Goal: Check status: Check status

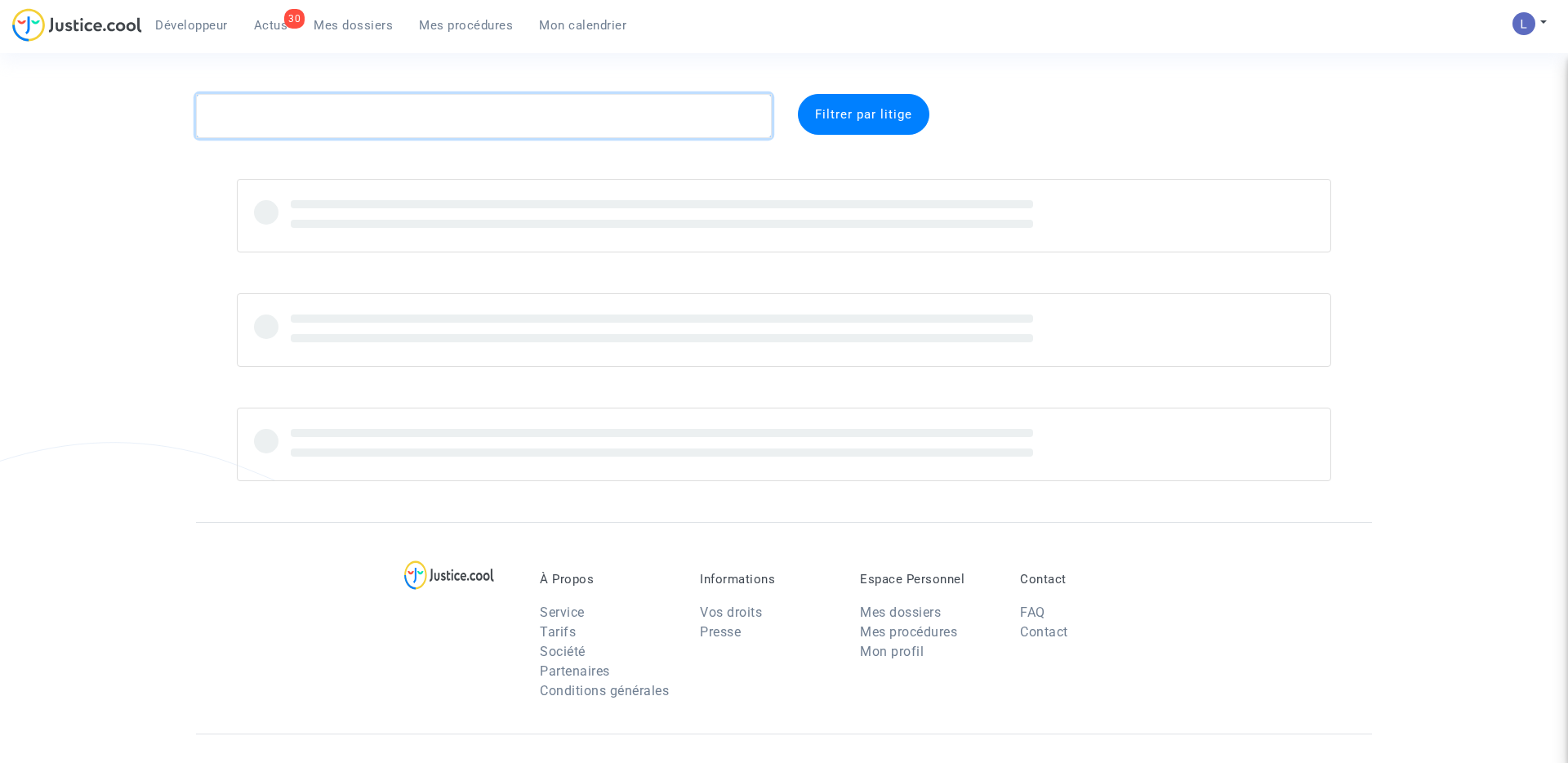
click at [316, 114] on textarea at bounding box center [483, 116] width 576 height 44
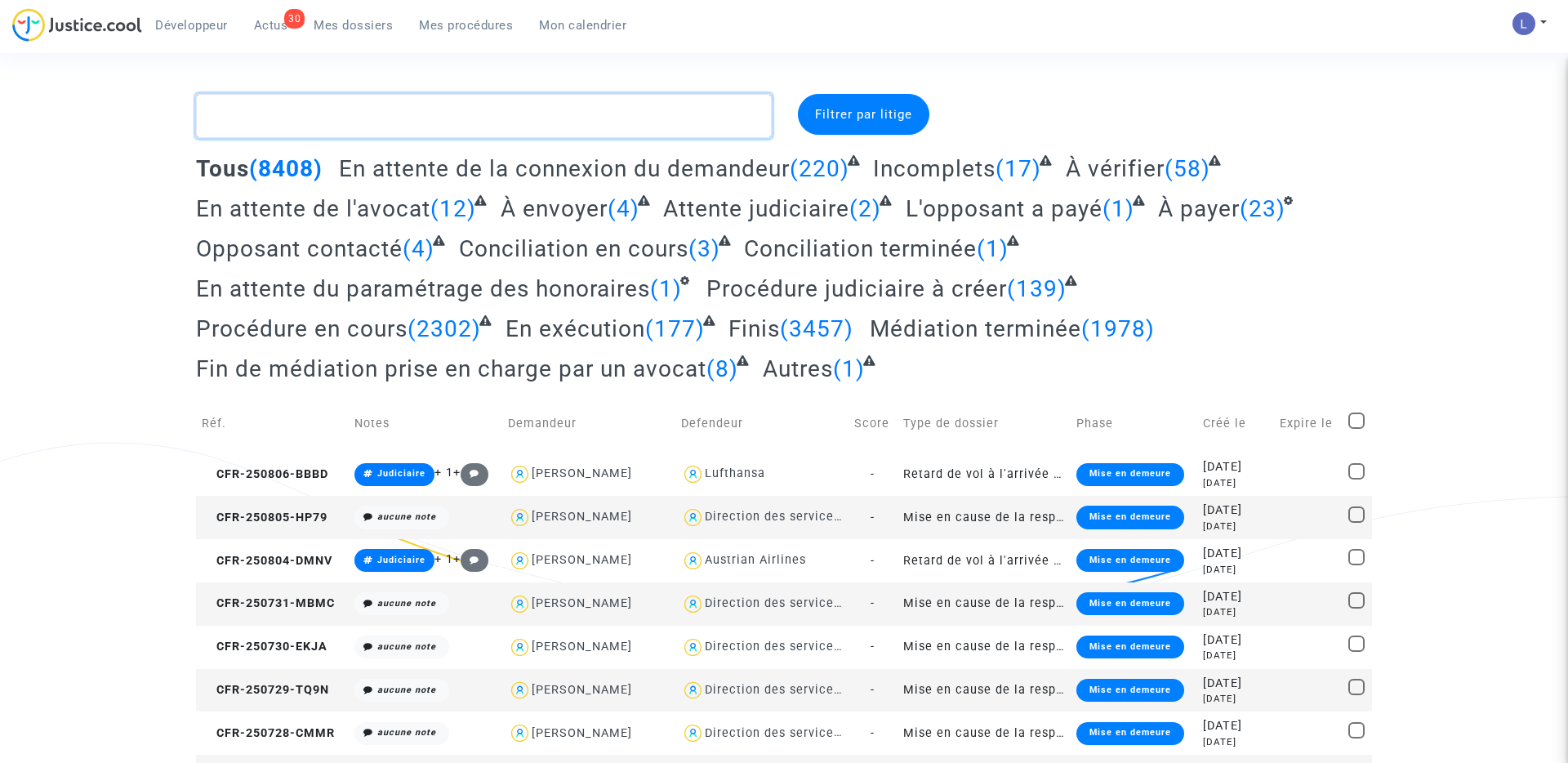
paste textarea "CFR-240831-ENPT"
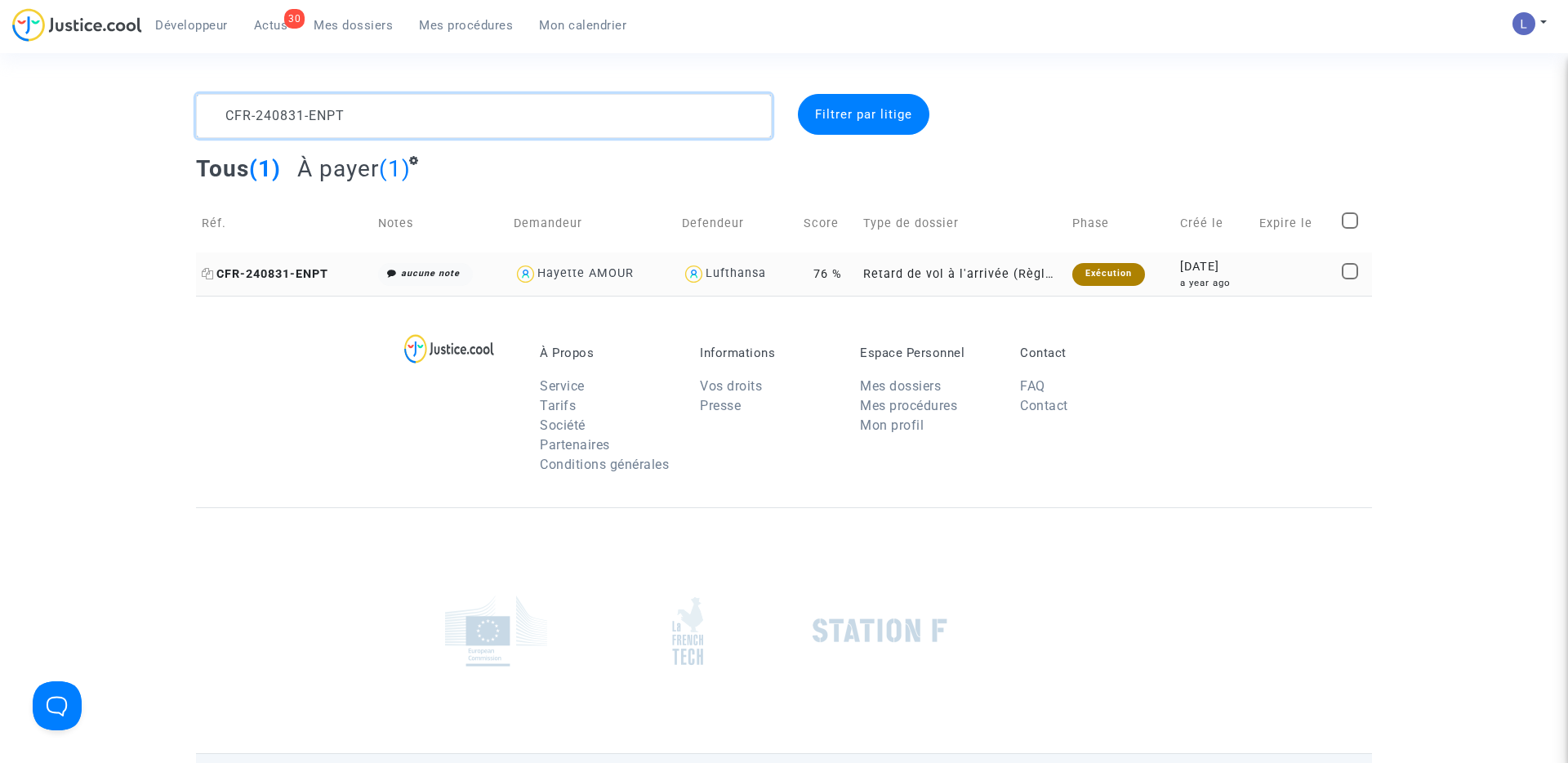
type textarea "CFR-240831-ENPT"
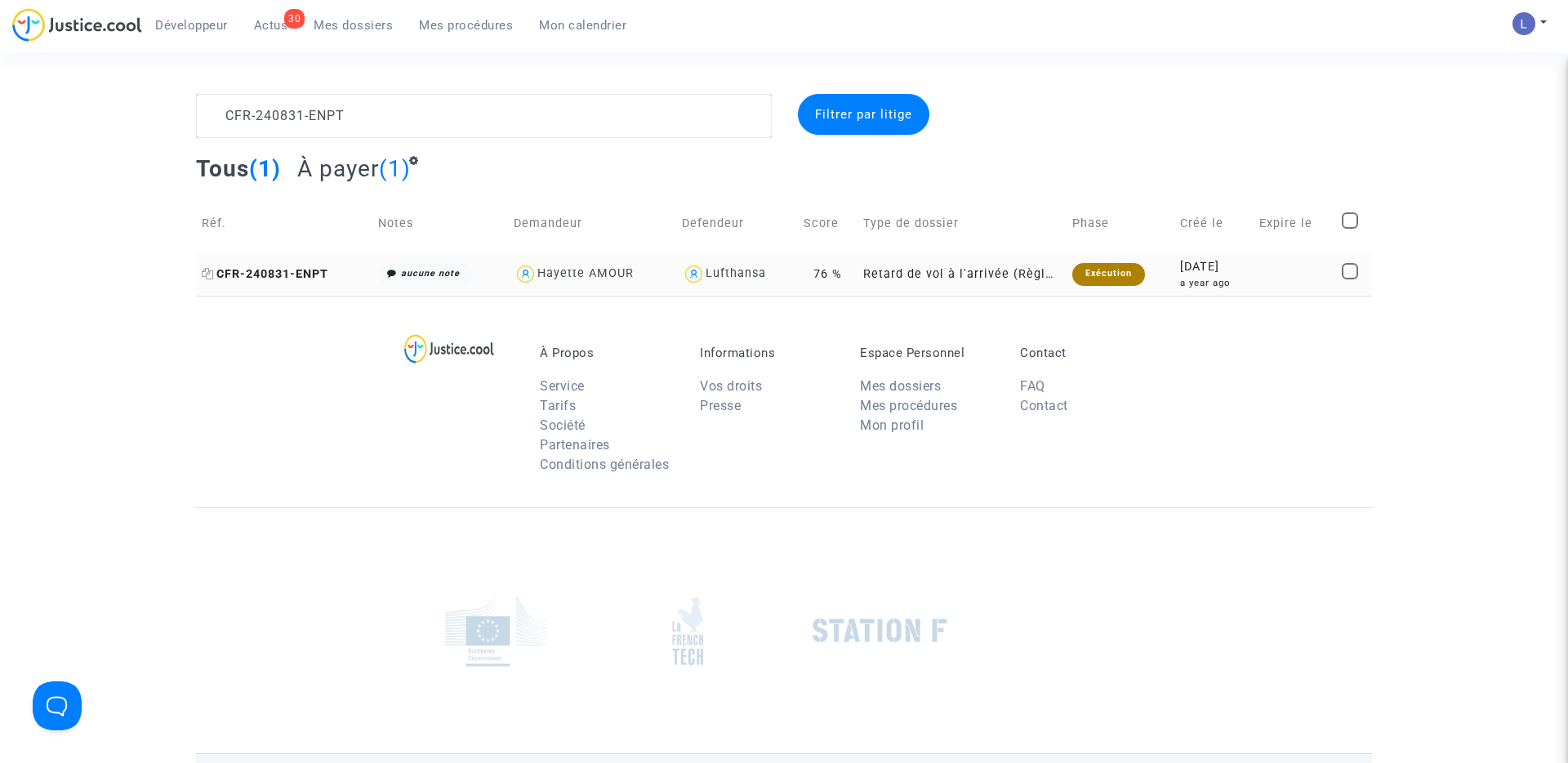
click at [304, 276] on span "CFR-240831-ENPT" at bounding box center [265, 274] width 126 height 14
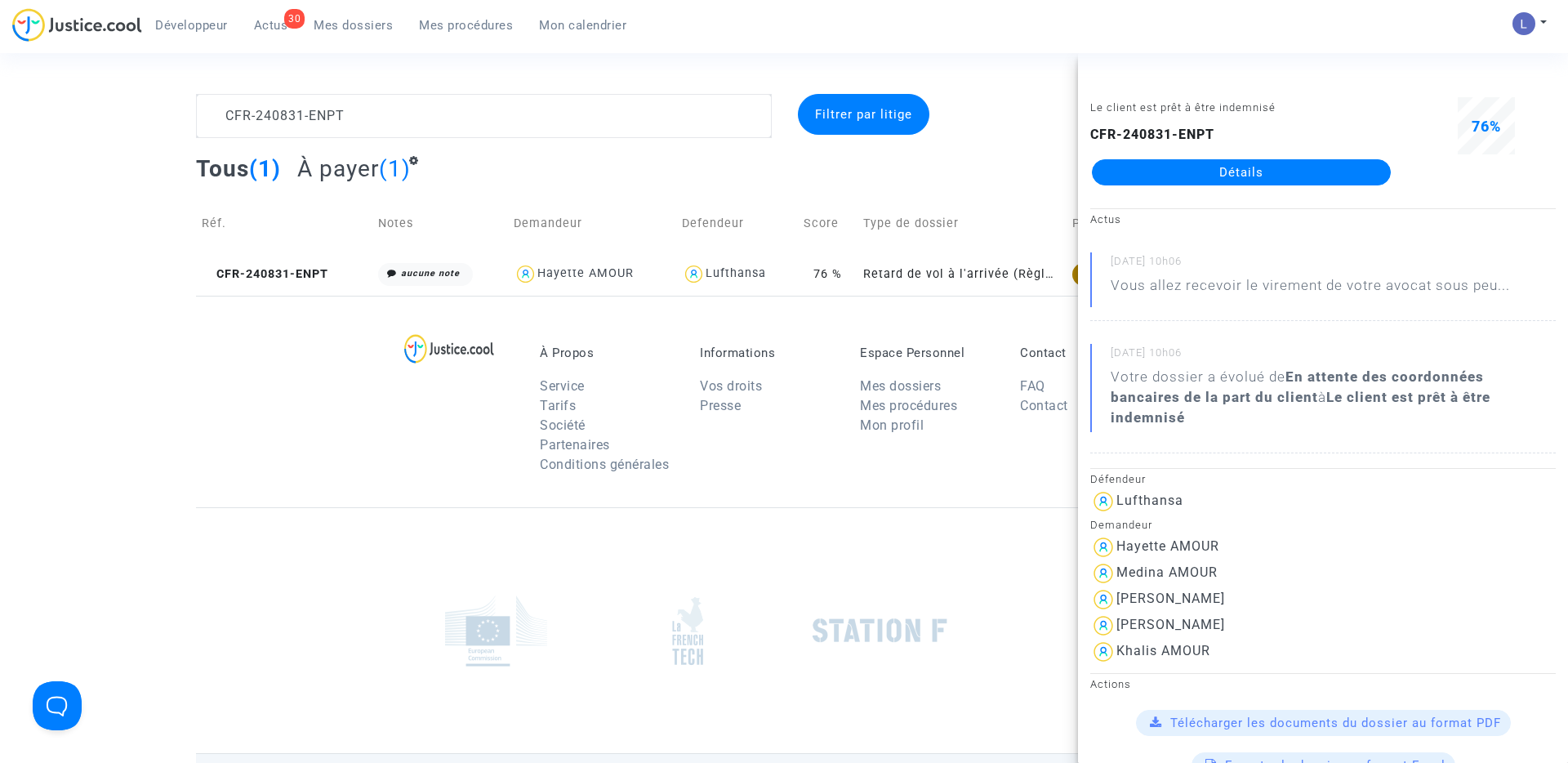
click at [1256, 174] on link "Détails" at bounding box center [1241, 172] width 299 height 26
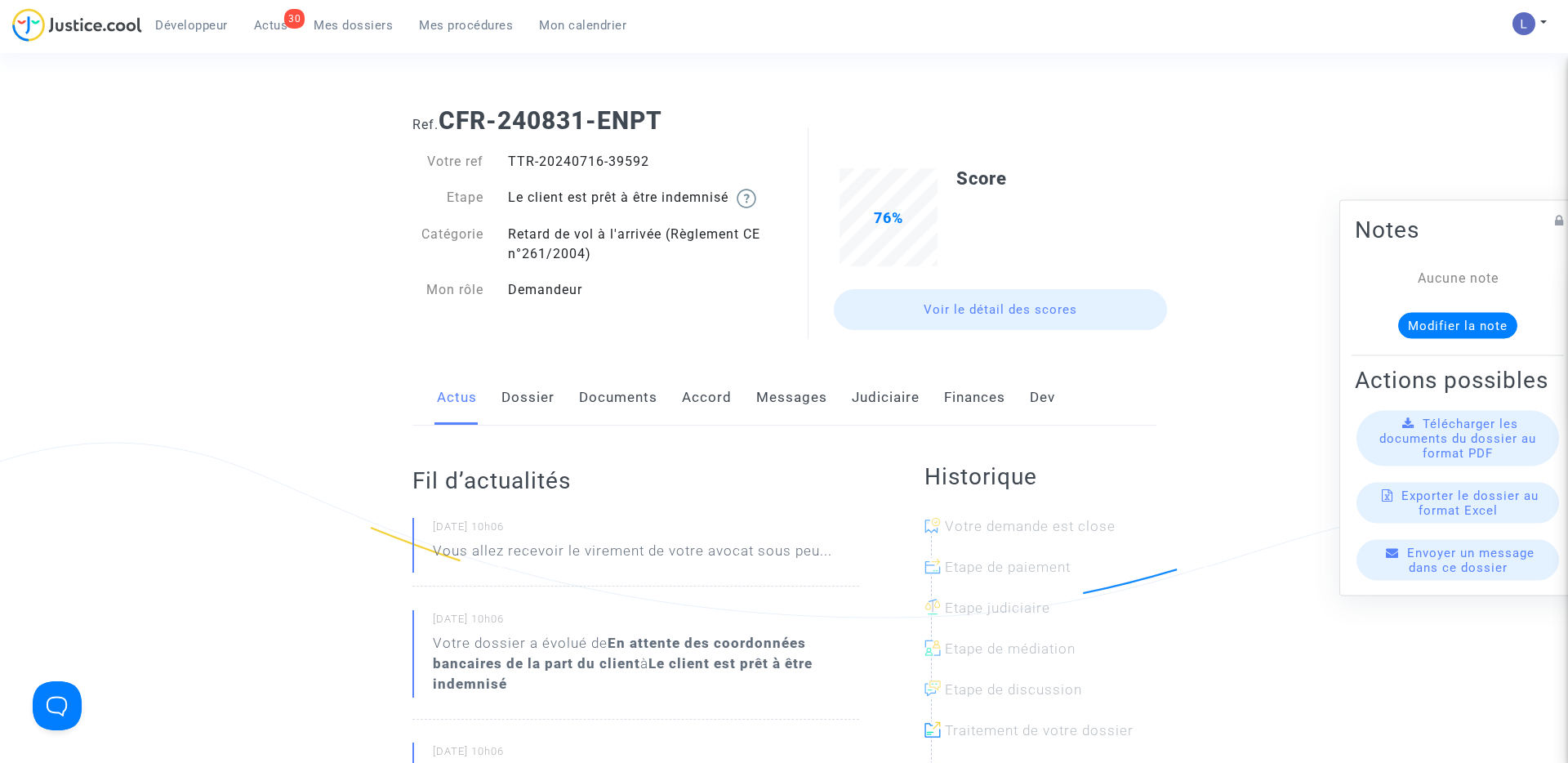
click at [891, 399] on link "Judiciaire" at bounding box center [885, 397] width 68 height 54
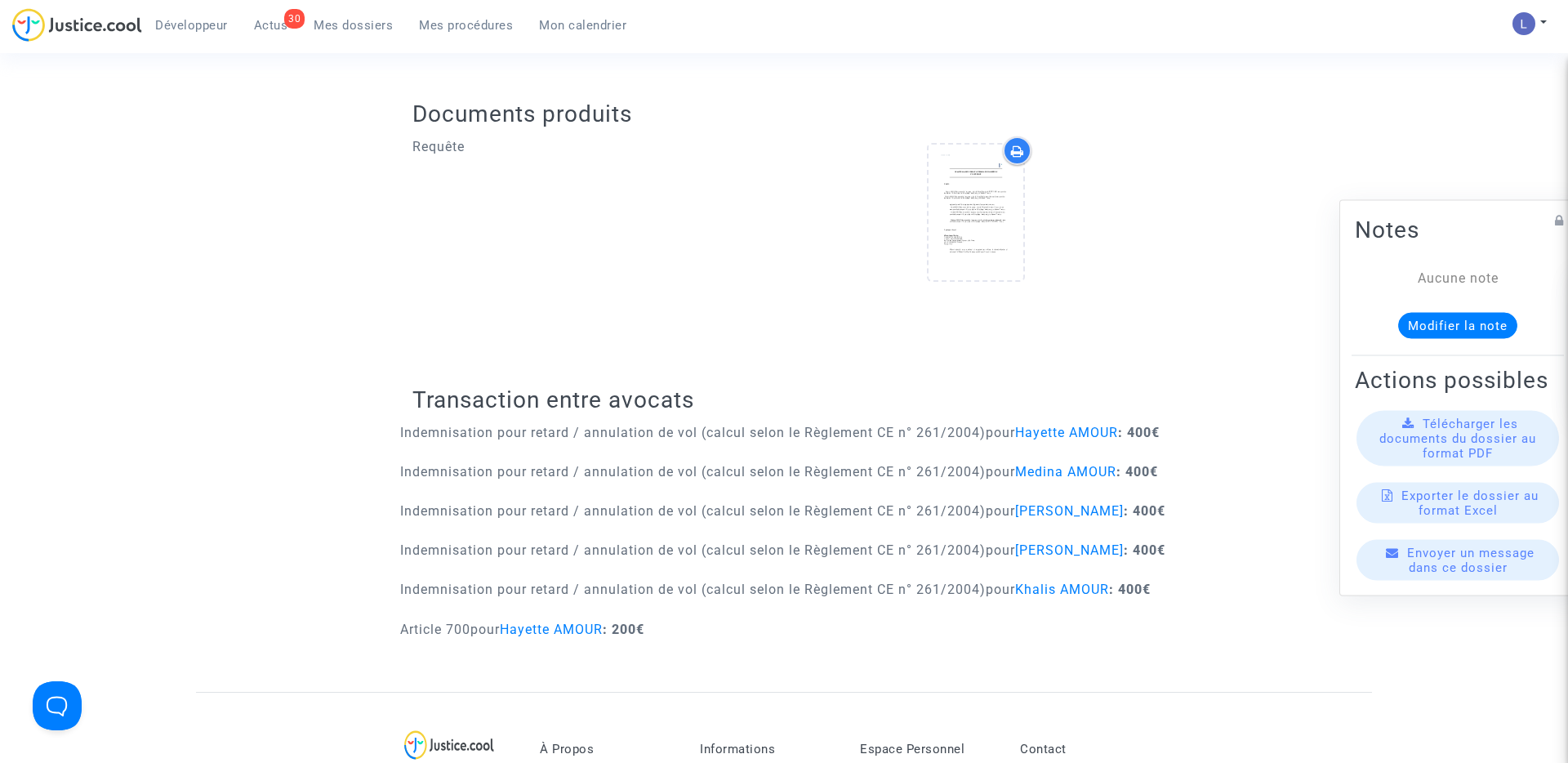
scroll to position [721, 0]
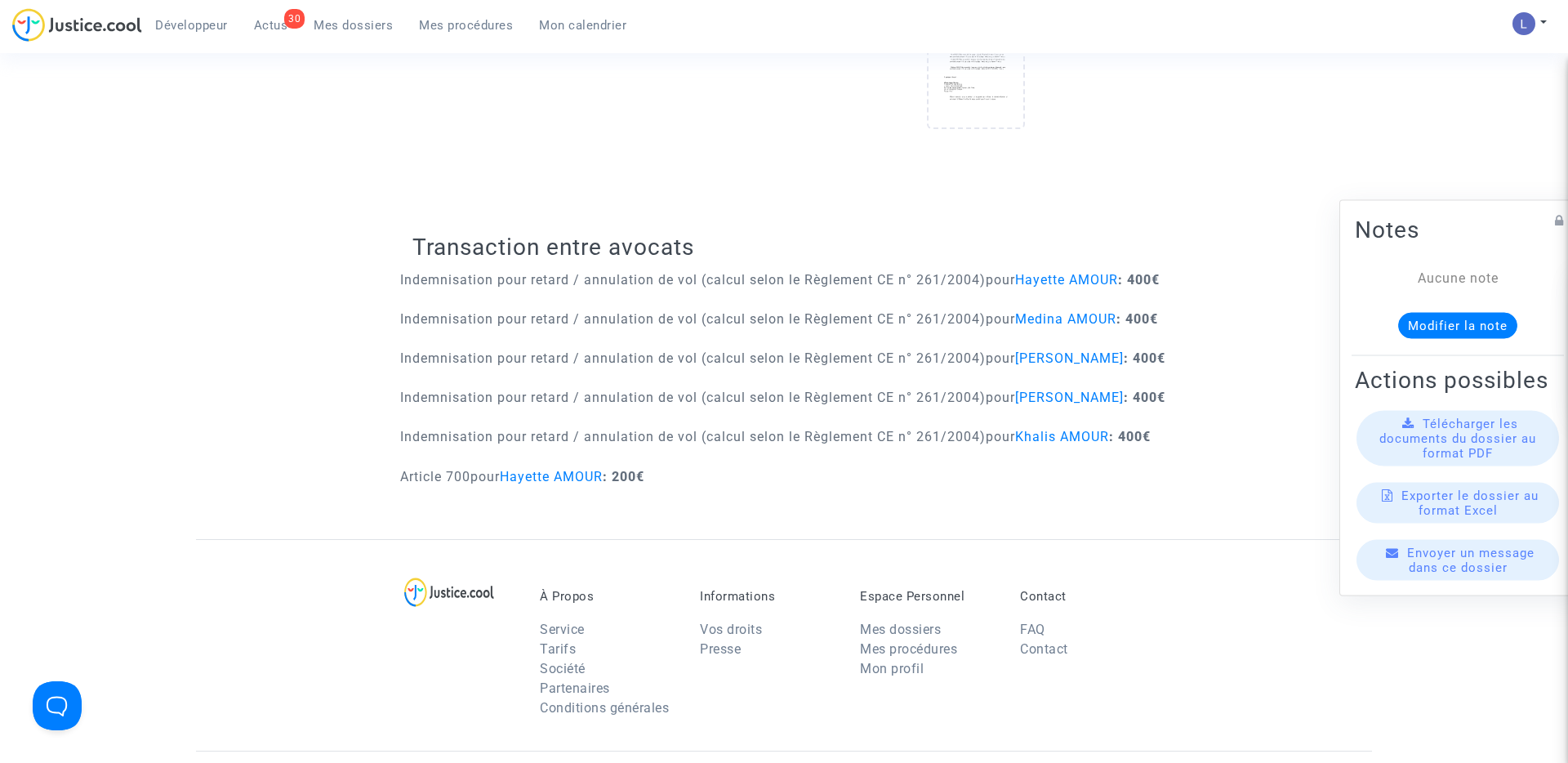
click at [270, 26] on span "Actus" at bounding box center [271, 25] width 34 height 15
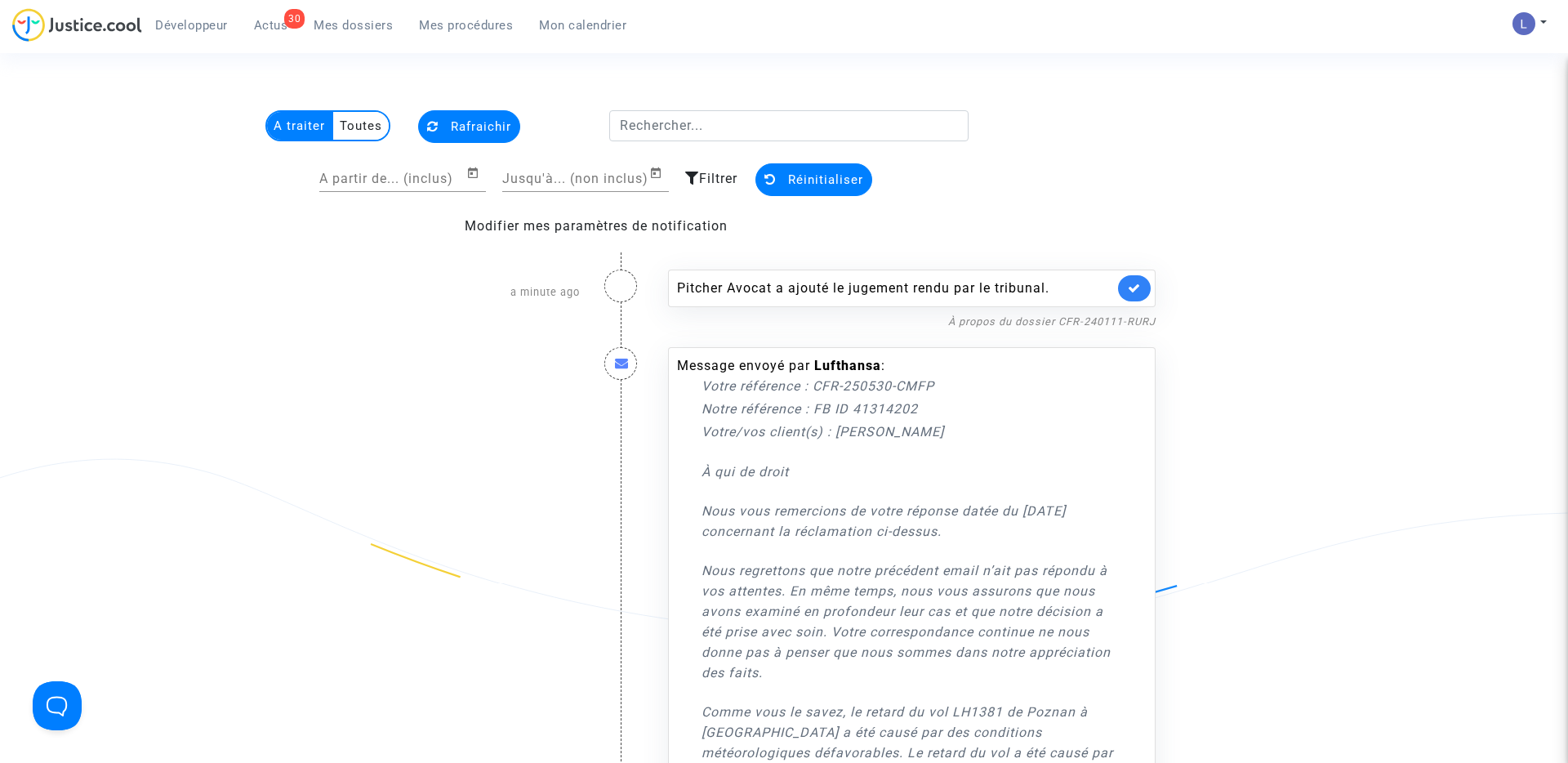
click at [1139, 280] on link at bounding box center [1134, 288] width 32 height 26
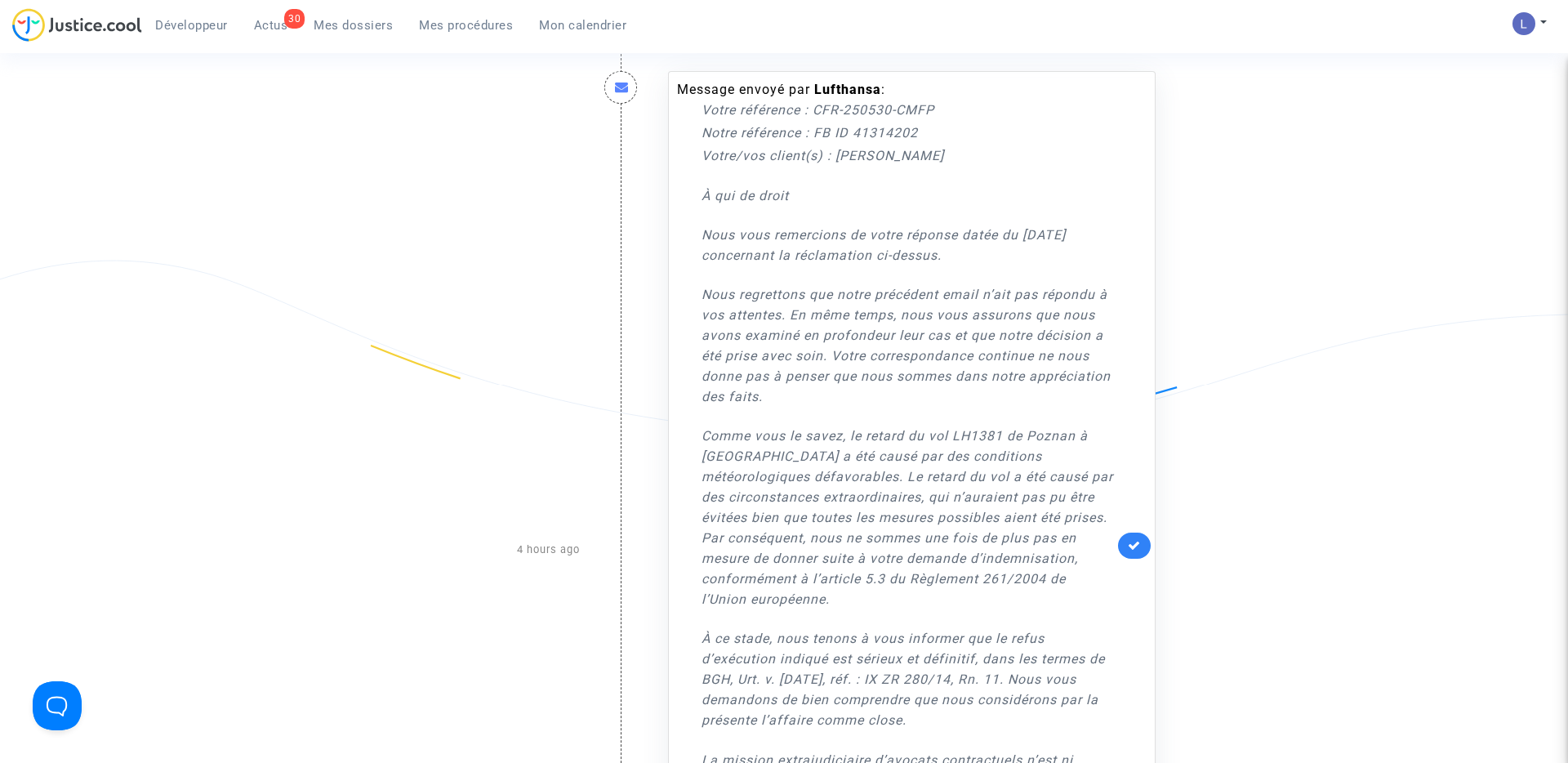
scroll to position [202, 0]
click at [1145, 552] on link at bounding box center [1134, 542] width 32 height 26
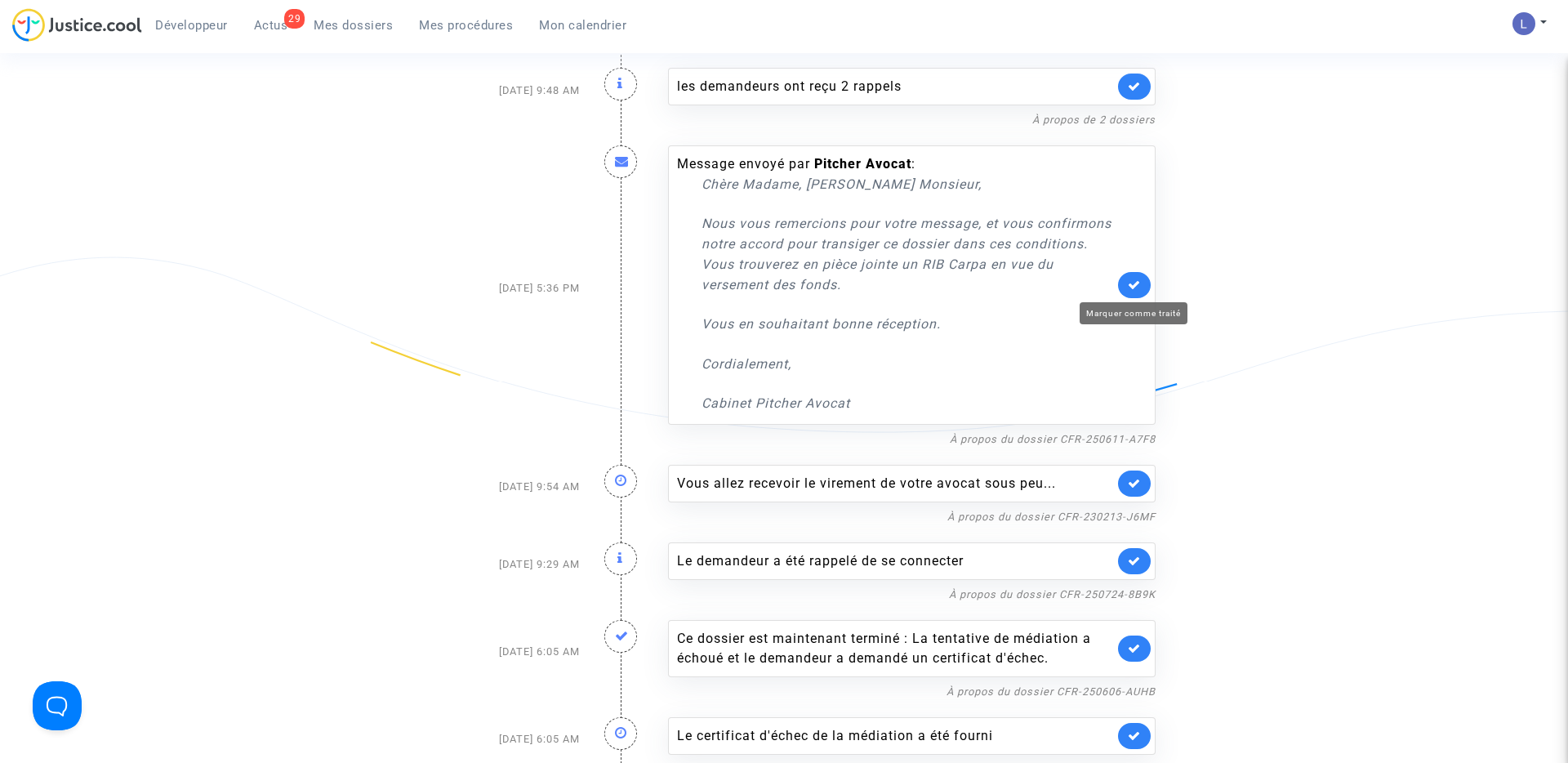
click at [1129, 280] on icon at bounding box center [1134, 284] width 13 height 12
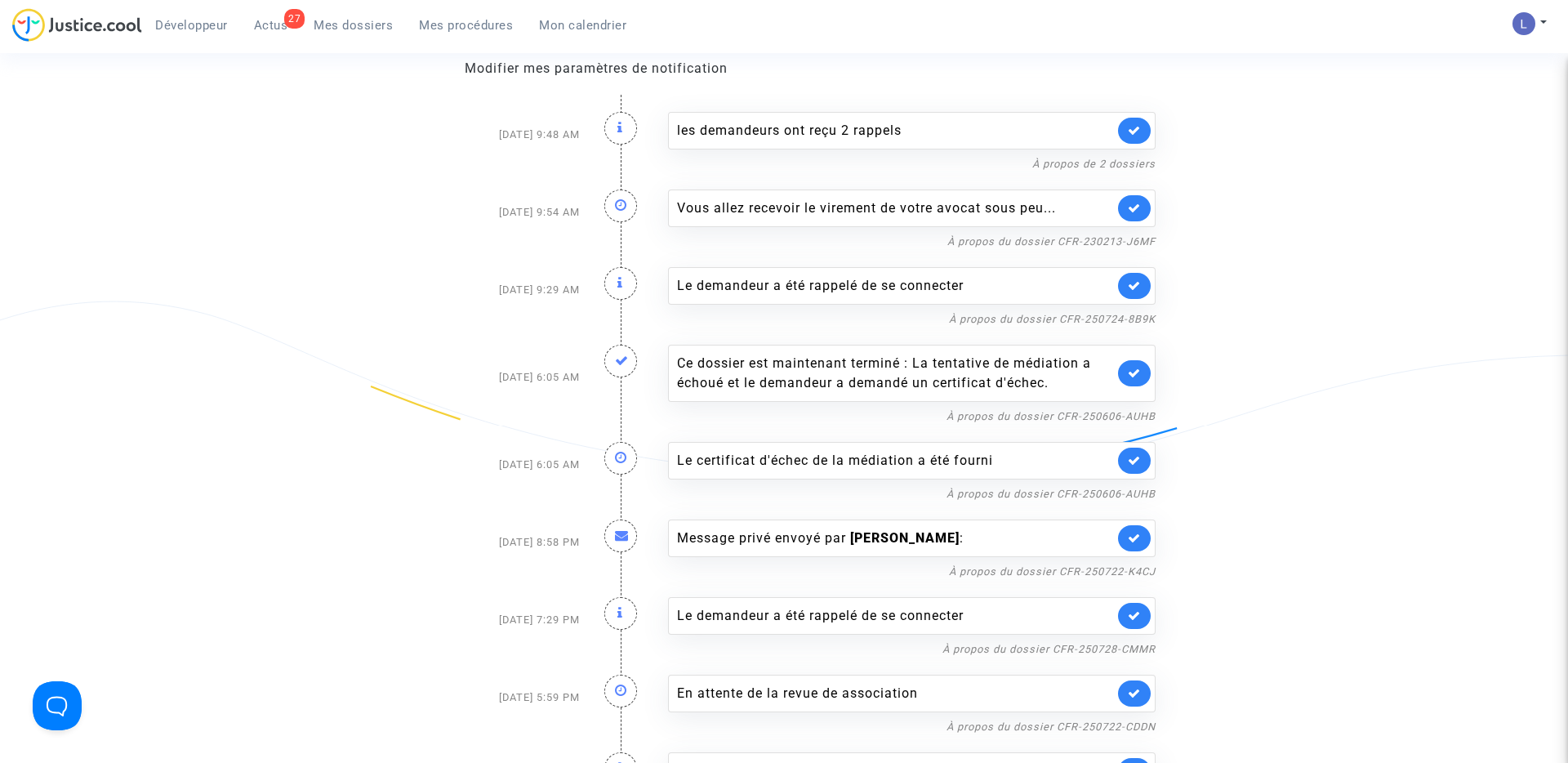
scroll to position [146, 0]
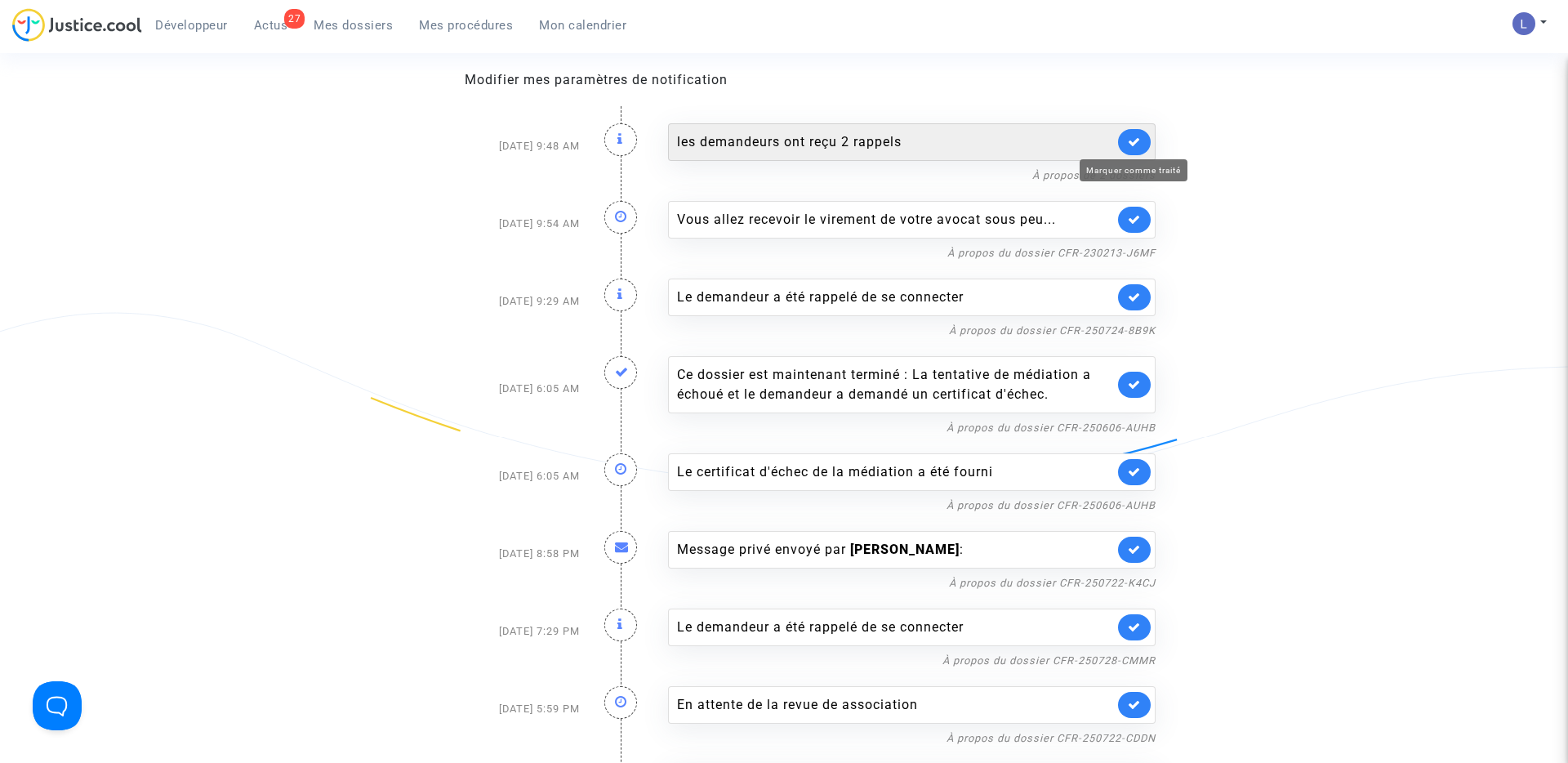
click at [1137, 141] on icon at bounding box center [1134, 141] width 13 height 12
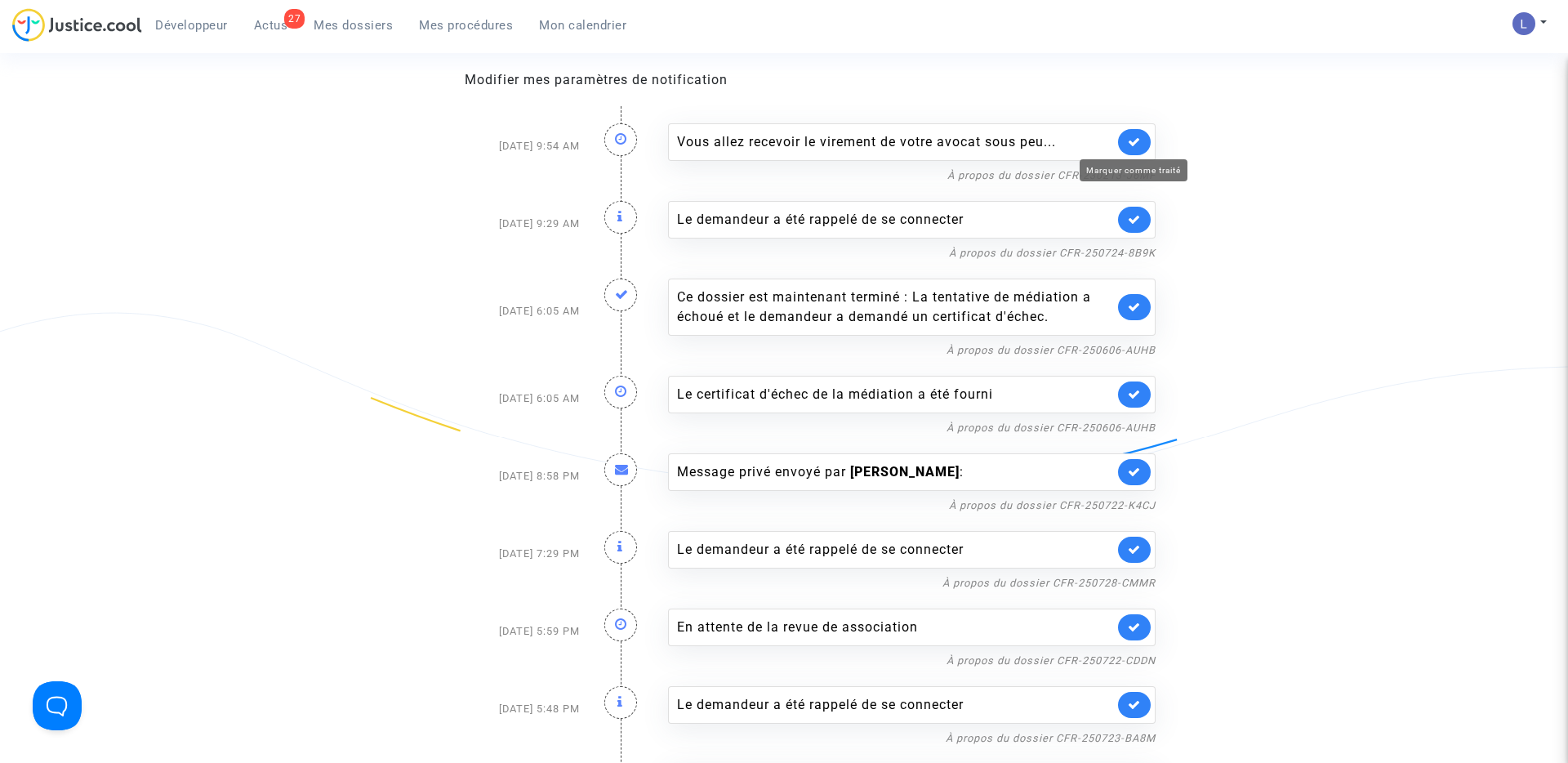
click at [1137, 141] on icon at bounding box center [1134, 141] width 13 height 12
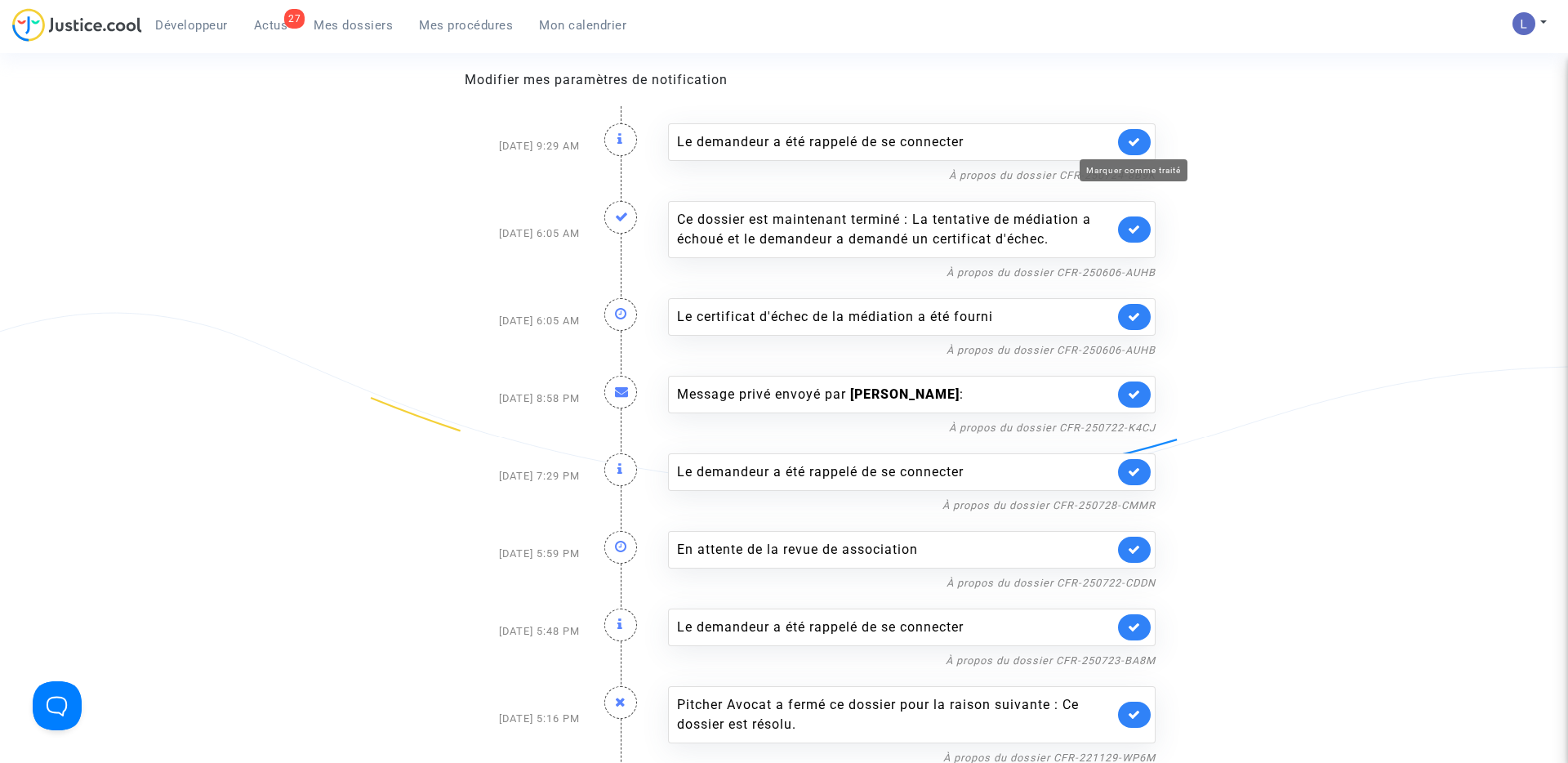
click at [1137, 141] on icon at bounding box center [1134, 141] width 13 height 12
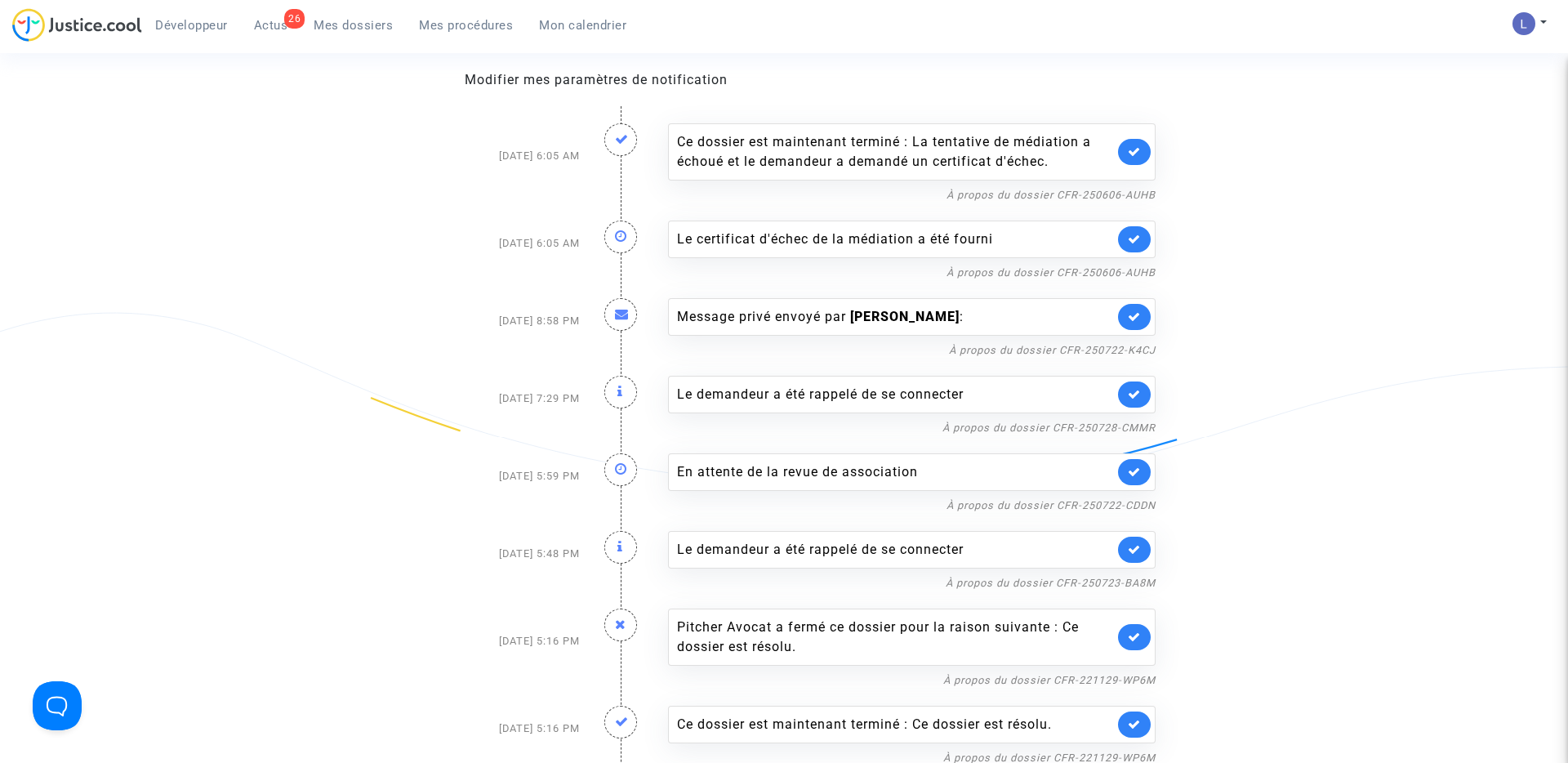
click at [1137, 141] on link at bounding box center [1134, 152] width 32 height 26
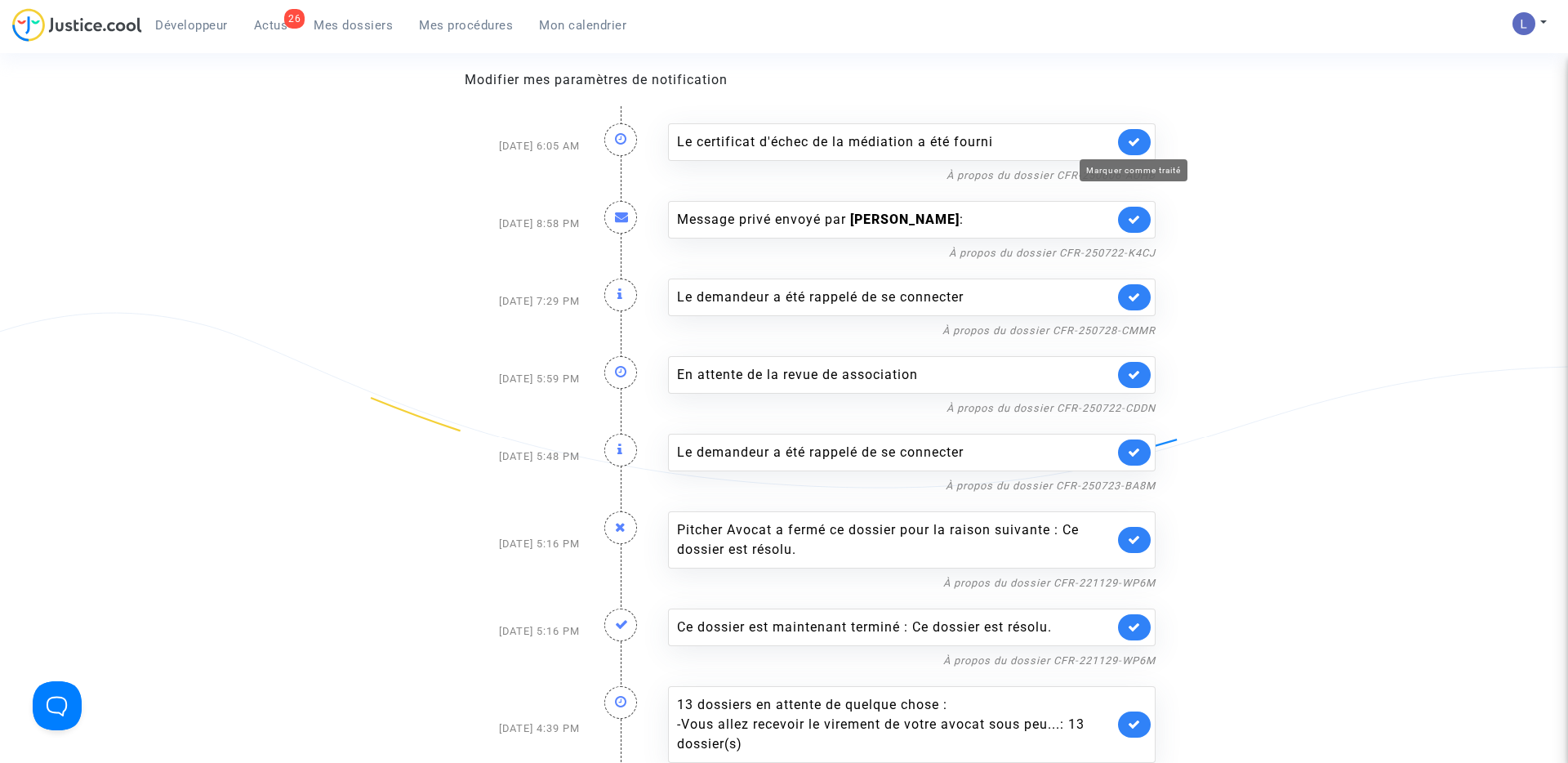
click at [1137, 141] on icon at bounding box center [1134, 141] width 13 height 12
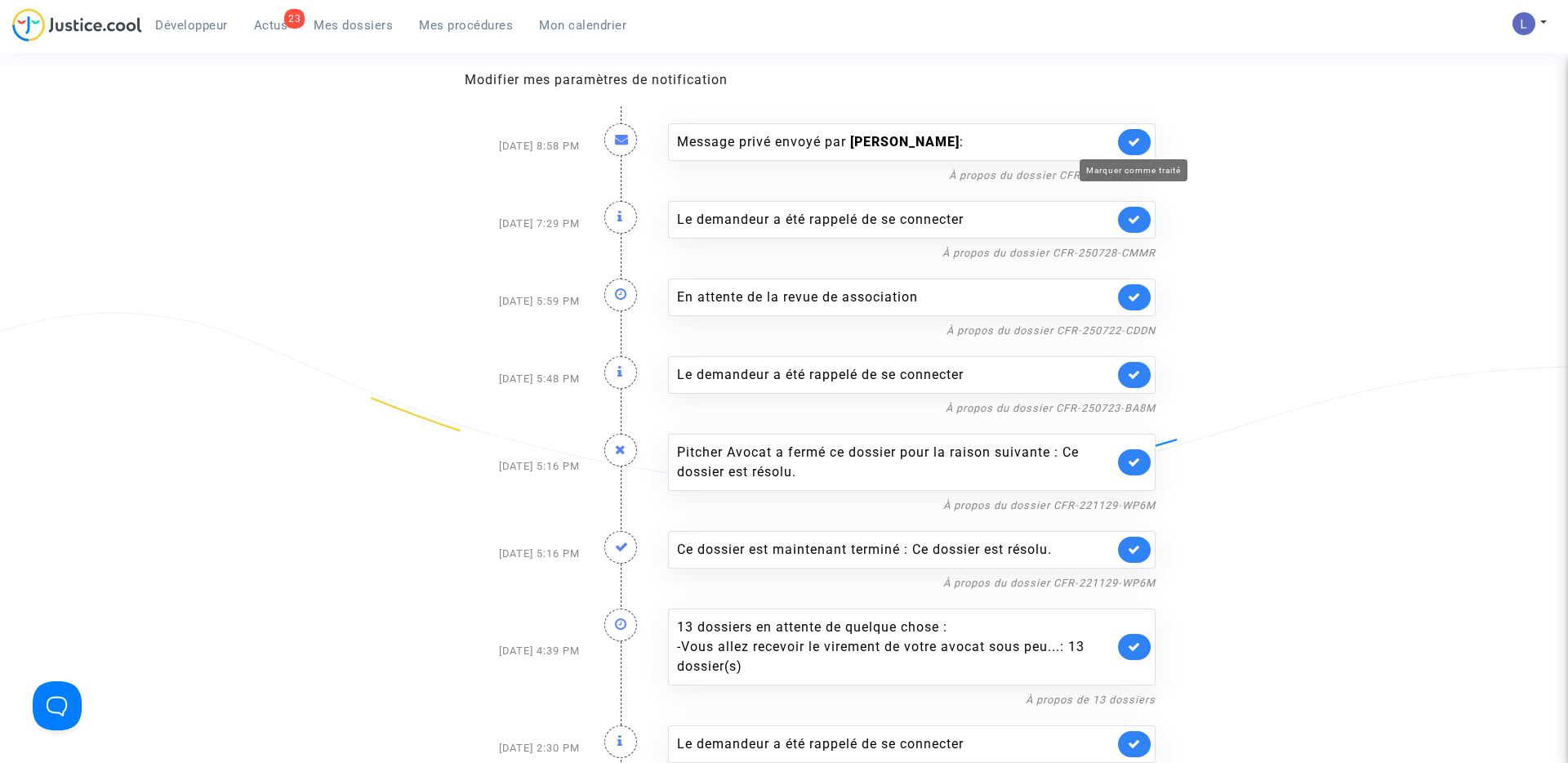
click at [1137, 141] on icon at bounding box center [1134, 141] width 13 height 12
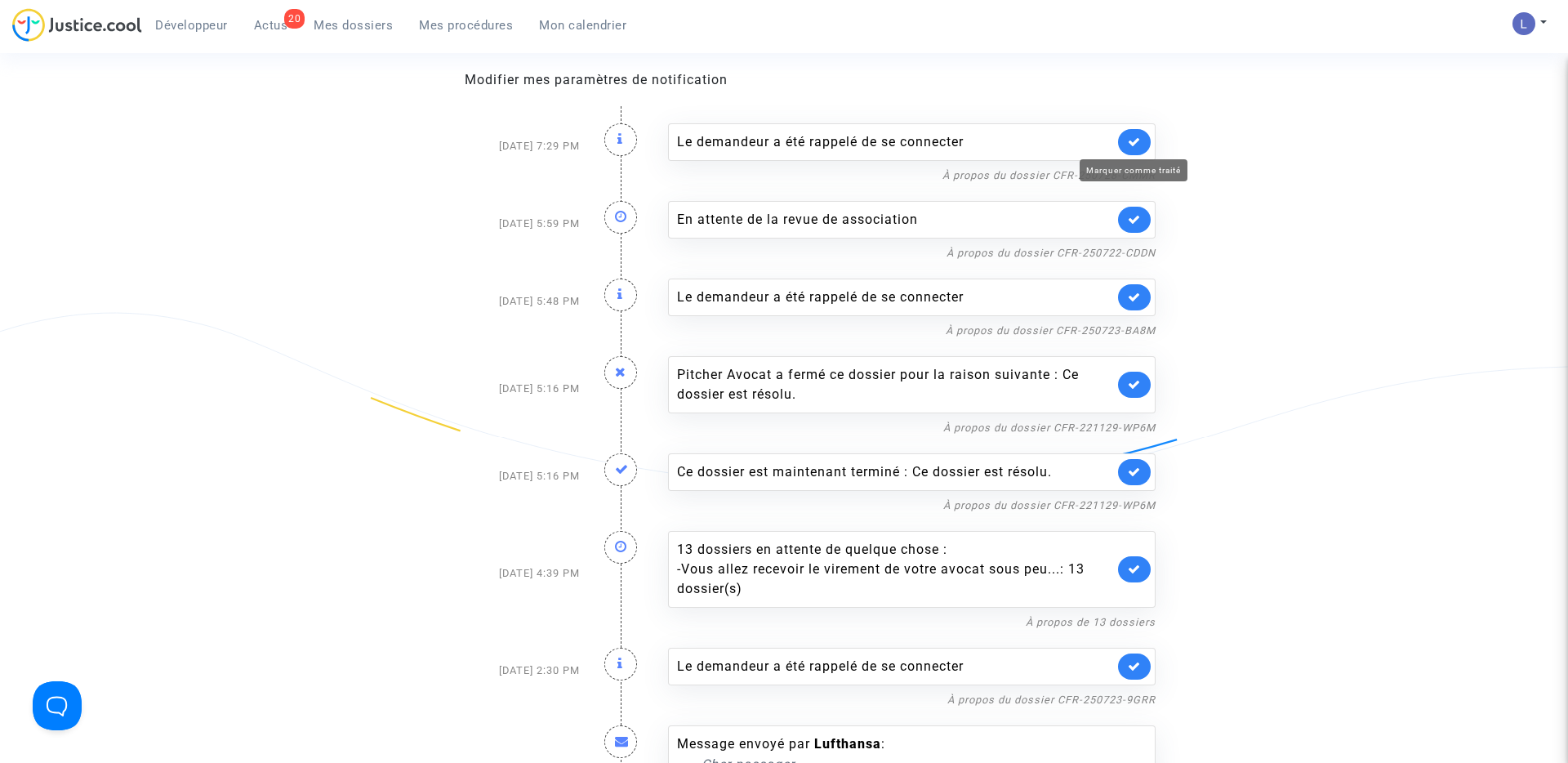
click at [1137, 141] on icon at bounding box center [1134, 141] width 13 height 12
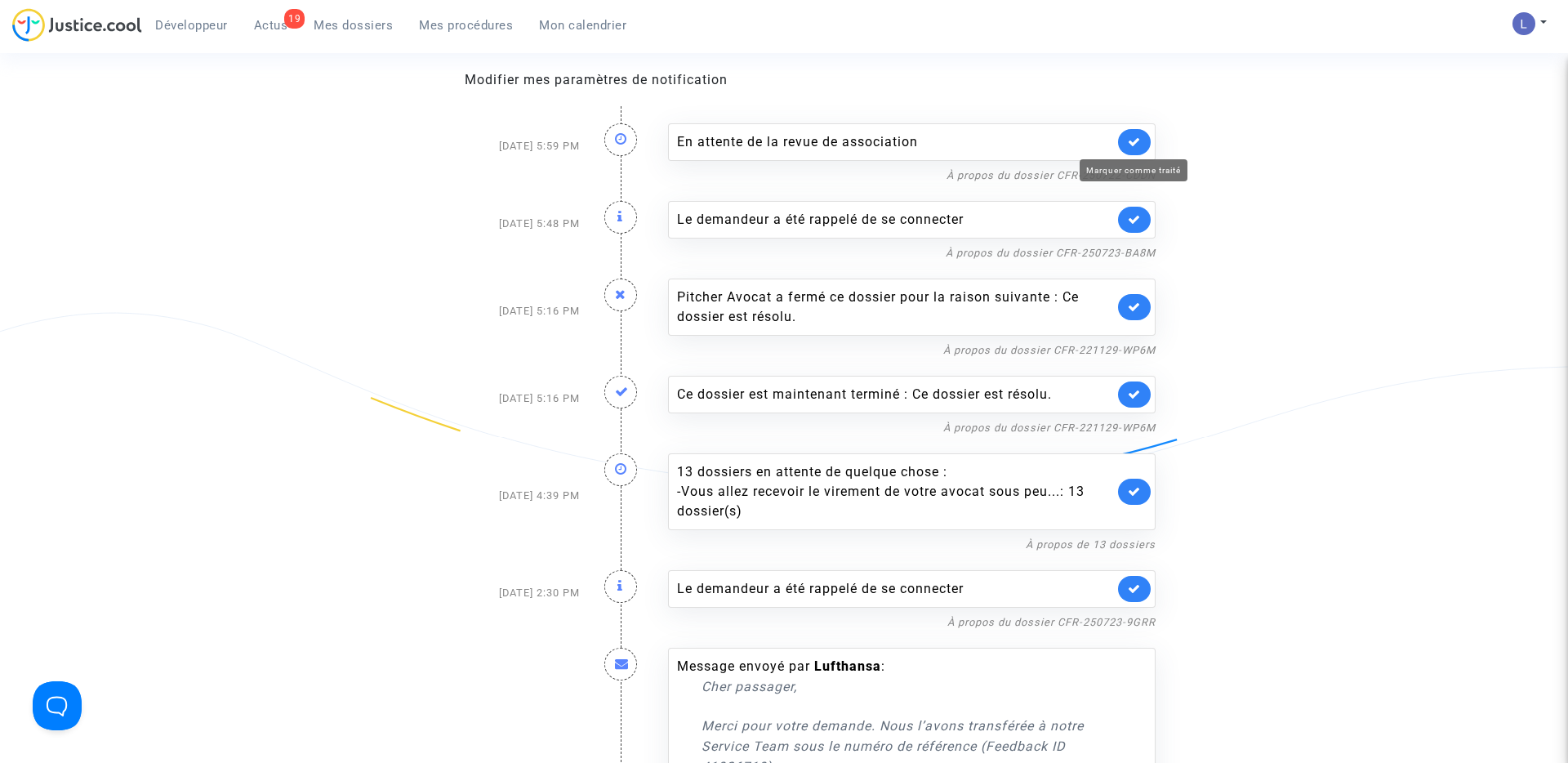
click at [1137, 141] on icon at bounding box center [1134, 141] width 13 height 12
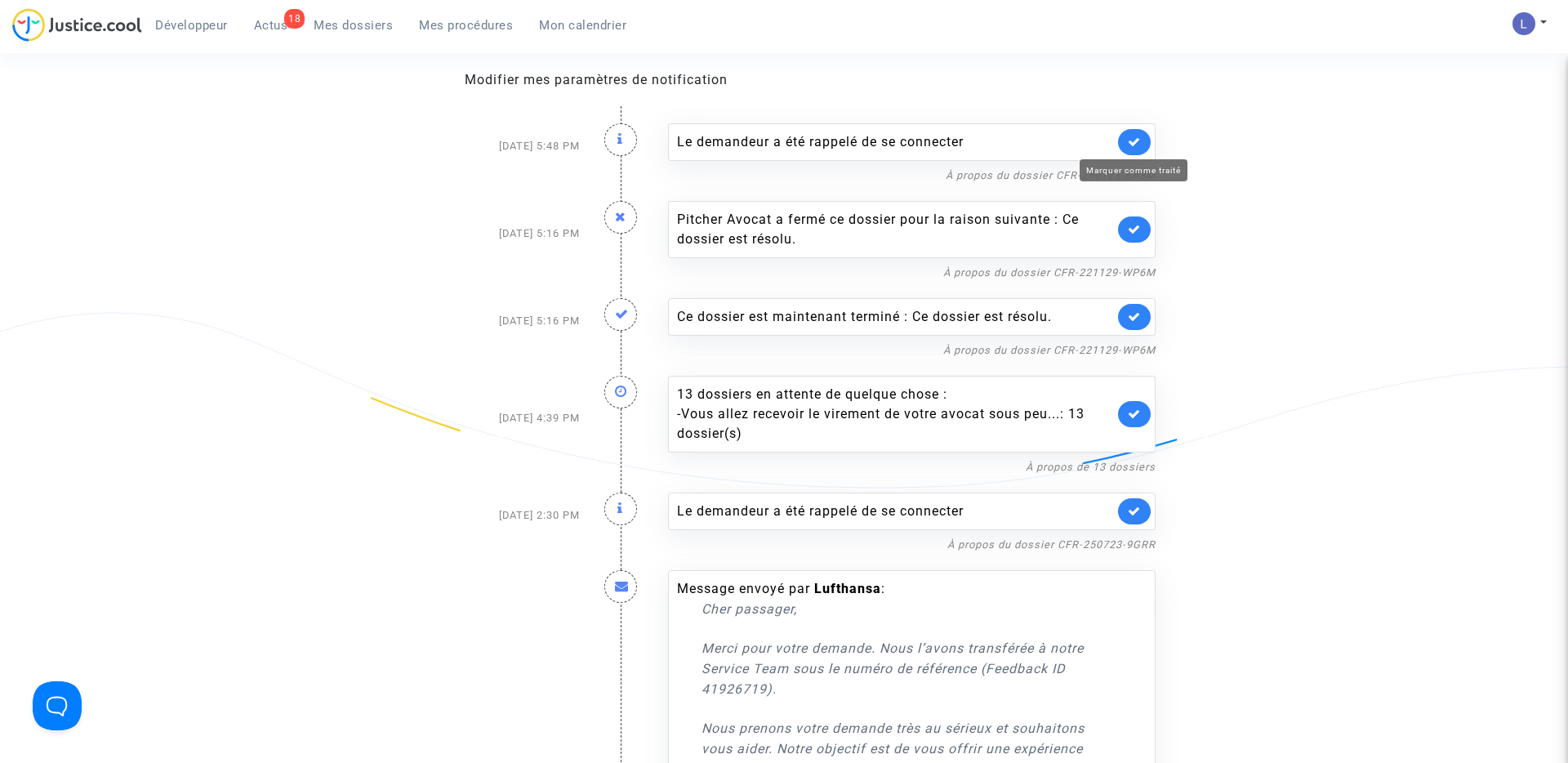
click at [1137, 141] on icon at bounding box center [1134, 141] width 13 height 12
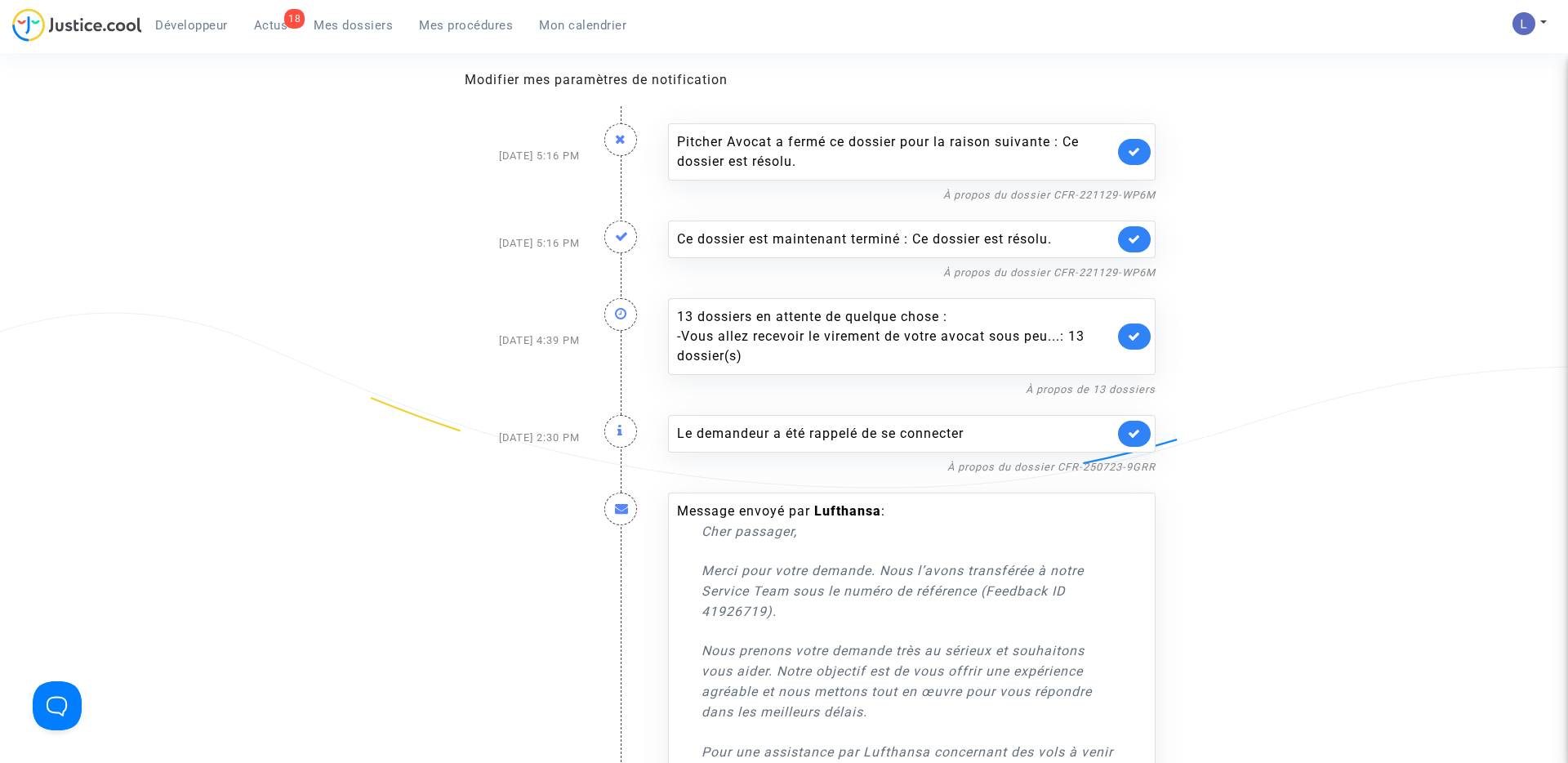
click at [1137, 141] on link at bounding box center [1134, 152] width 32 height 26
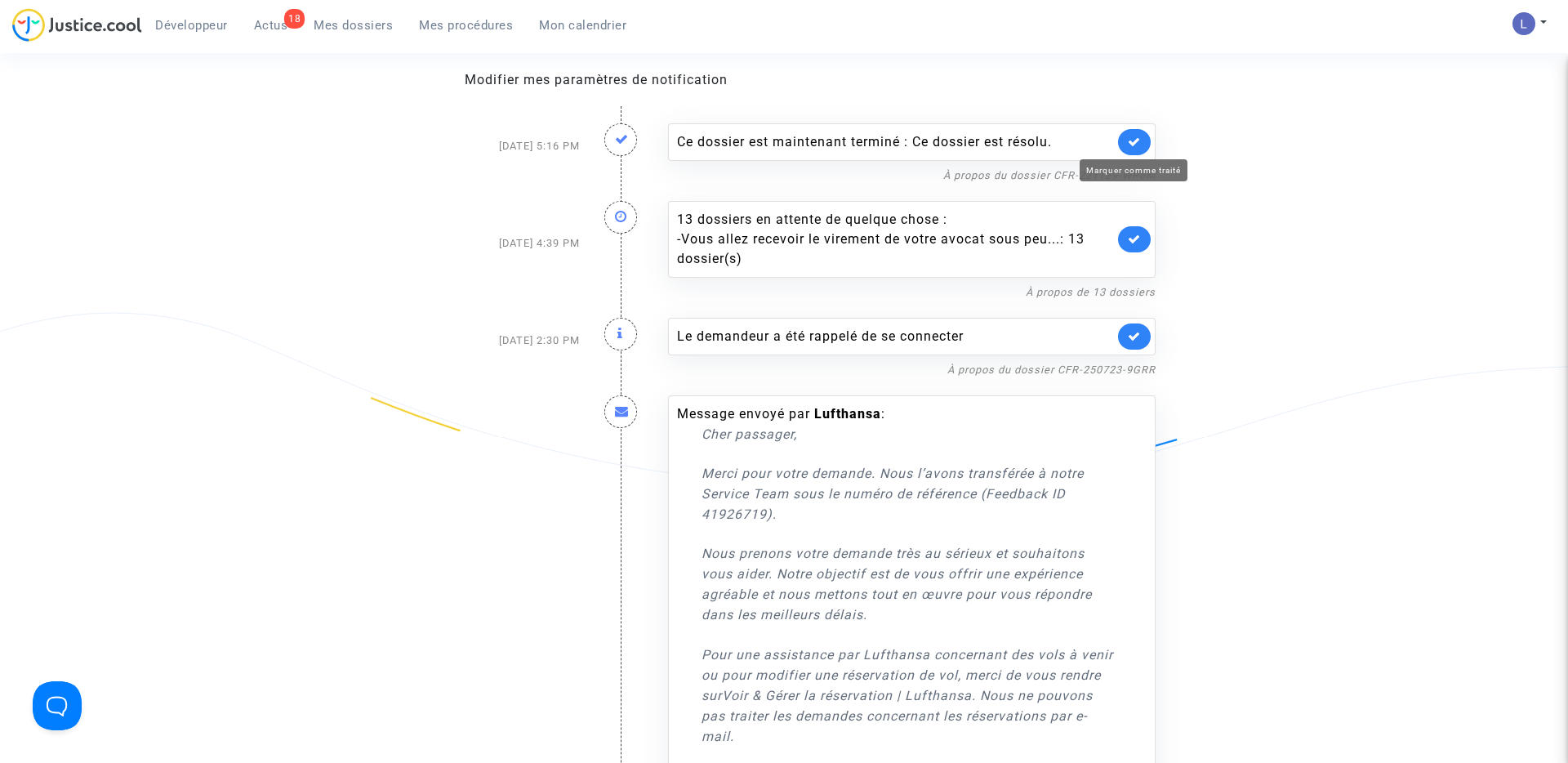
click at [1137, 141] on icon at bounding box center [1134, 141] width 13 height 12
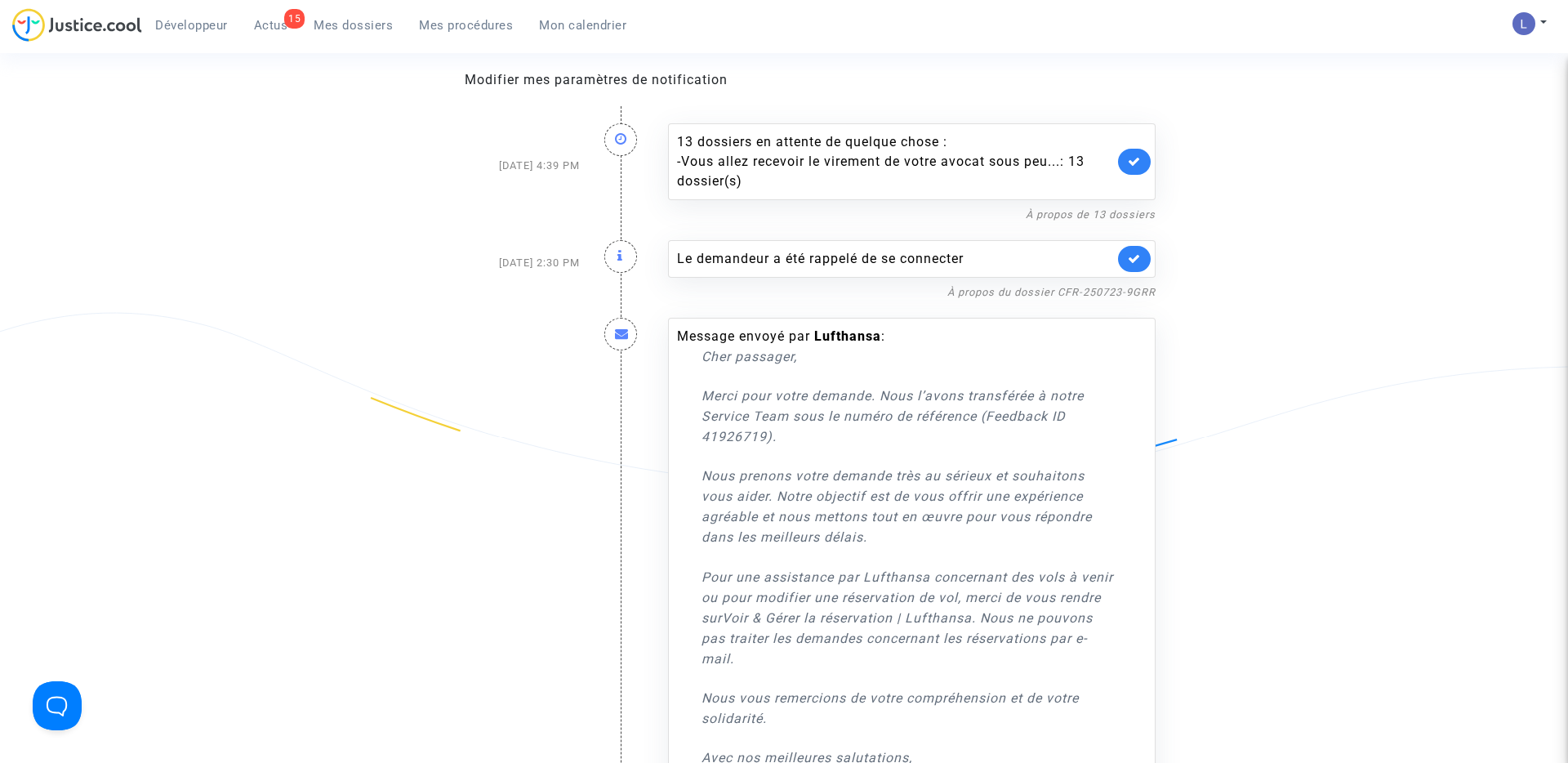
click at [1137, 141] on div "13 dossiers en attente de quelque chose : - Vous allez recevoir le virement de …" at bounding box center [911, 162] width 487 height 76
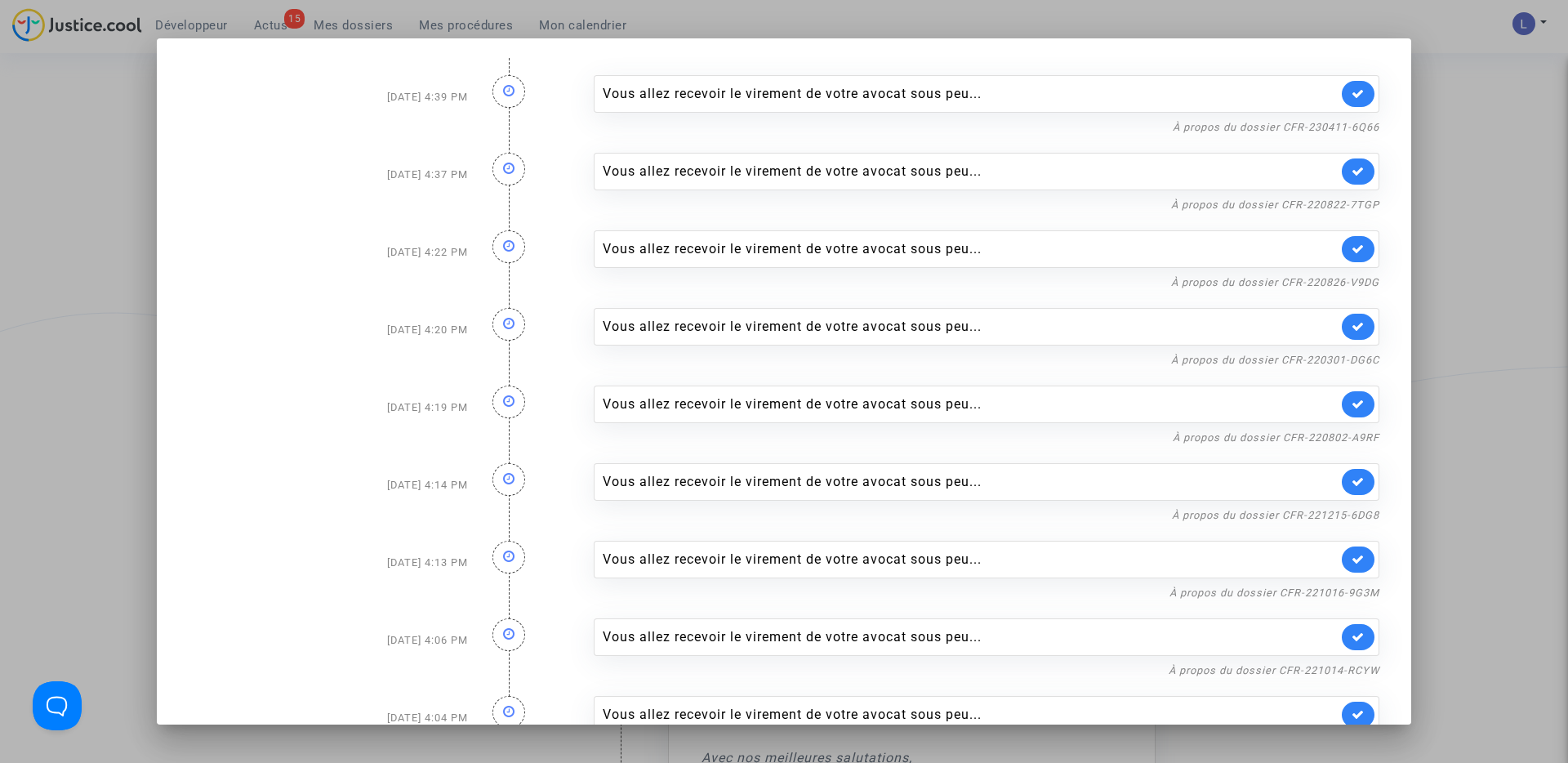
click at [1174, 80] on div "Vous allez recevoir le virement de votre avocat sous peu..." at bounding box center [986, 94] width 785 height 37
click at [1494, 81] on div at bounding box center [784, 382] width 1568 height 763
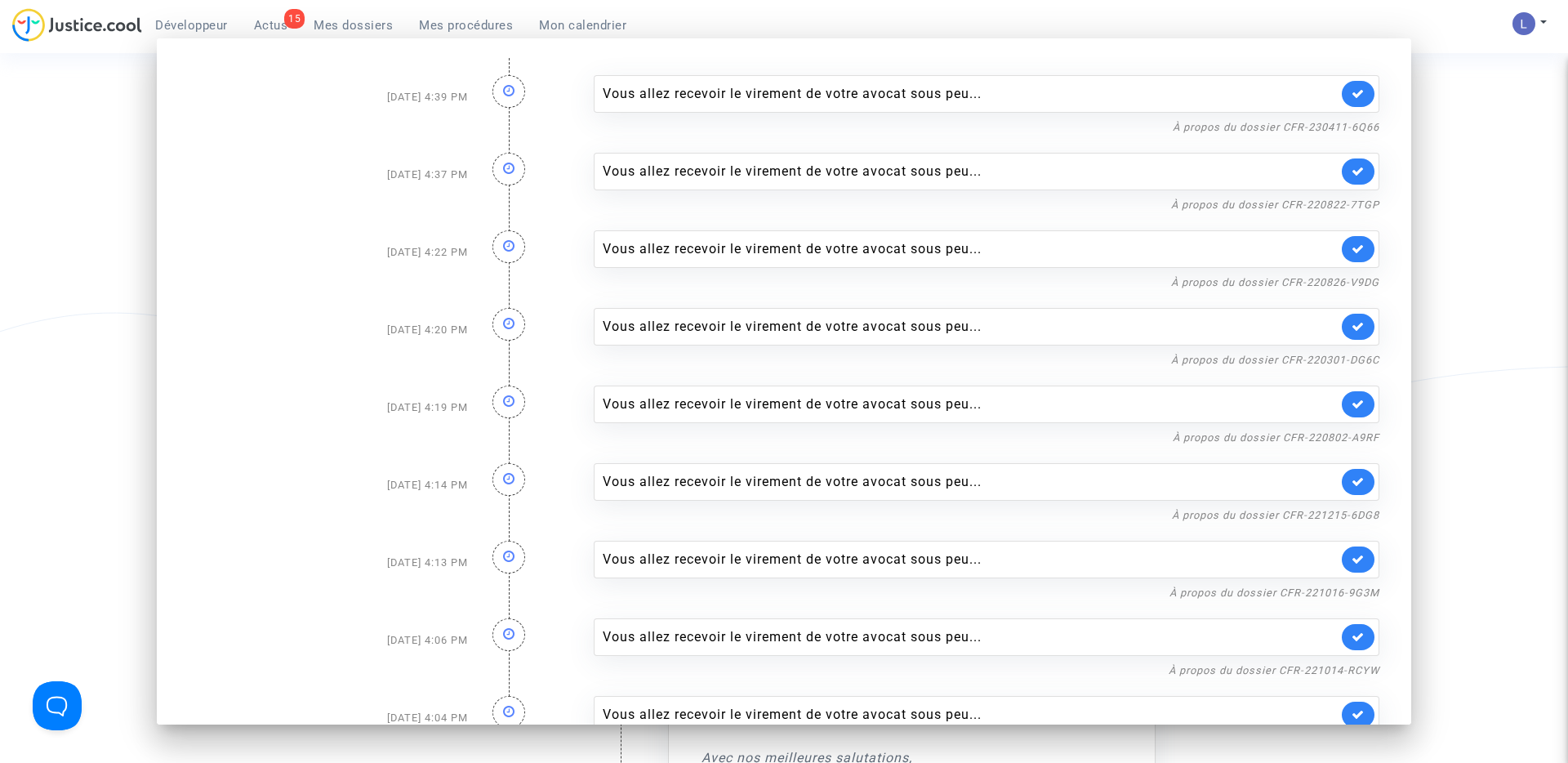
scroll to position [146, 0]
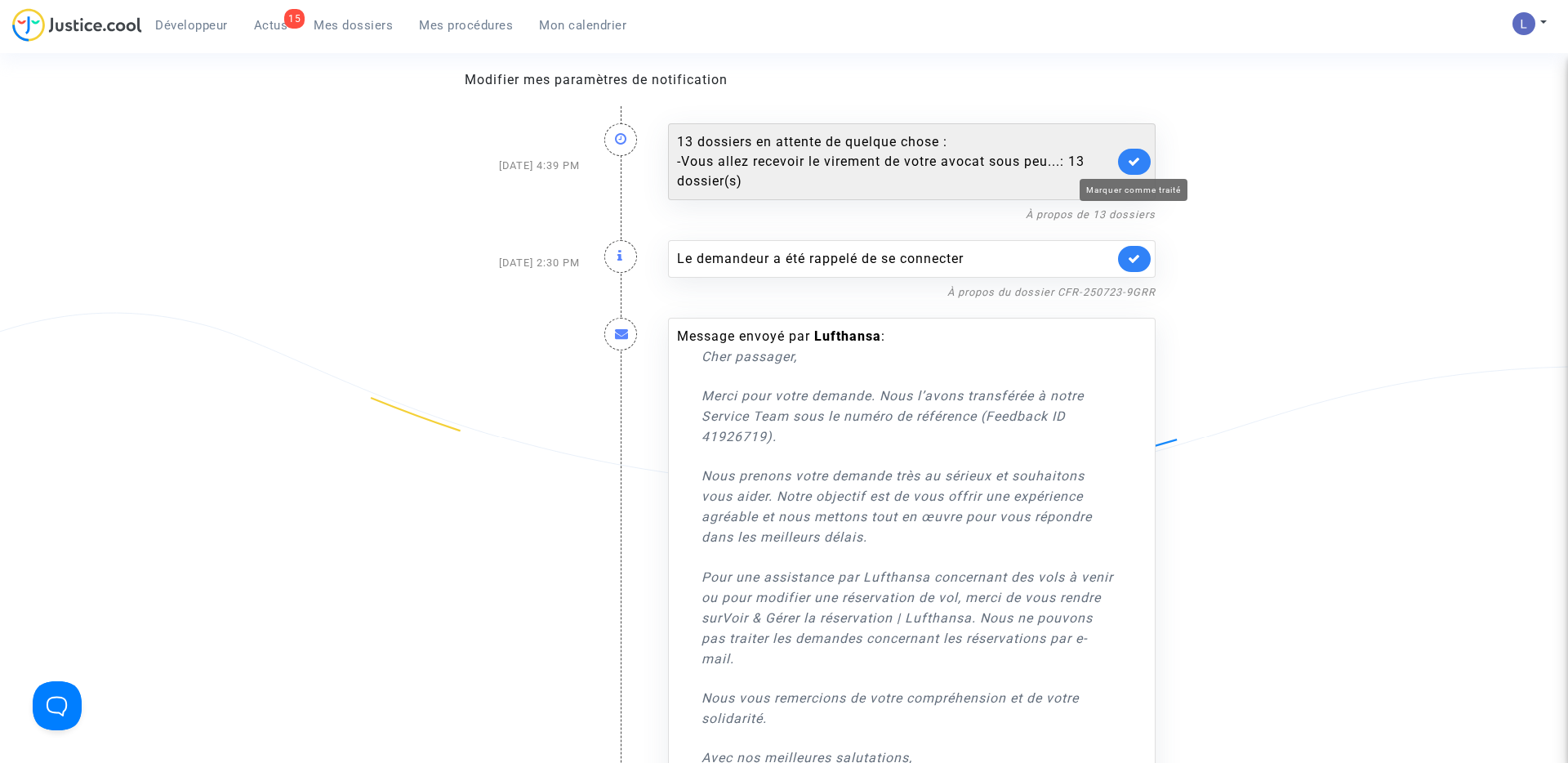
click at [1128, 166] on icon at bounding box center [1134, 161] width 13 height 12
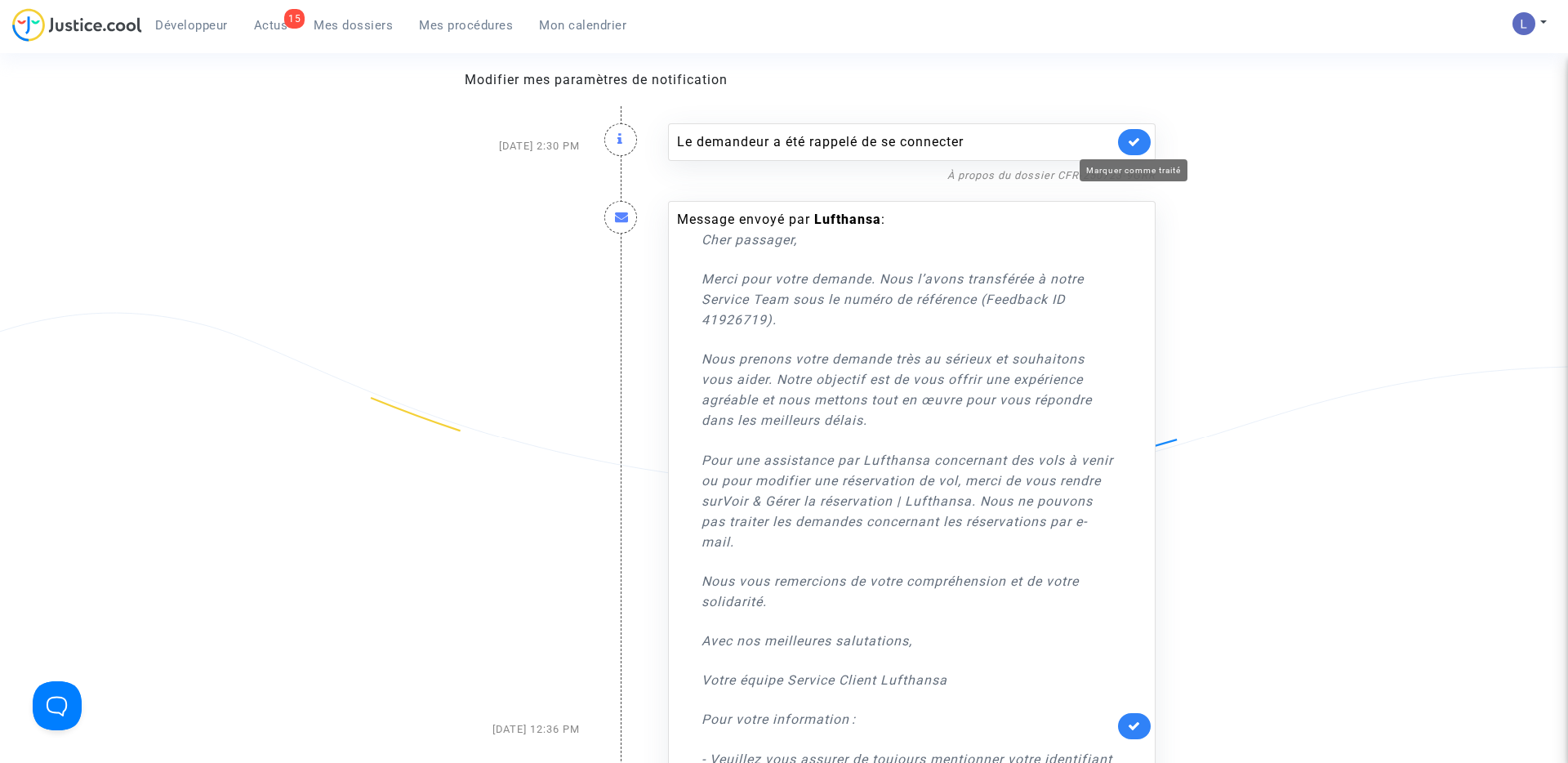
click at [1138, 142] on icon at bounding box center [1134, 141] width 13 height 12
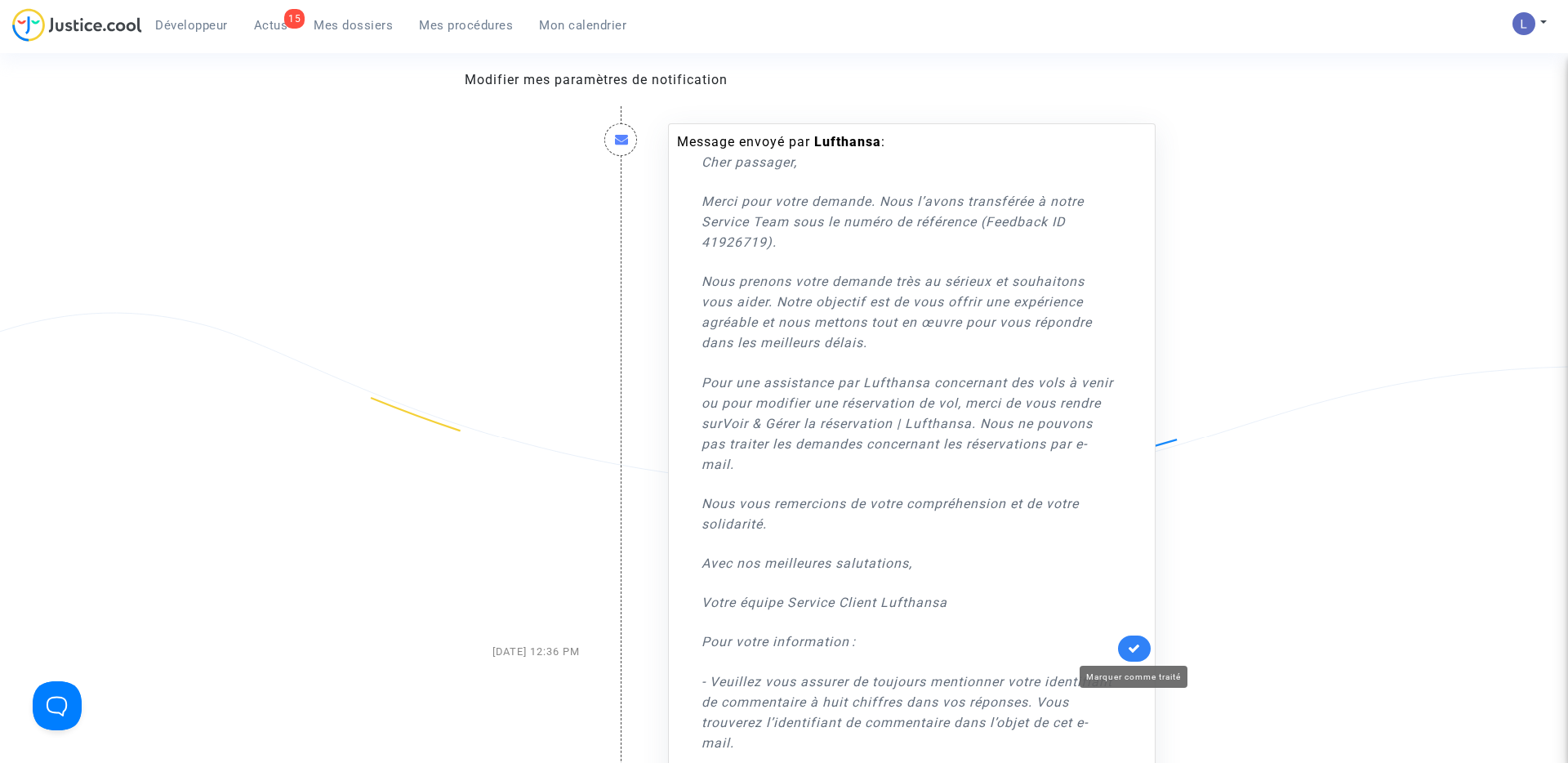
click at [1140, 650] on icon at bounding box center [1134, 648] width 13 height 12
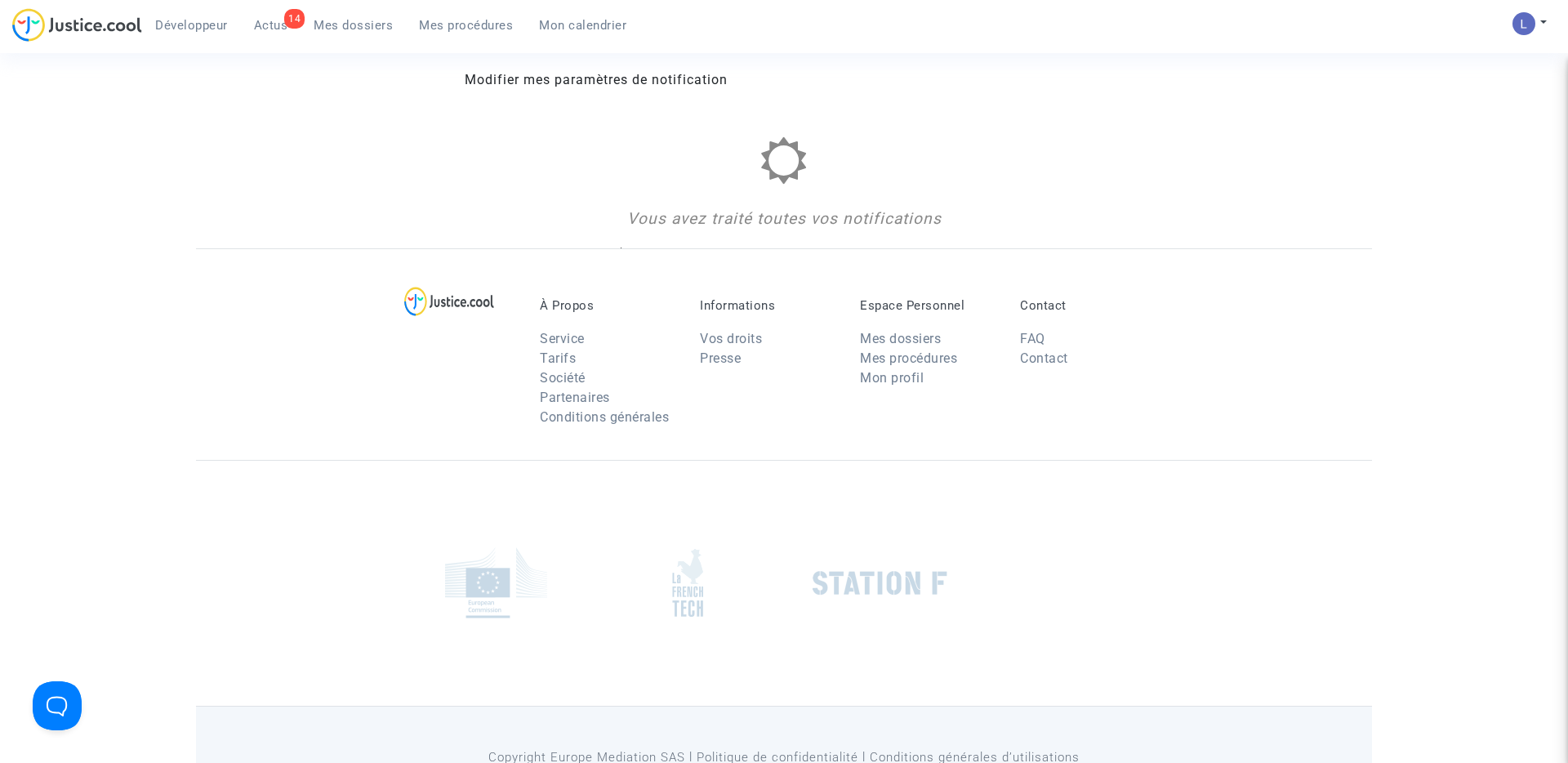
scroll to position [0, 0]
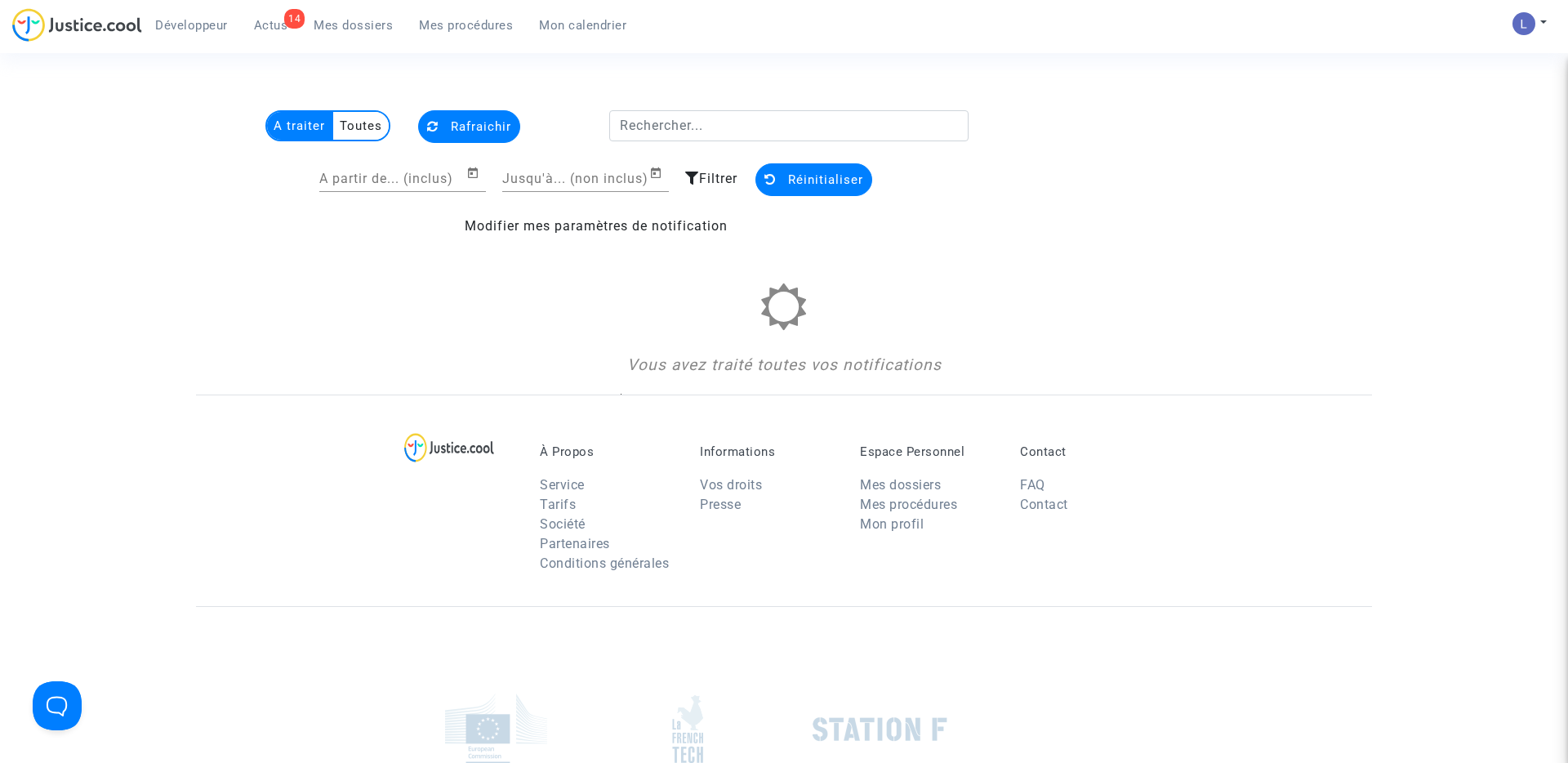
click at [825, 178] on span "Réinitialiser" at bounding box center [826, 179] width 76 height 15
click at [437, 122] on button "Rafraichir" at bounding box center [469, 126] width 102 height 32
click at [264, 24] on span "Actus" at bounding box center [271, 25] width 34 height 15
click at [359, 30] on span "Mes dossiers" at bounding box center [353, 25] width 79 height 15
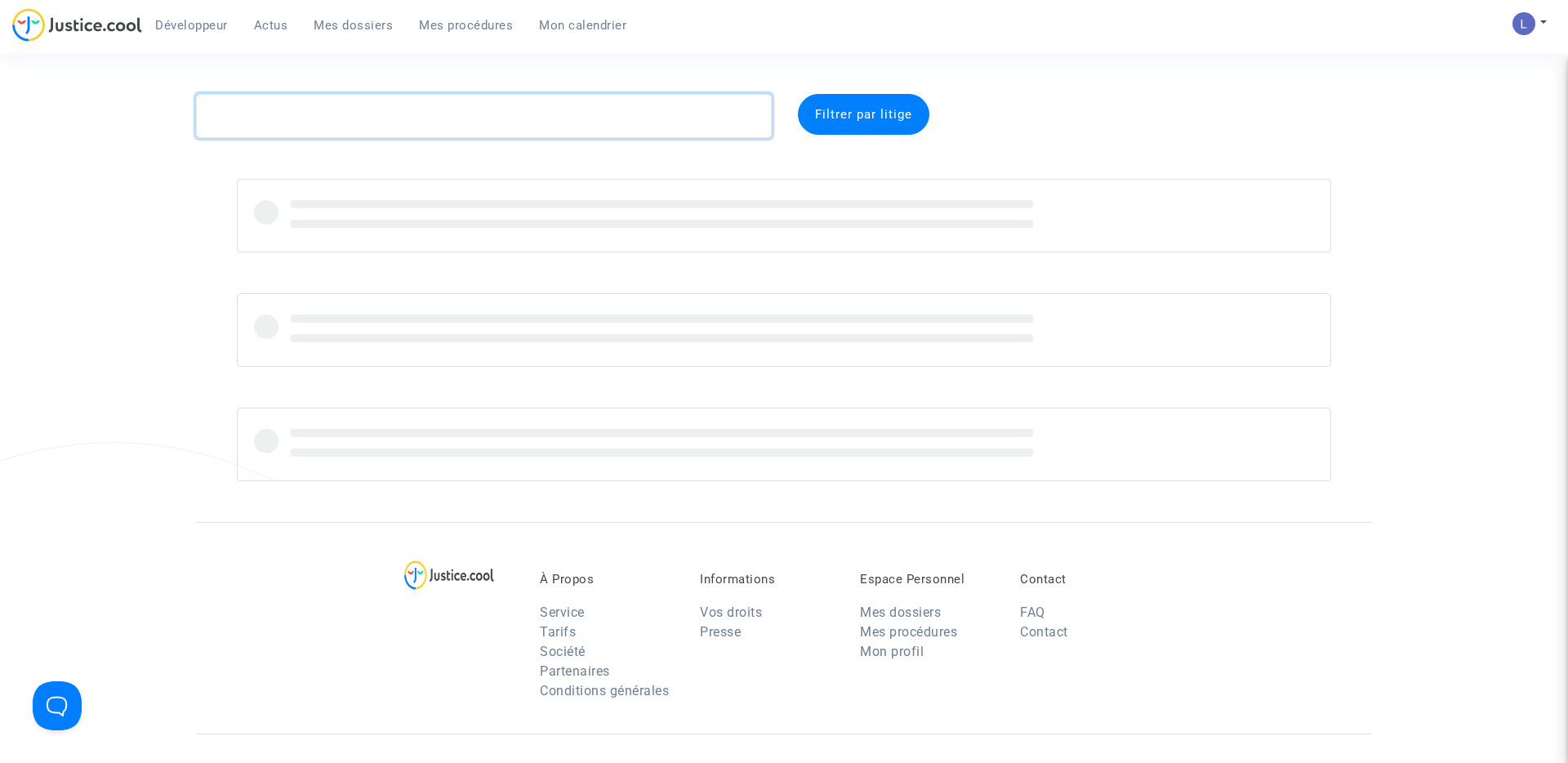
click at [311, 116] on textarea at bounding box center [483, 116] width 576 height 44
paste textarea "CFR-220728-J4WE"
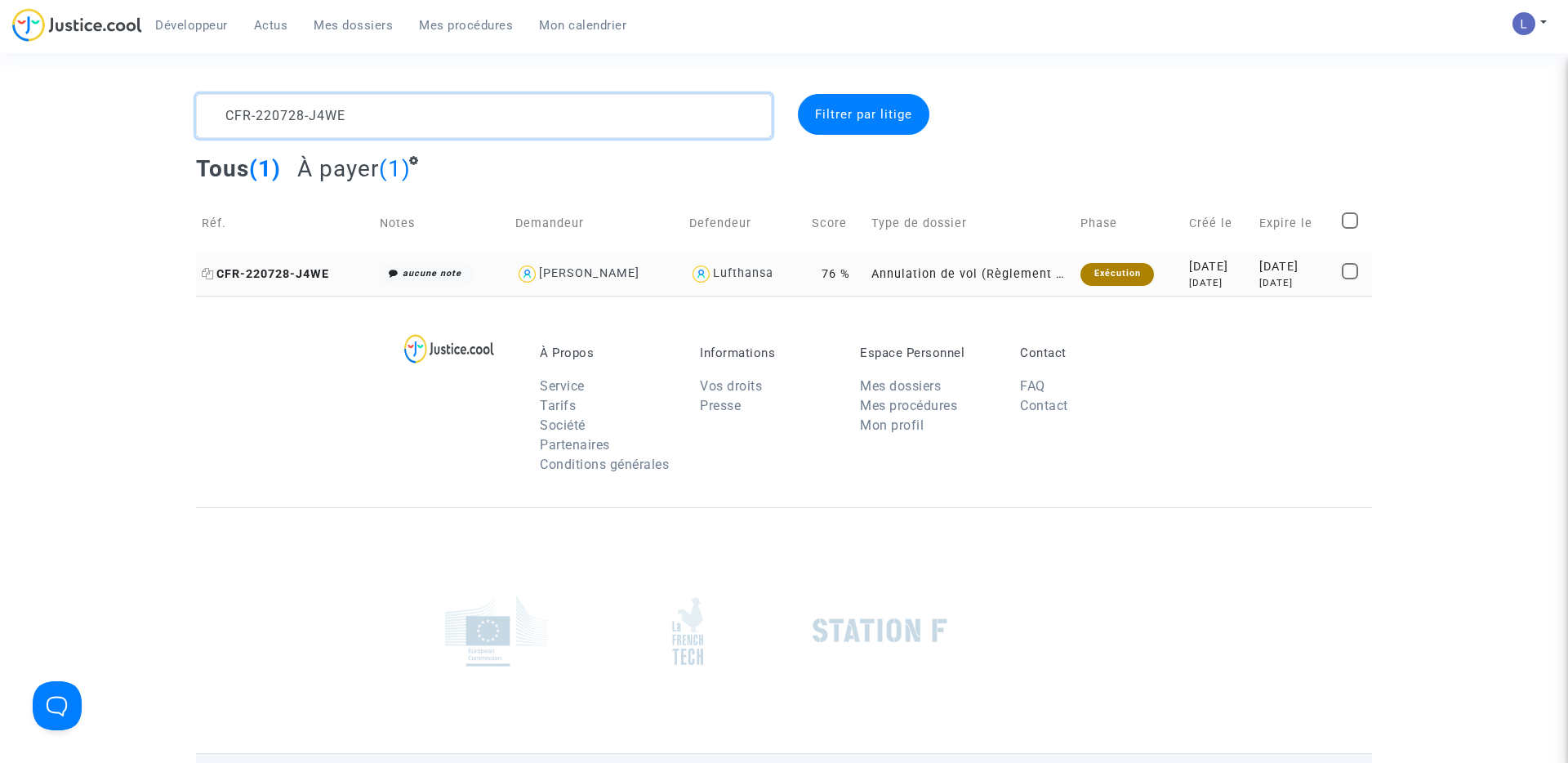
type textarea "CFR-220728-J4WE"
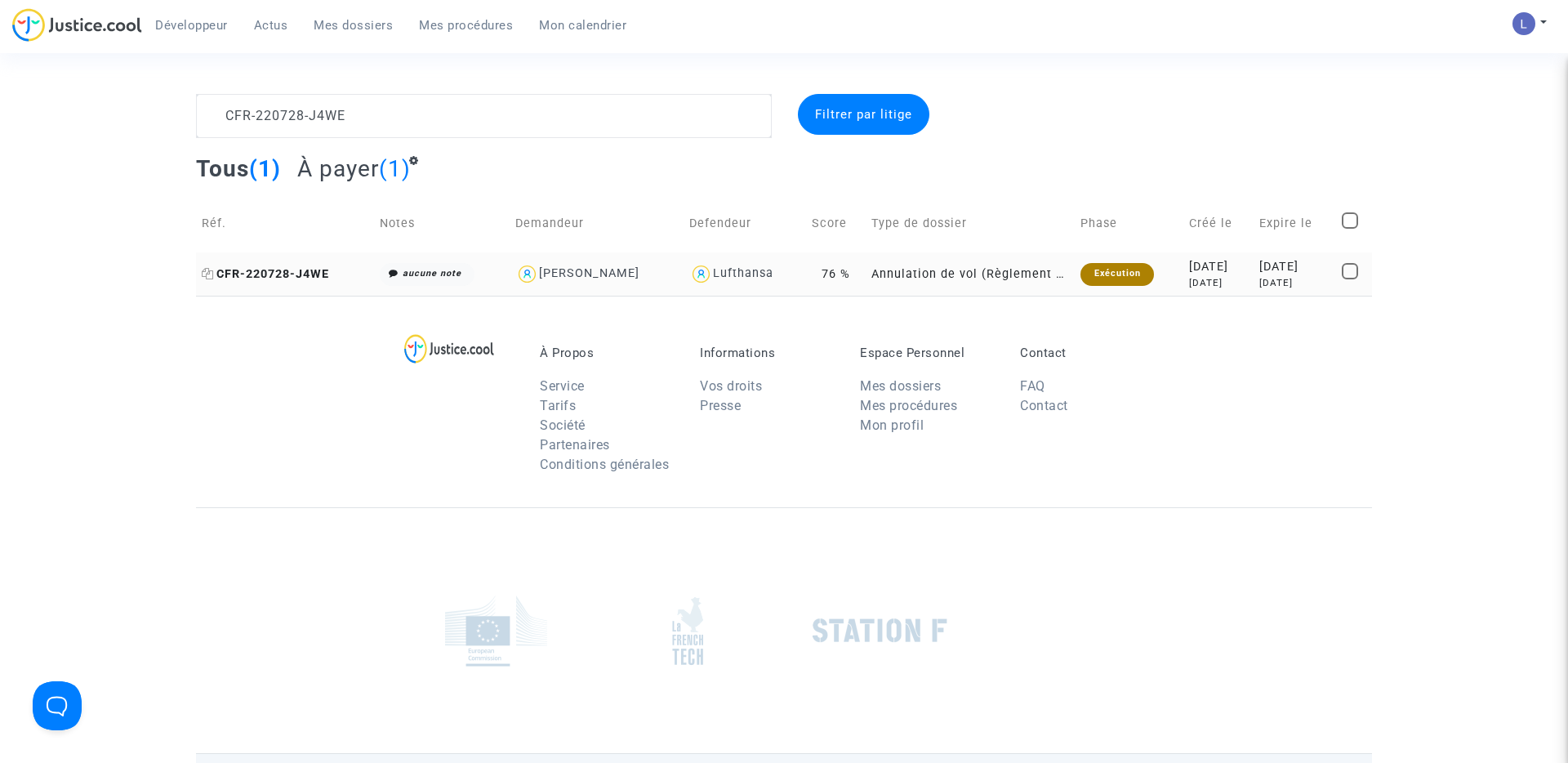
click at [323, 280] on span "CFR-220728-J4WE" at bounding box center [266, 274] width 127 height 14
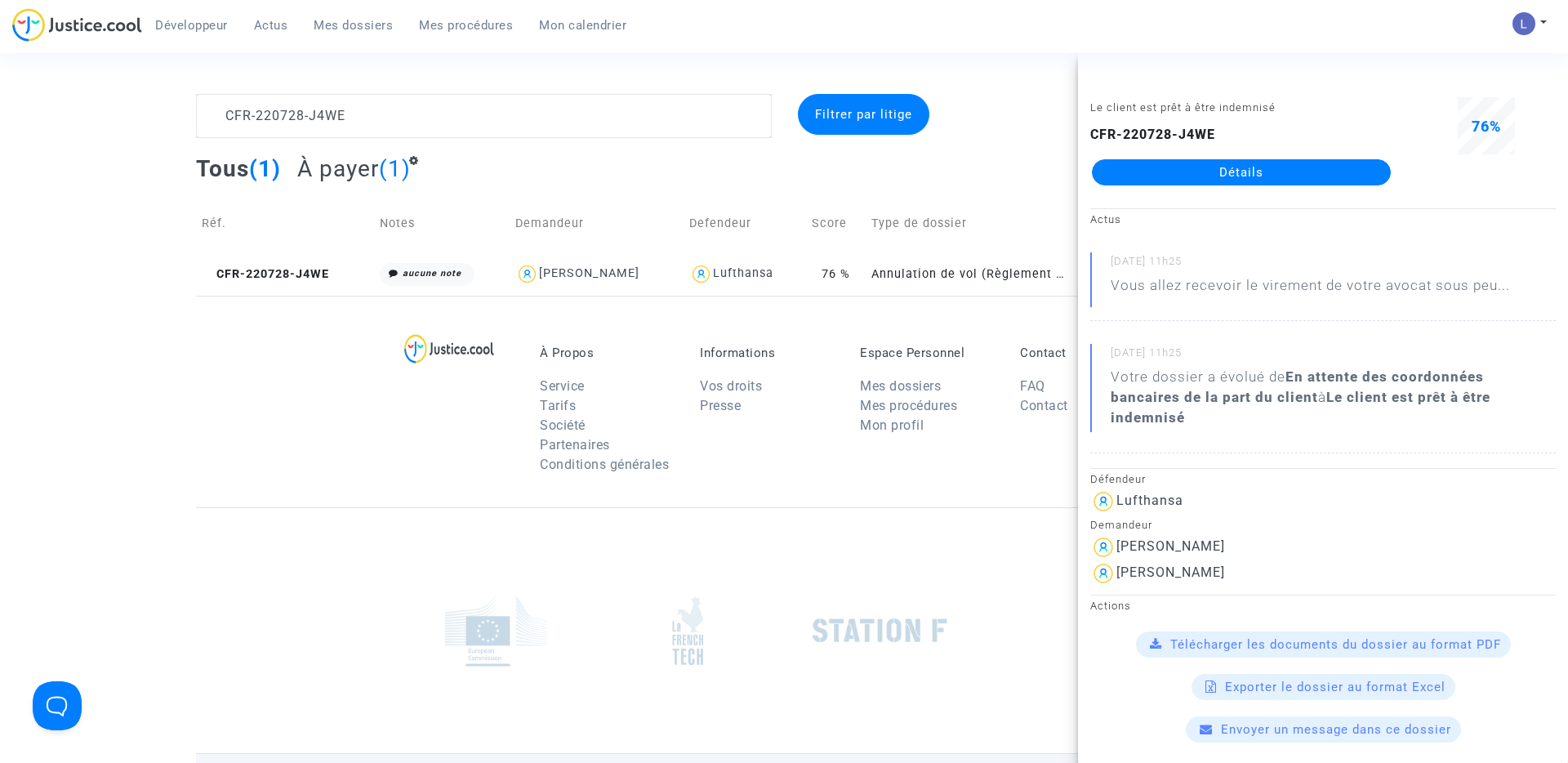
click at [1141, 171] on link "Détails" at bounding box center [1241, 172] width 299 height 26
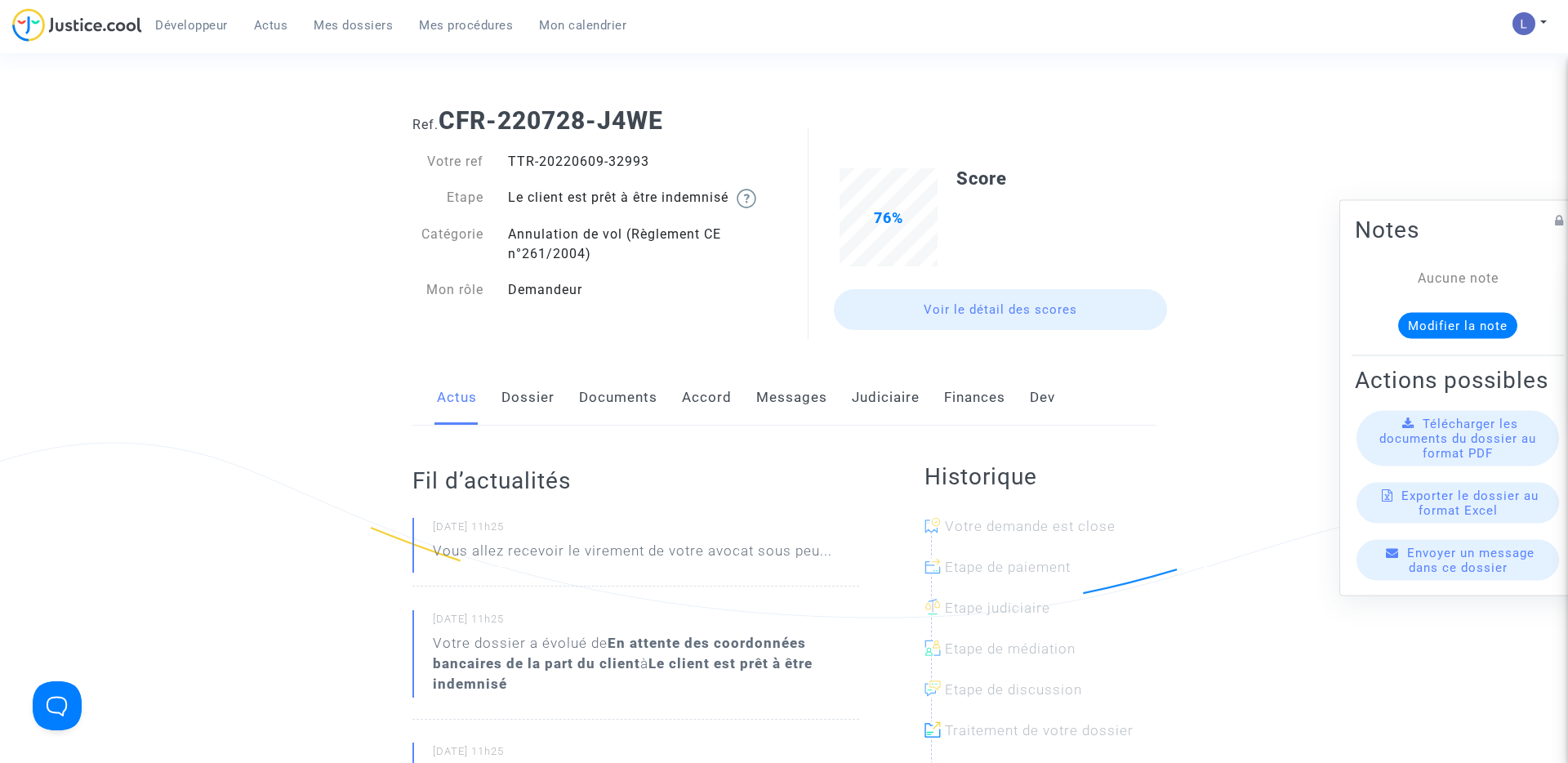
click at [885, 403] on link "Judiciaire" at bounding box center [885, 397] width 68 height 54
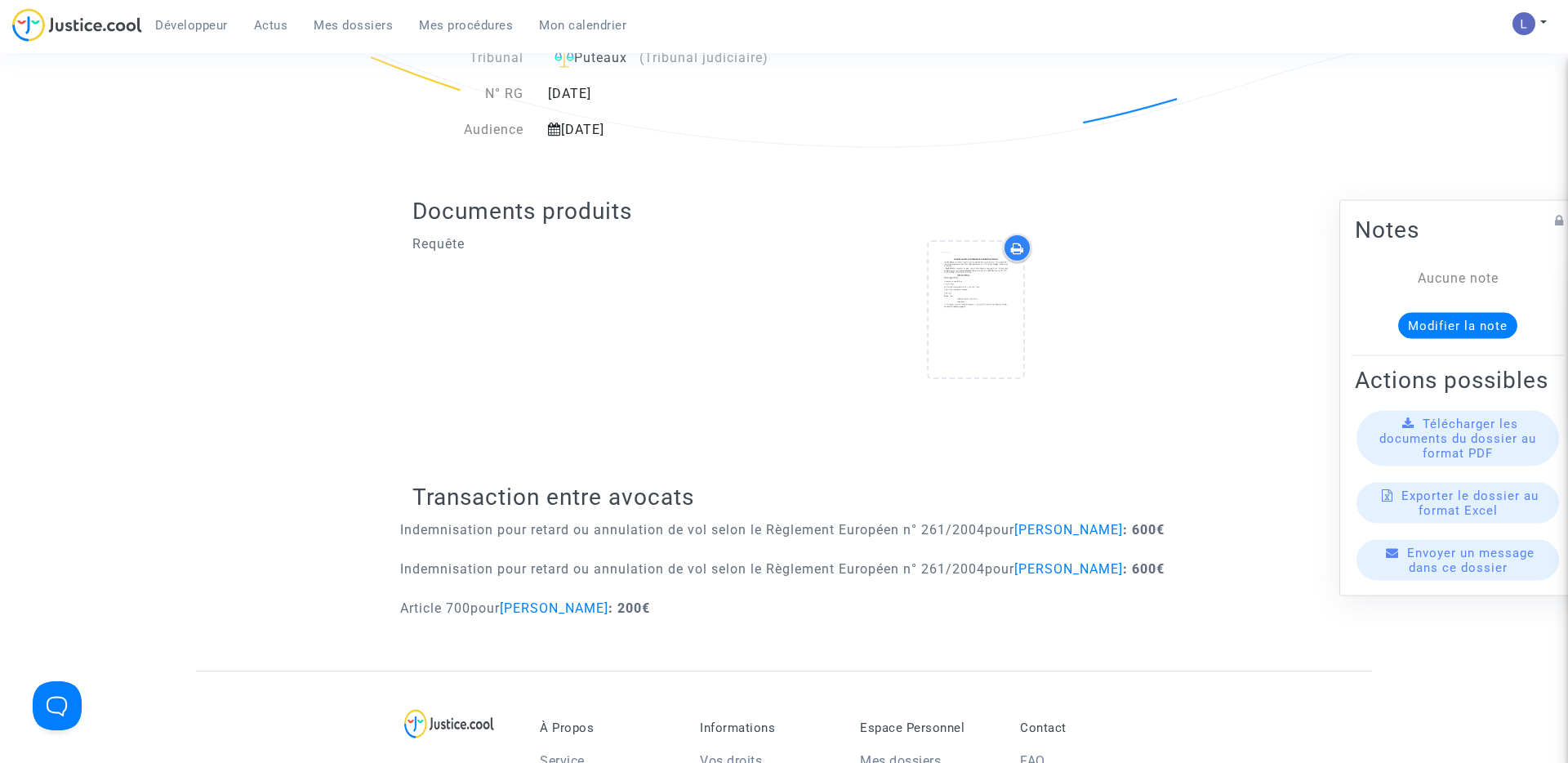
scroll to position [594, 0]
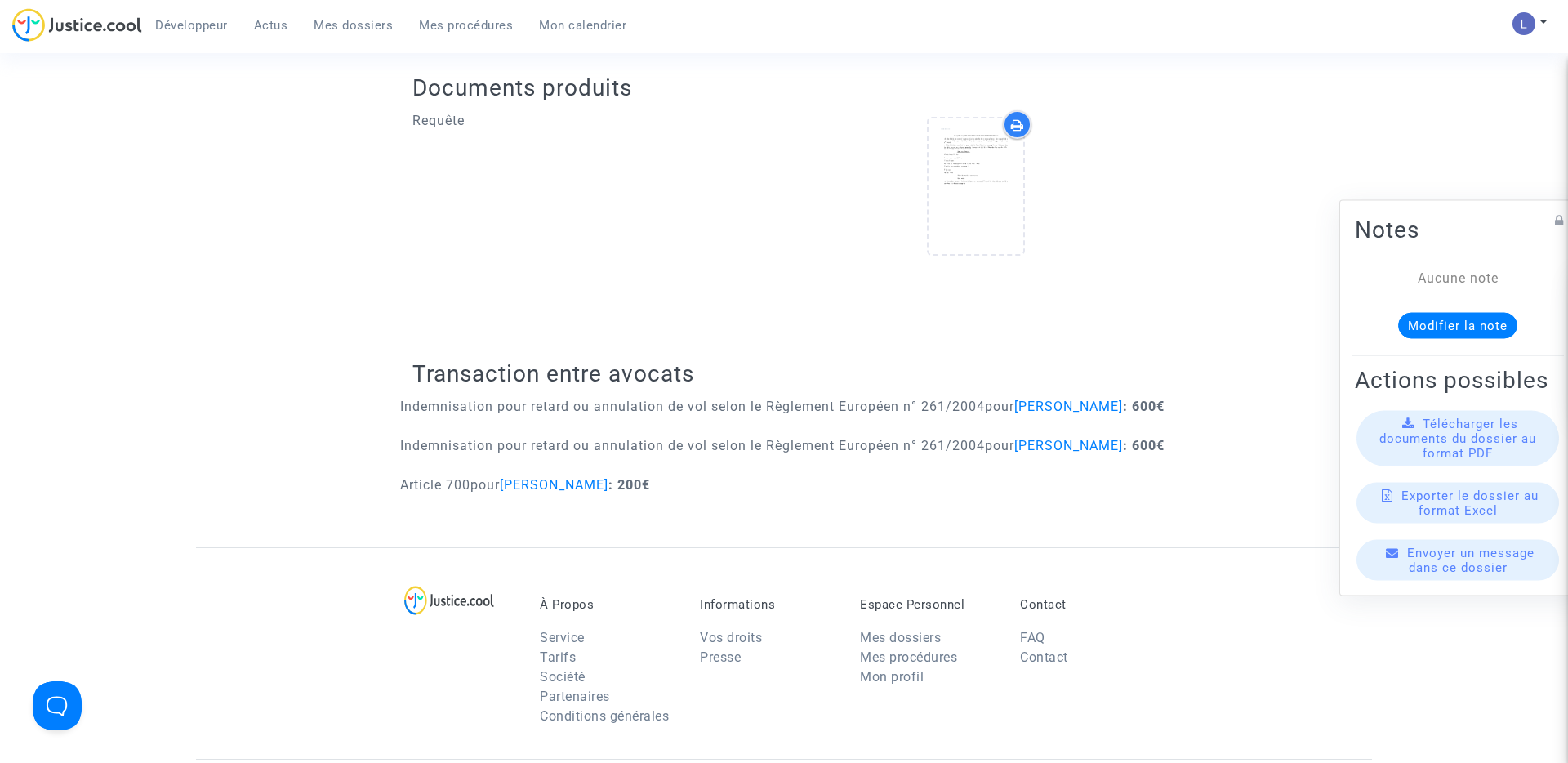
click at [340, 28] on span "Mes dossiers" at bounding box center [353, 25] width 79 height 15
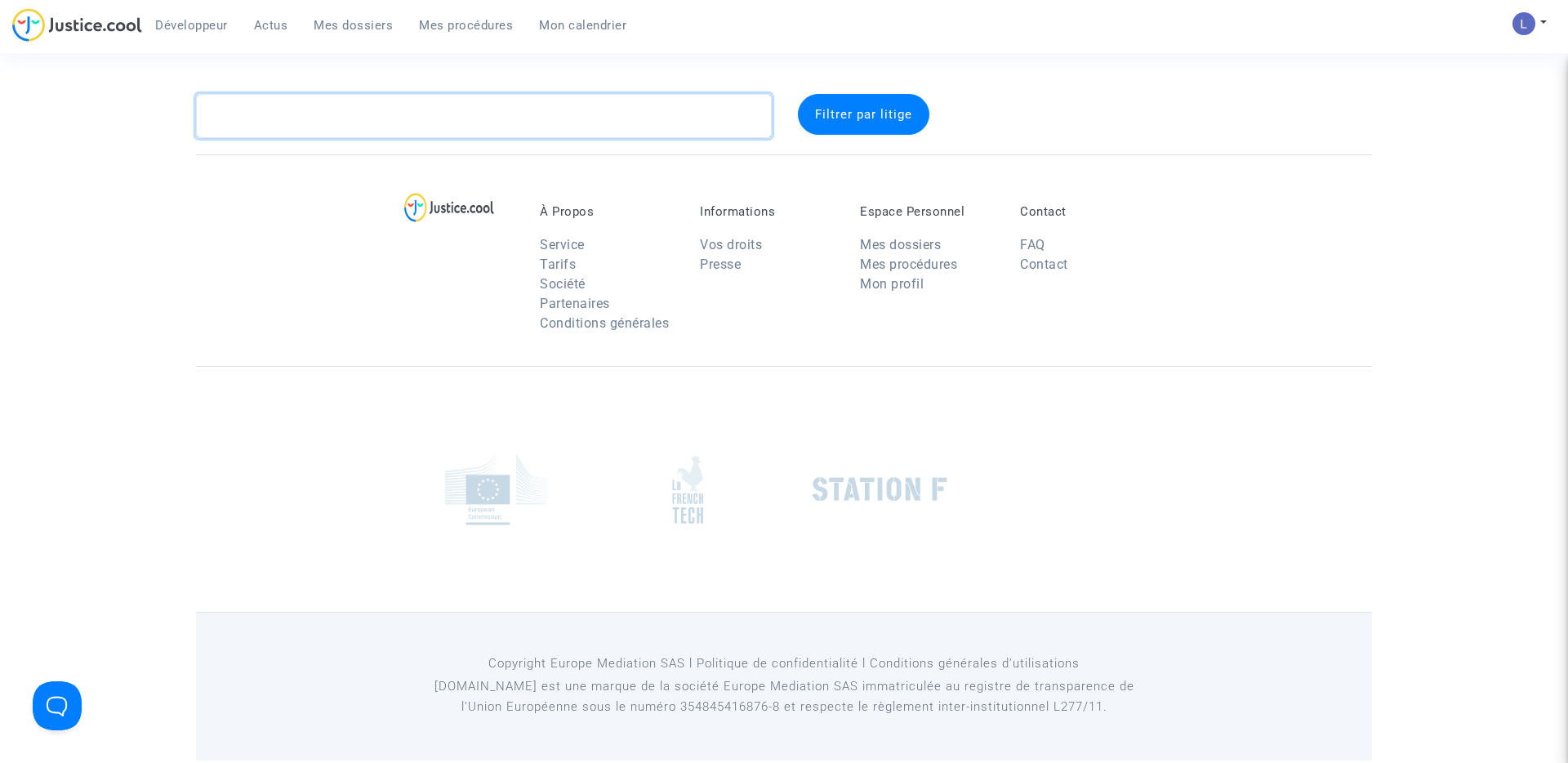
click at [274, 112] on textarea at bounding box center [483, 116] width 576 height 44
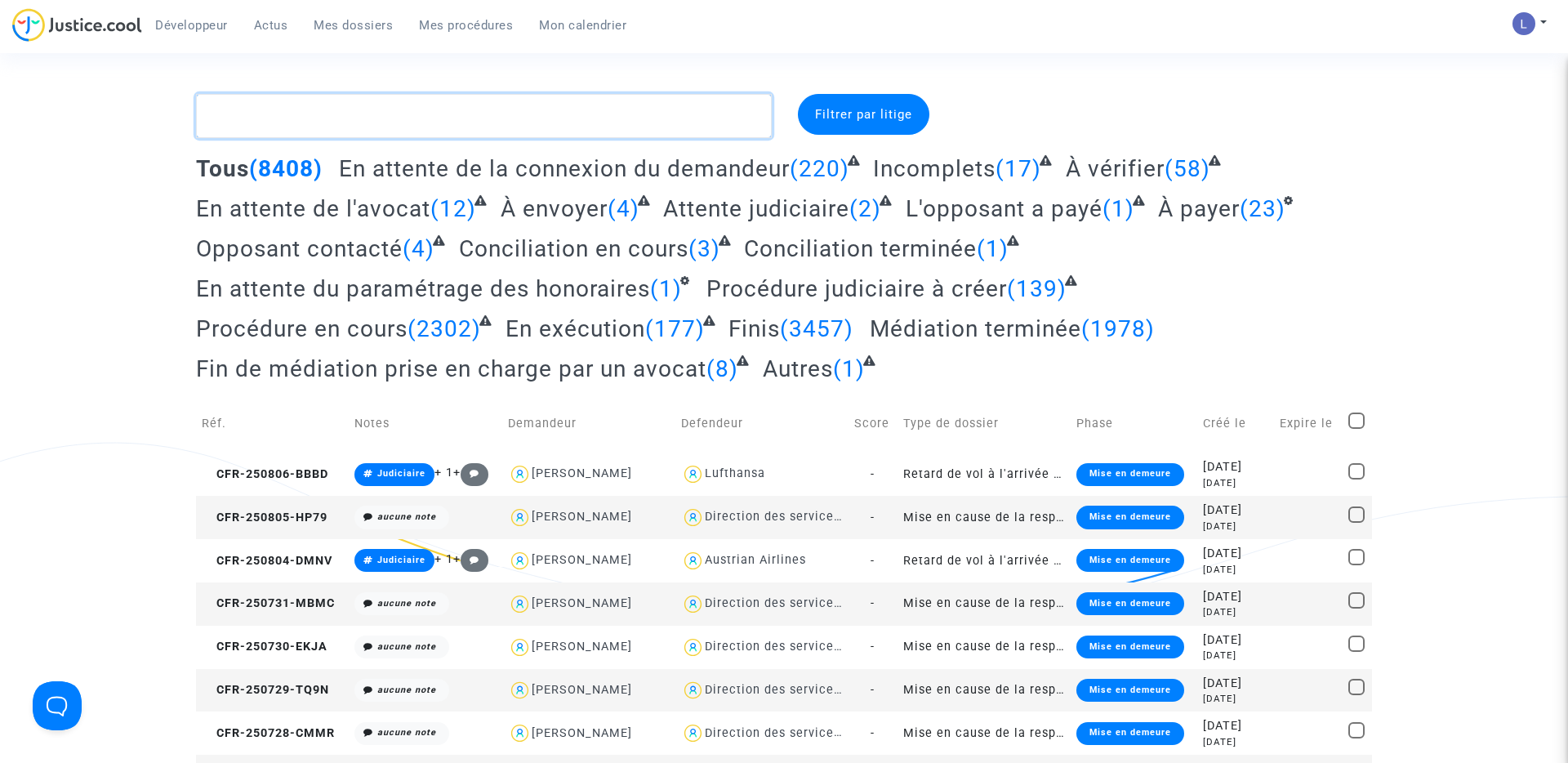
paste textarea "CFR-250619-RKMW"
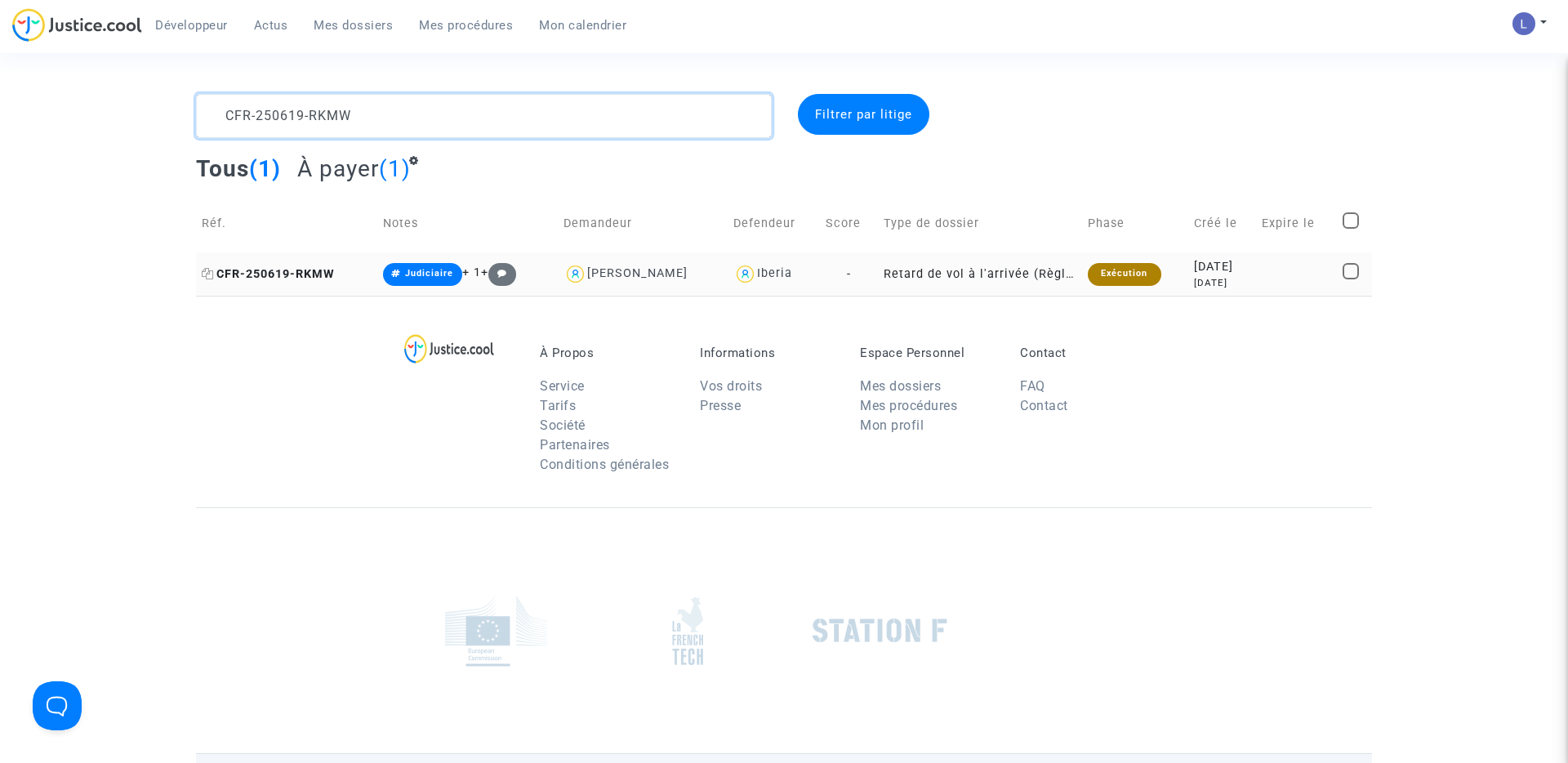
type textarea "CFR-250619-RKMW"
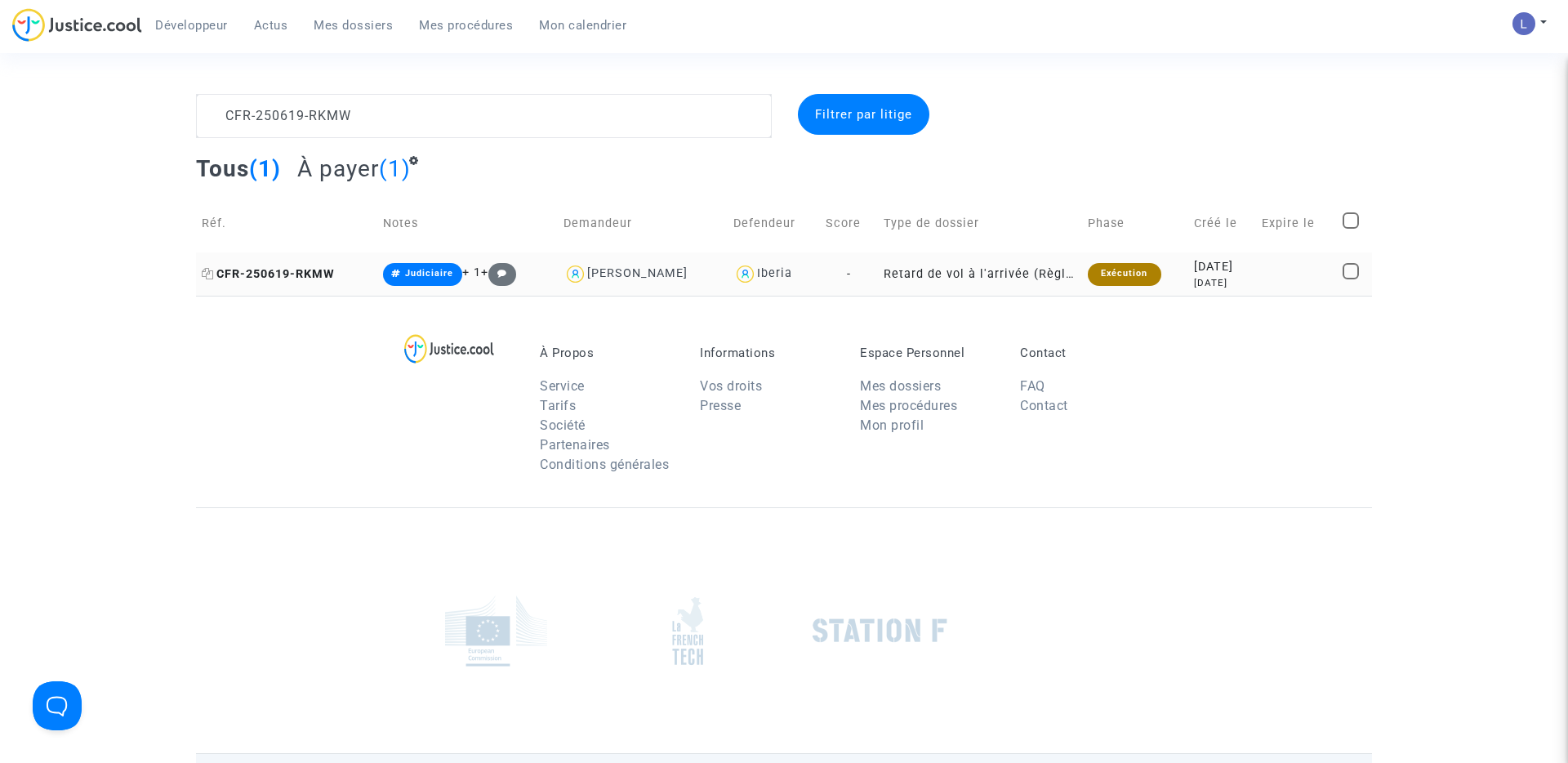
click at [286, 277] on span "CFR-250619-RKMW" at bounding box center [269, 274] width 133 height 14
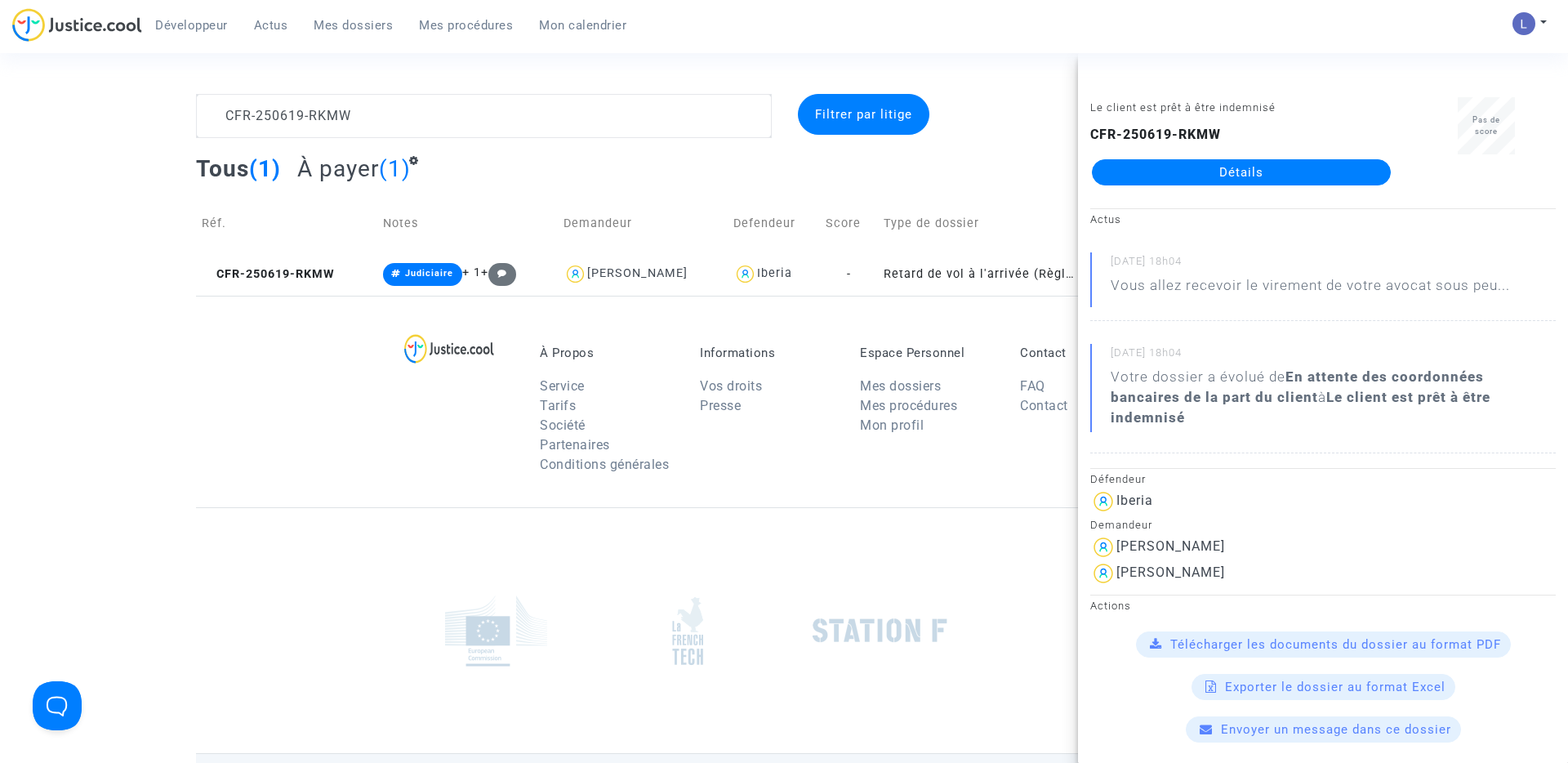
click at [1194, 174] on link "Détails" at bounding box center [1241, 172] width 299 height 26
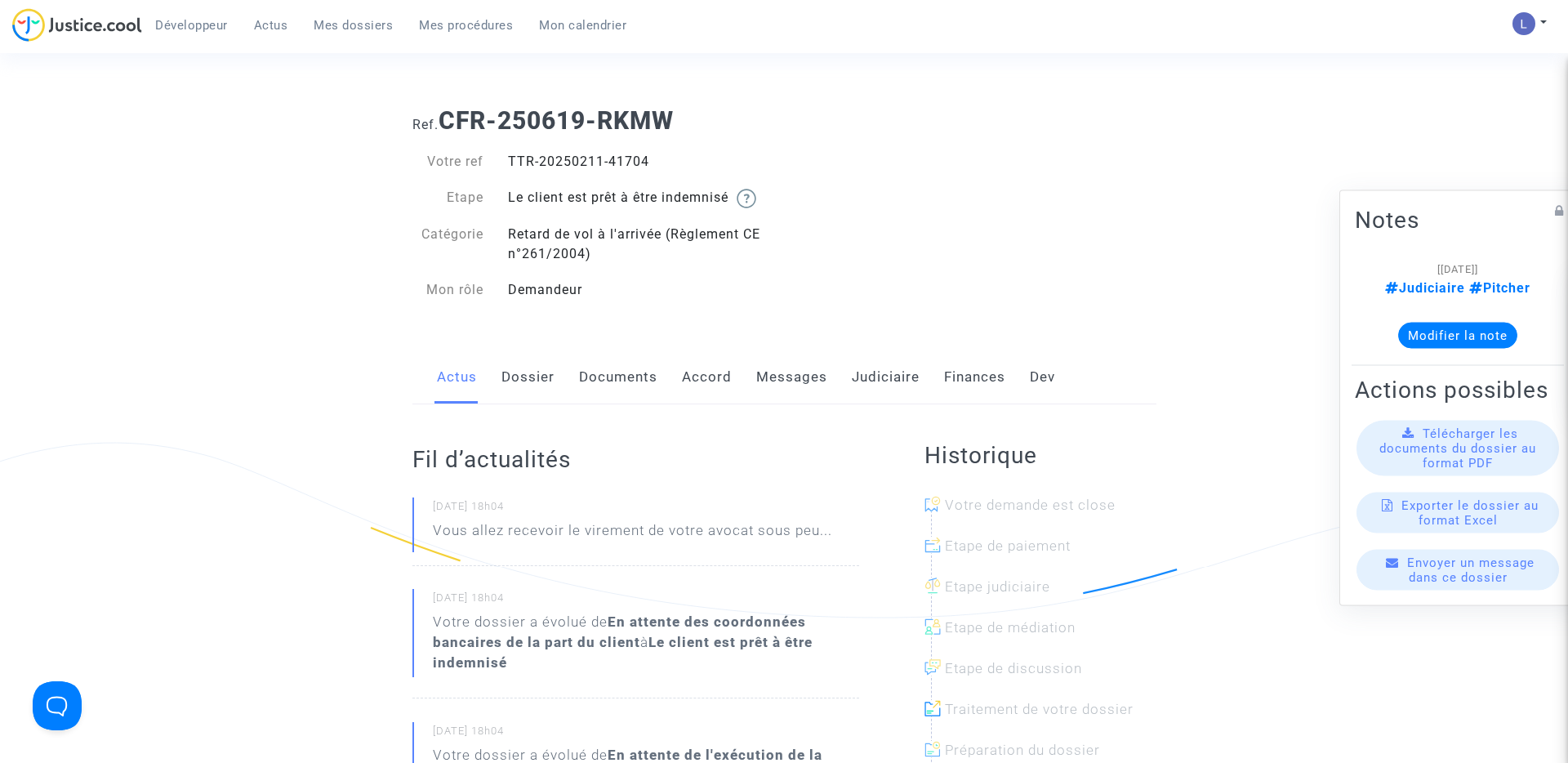
click at [878, 378] on link "Judiciaire" at bounding box center [885, 377] width 68 height 54
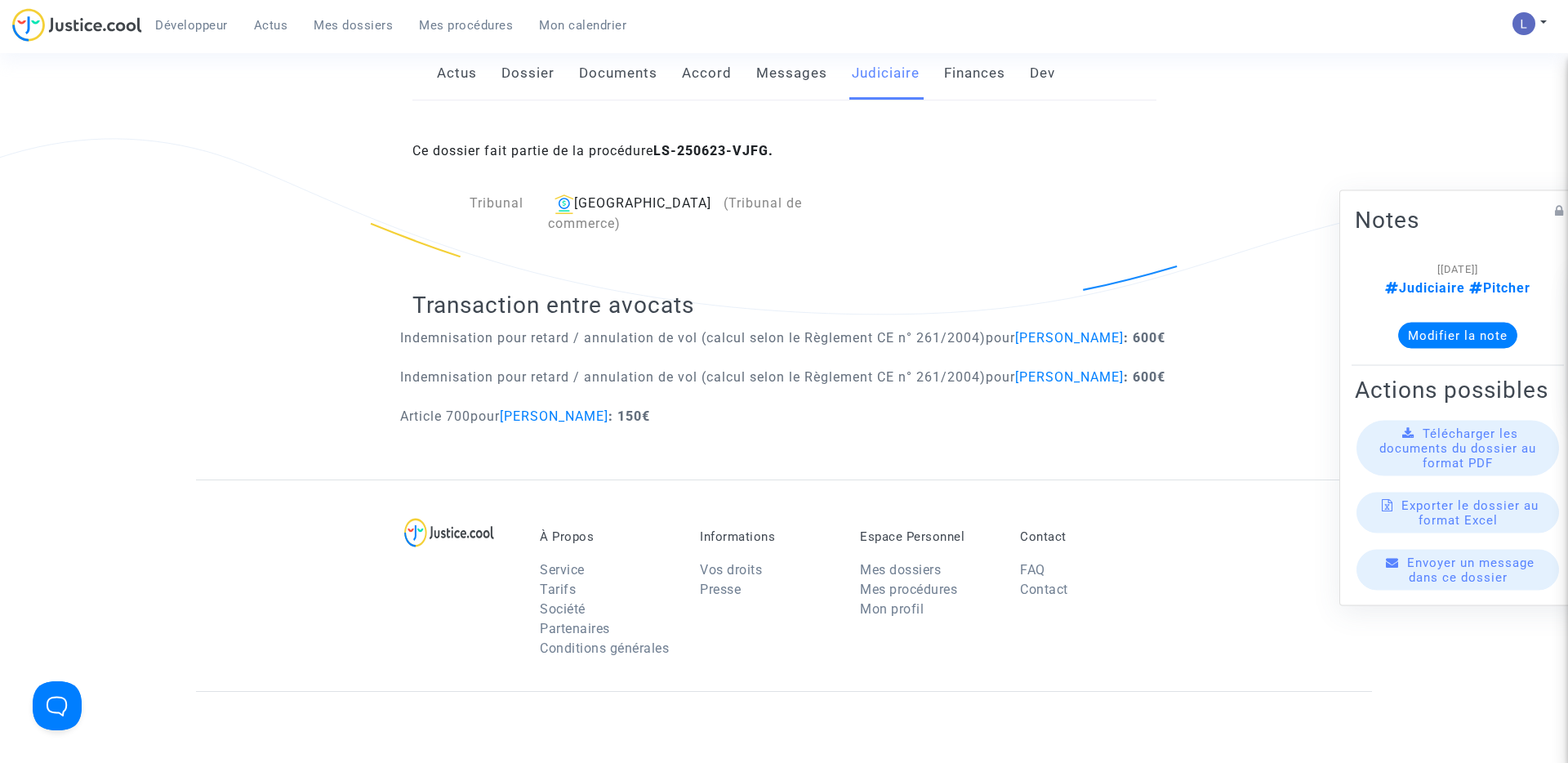
scroll to position [315, 0]
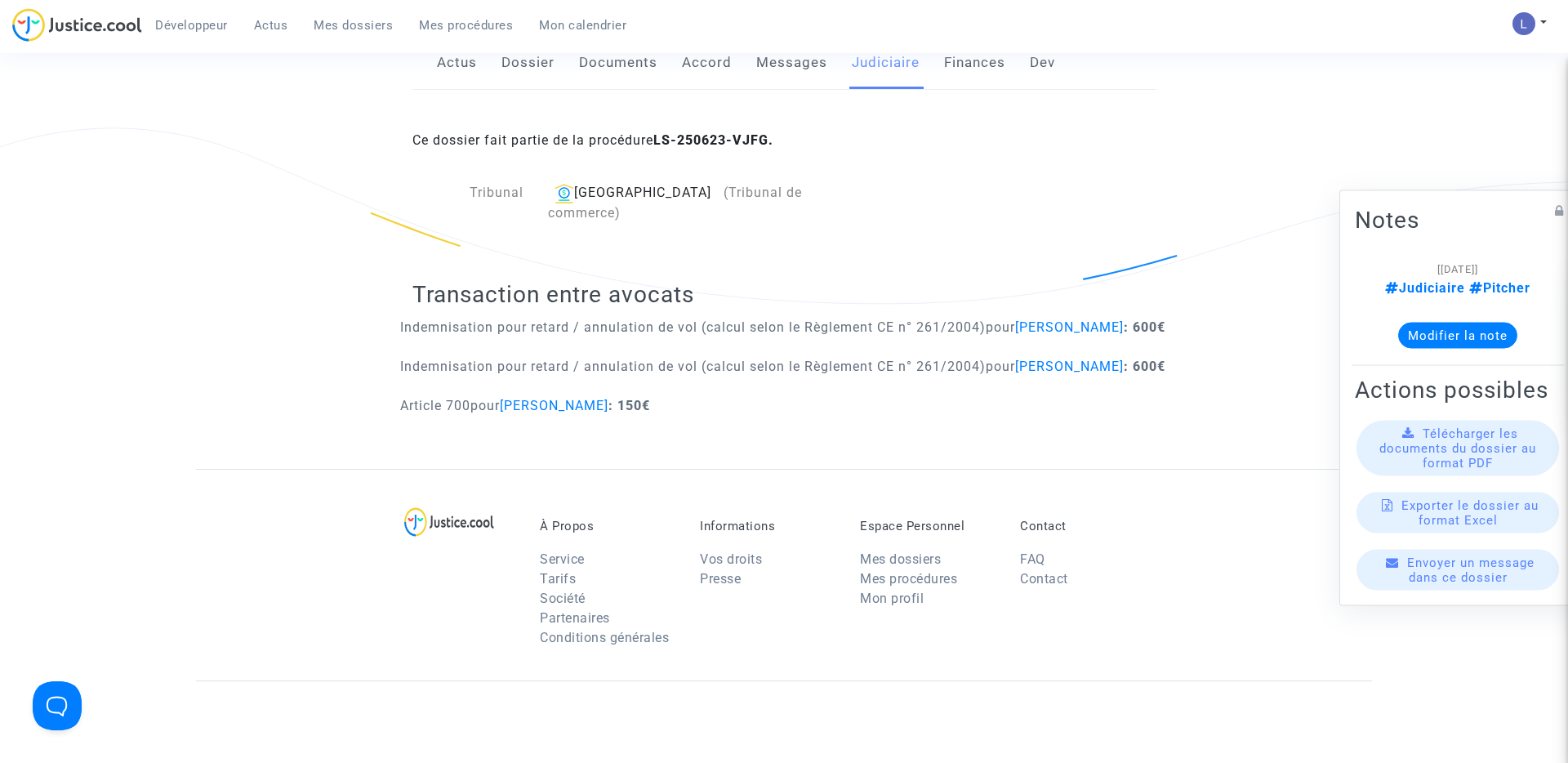
click at [341, 20] on span "Mes dossiers" at bounding box center [353, 25] width 79 height 15
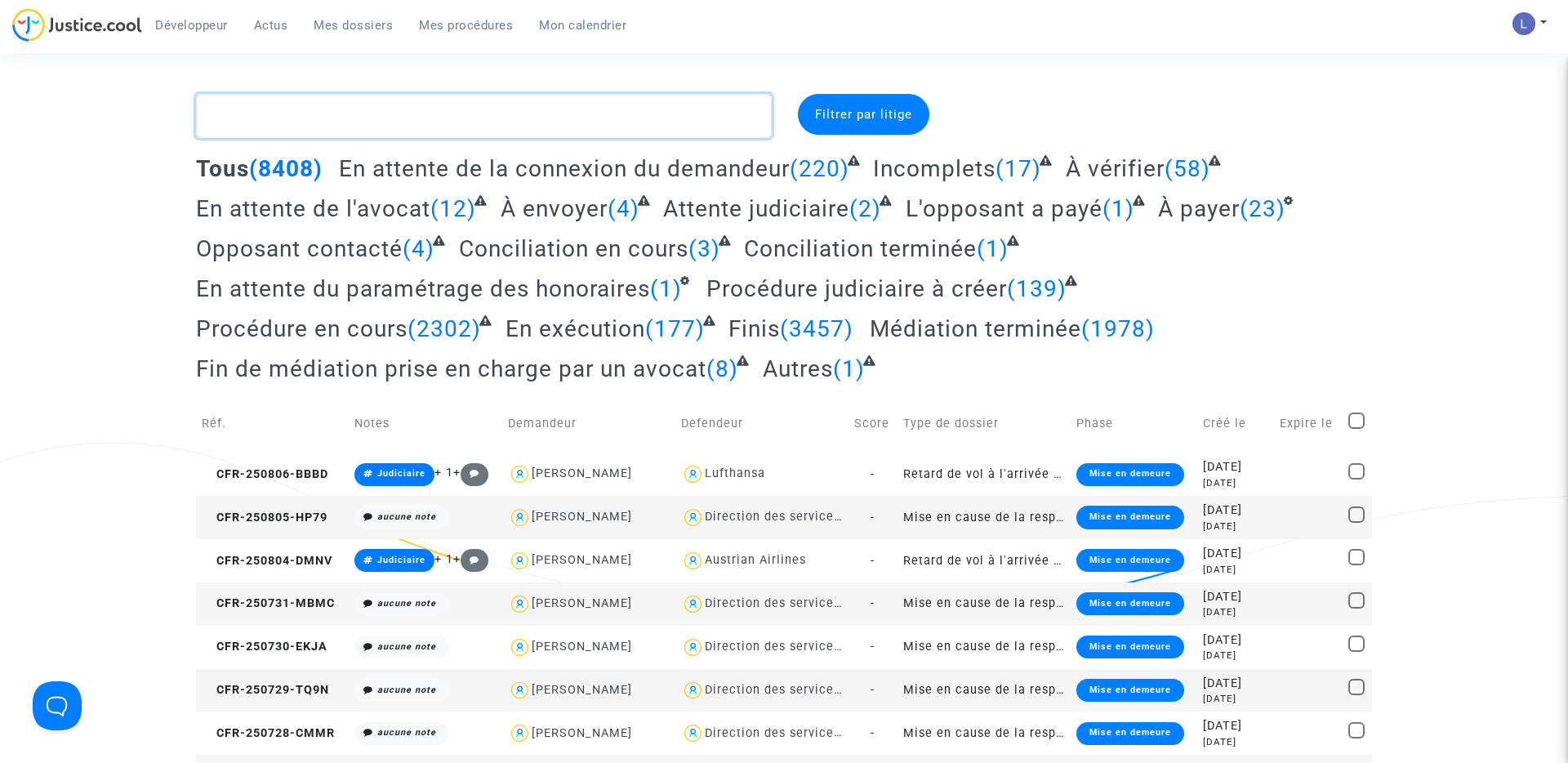
click at [336, 112] on textarea at bounding box center [483, 116] width 576 height 44
paste textarea "CFR-230213-J6MF"
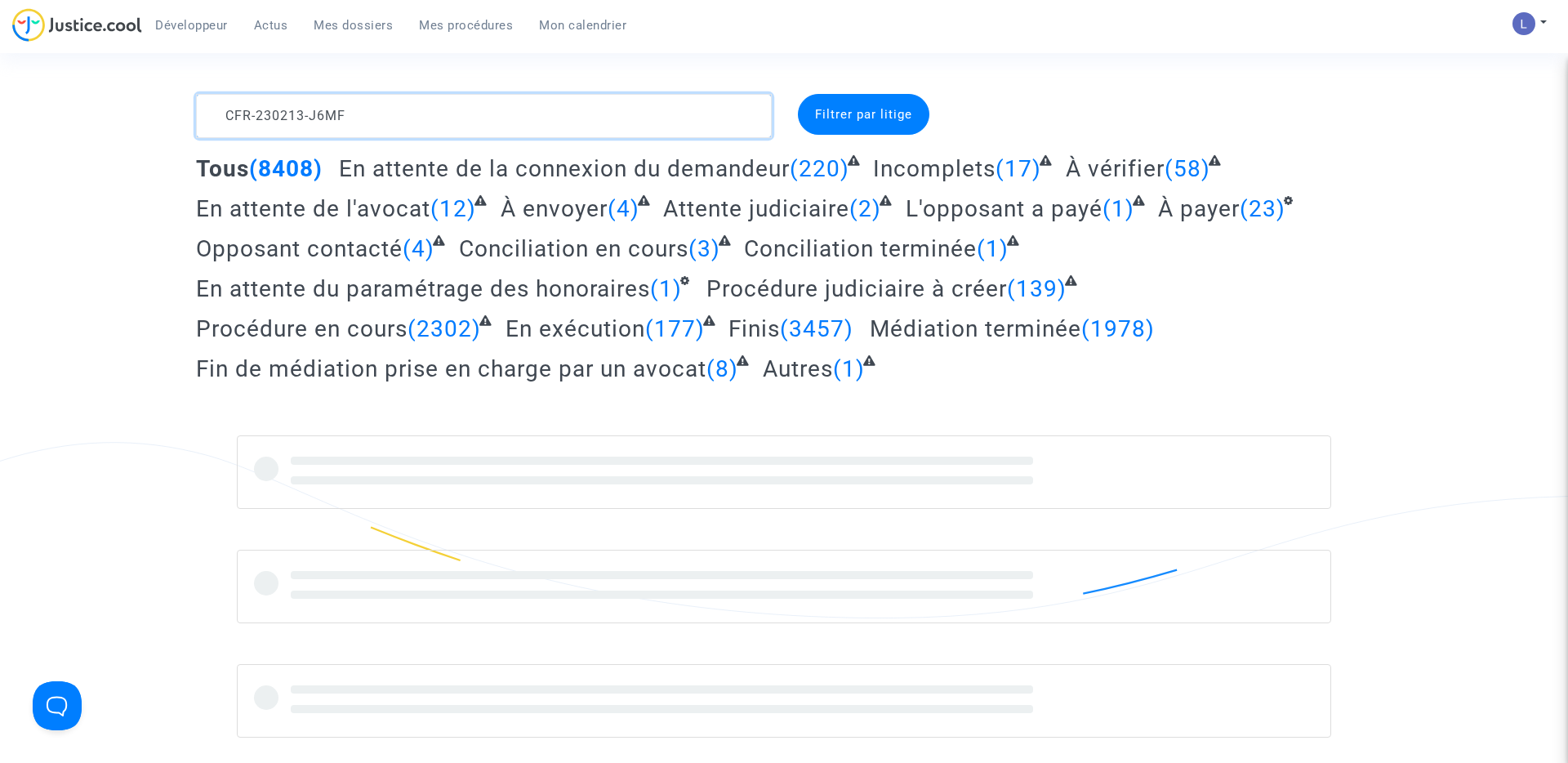
type textarea "CFR-230213-J6MF"
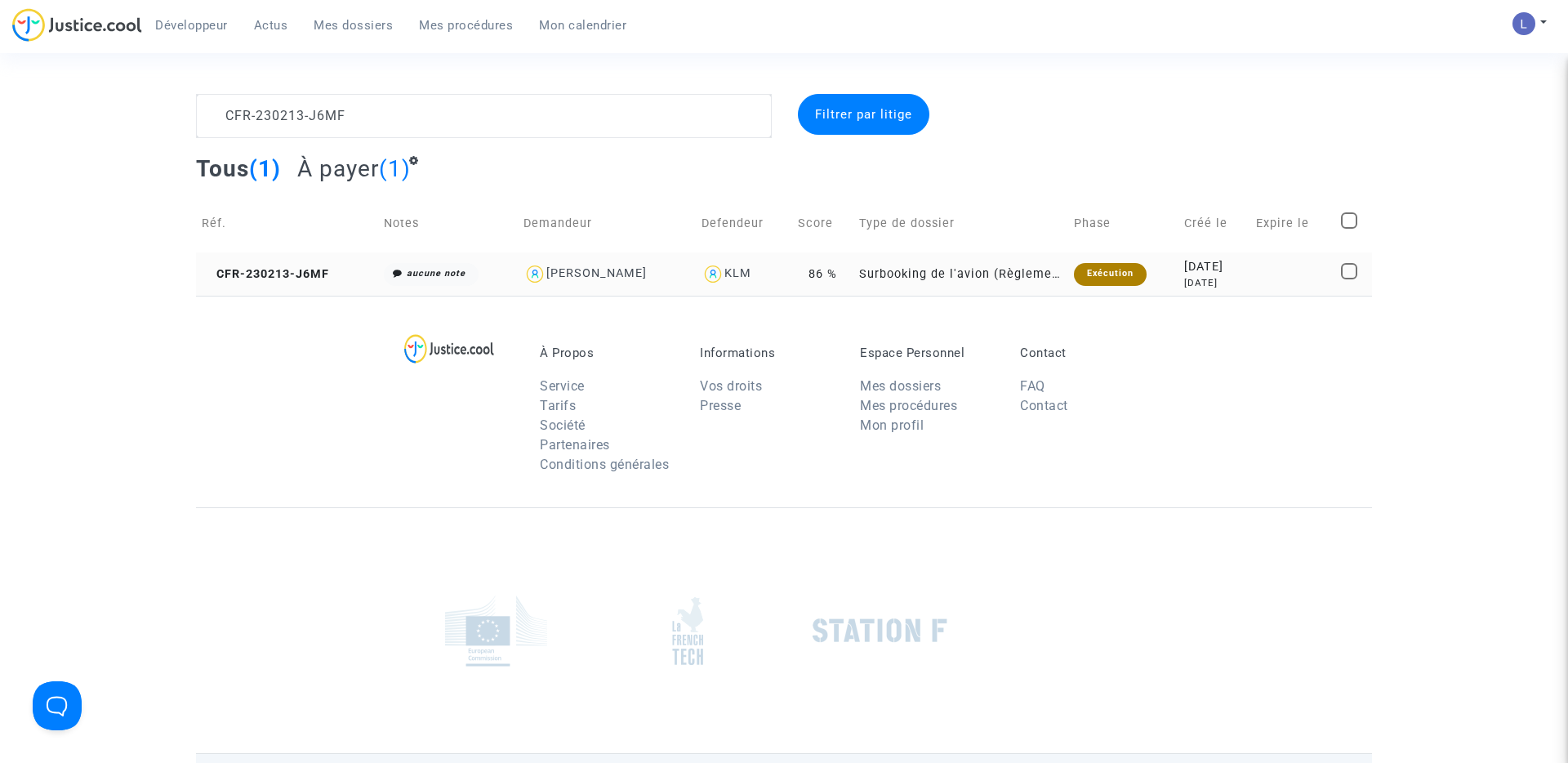
click at [279, 283] on td "CFR-230213-J6MF" at bounding box center [287, 274] width 182 height 43
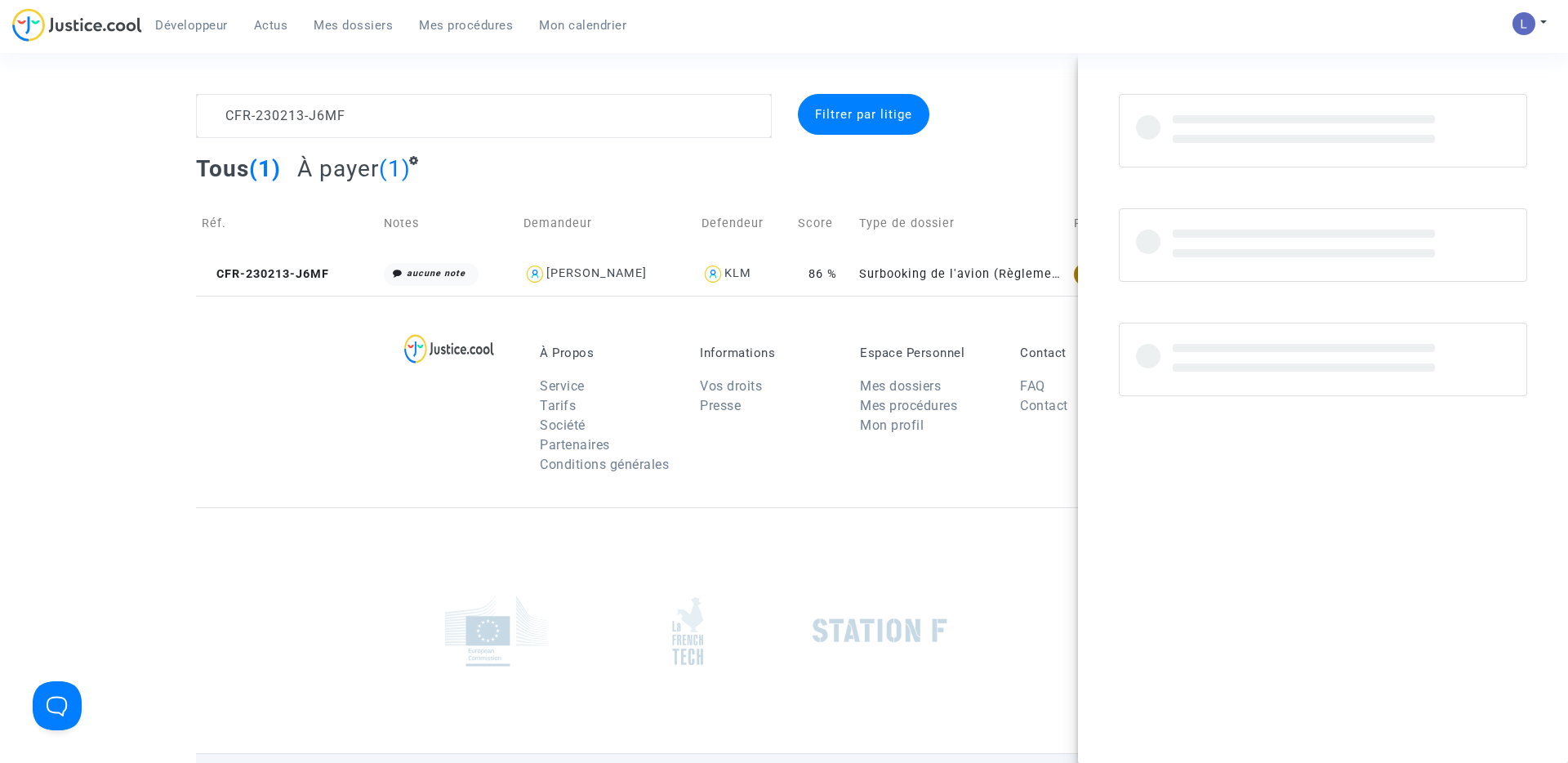
click at [912, 186] on div "Tous (1) À payer (1)" at bounding box center [784, 174] width 1176 height 40
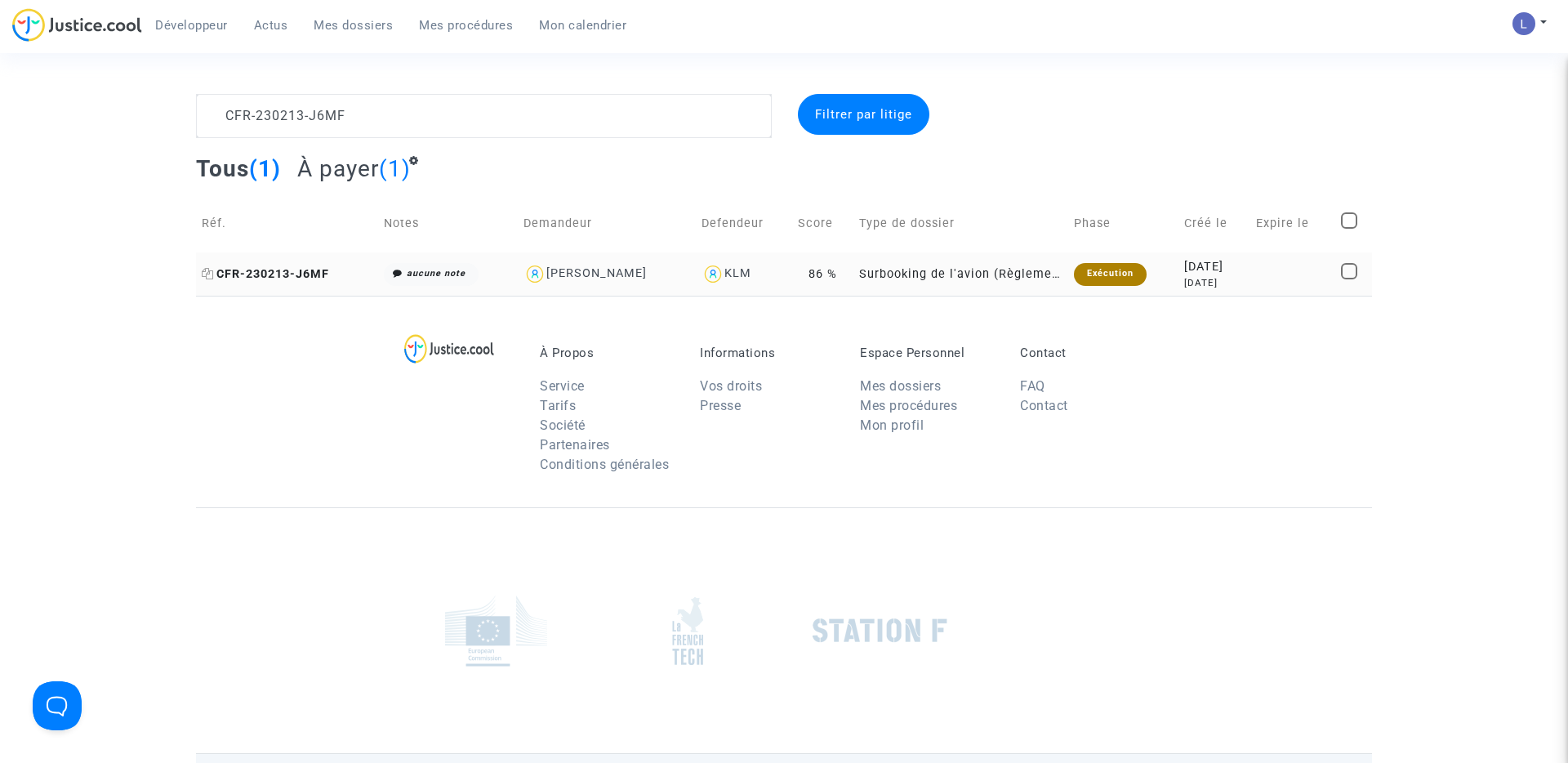
click at [285, 268] on span "CFR-230213-J6MF" at bounding box center [266, 274] width 127 height 14
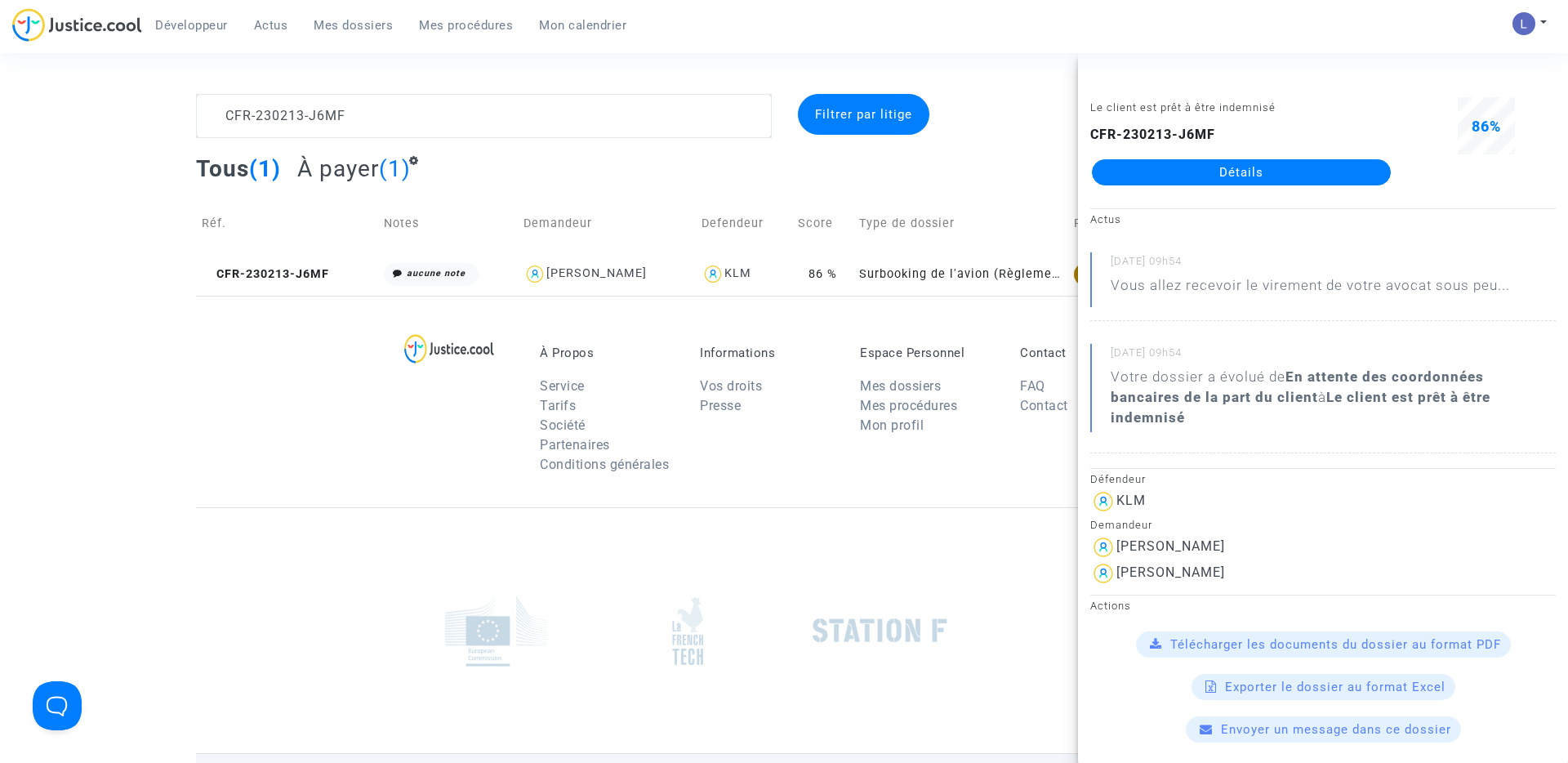
click at [1262, 171] on link "Détails" at bounding box center [1241, 172] width 299 height 26
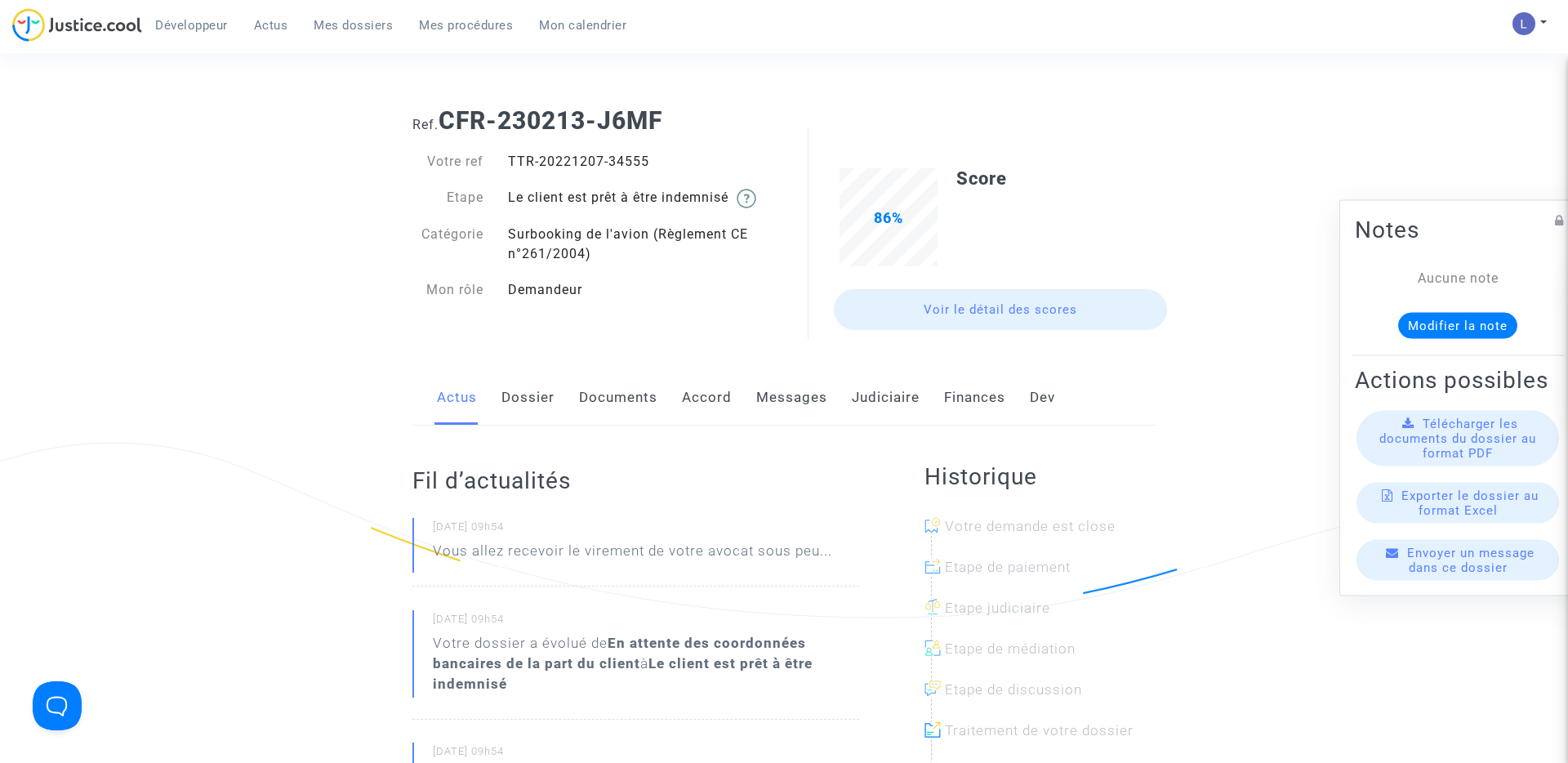
click at [885, 408] on link "Judiciaire" at bounding box center [885, 397] width 68 height 54
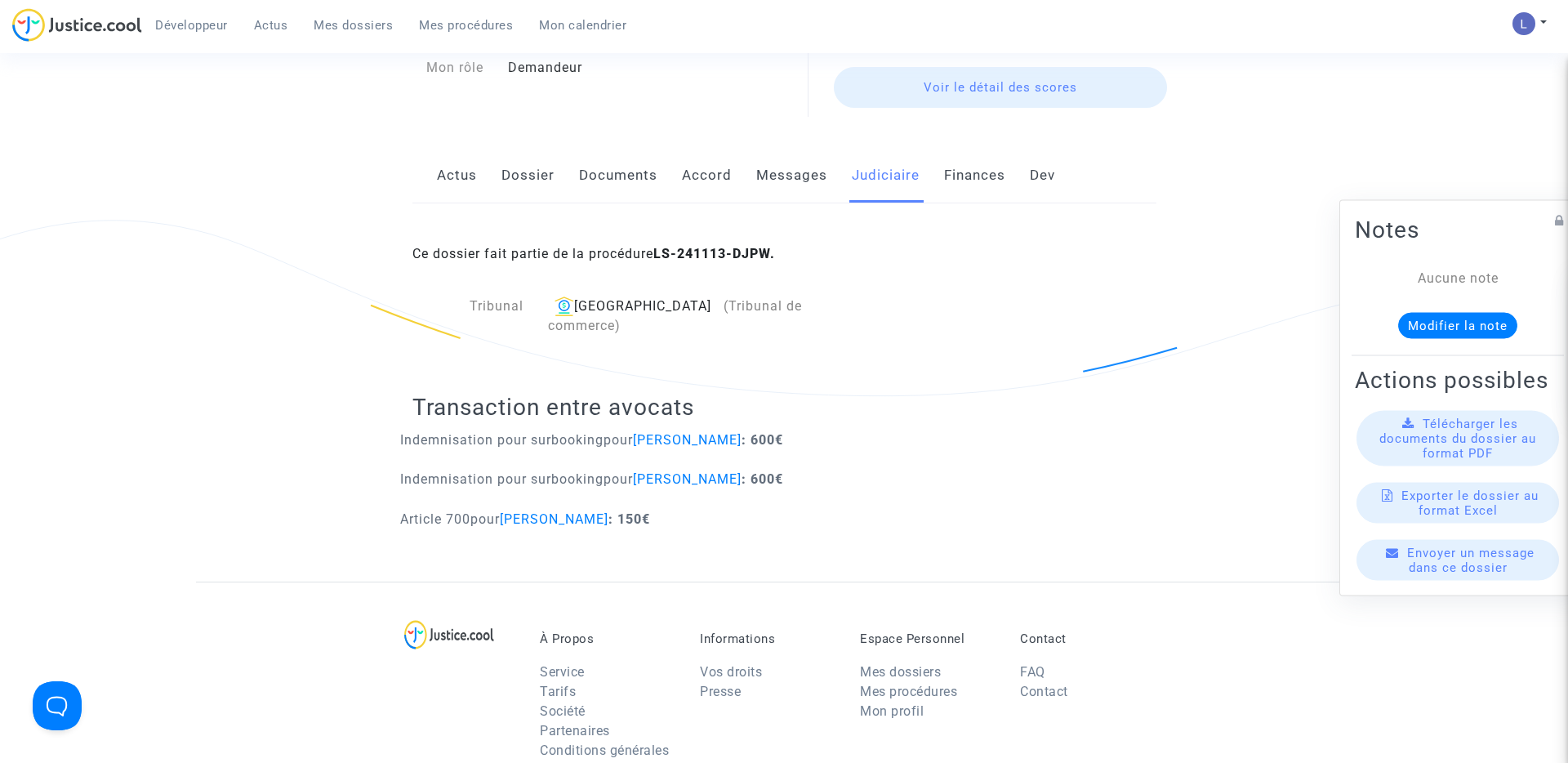
scroll to position [239, 0]
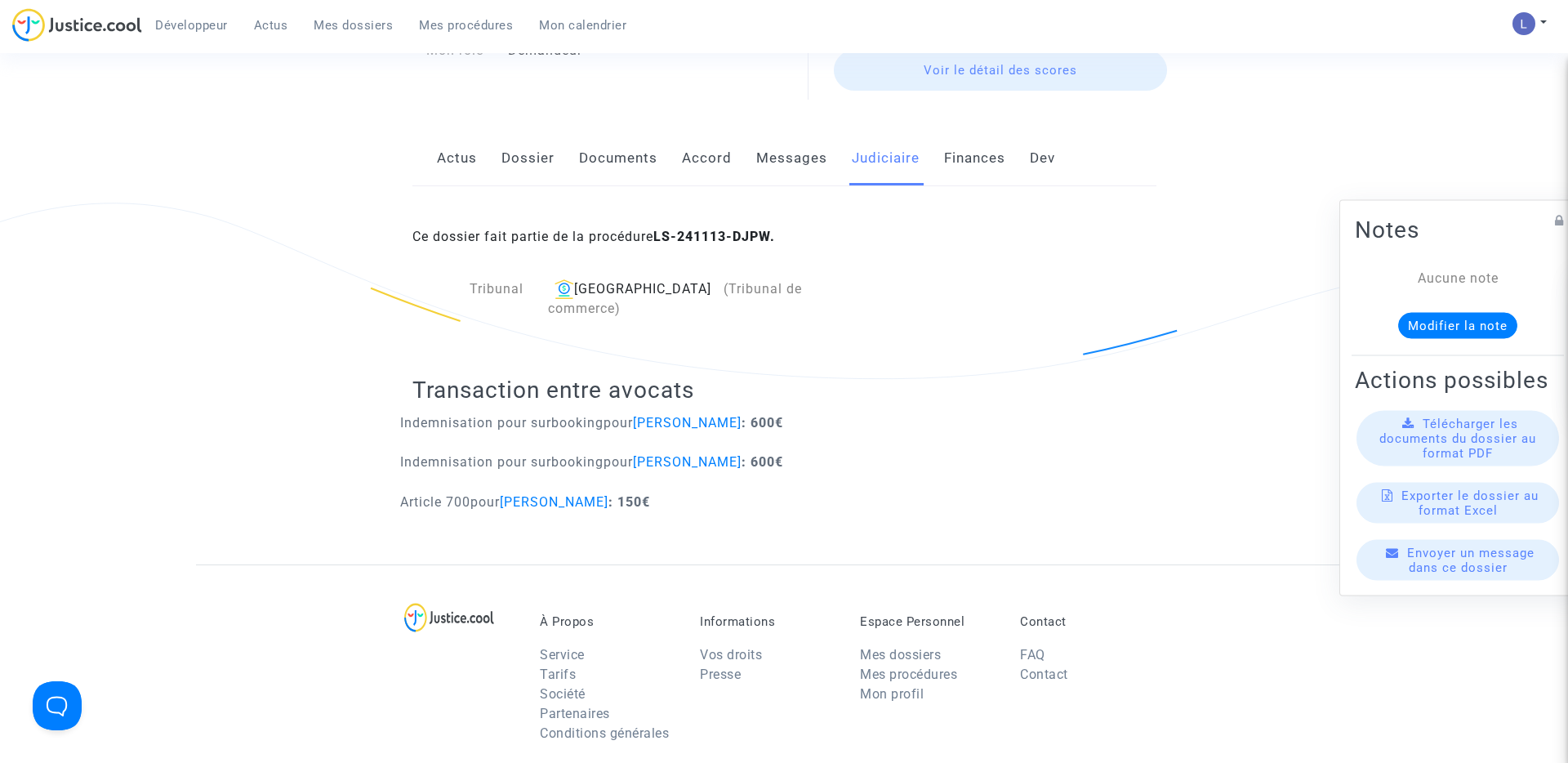
click at [347, 32] on link "Mes dossiers" at bounding box center [353, 25] width 105 height 25
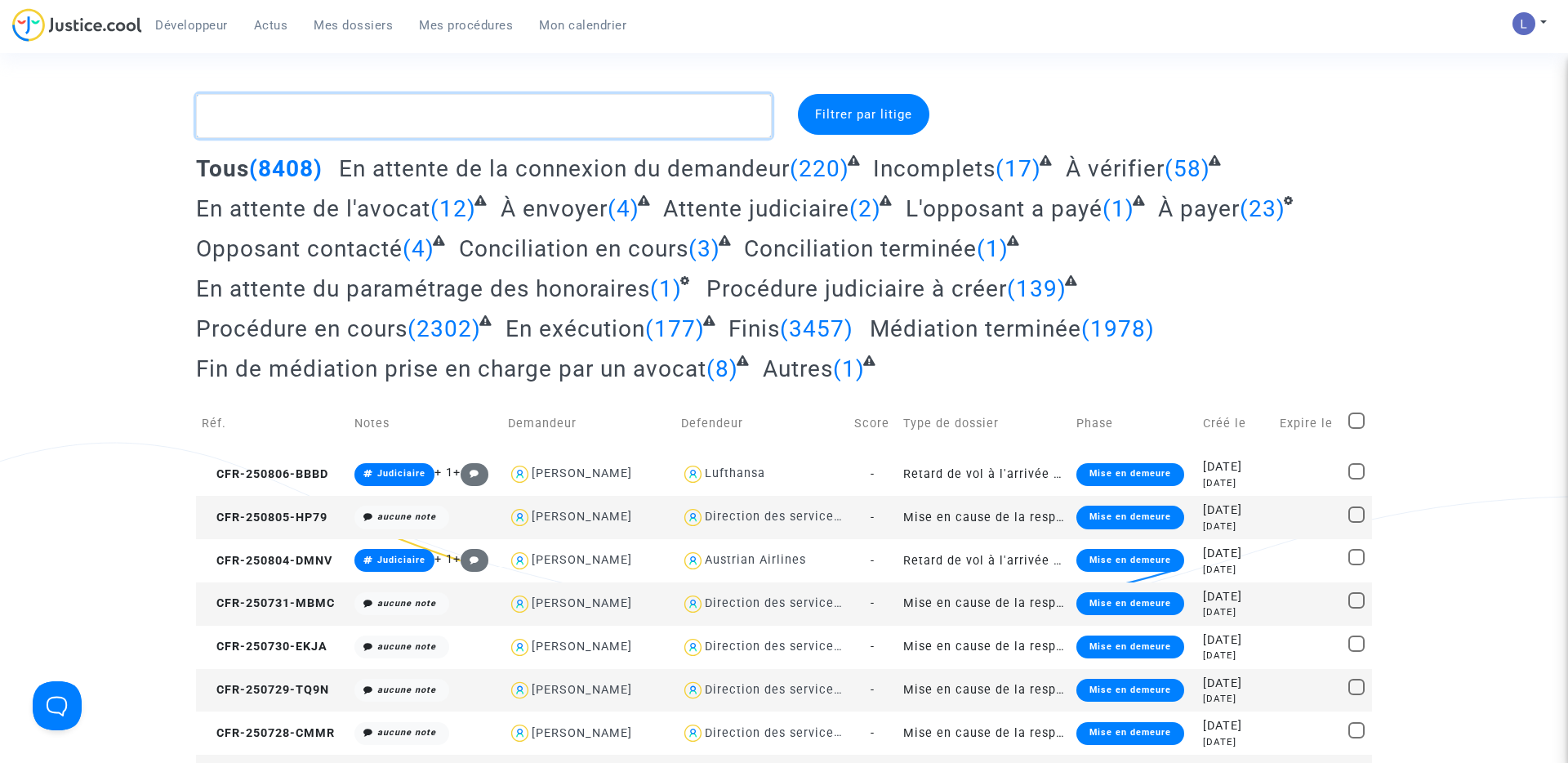
click at [331, 127] on textarea at bounding box center [483, 116] width 576 height 44
paste textarea "CFR-221016-9G3M"
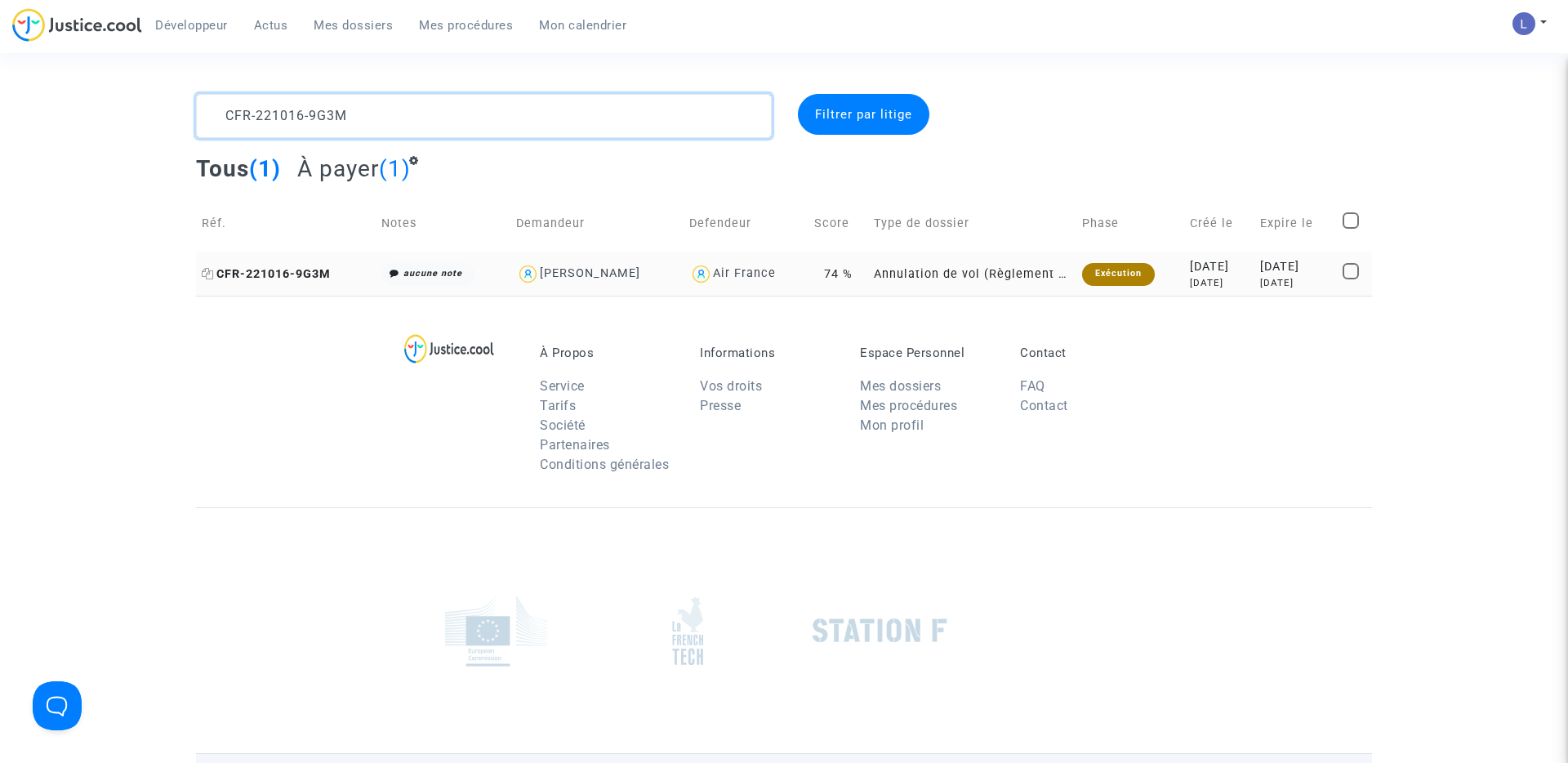
type textarea "CFR-221016-9G3M"
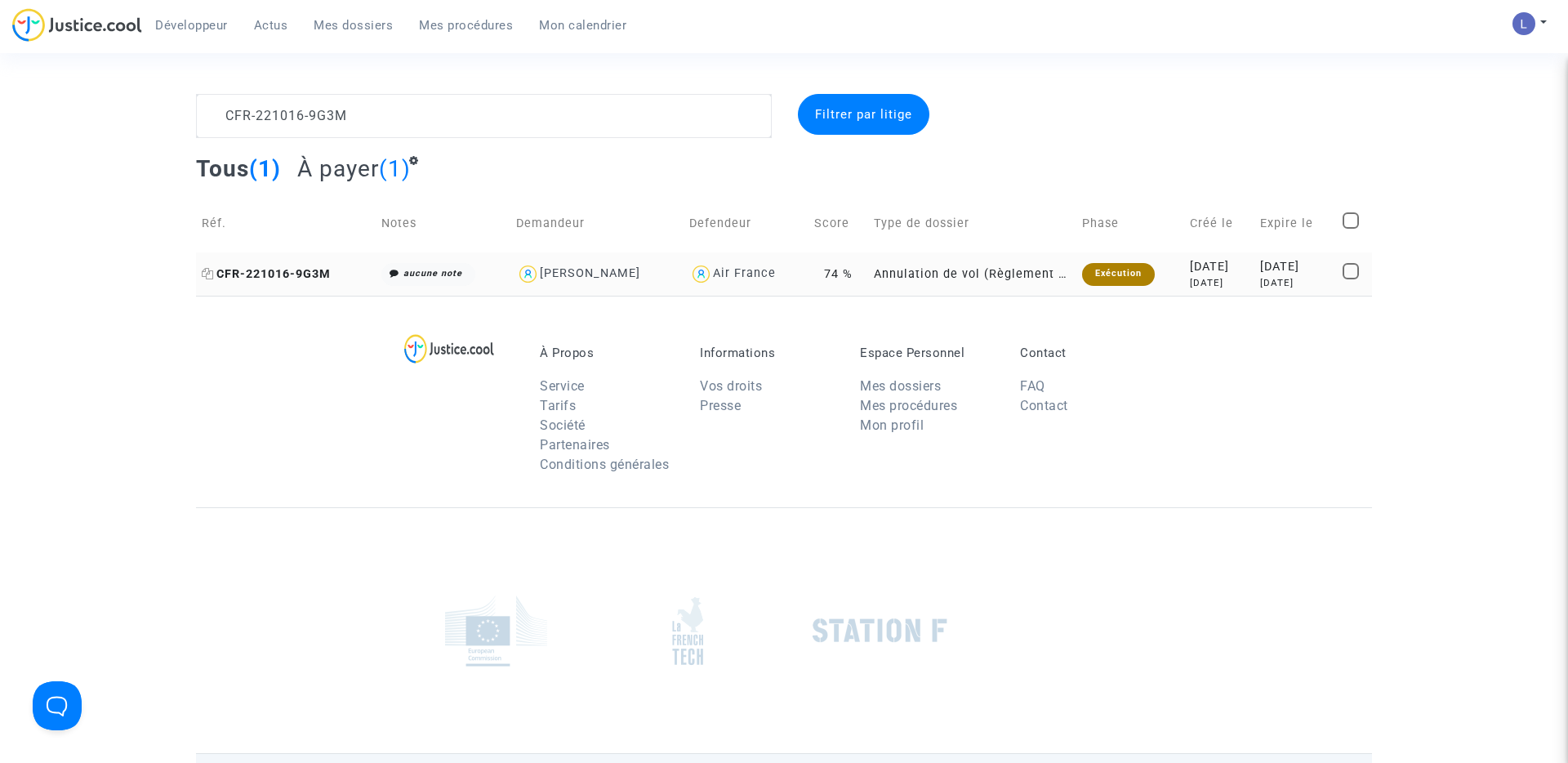
click at [307, 271] on span "CFR-221016-9G3M" at bounding box center [267, 274] width 129 height 14
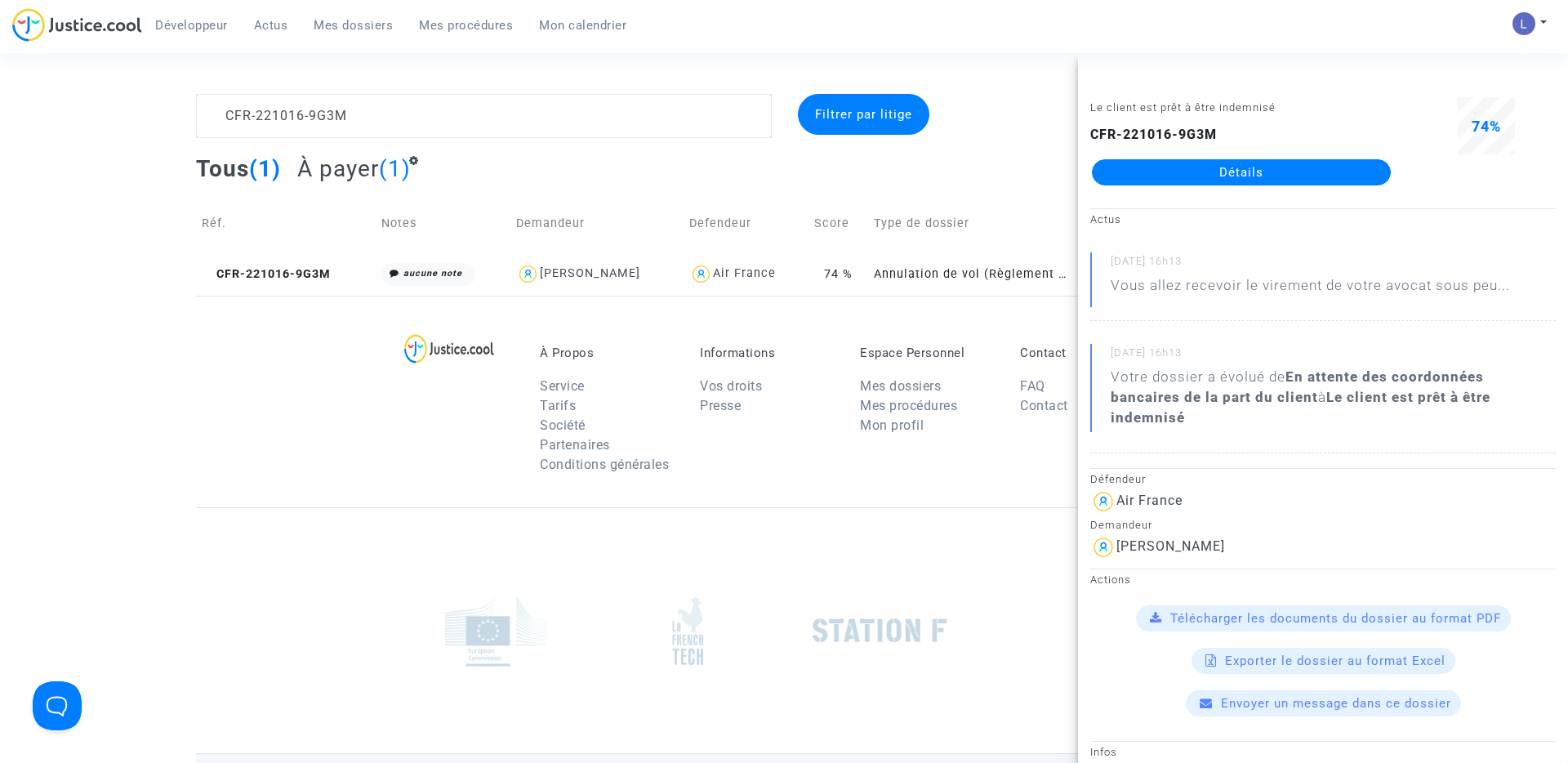
click at [1239, 172] on link "Détails" at bounding box center [1241, 172] width 299 height 26
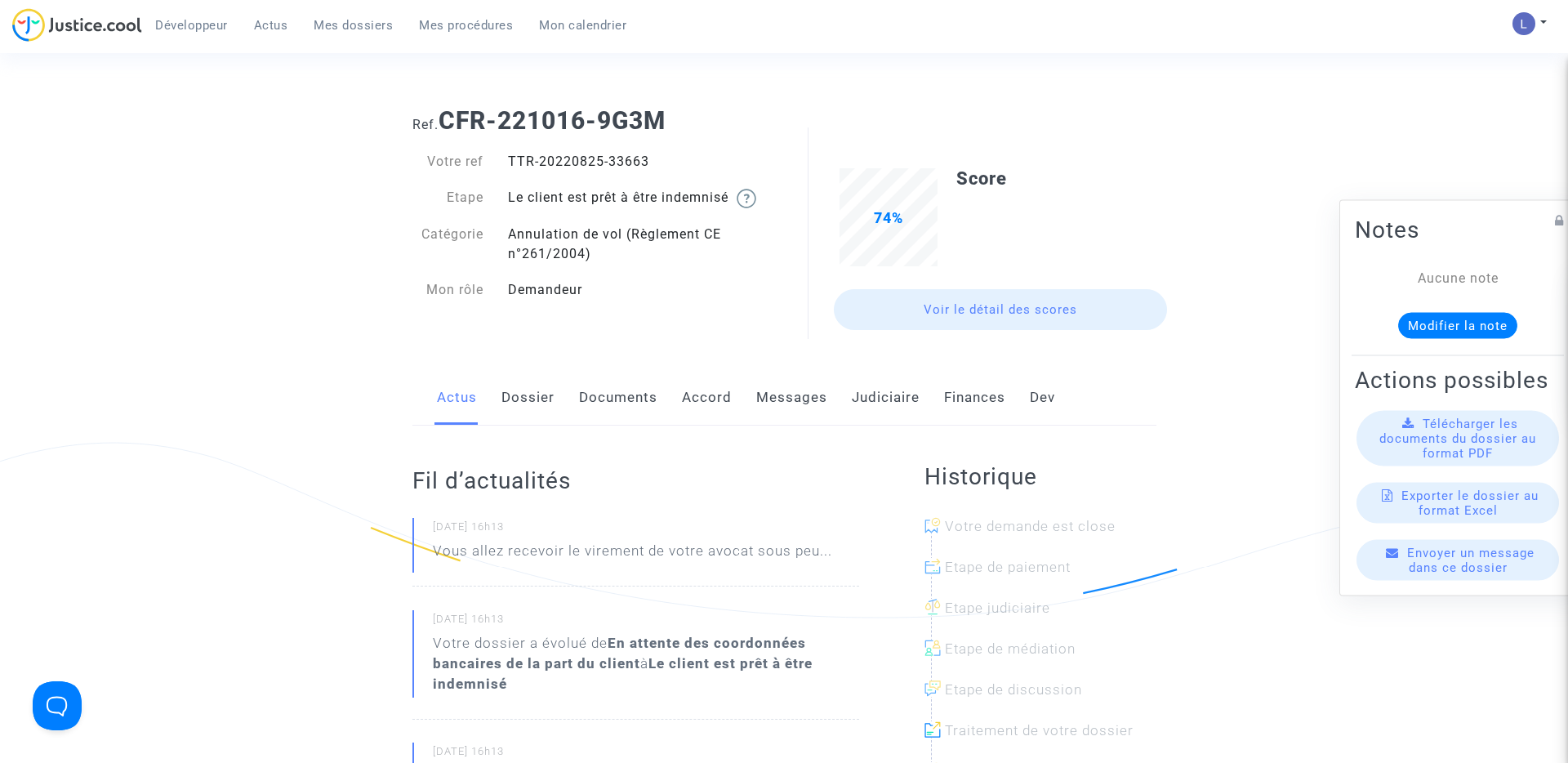
click at [804, 389] on link "Messages" at bounding box center [791, 397] width 71 height 54
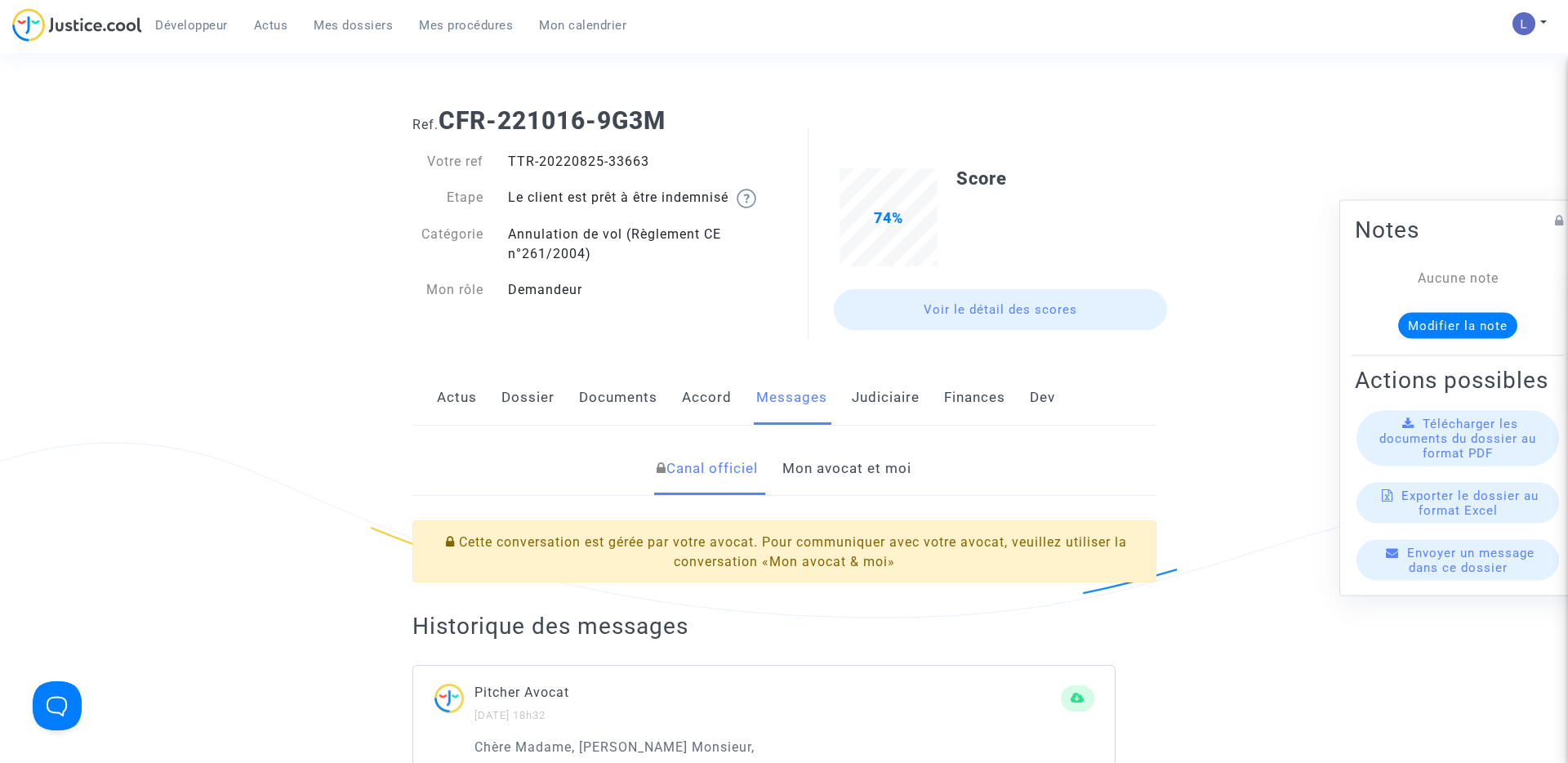
click at [888, 392] on link "Judiciaire" at bounding box center [885, 397] width 68 height 54
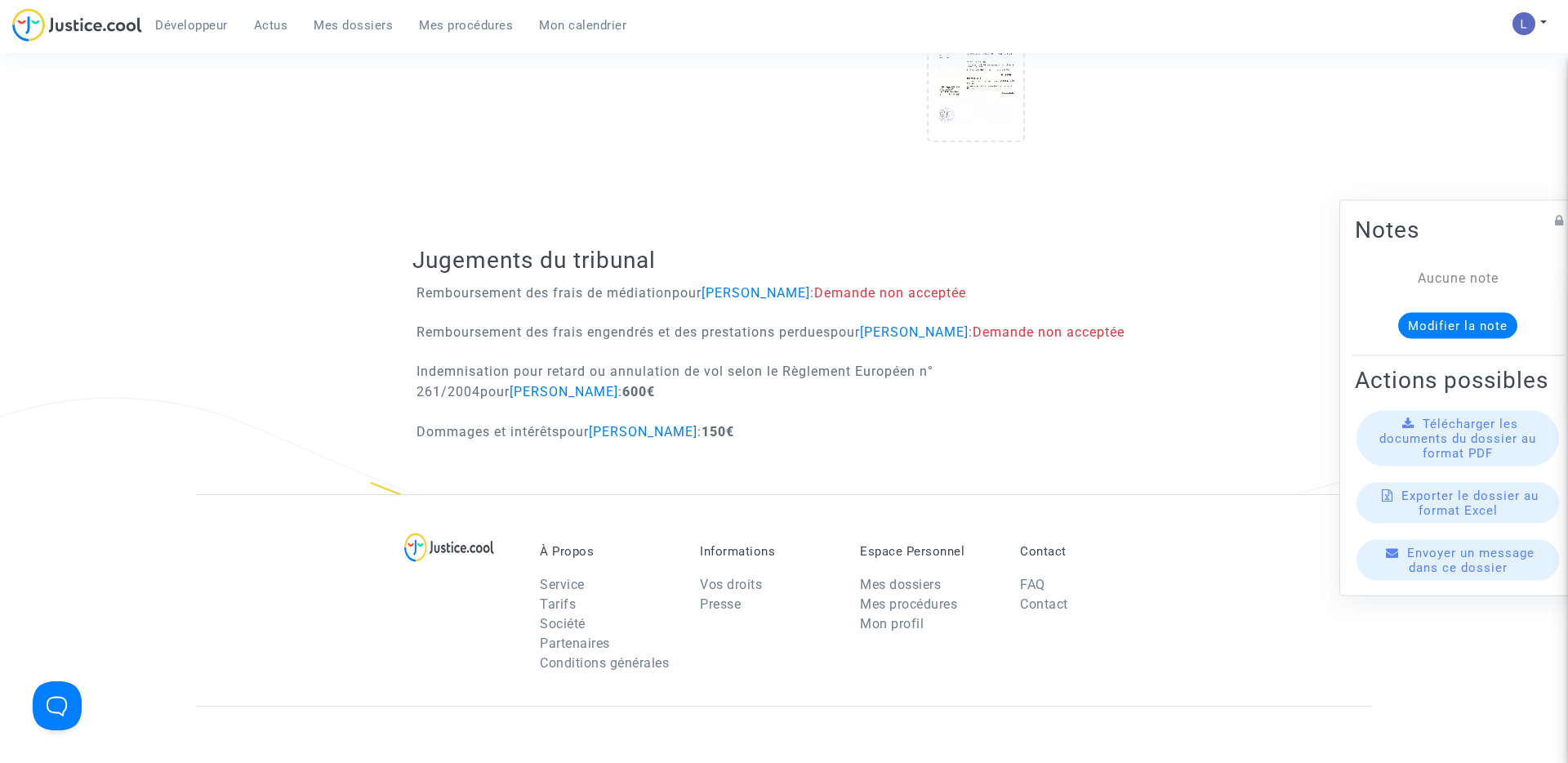
scroll to position [970, 0]
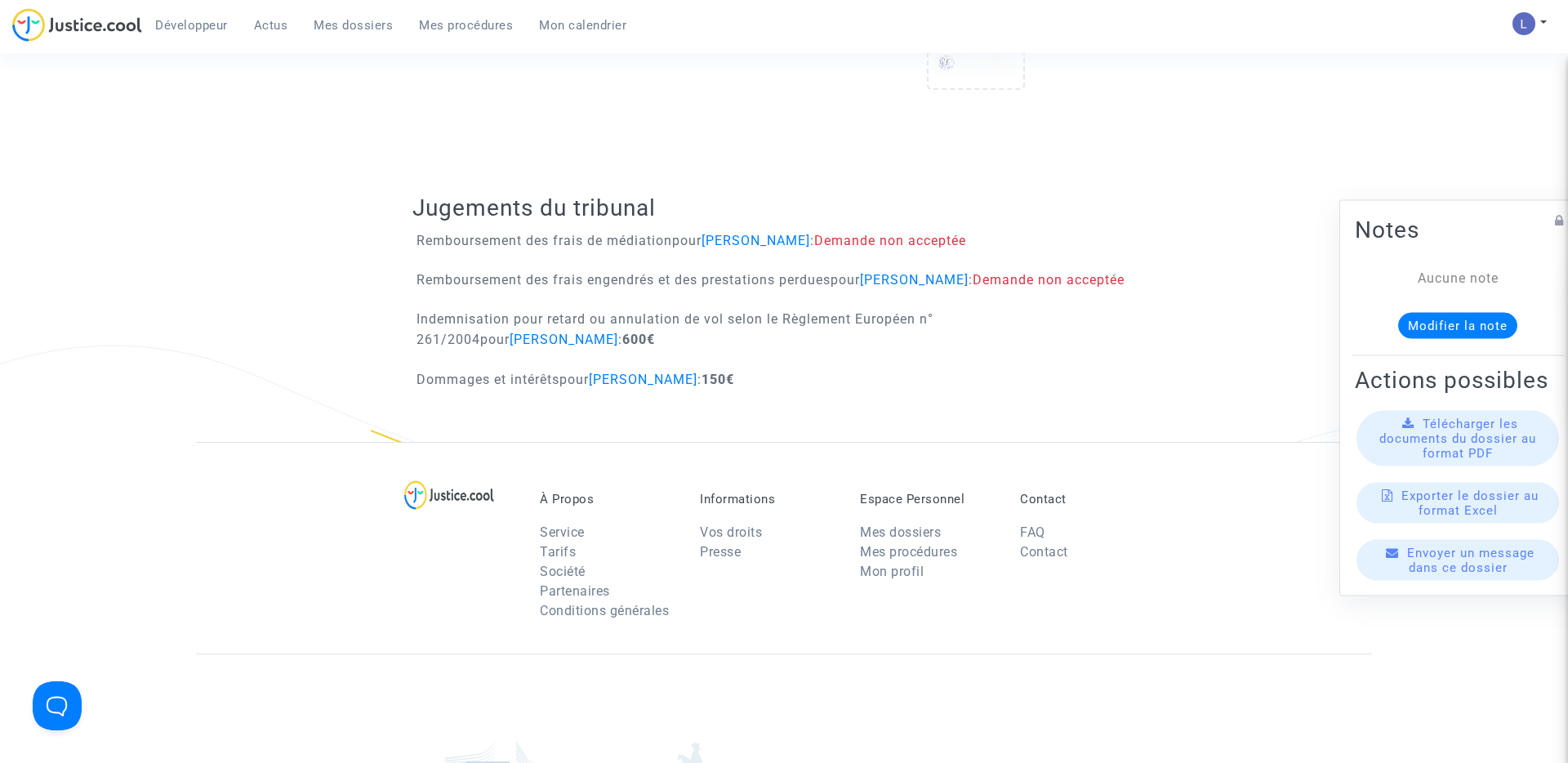
click at [374, 28] on span "Mes dossiers" at bounding box center [353, 25] width 79 height 15
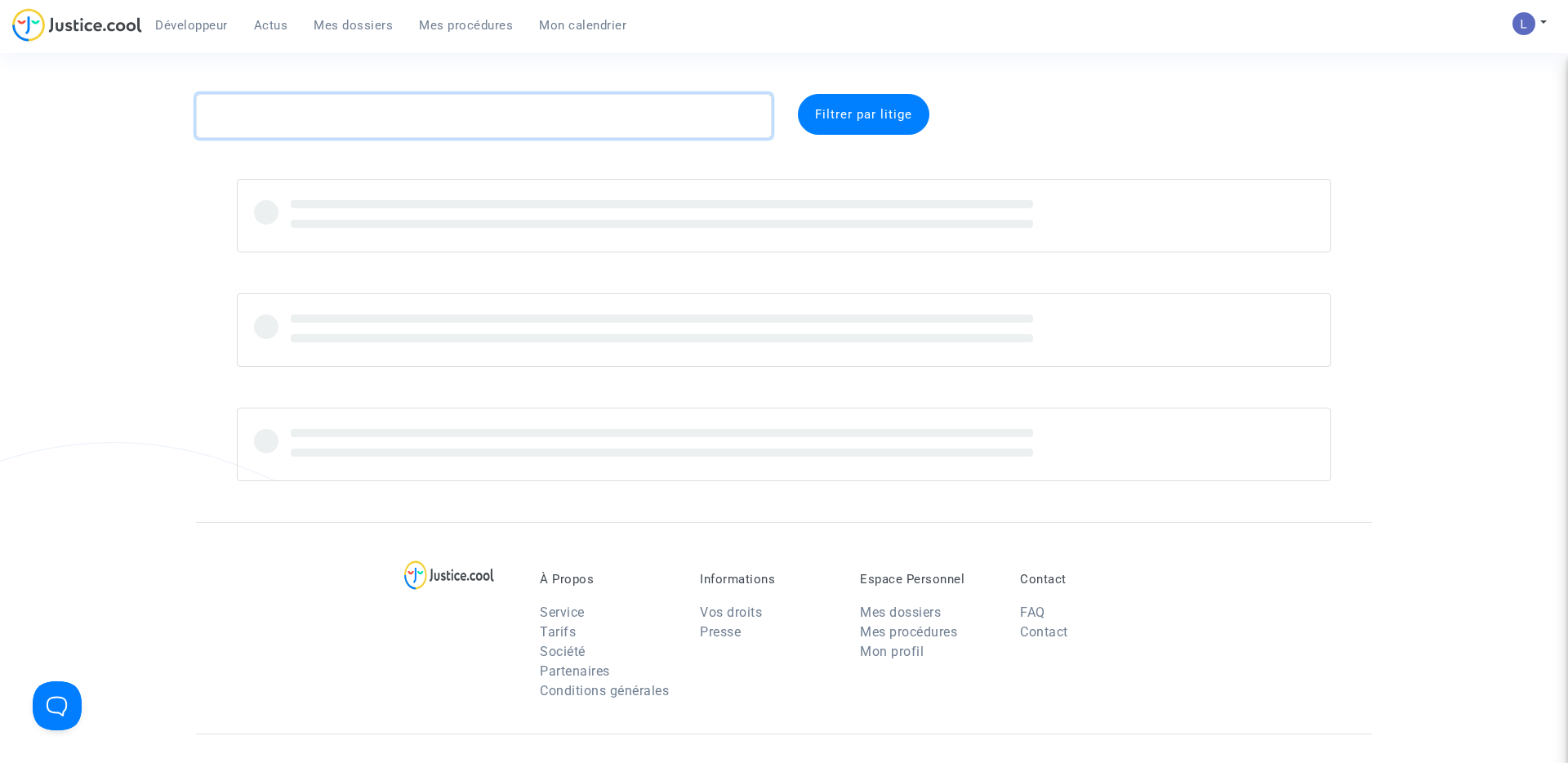
click at [310, 104] on textarea at bounding box center [483, 116] width 576 height 44
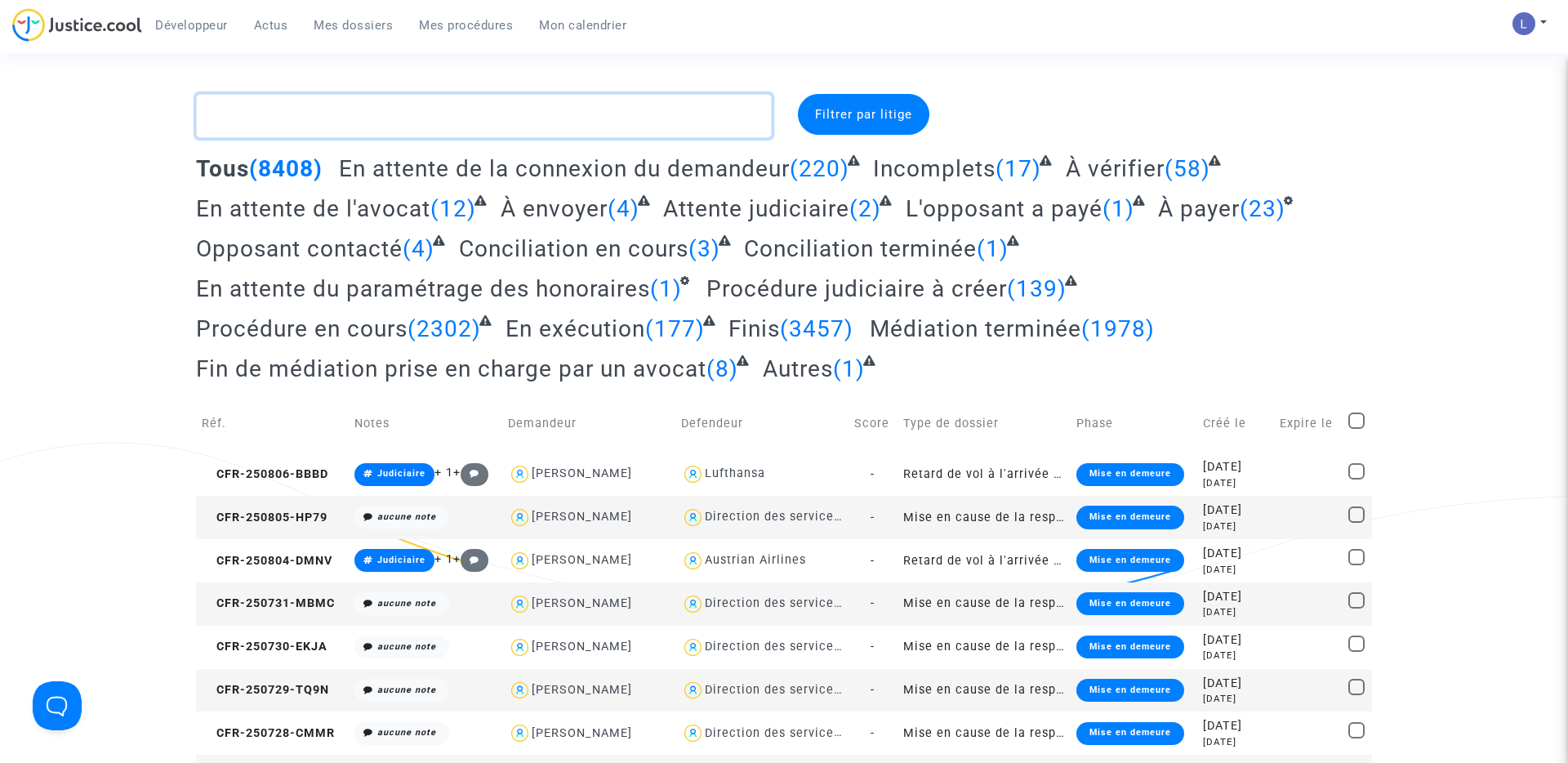
paste textarea "CFR-250613-QN6R"
type textarea "CFR-250613-QN6R"
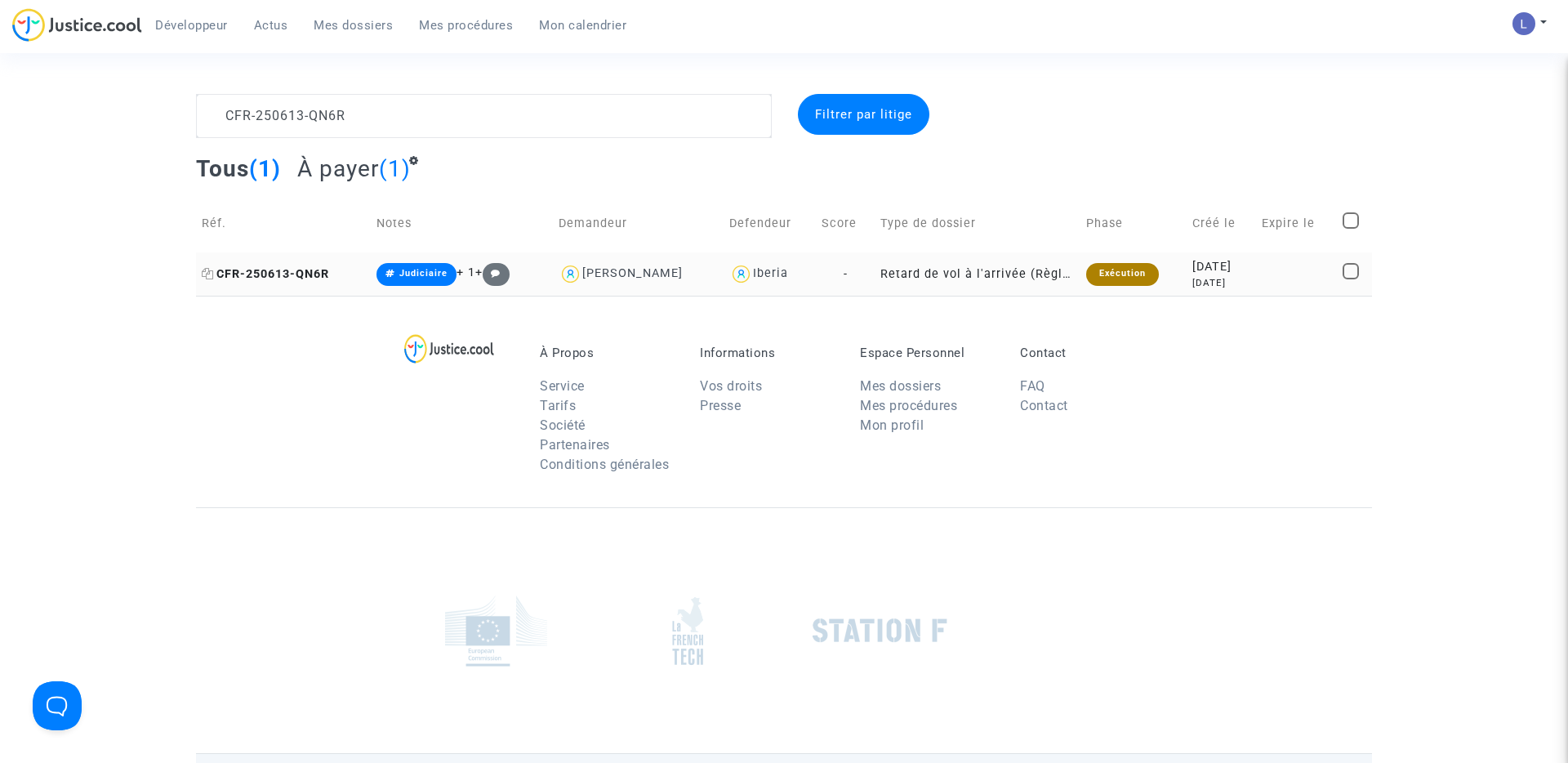
click at [288, 278] on span "CFR-250613-QN6R" at bounding box center [266, 274] width 127 height 14
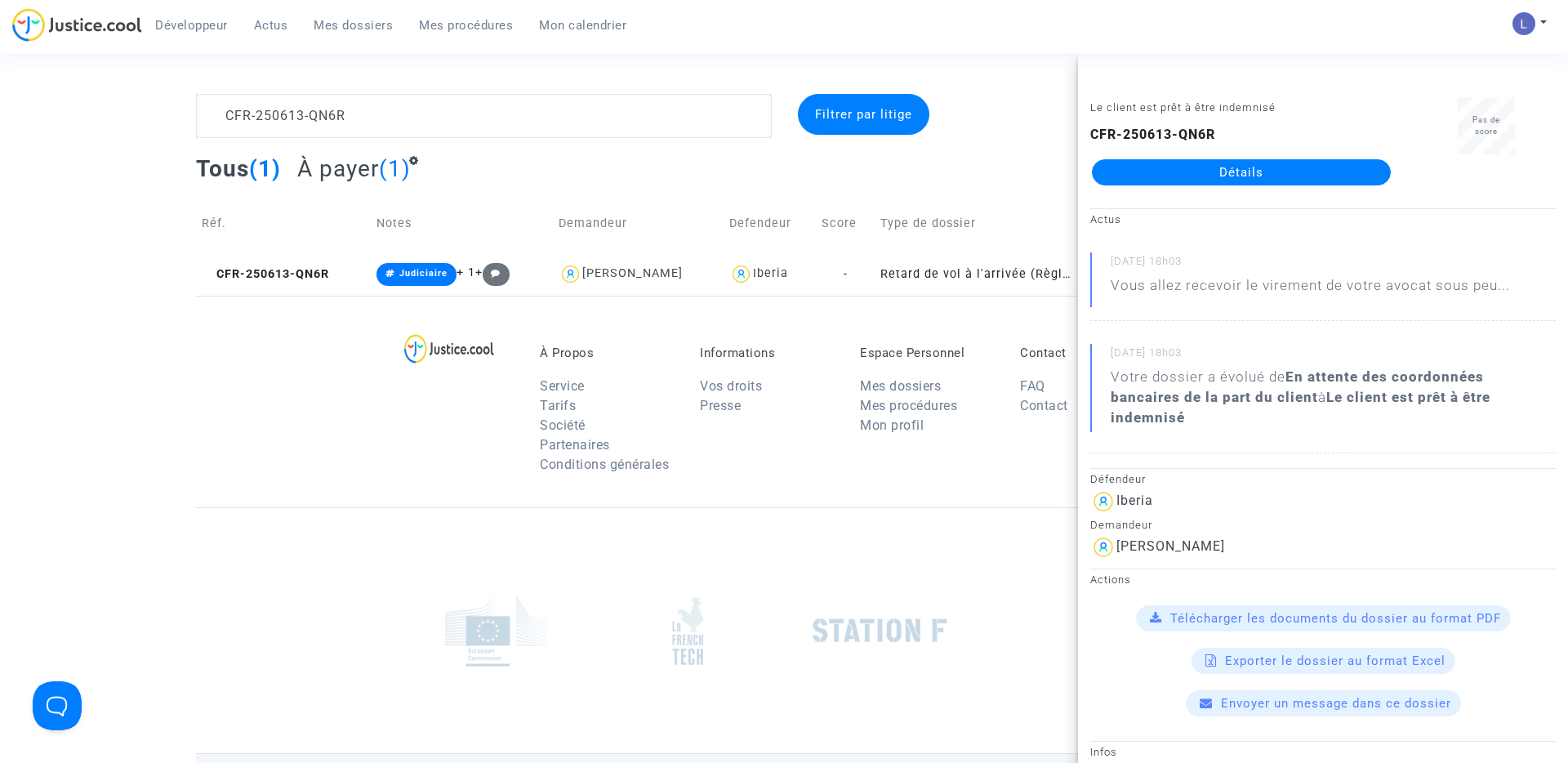
click at [1227, 172] on link "Détails" at bounding box center [1241, 172] width 299 height 26
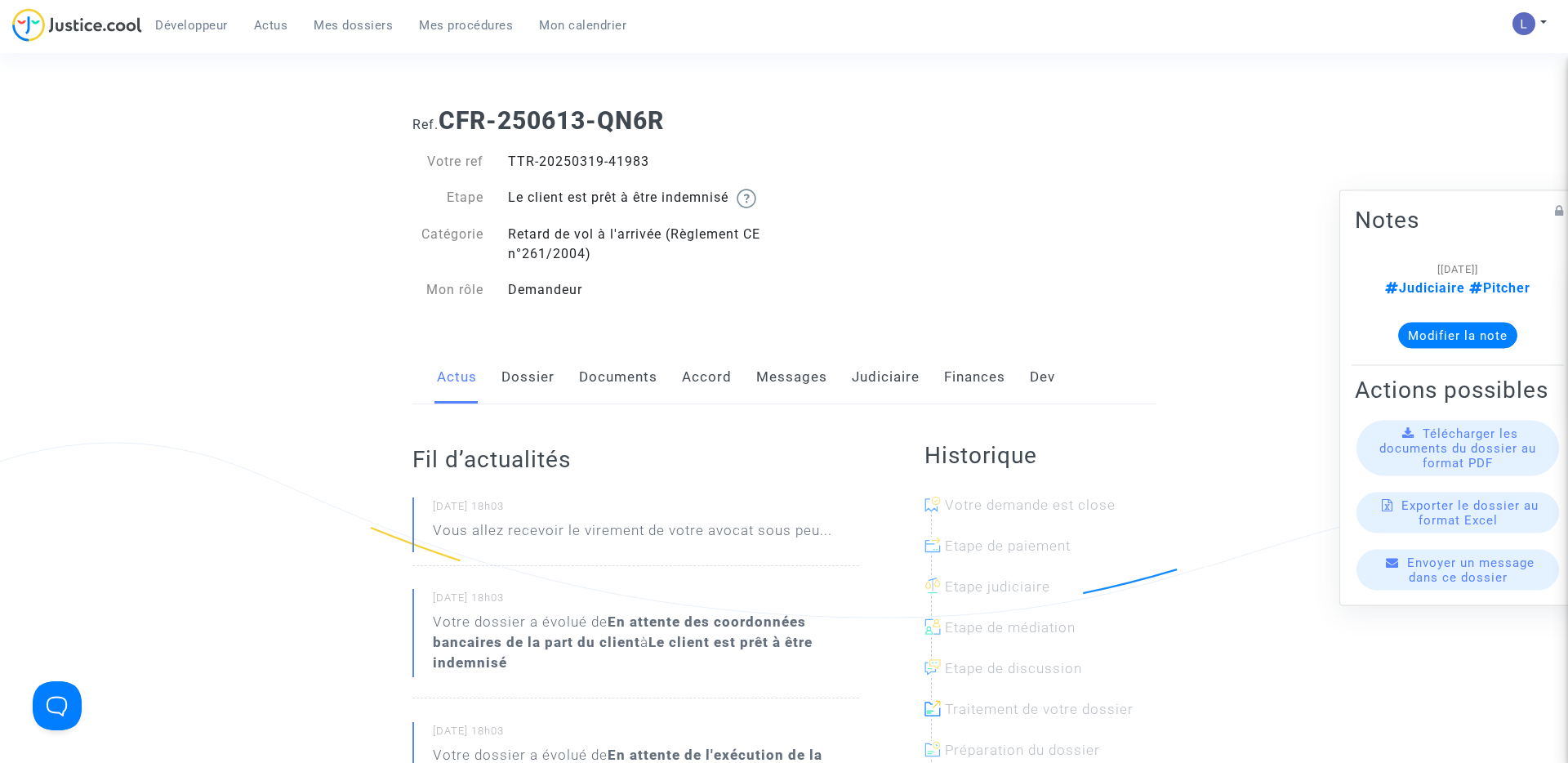
click at [887, 381] on link "Judiciaire" at bounding box center [885, 377] width 68 height 54
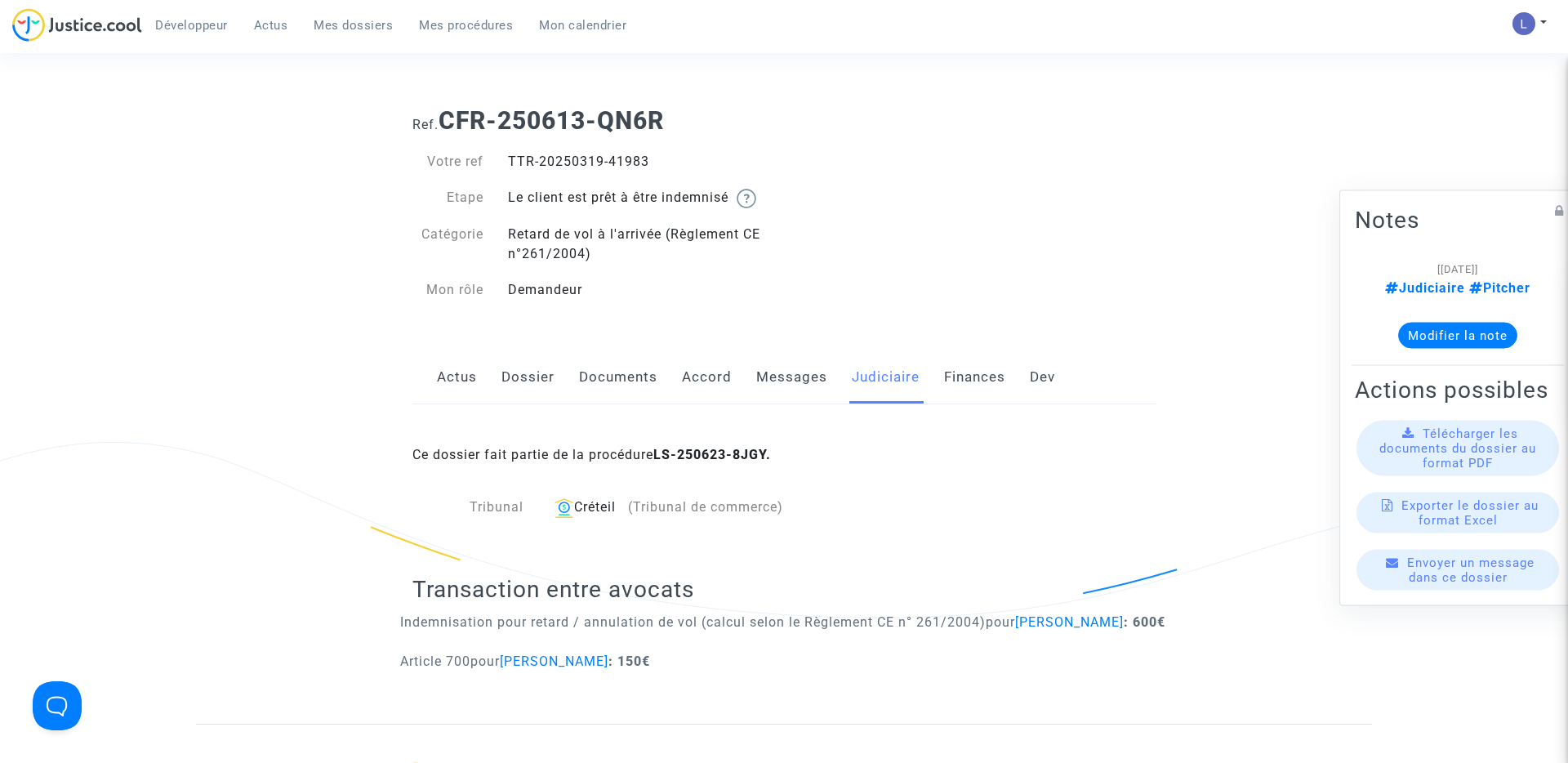
scroll to position [369, 0]
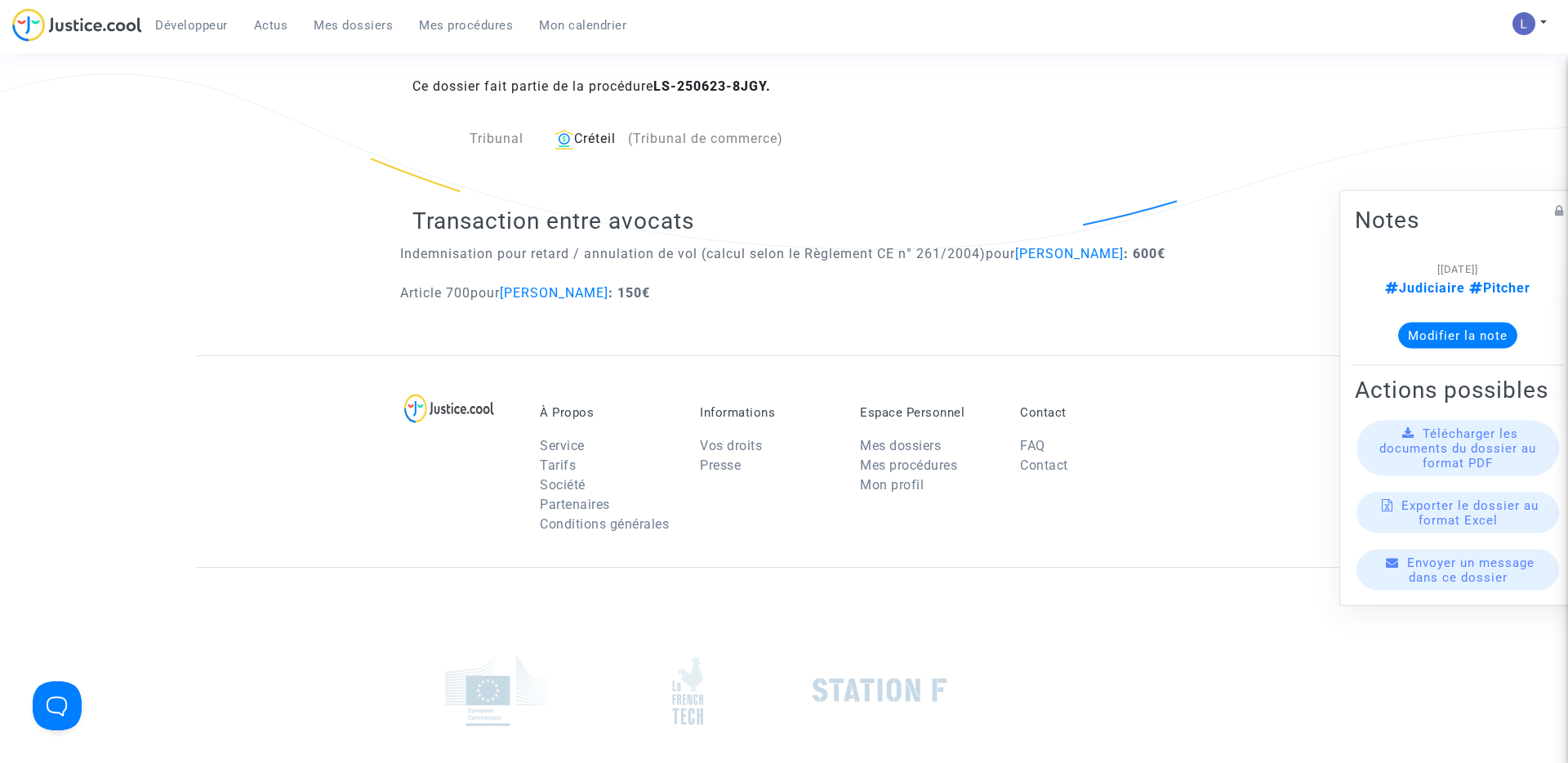
click at [387, 26] on span "Mes dossiers" at bounding box center [353, 25] width 79 height 15
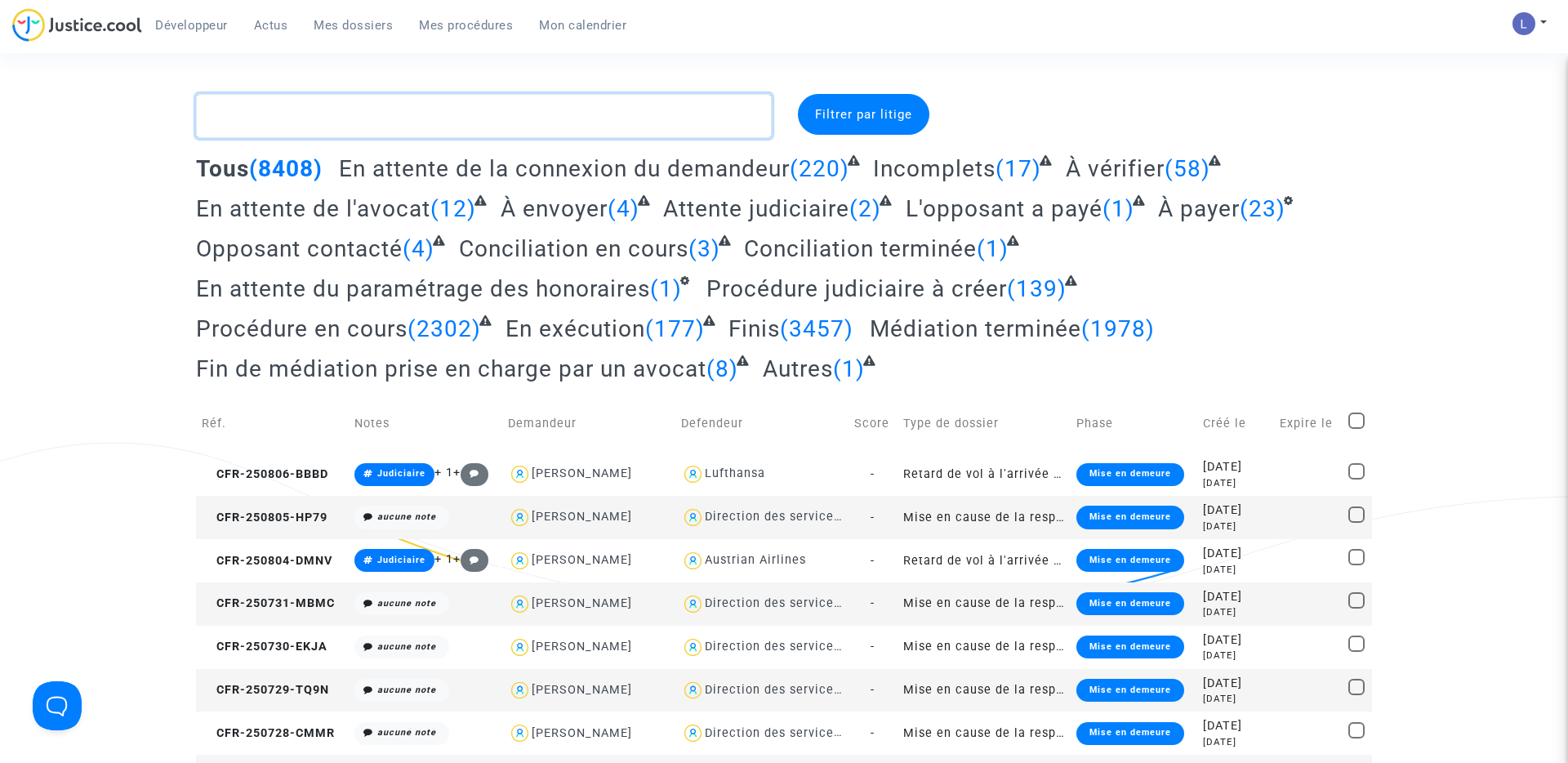
click at [297, 125] on textarea at bounding box center [483, 116] width 576 height 44
paste textarea "CFR-250616-HD7K"
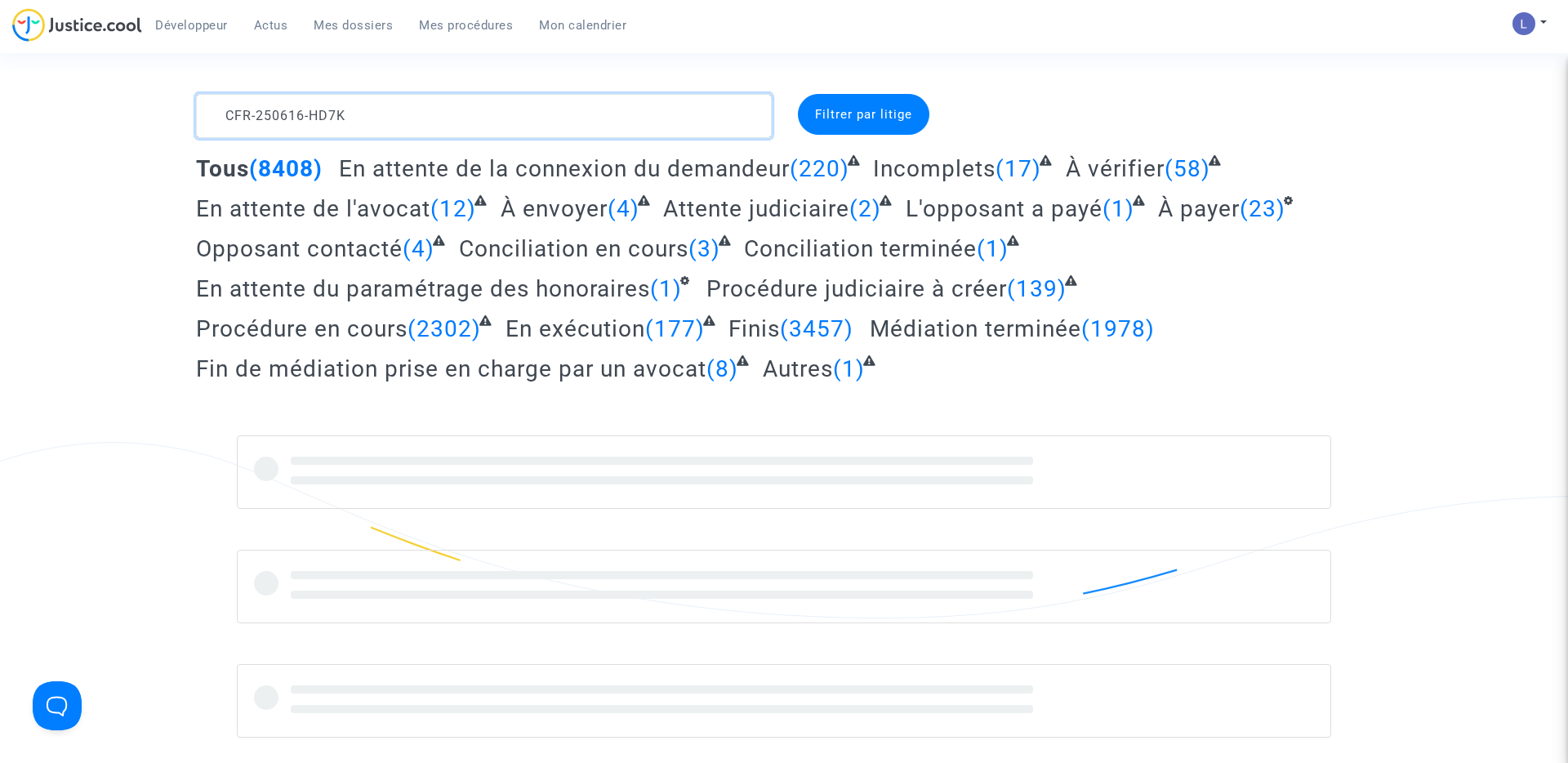
type textarea "CFR-250616-HD7K"
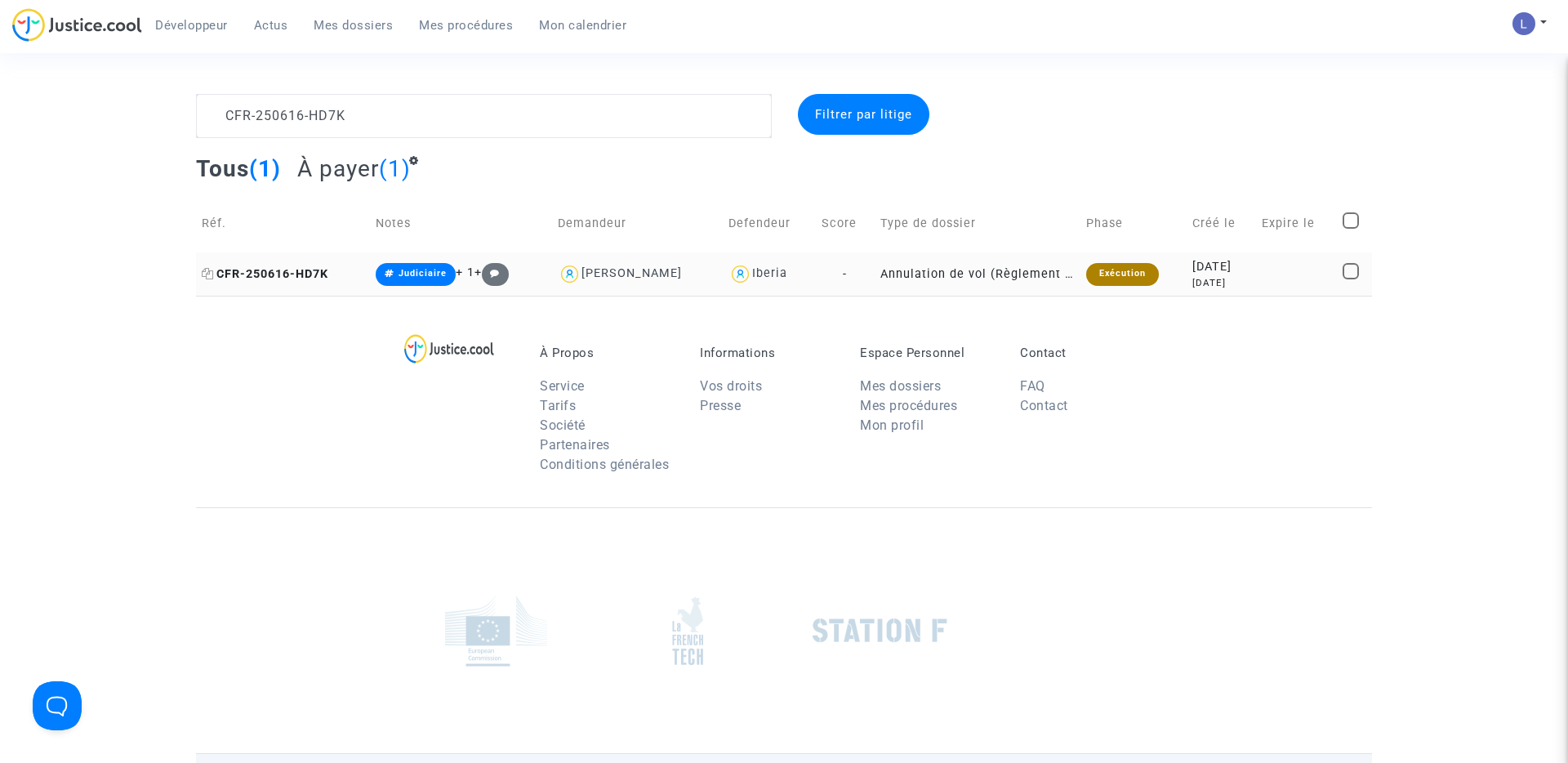
click at [268, 280] on span "CFR-250616-HD7K" at bounding box center [265, 274] width 126 height 14
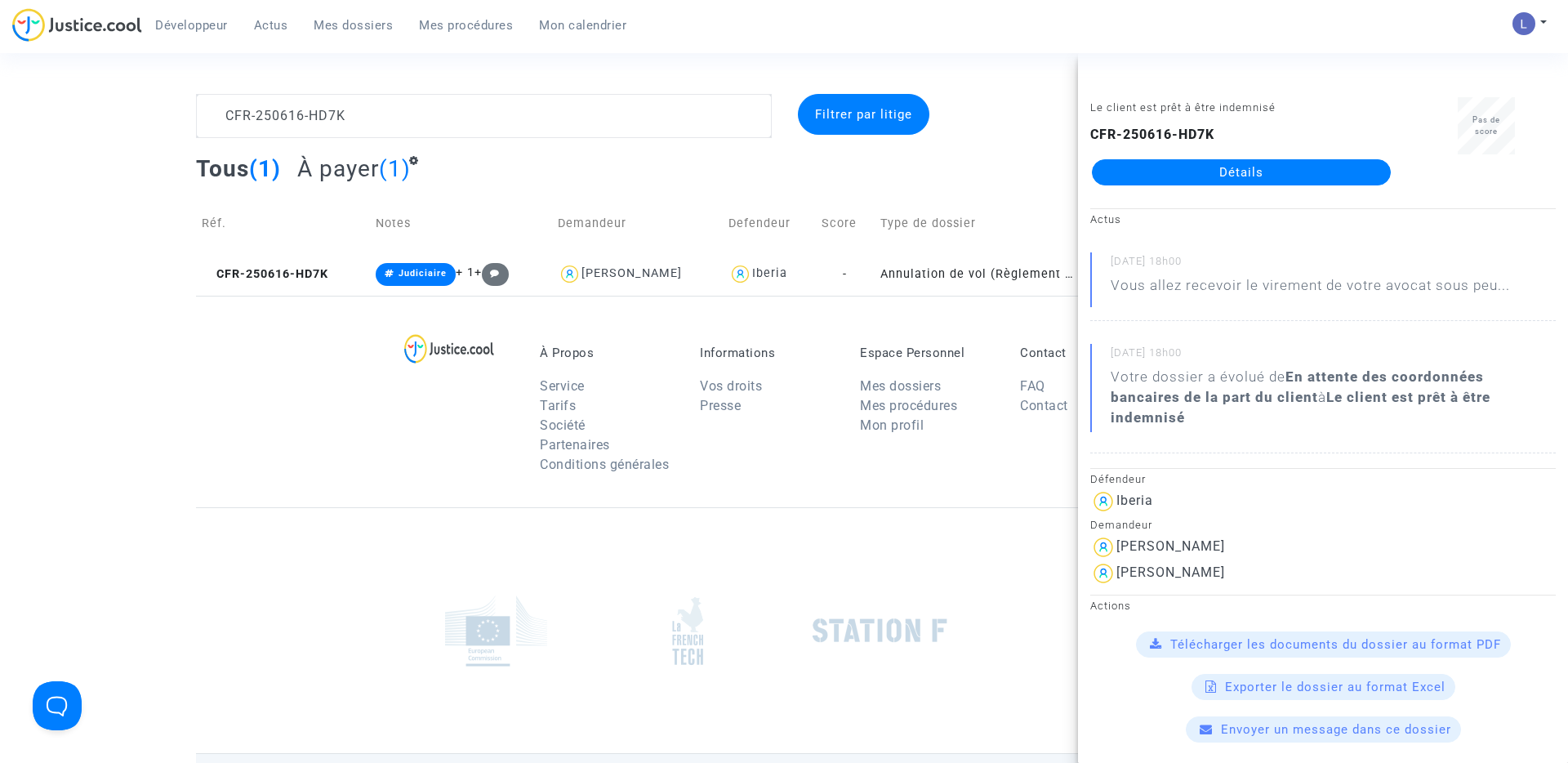
click at [1243, 171] on link "Détails" at bounding box center [1241, 172] width 299 height 26
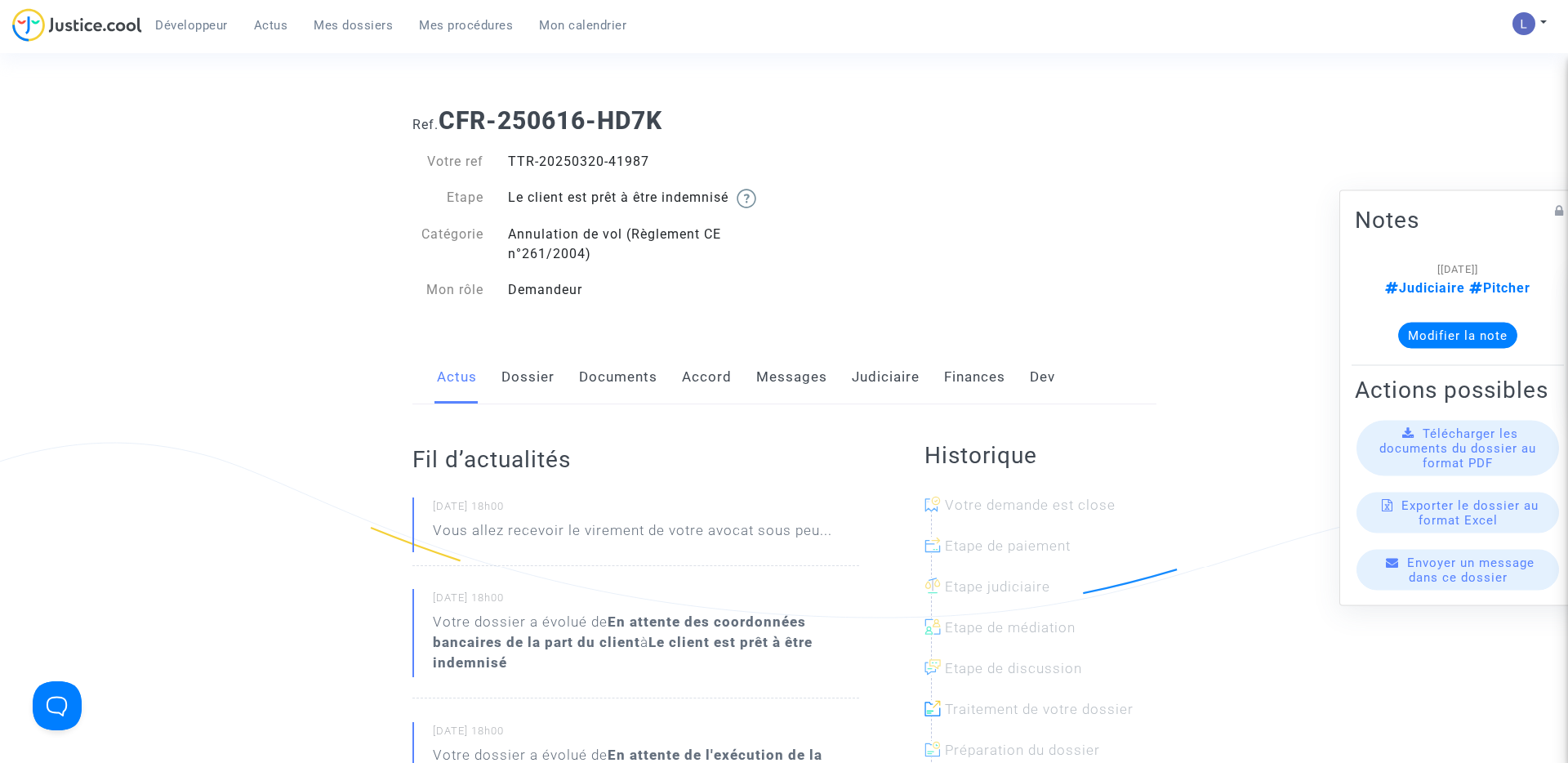
click at [870, 385] on link "Judiciaire" at bounding box center [885, 377] width 68 height 54
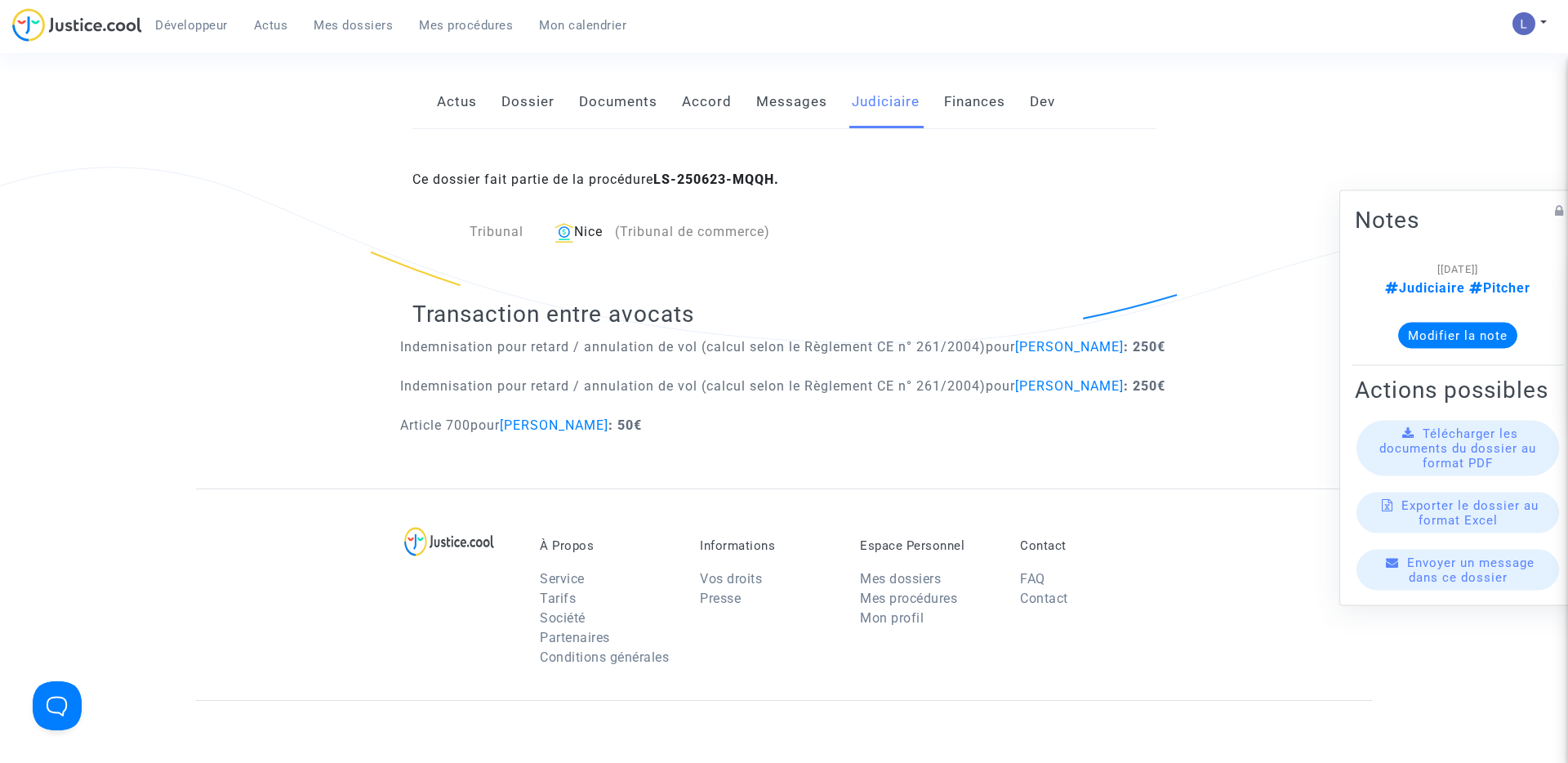
scroll to position [275, 0]
click at [360, 20] on span "Mes dossiers" at bounding box center [353, 25] width 79 height 15
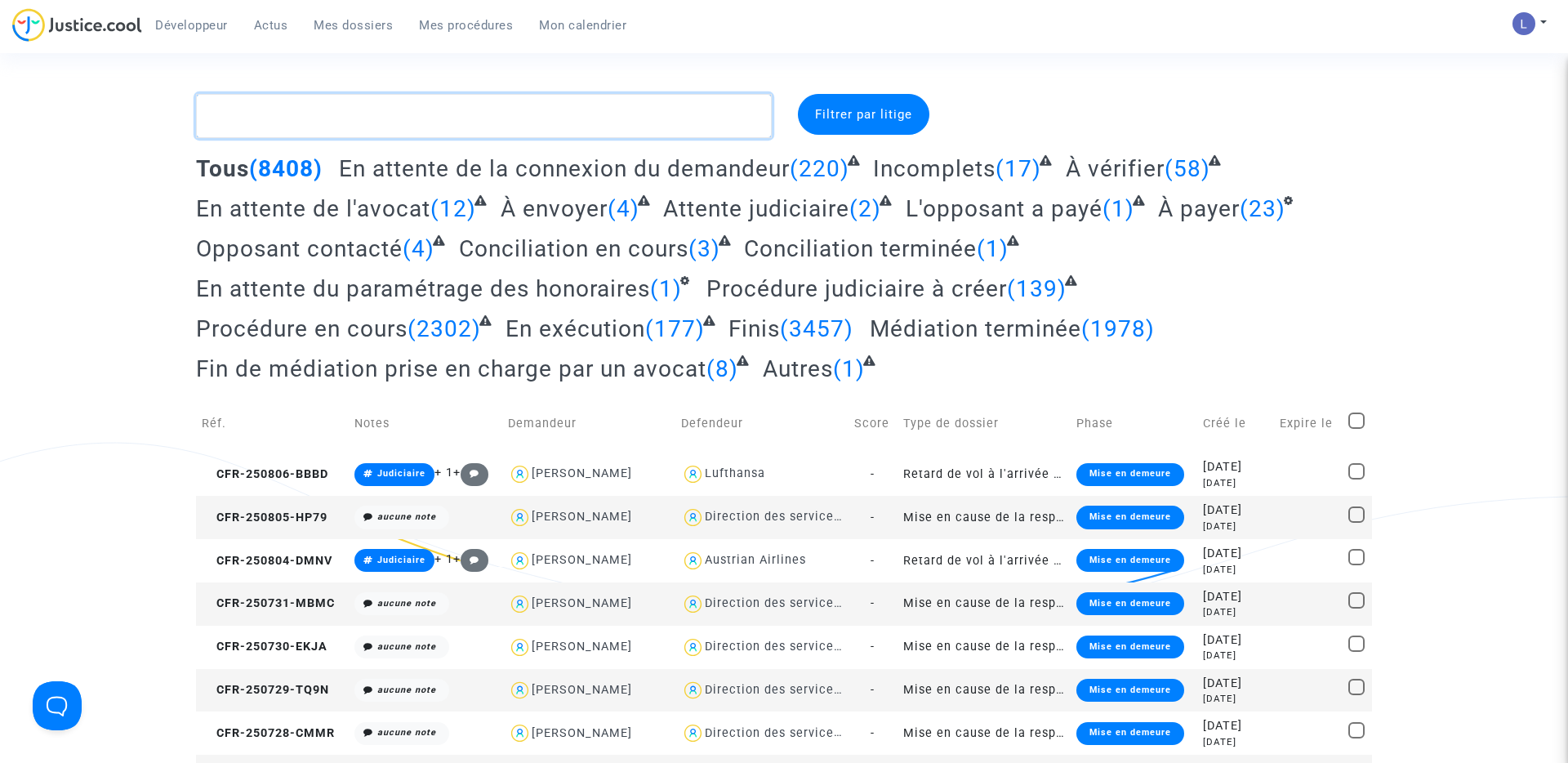
click at [308, 106] on textarea at bounding box center [483, 116] width 576 height 44
paste textarea "CFR-230830-D4JH"
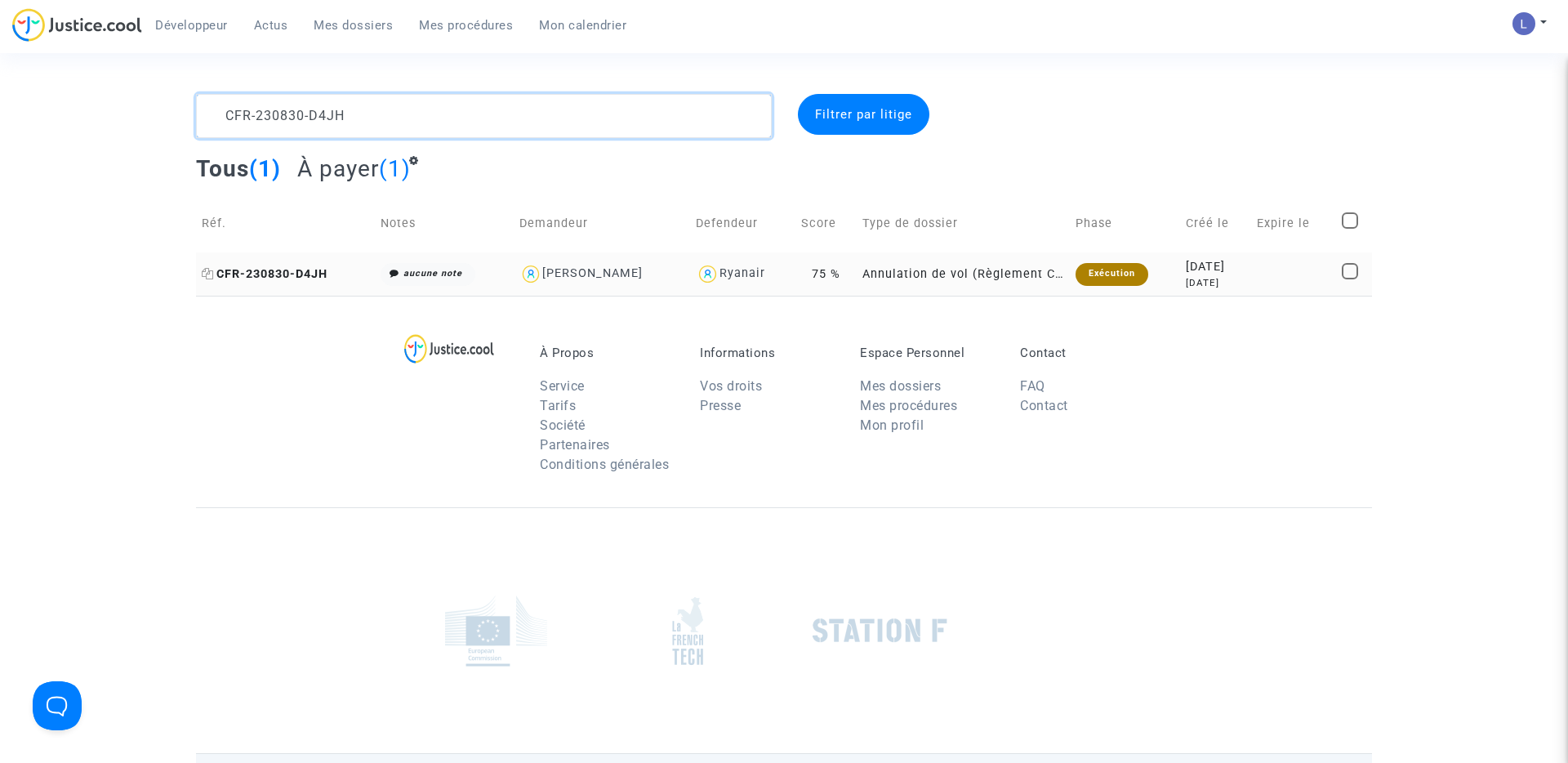
type textarea "CFR-230830-D4JH"
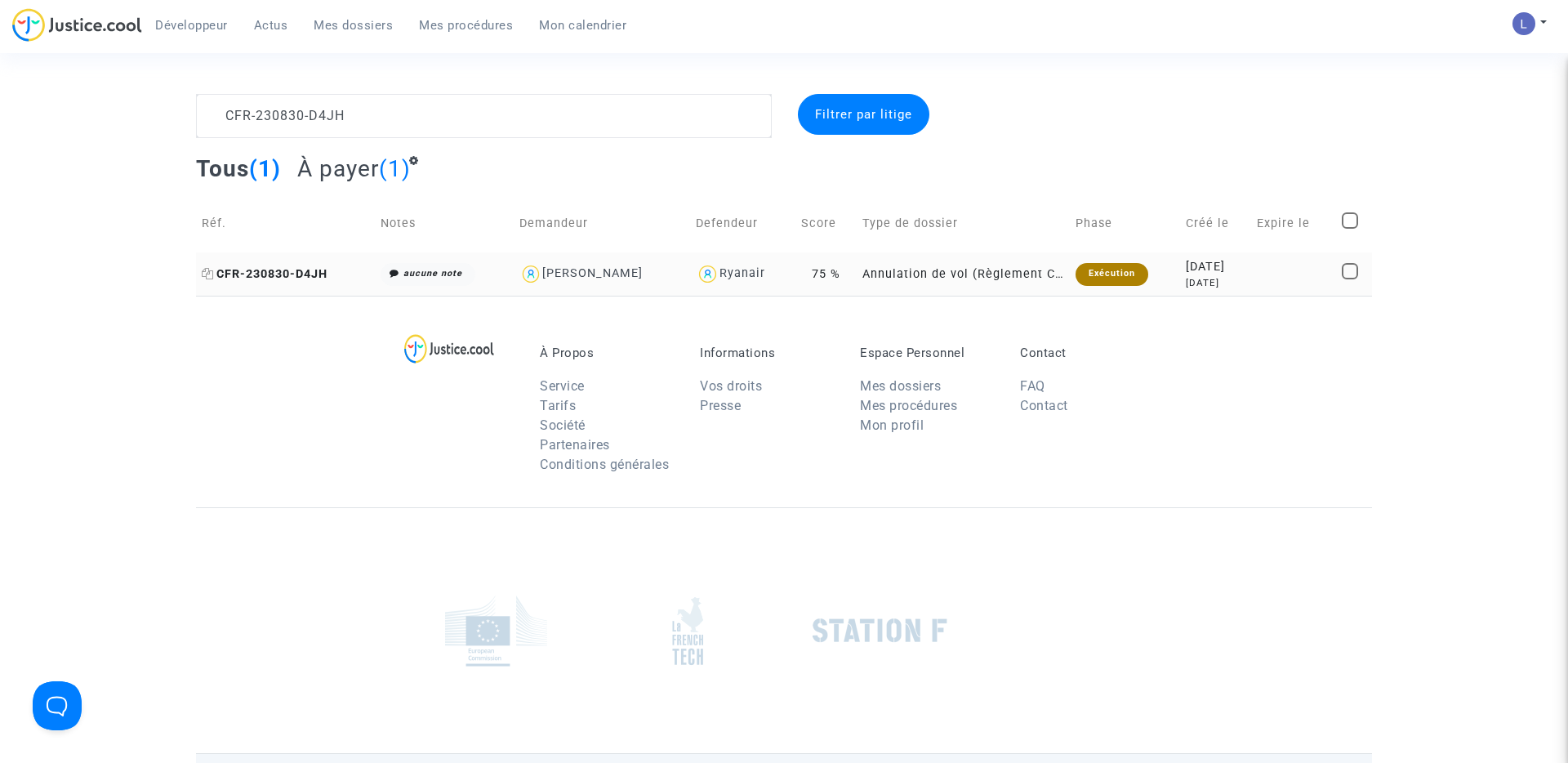
click at [276, 267] on span "CFR-230830-D4JH" at bounding box center [265, 274] width 126 height 14
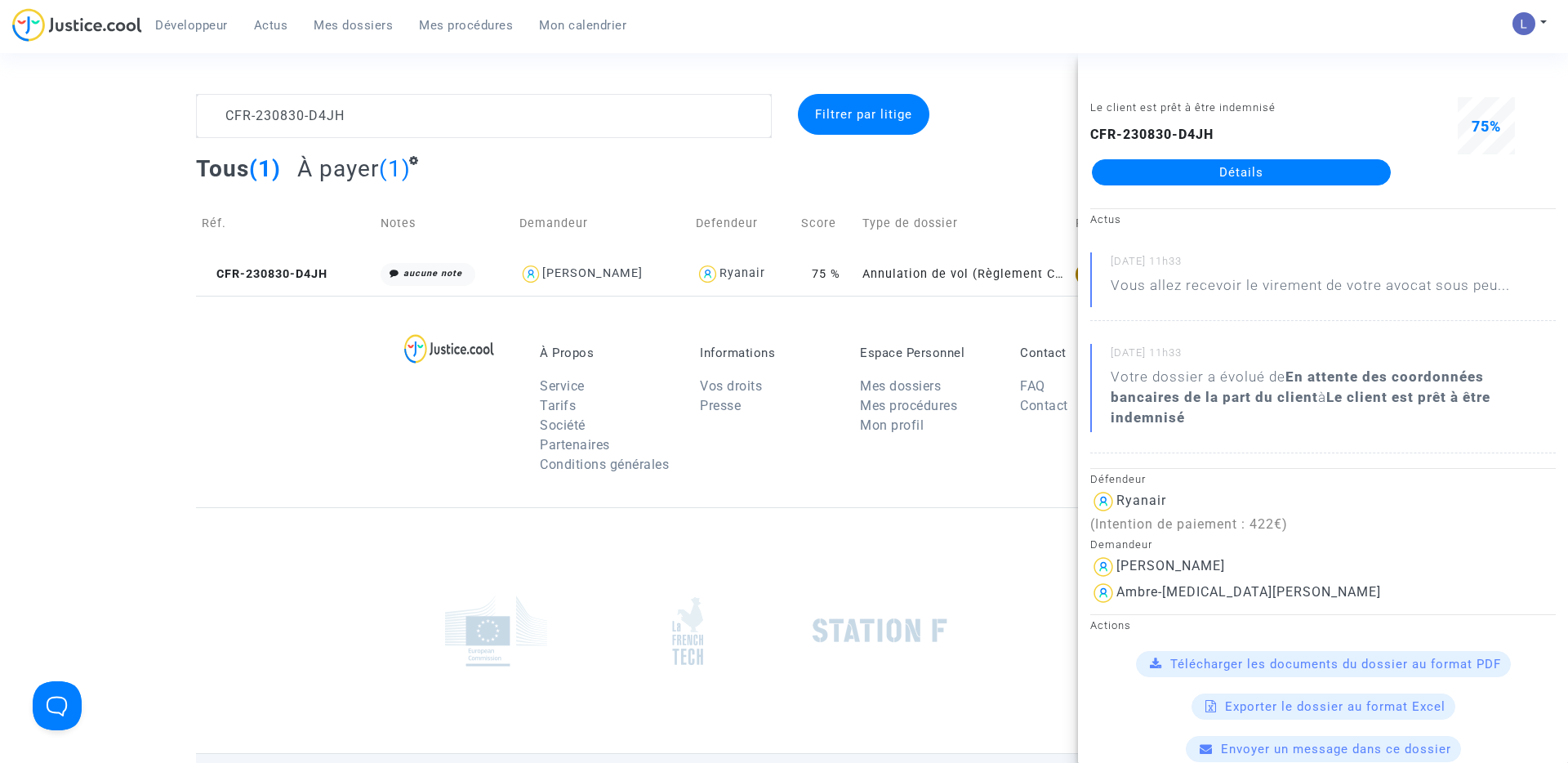
click at [1249, 168] on link "Détails" at bounding box center [1241, 172] width 299 height 26
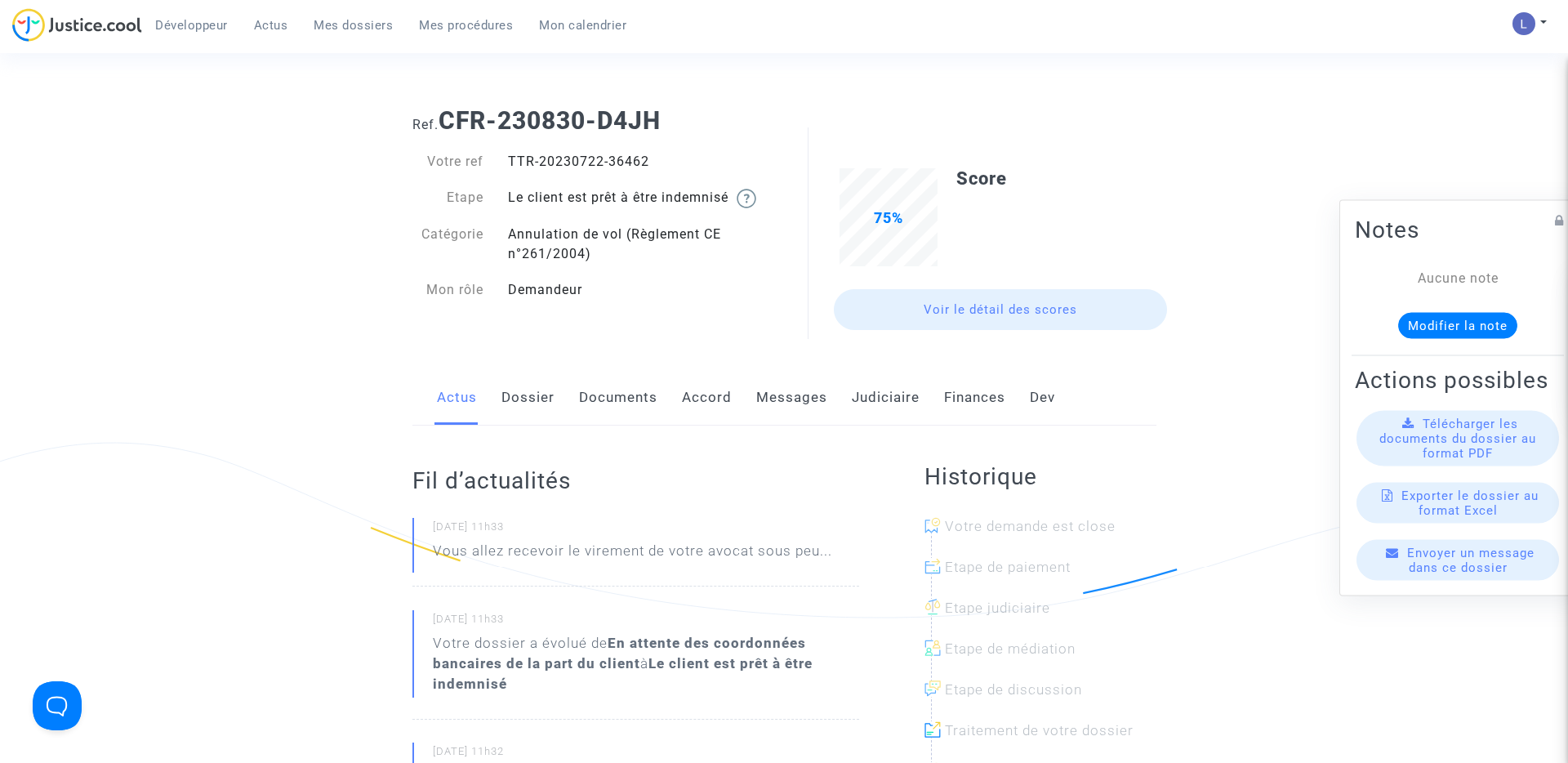
click at [887, 398] on link "Judiciaire" at bounding box center [885, 397] width 68 height 54
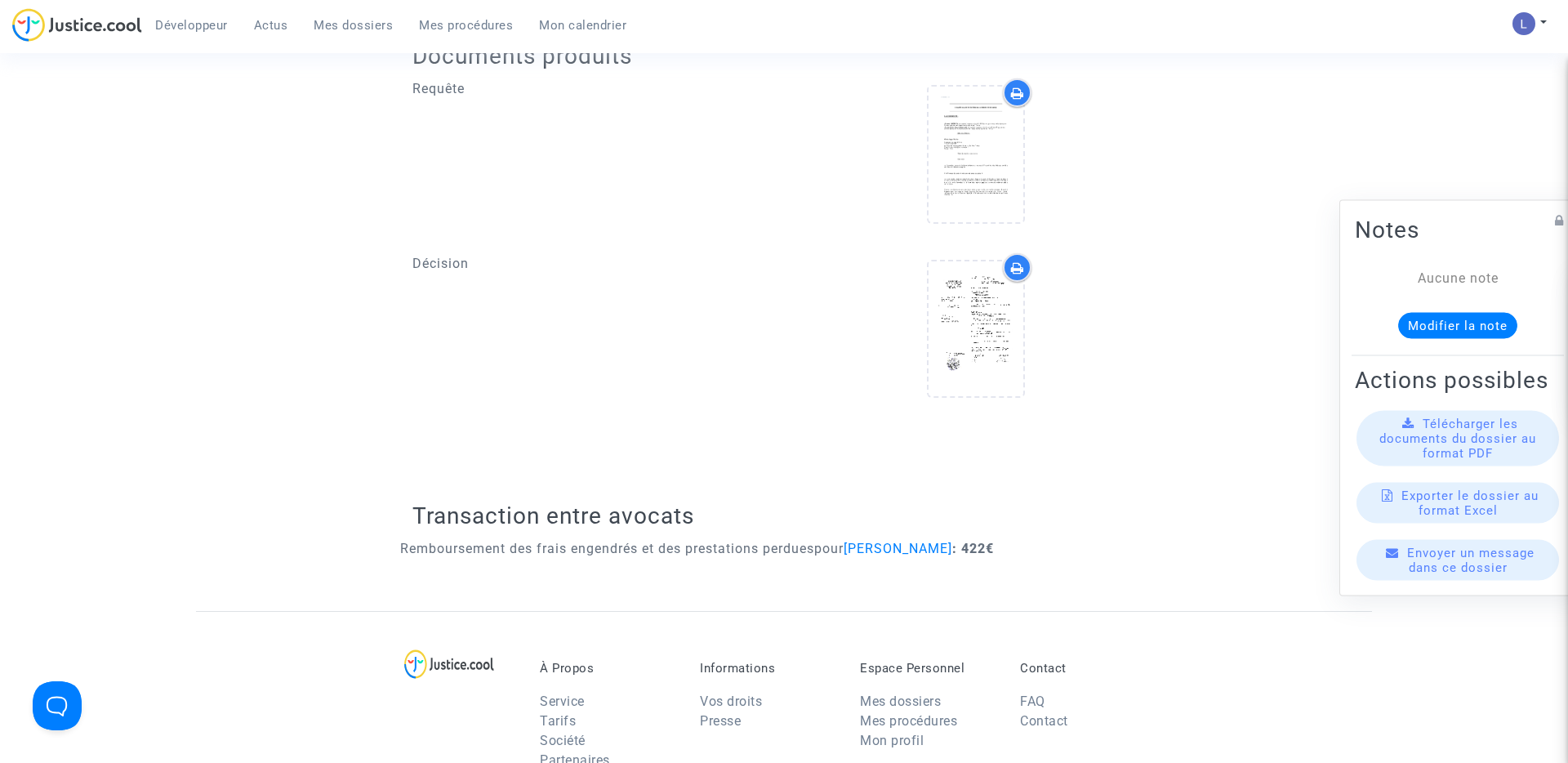
scroll to position [636, 0]
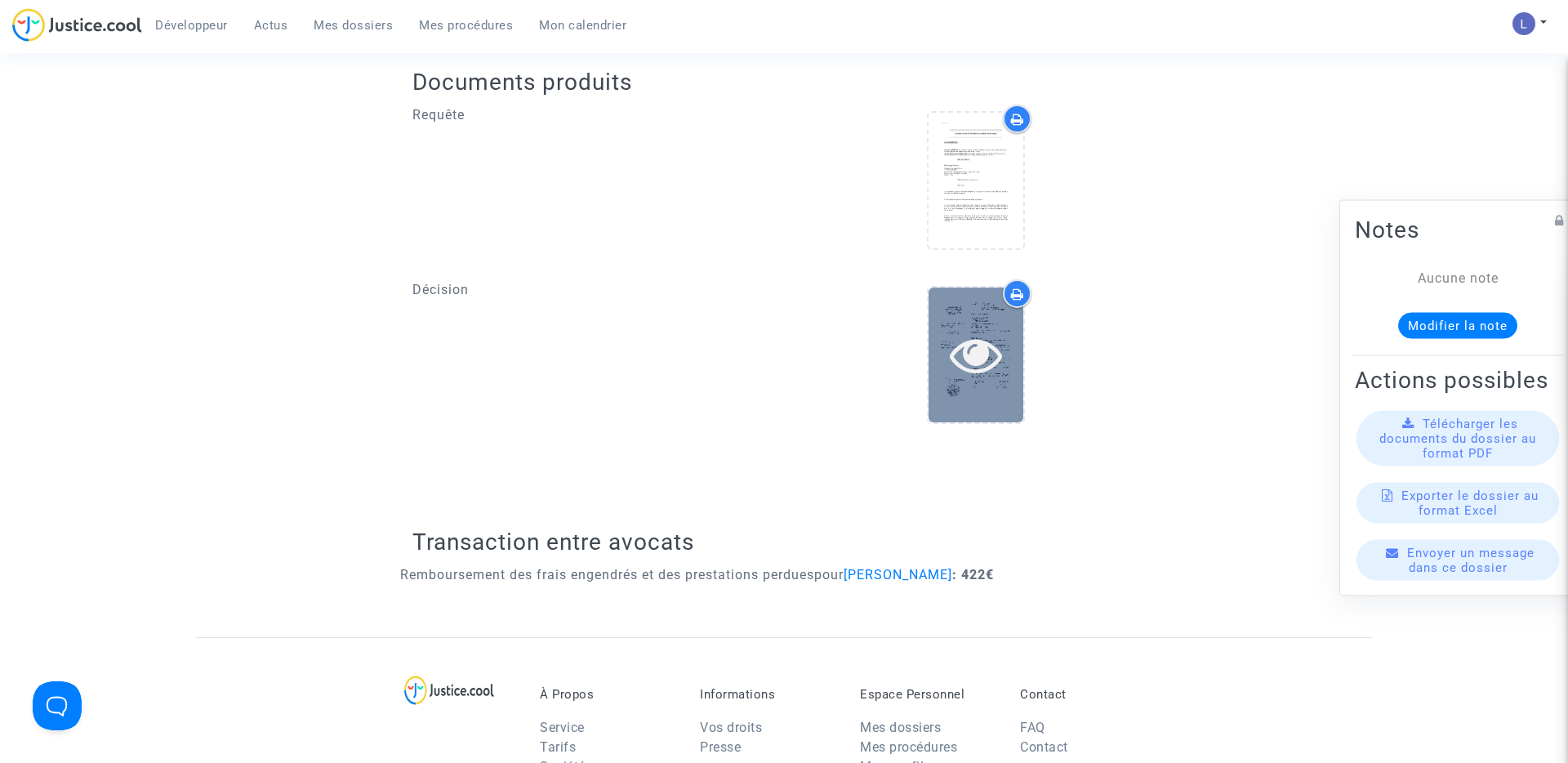
click at [960, 319] on div at bounding box center [976, 354] width 95 height 134
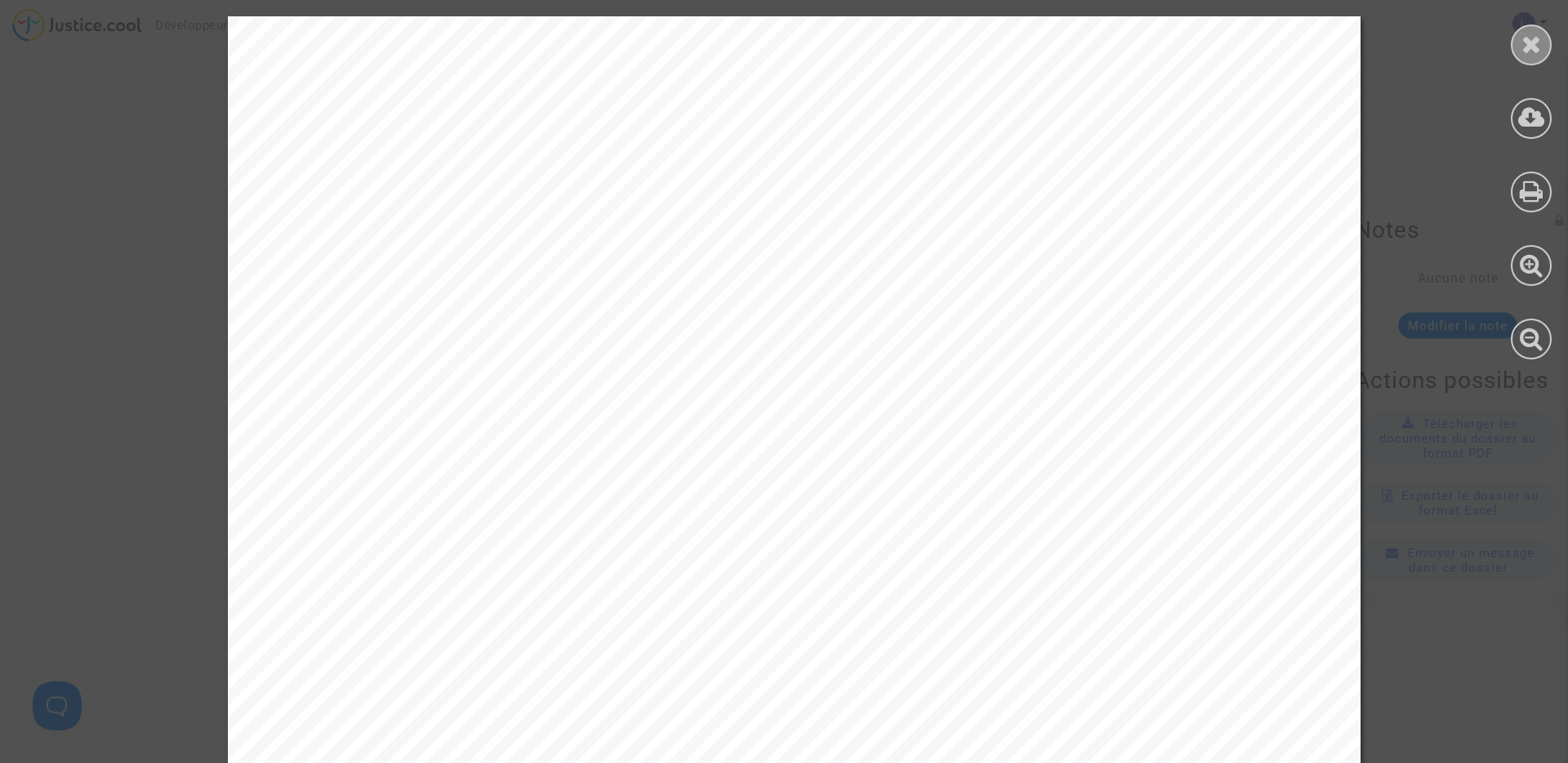
click at [1527, 51] on icon at bounding box center [1532, 43] width 21 height 25
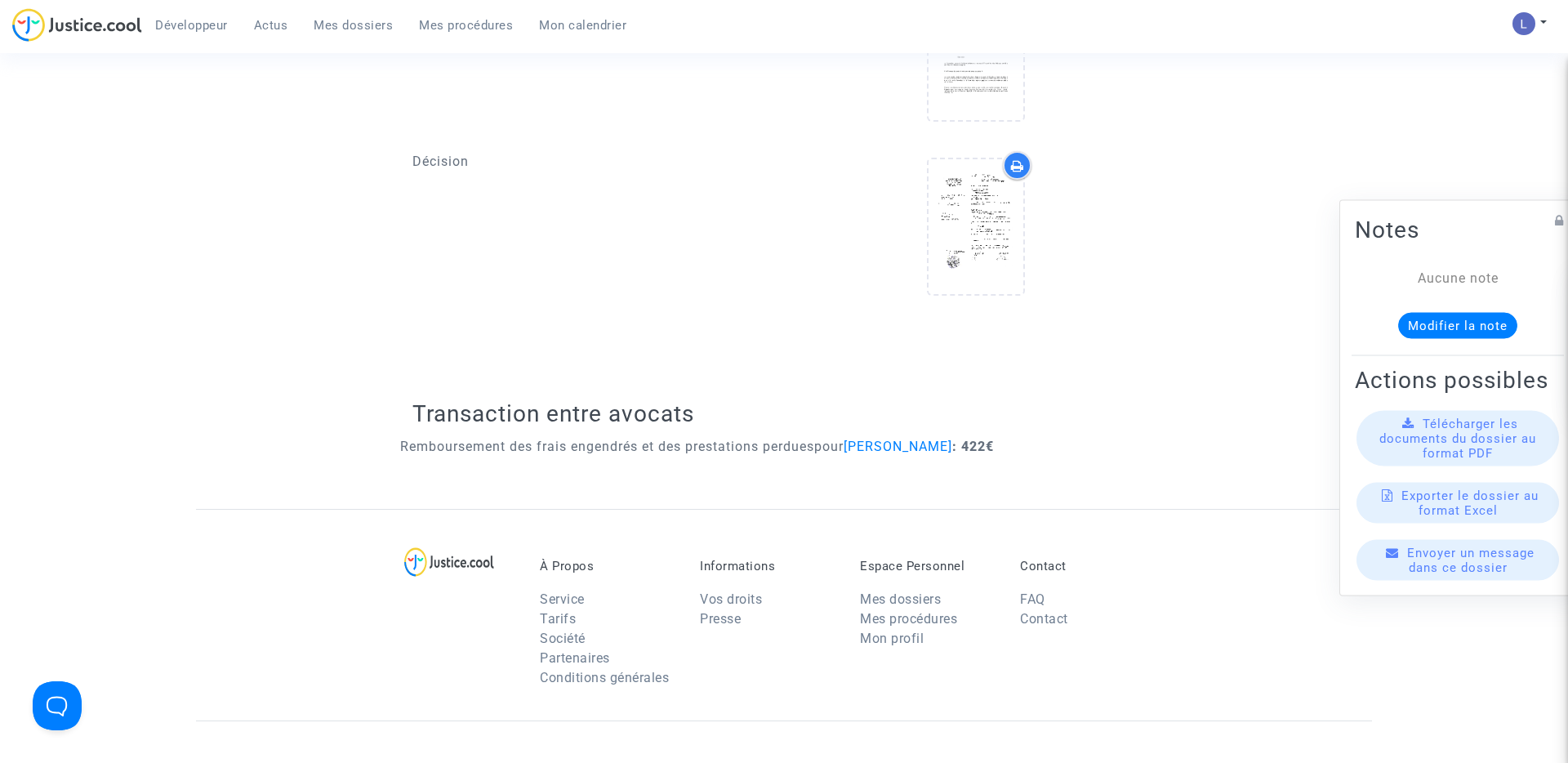
scroll to position [765, 0]
click at [340, 25] on span "Mes dossiers" at bounding box center [353, 25] width 79 height 15
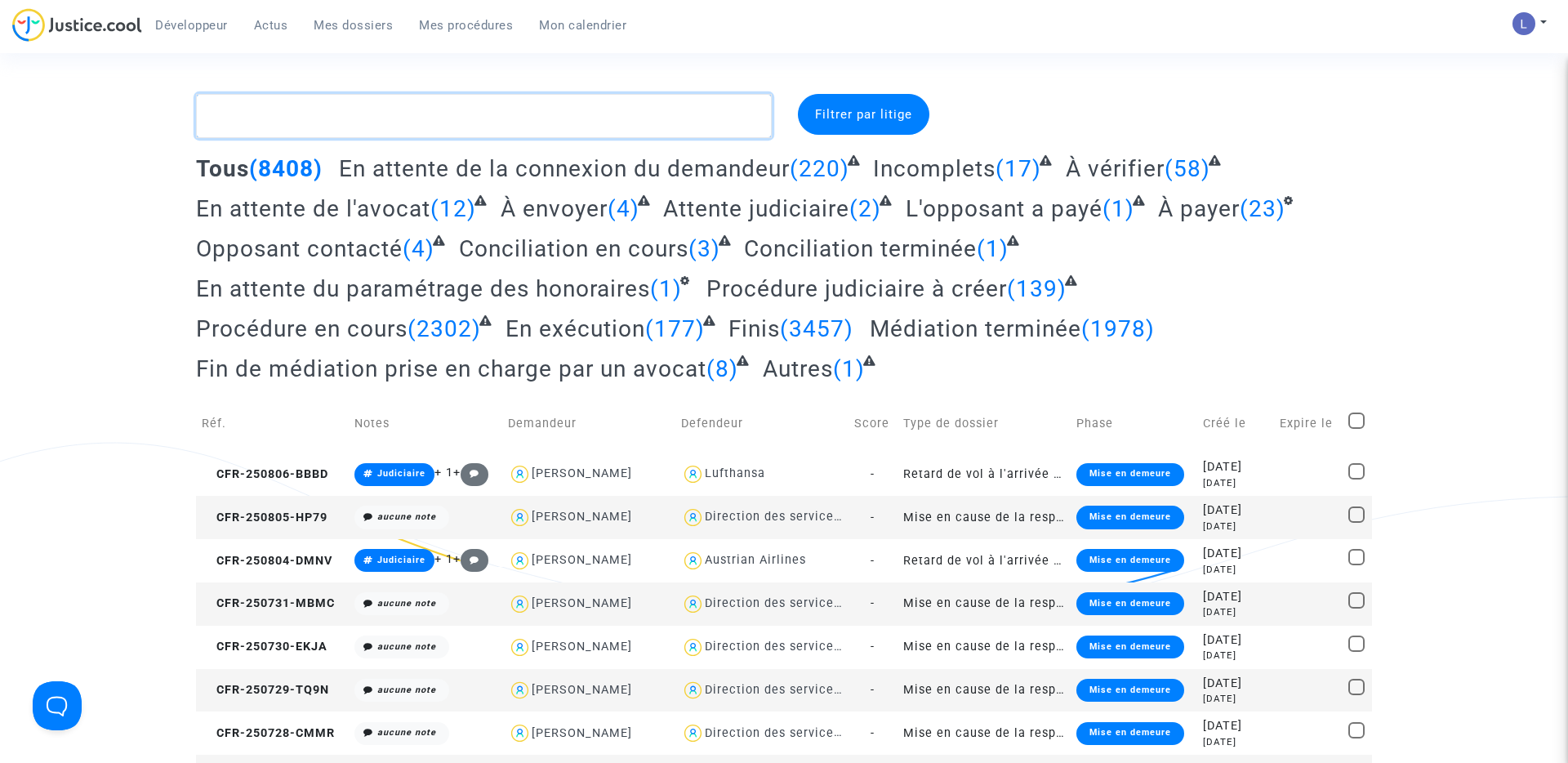
click at [367, 110] on textarea at bounding box center [483, 116] width 576 height 44
paste textarea "CFR-240206-PBBK"
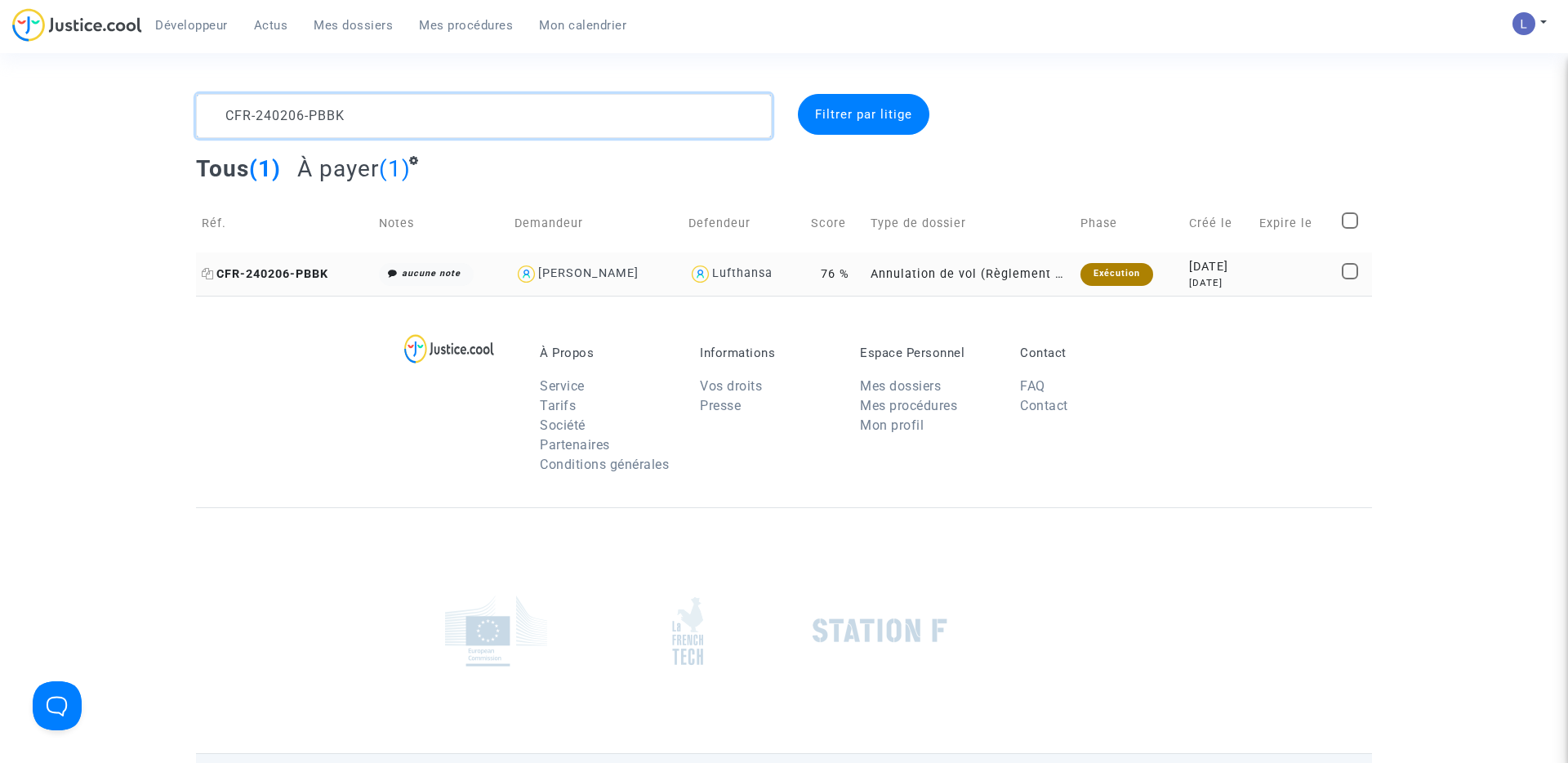
type textarea "CFR-240206-PBBK"
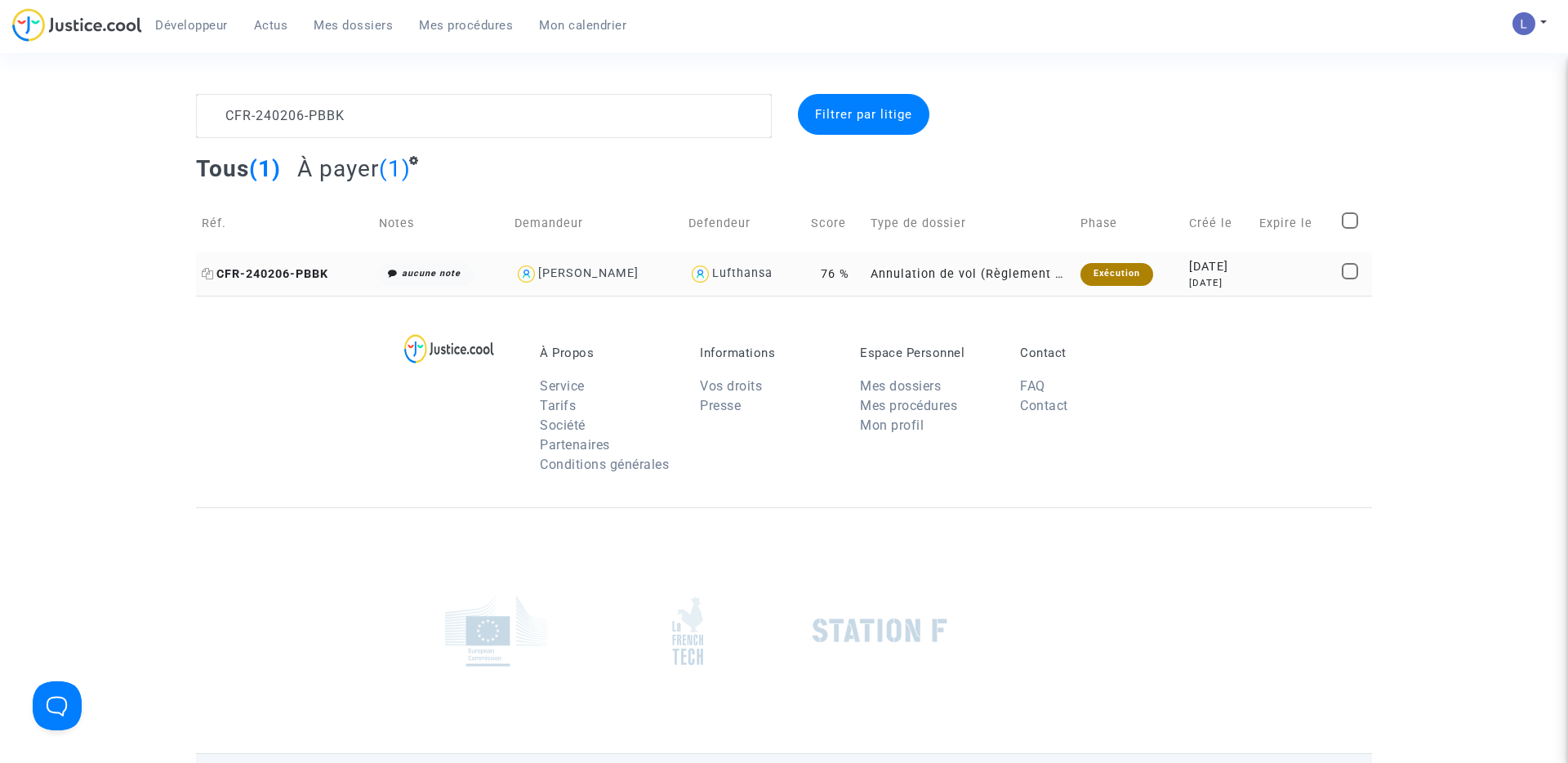
click at [279, 279] on span "CFR-240206-PBBK" at bounding box center [265, 274] width 126 height 14
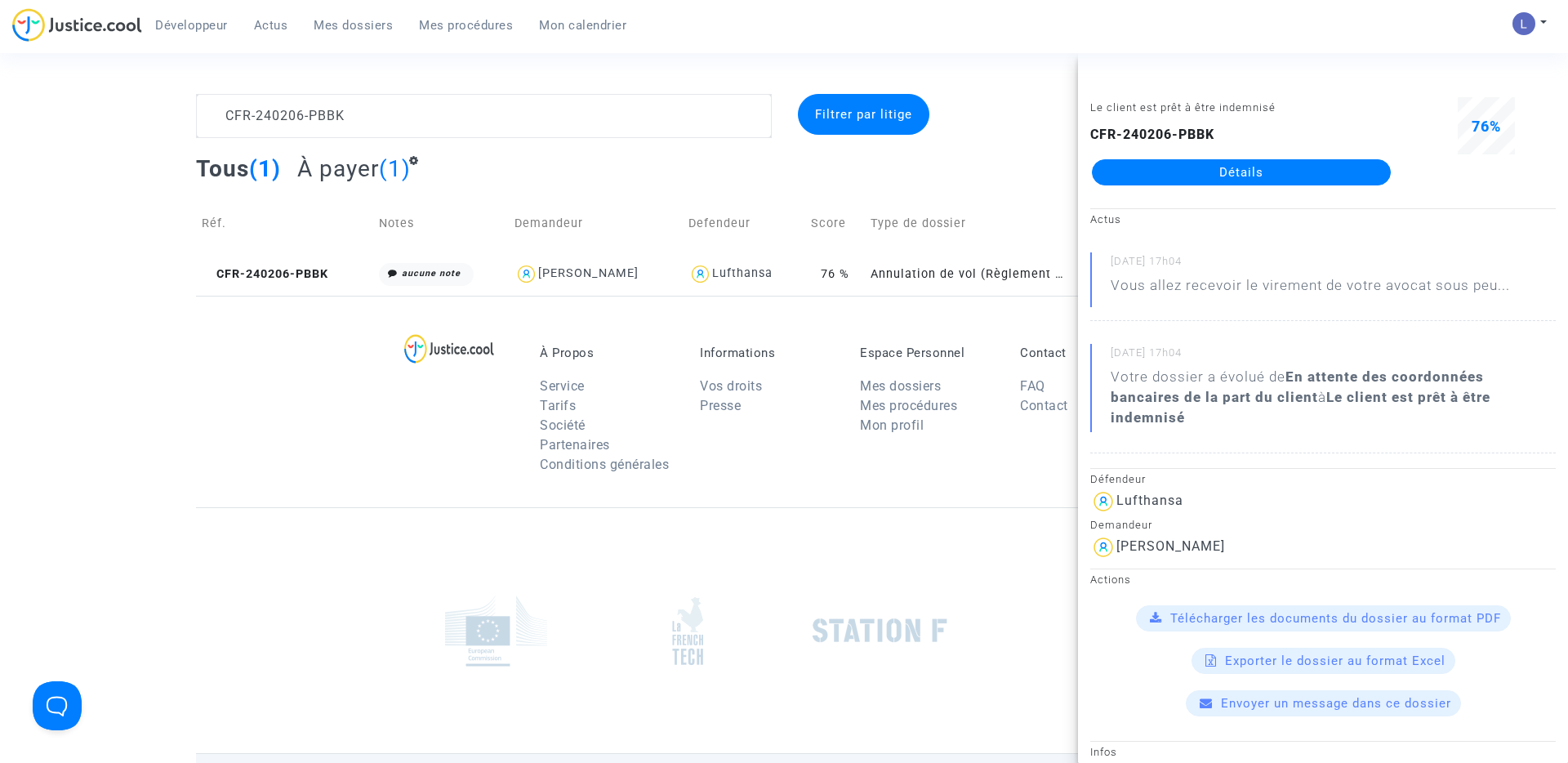
click at [1231, 173] on link "Détails" at bounding box center [1241, 172] width 299 height 26
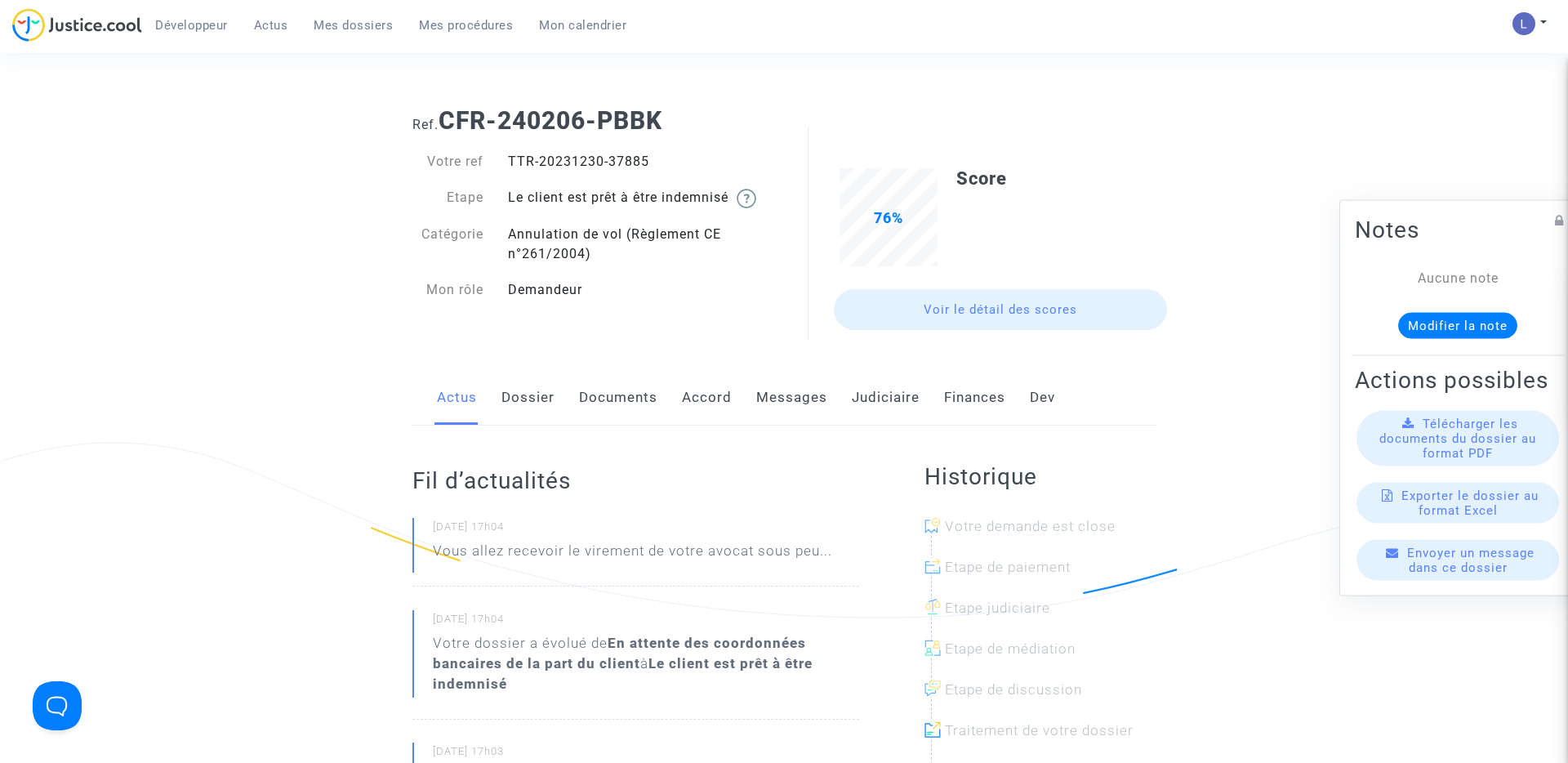
click at [887, 403] on link "Judiciaire" at bounding box center [885, 397] width 68 height 54
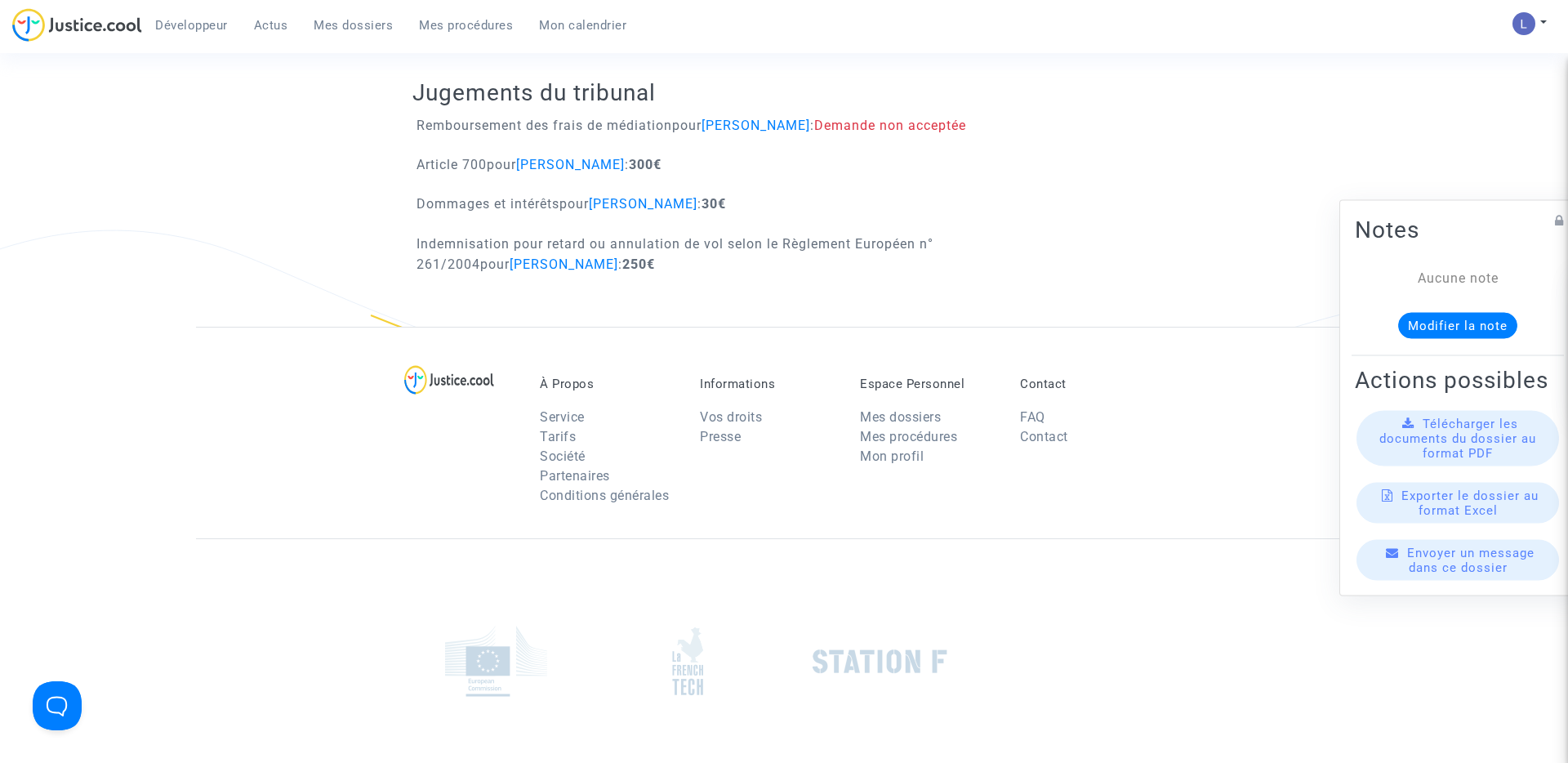
scroll to position [1067, 0]
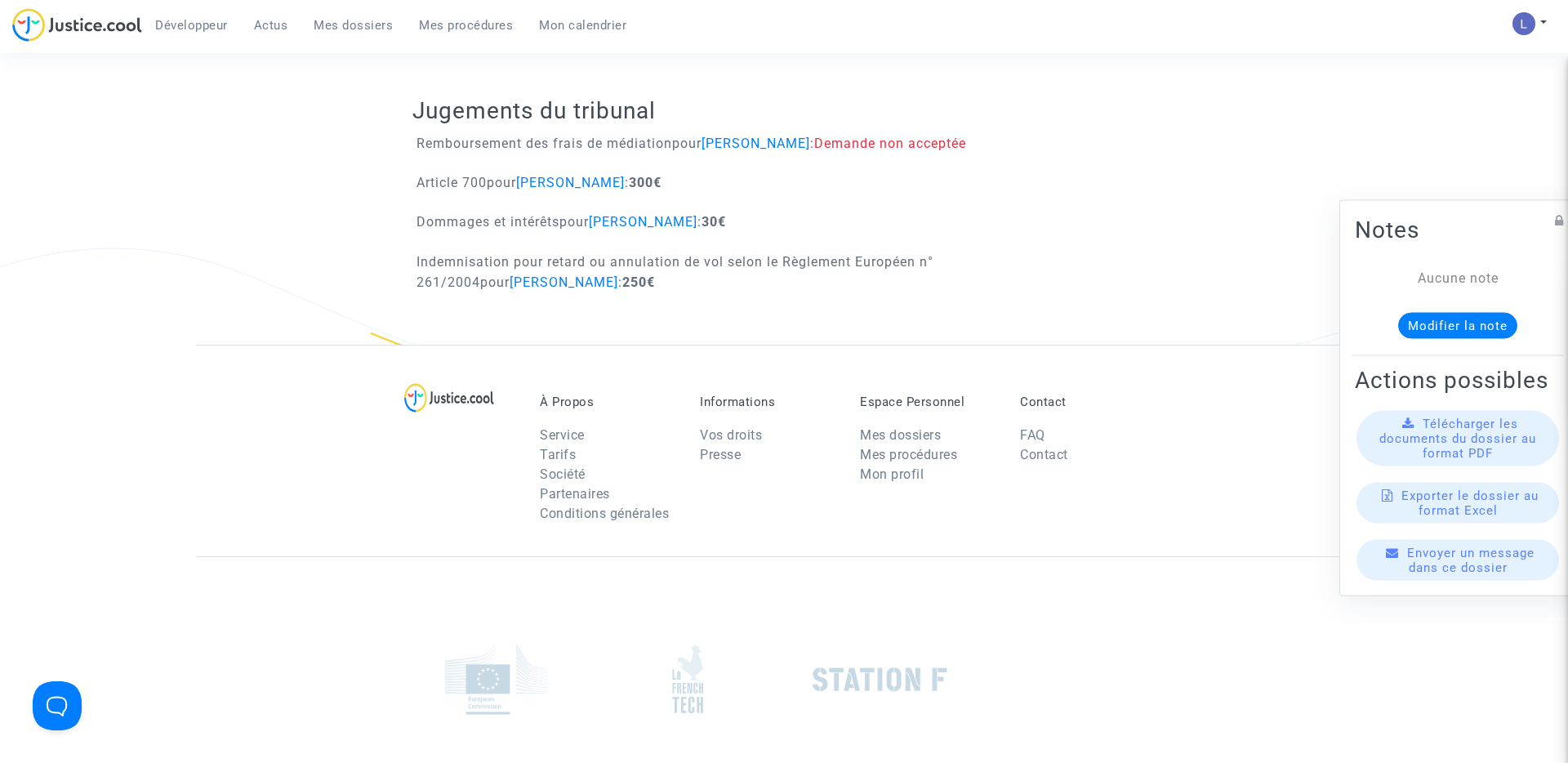
click at [367, 29] on span "Mes dossiers" at bounding box center [353, 25] width 79 height 15
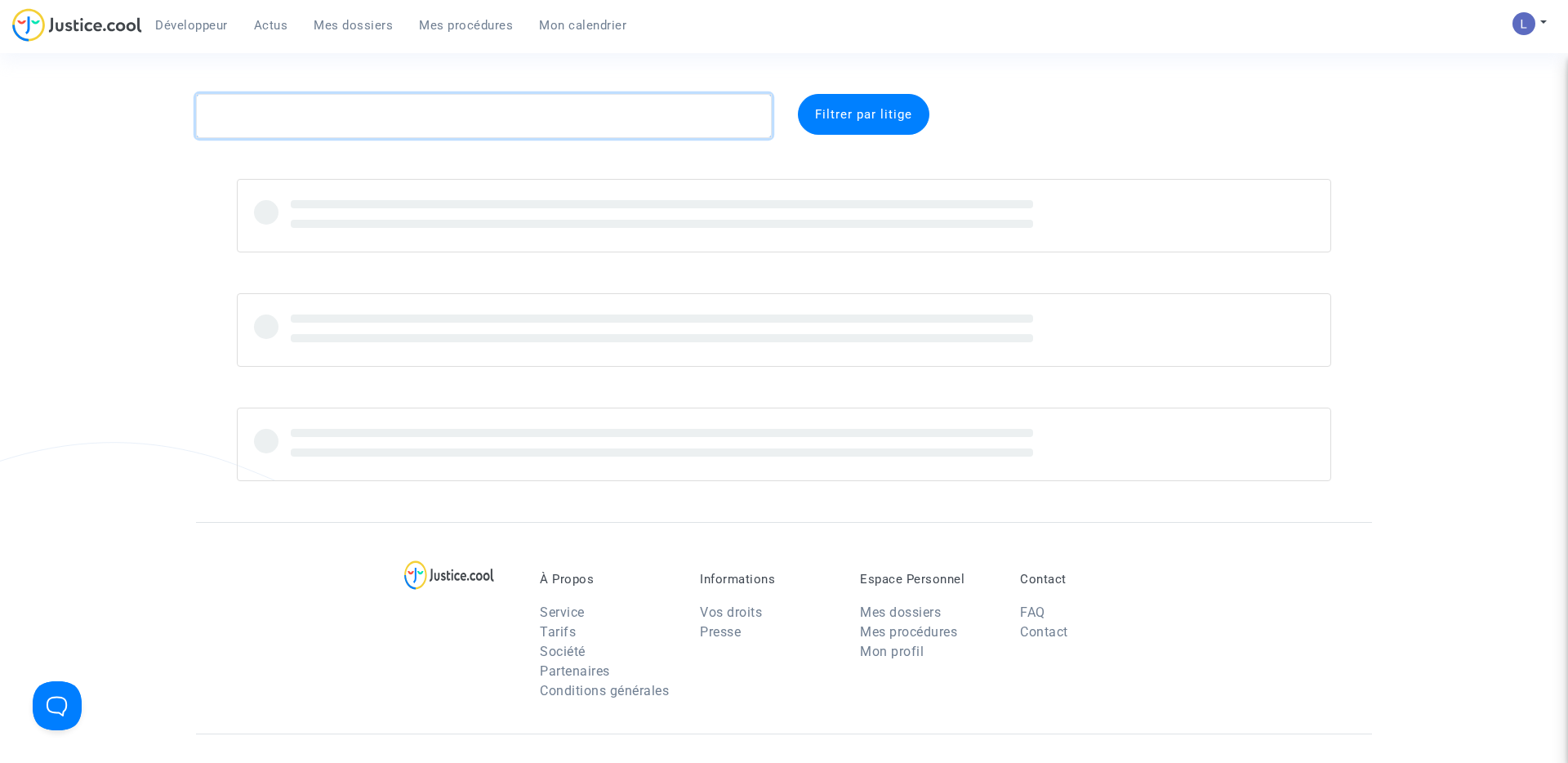
click at [360, 111] on textarea at bounding box center [483, 116] width 576 height 44
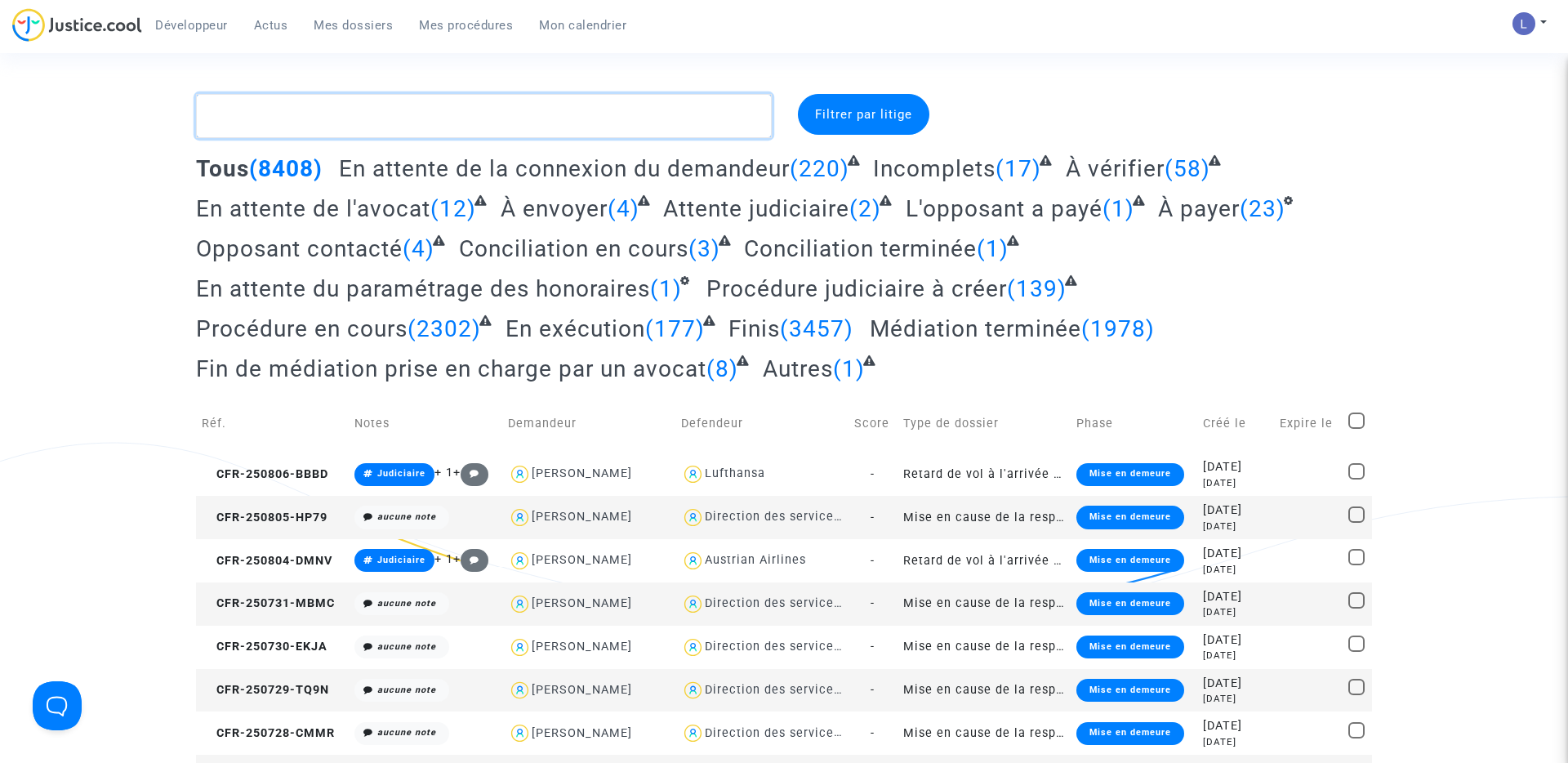
paste textarea "CFR-230614-G4CT"
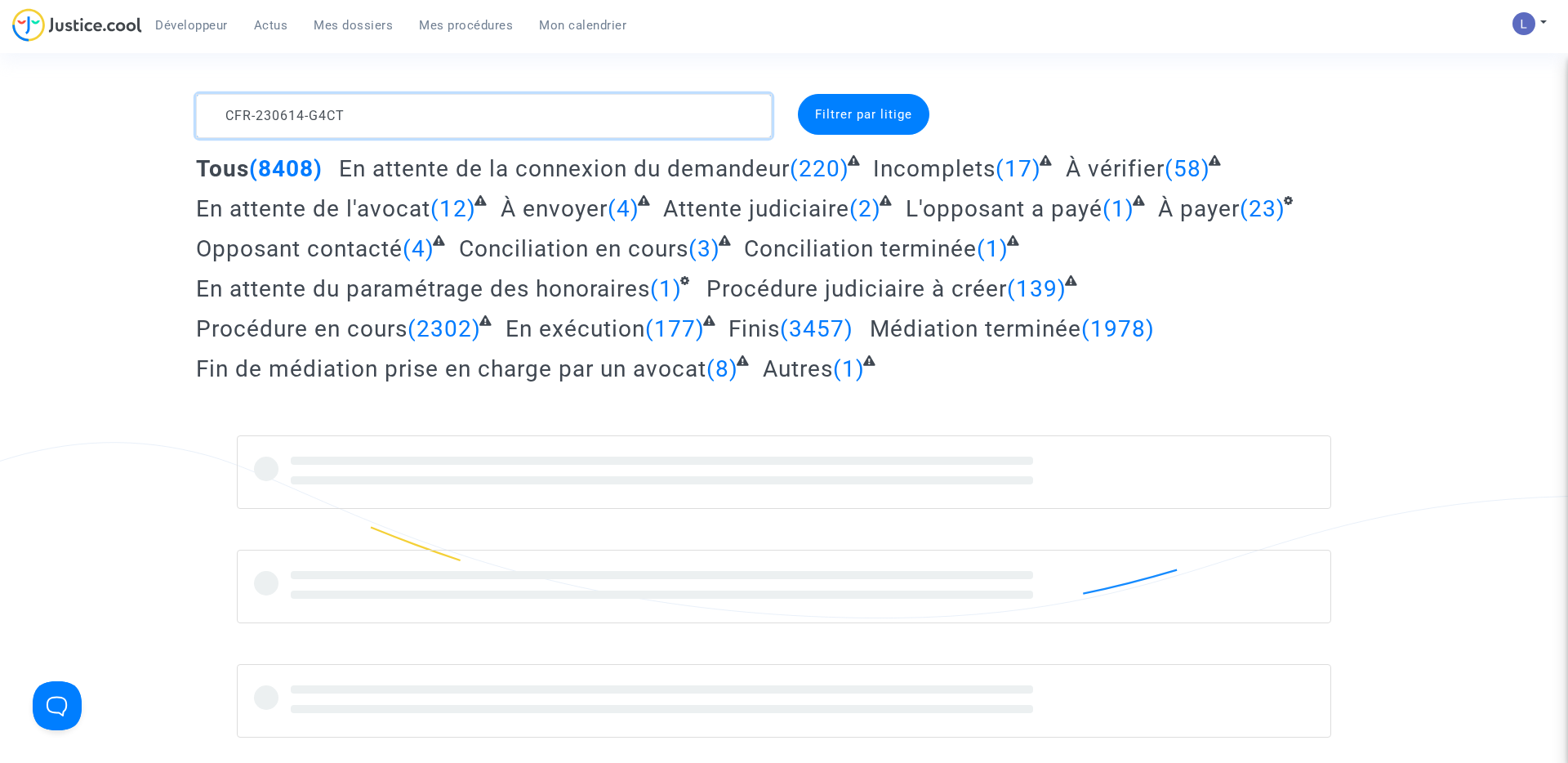
type textarea "CFR-230614-G4CT"
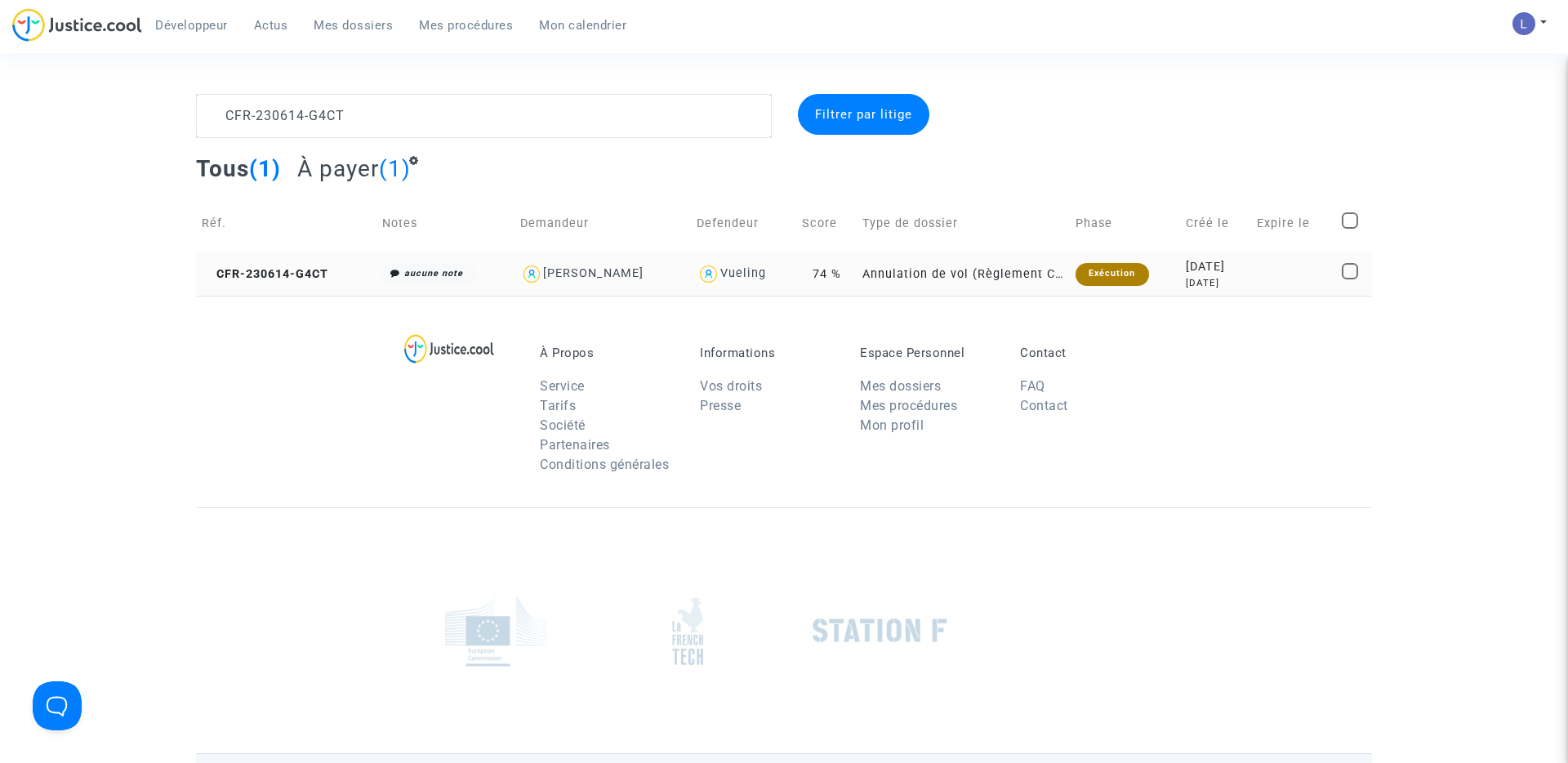
click at [291, 283] on td "CFR-230614-G4CT" at bounding box center [286, 274] width 180 height 43
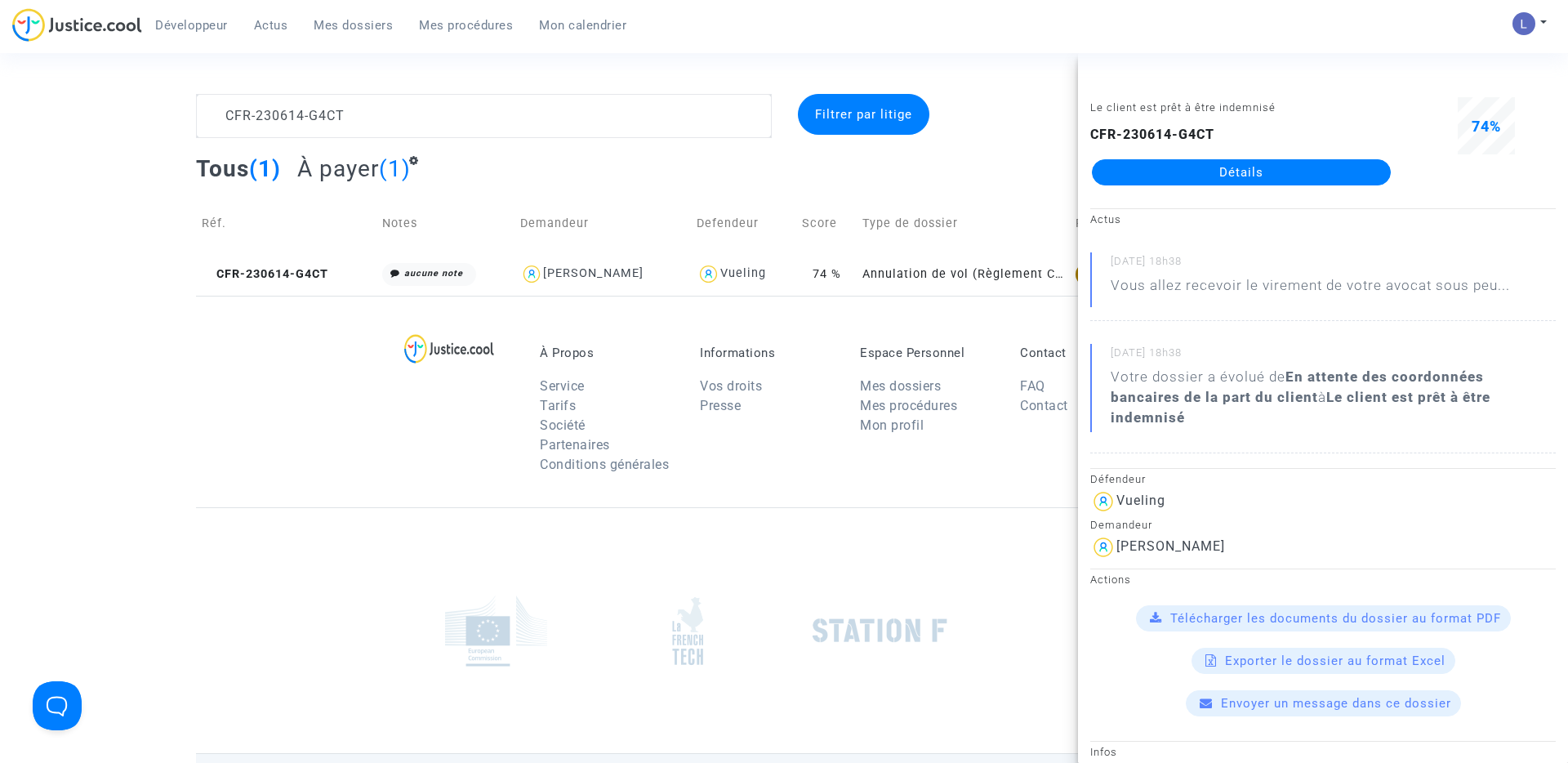
click at [1246, 176] on link "Détails" at bounding box center [1241, 172] width 299 height 26
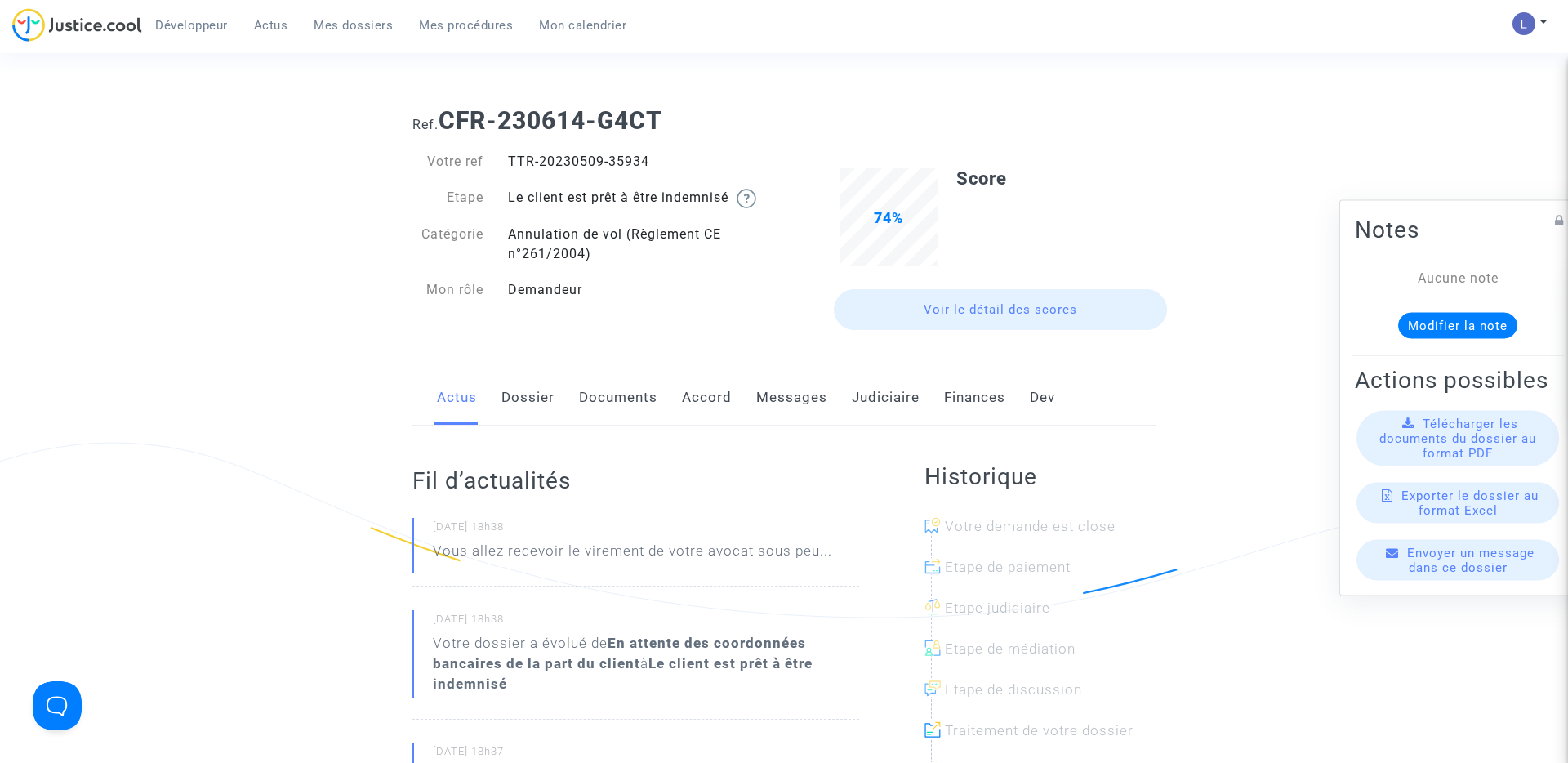
click at [887, 394] on link "Judiciaire" at bounding box center [885, 397] width 68 height 54
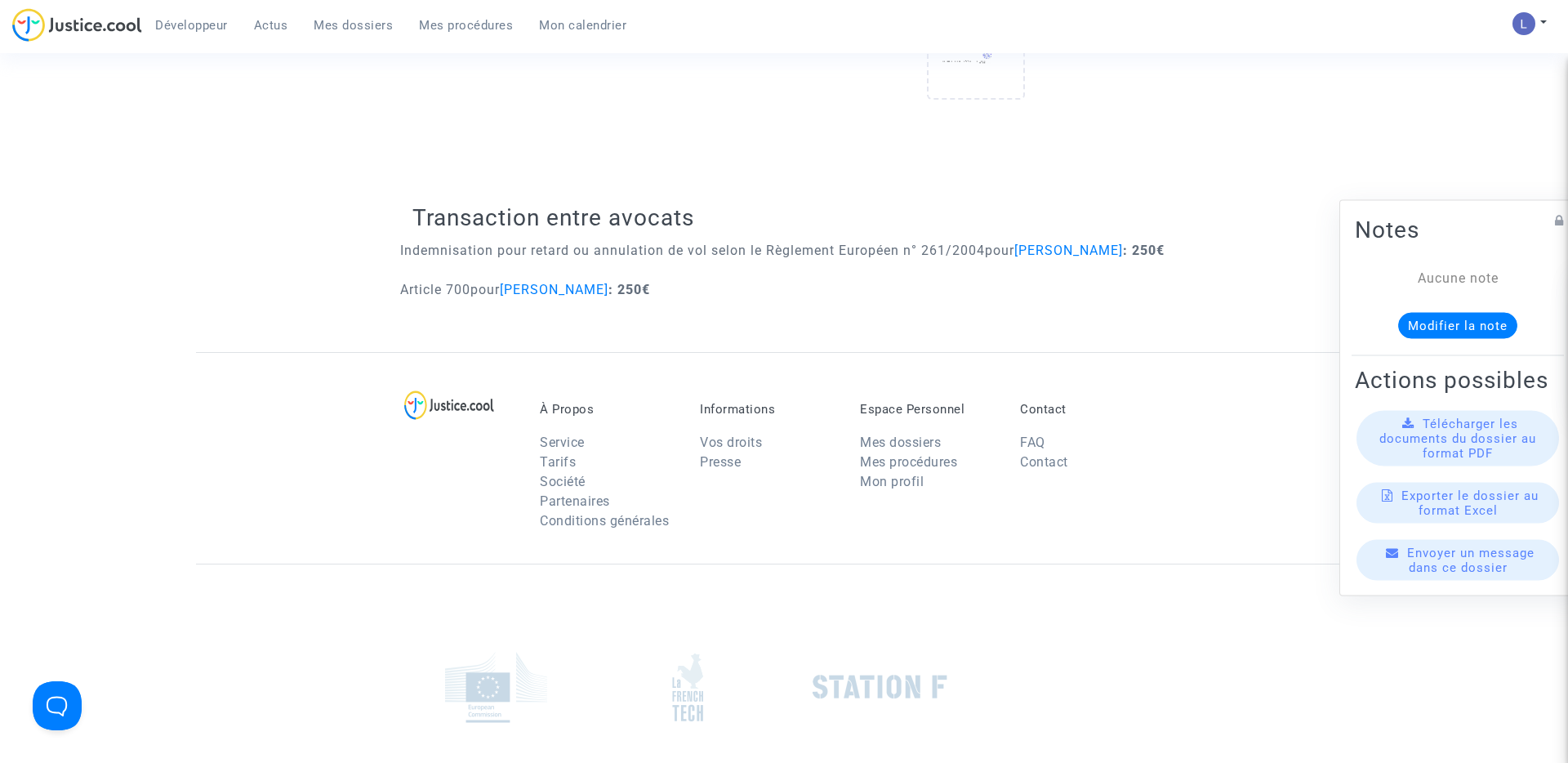
scroll to position [956, 0]
click at [370, 31] on span "Mes dossiers" at bounding box center [353, 25] width 79 height 15
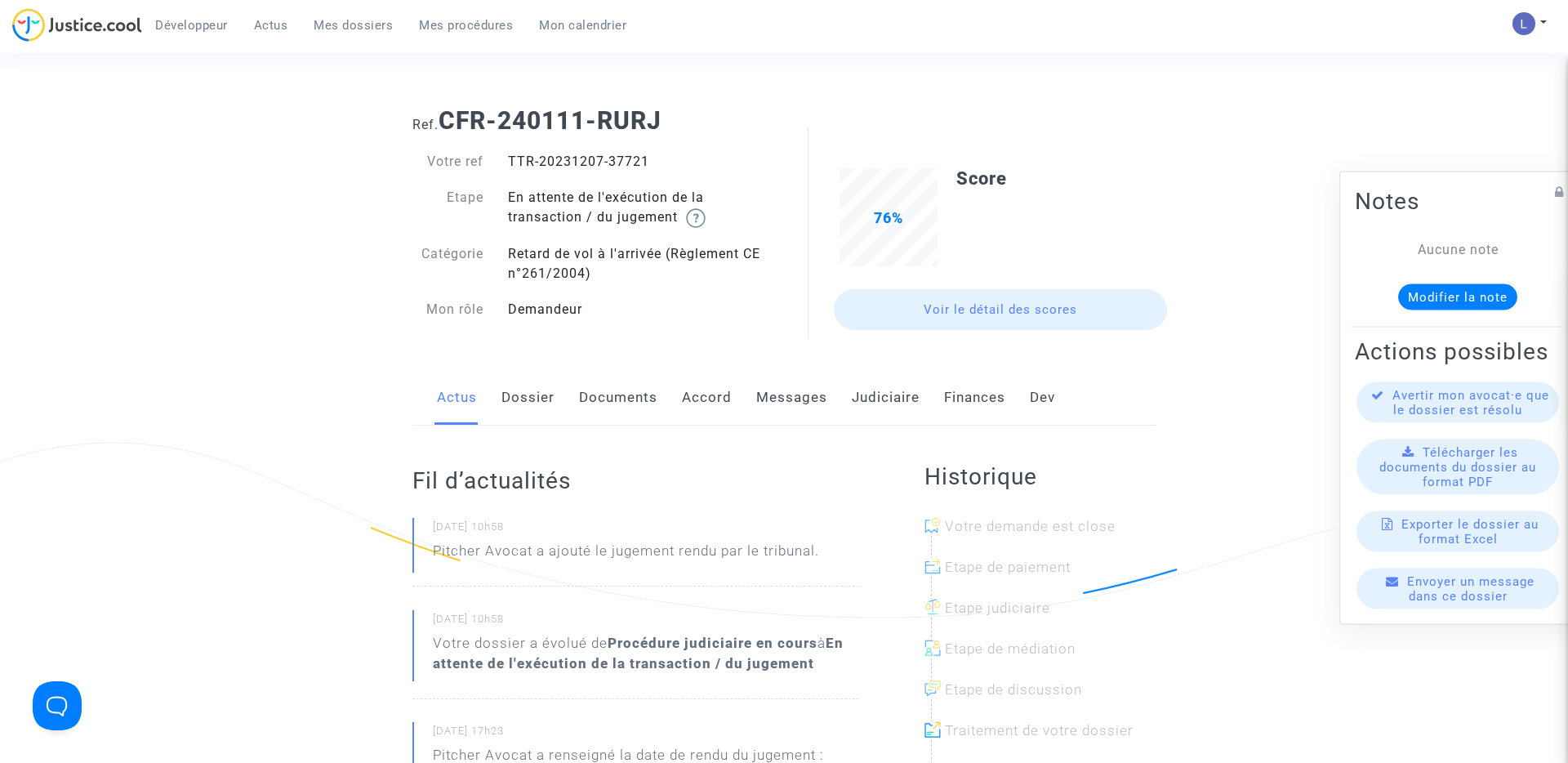
click at [876, 391] on link "Judiciaire" at bounding box center [885, 397] width 68 height 54
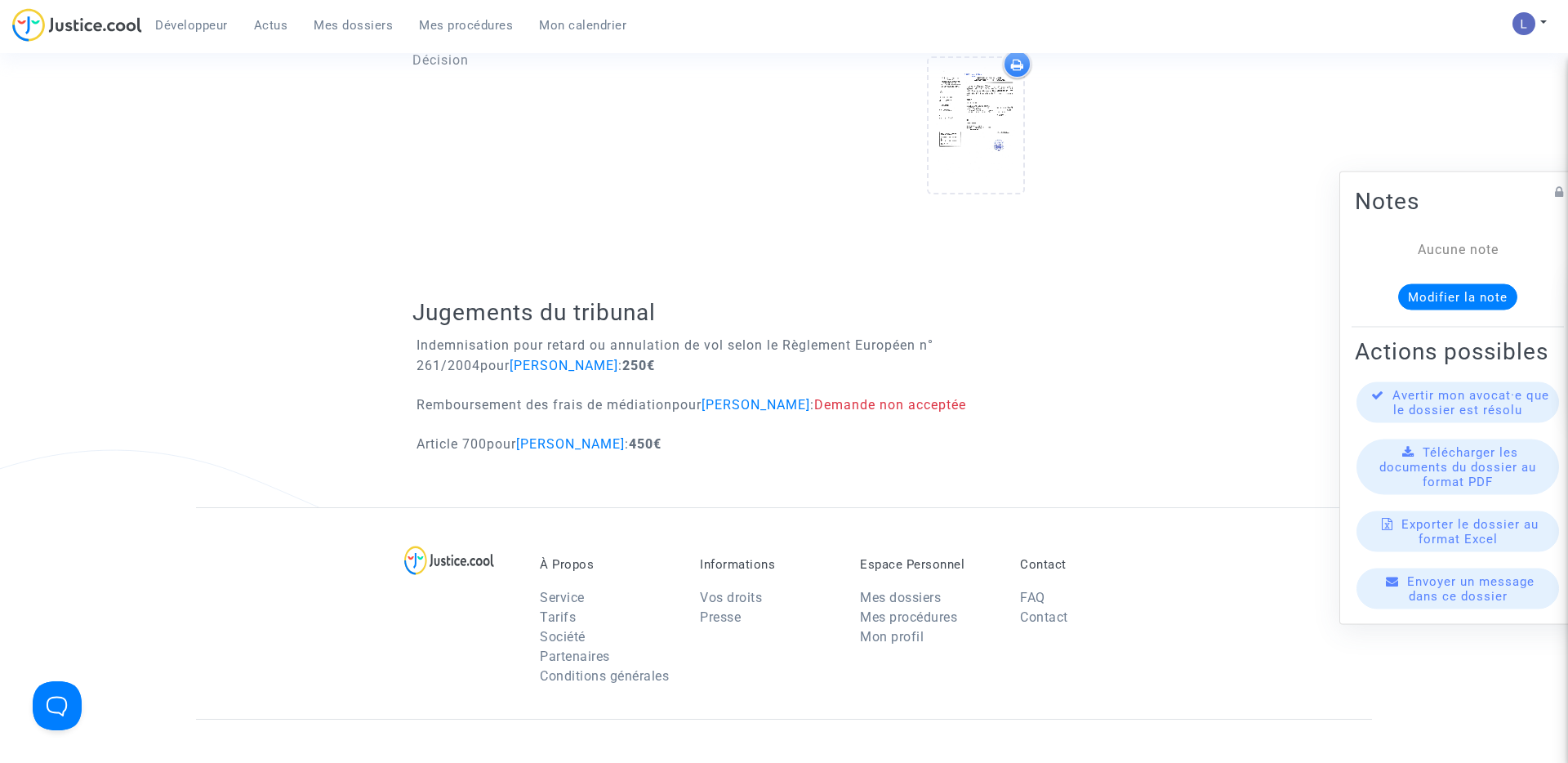
scroll to position [866, 0]
click at [360, 27] on span "Mes dossiers" at bounding box center [353, 25] width 79 height 15
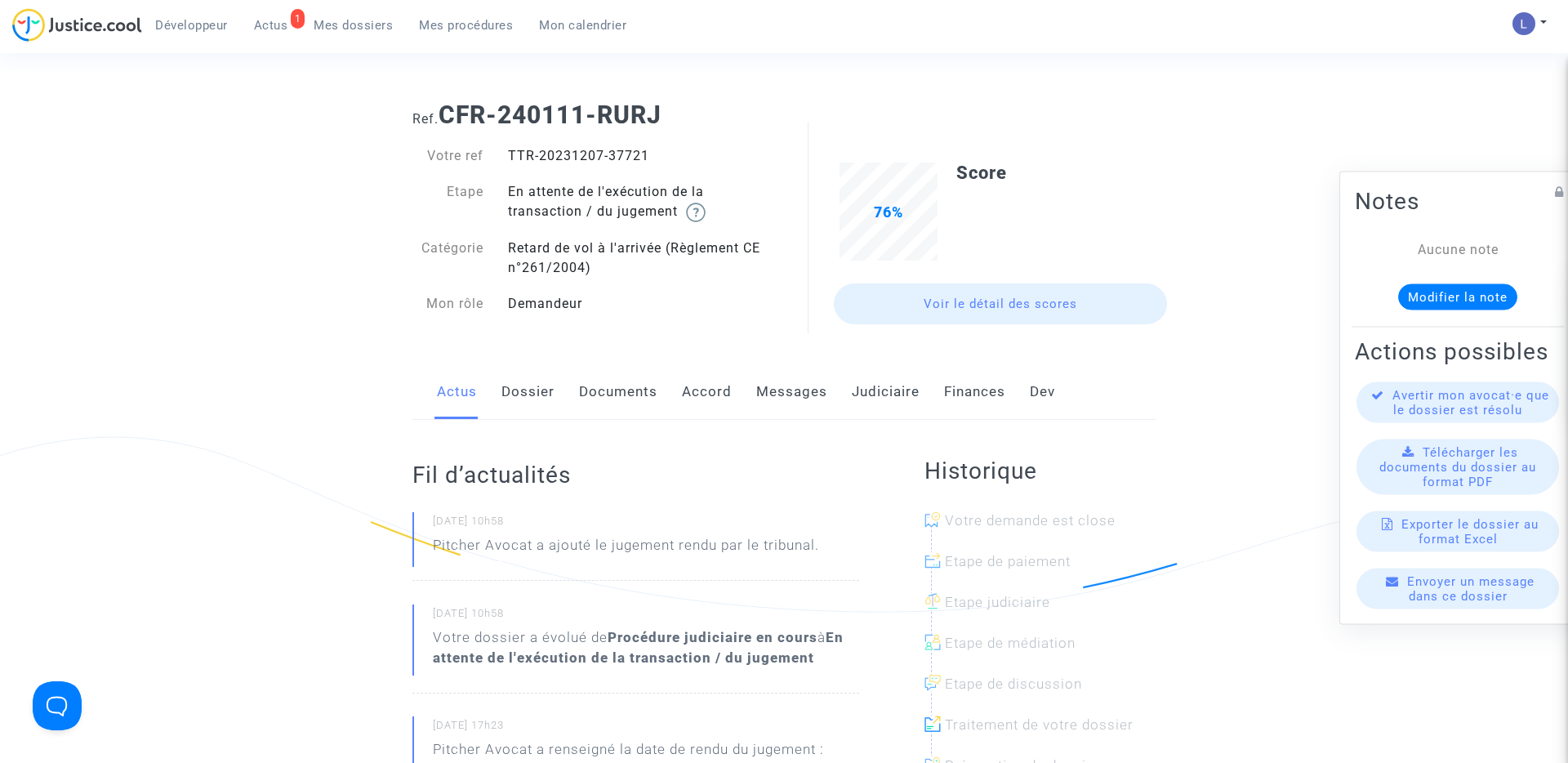
scroll to position [58, 0]
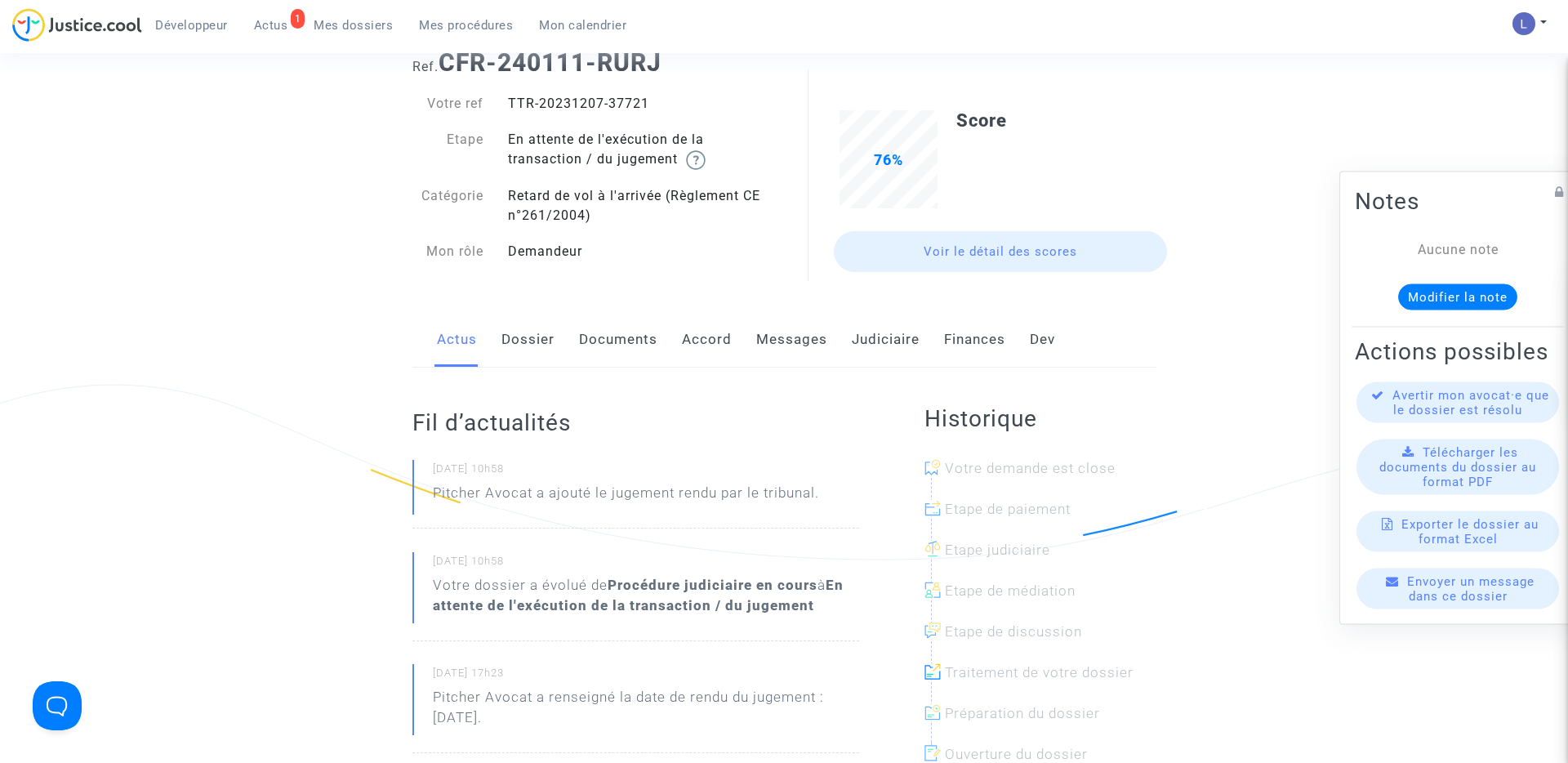
click at [888, 328] on link "Judiciaire" at bounding box center [885, 339] width 68 height 54
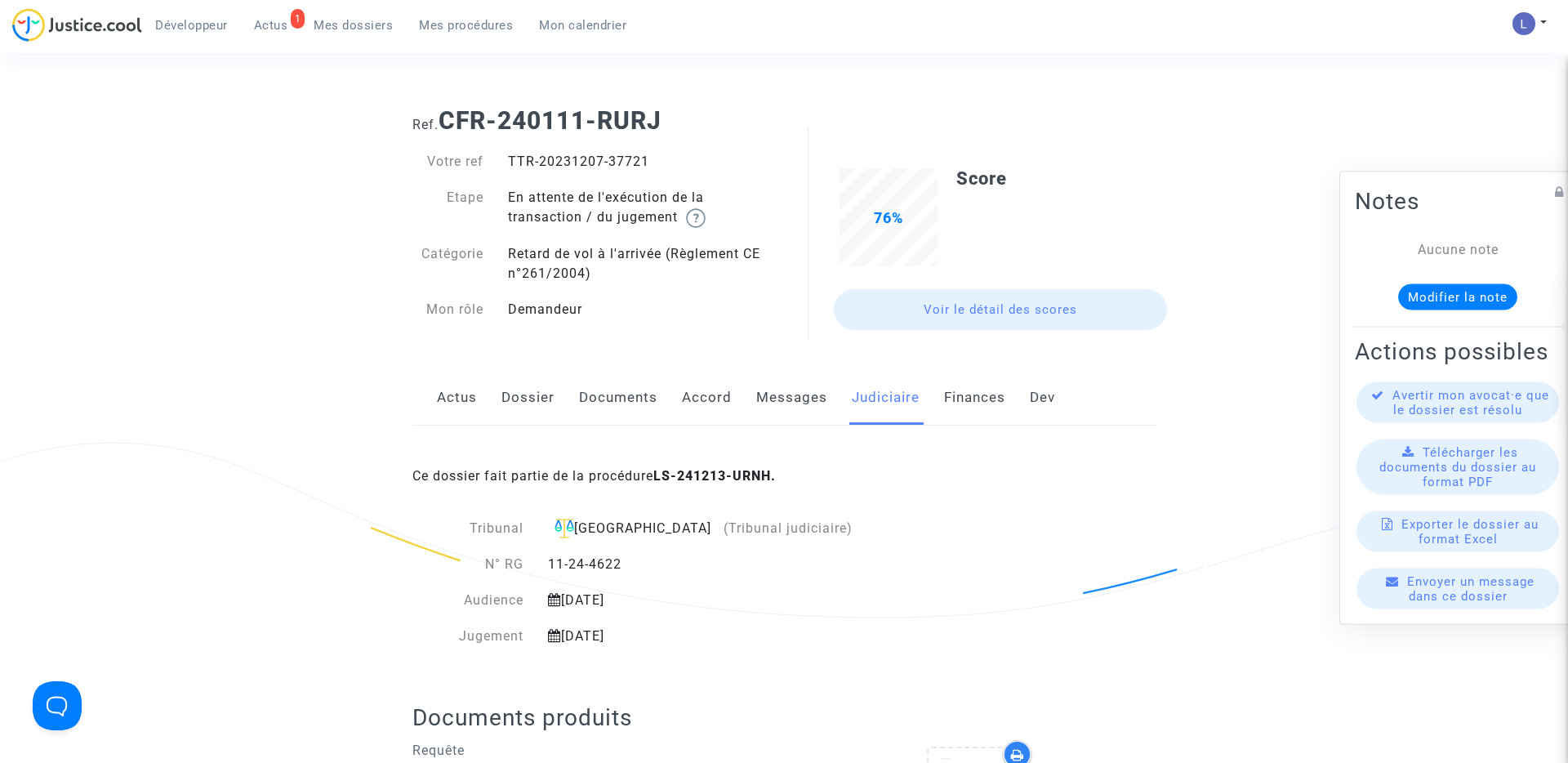
click at [633, 164] on div "TTR-20231207-37721" at bounding box center [640, 162] width 288 height 20
copy div "37721"
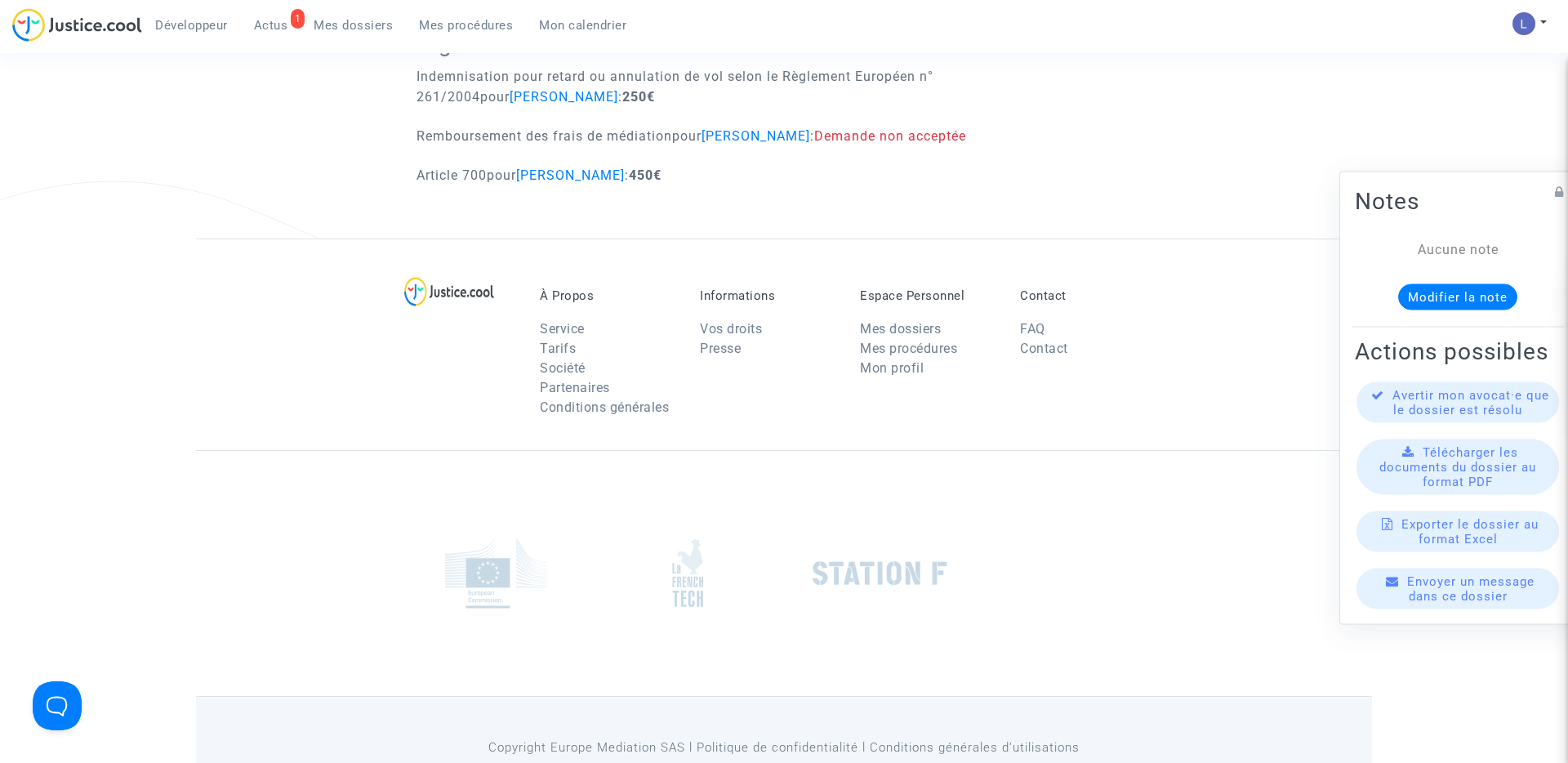
scroll to position [884, 0]
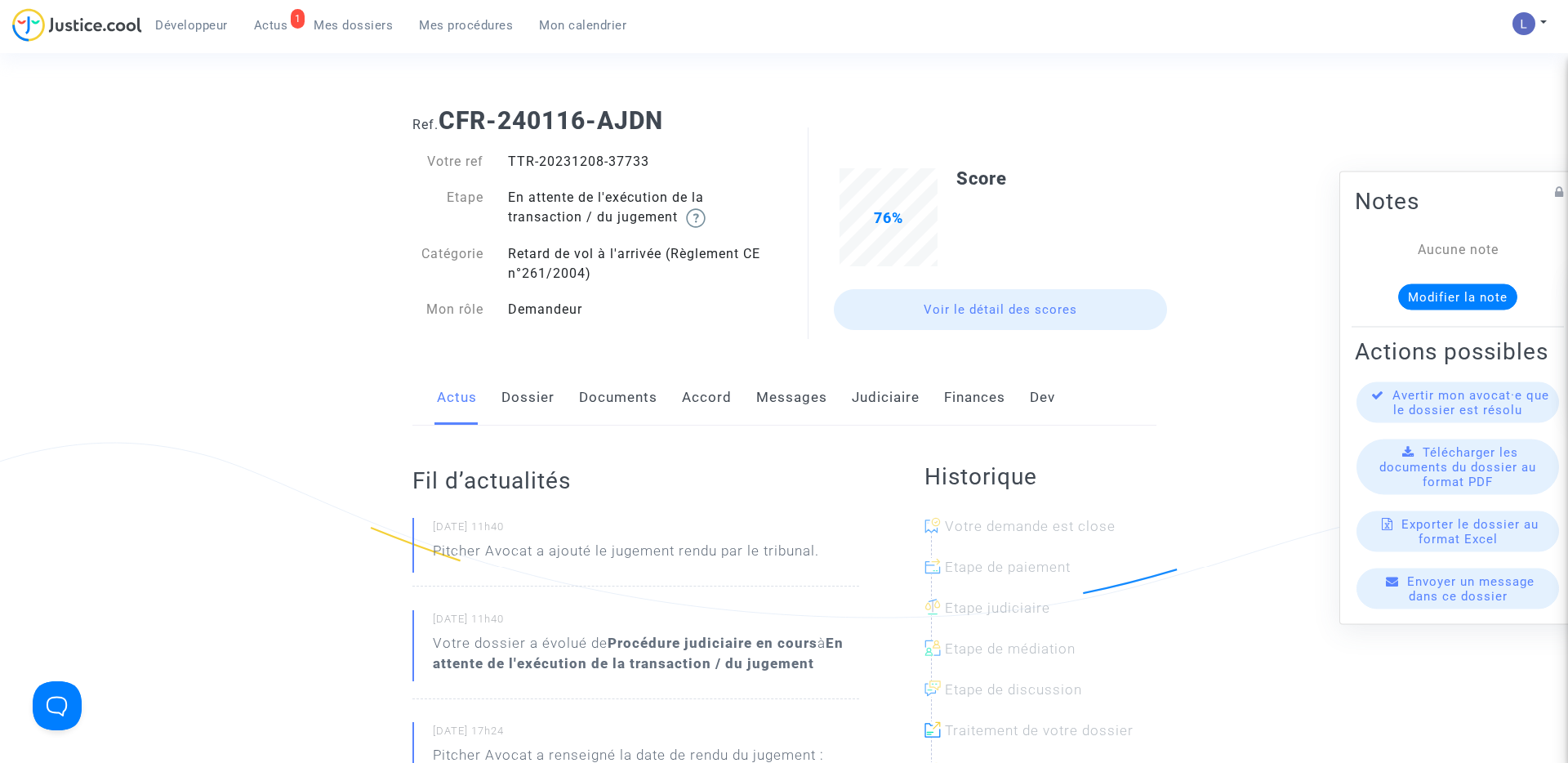
click at [629, 159] on div "TTR-20231208-37733" at bounding box center [640, 162] width 288 height 20
copy div "37733"
click at [903, 400] on link "Judiciaire" at bounding box center [885, 397] width 68 height 54
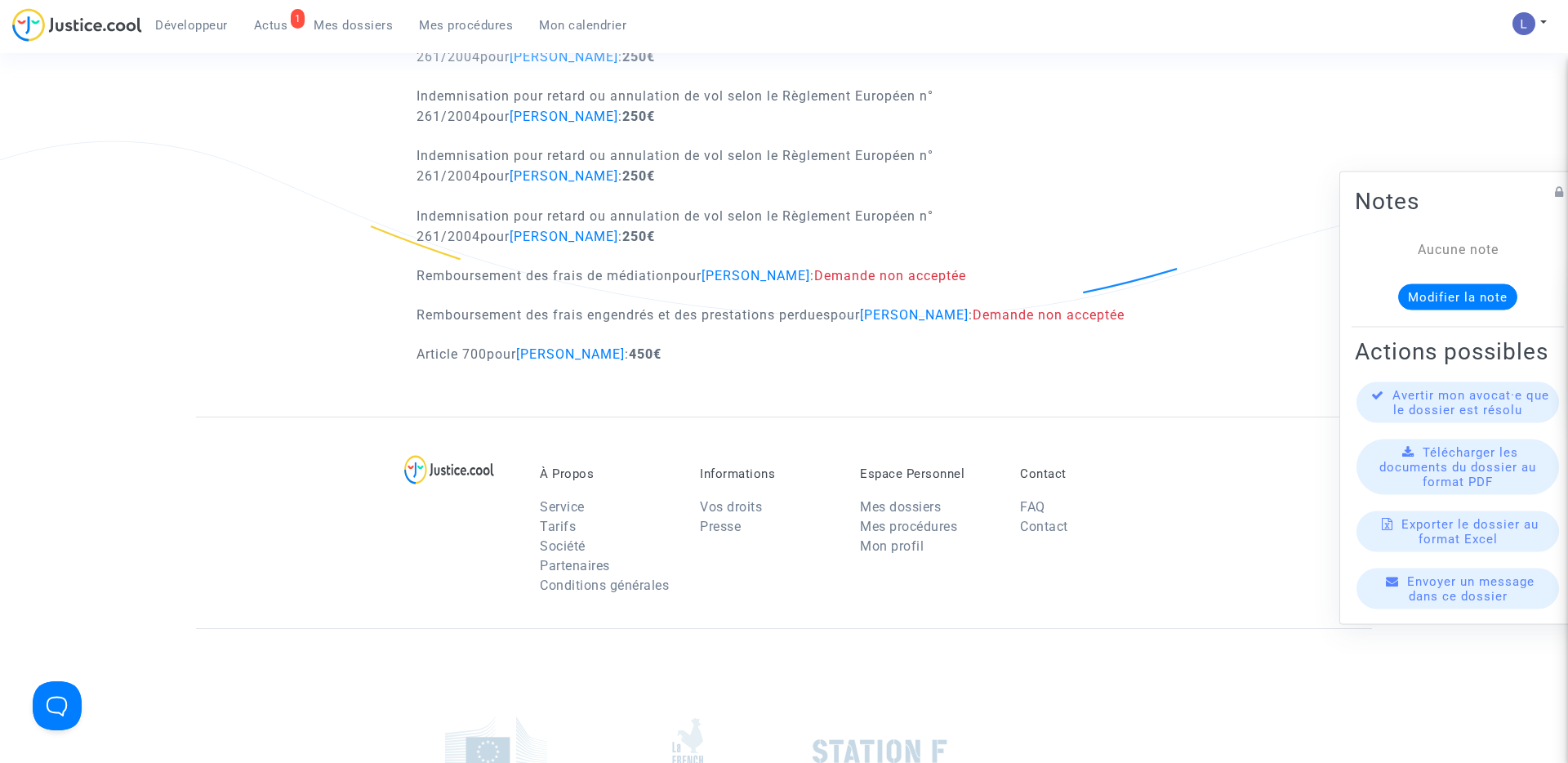
scroll to position [1026, 0]
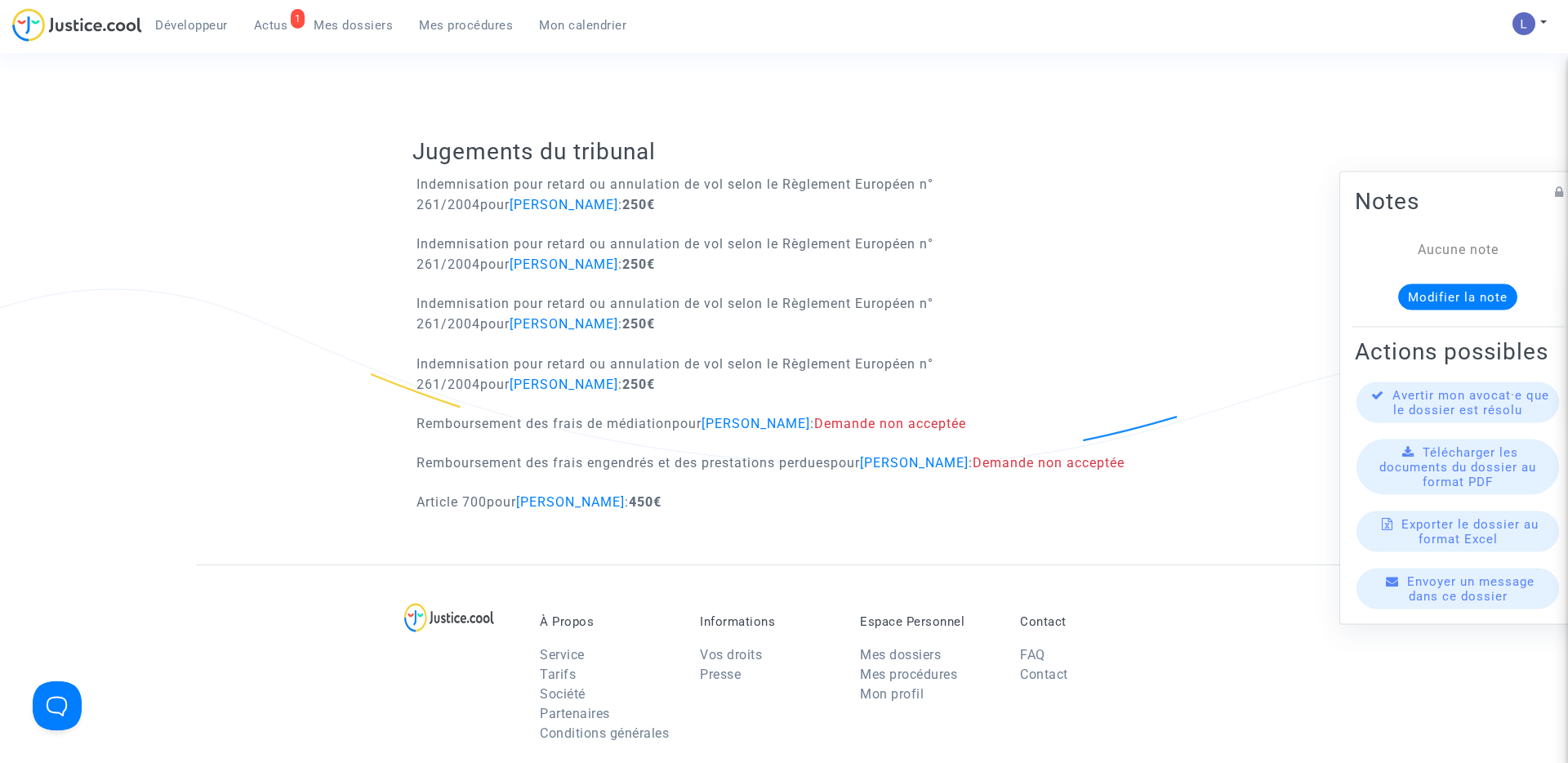
click at [270, 15] on link "1 Actus" at bounding box center [272, 25] width 61 height 25
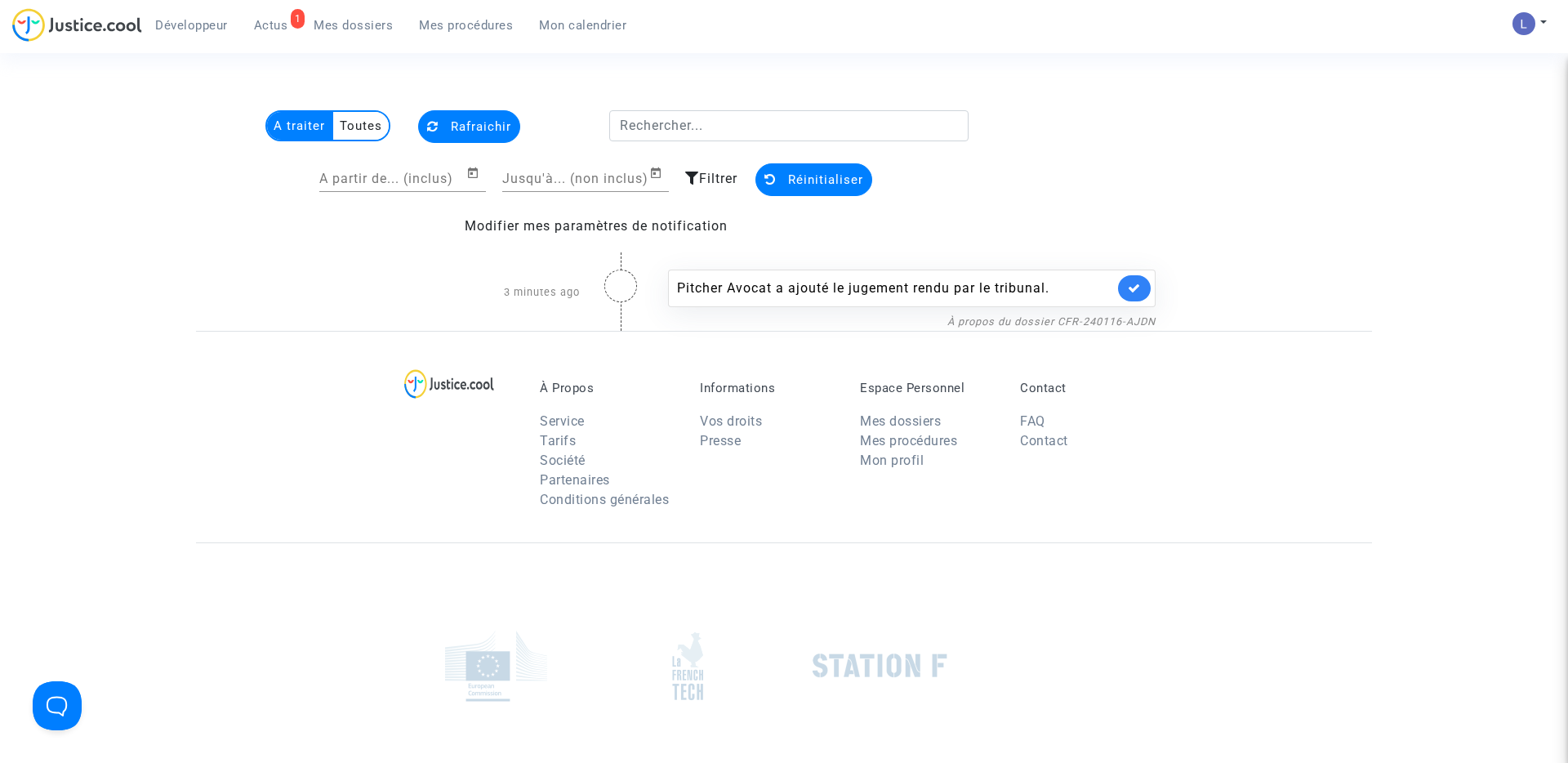
click at [262, 34] on link "1 Actus" at bounding box center [272, 25] width 61 height 25
click at [1129, 285] on icon at bounding box center [1134, 287] width 13 height 12
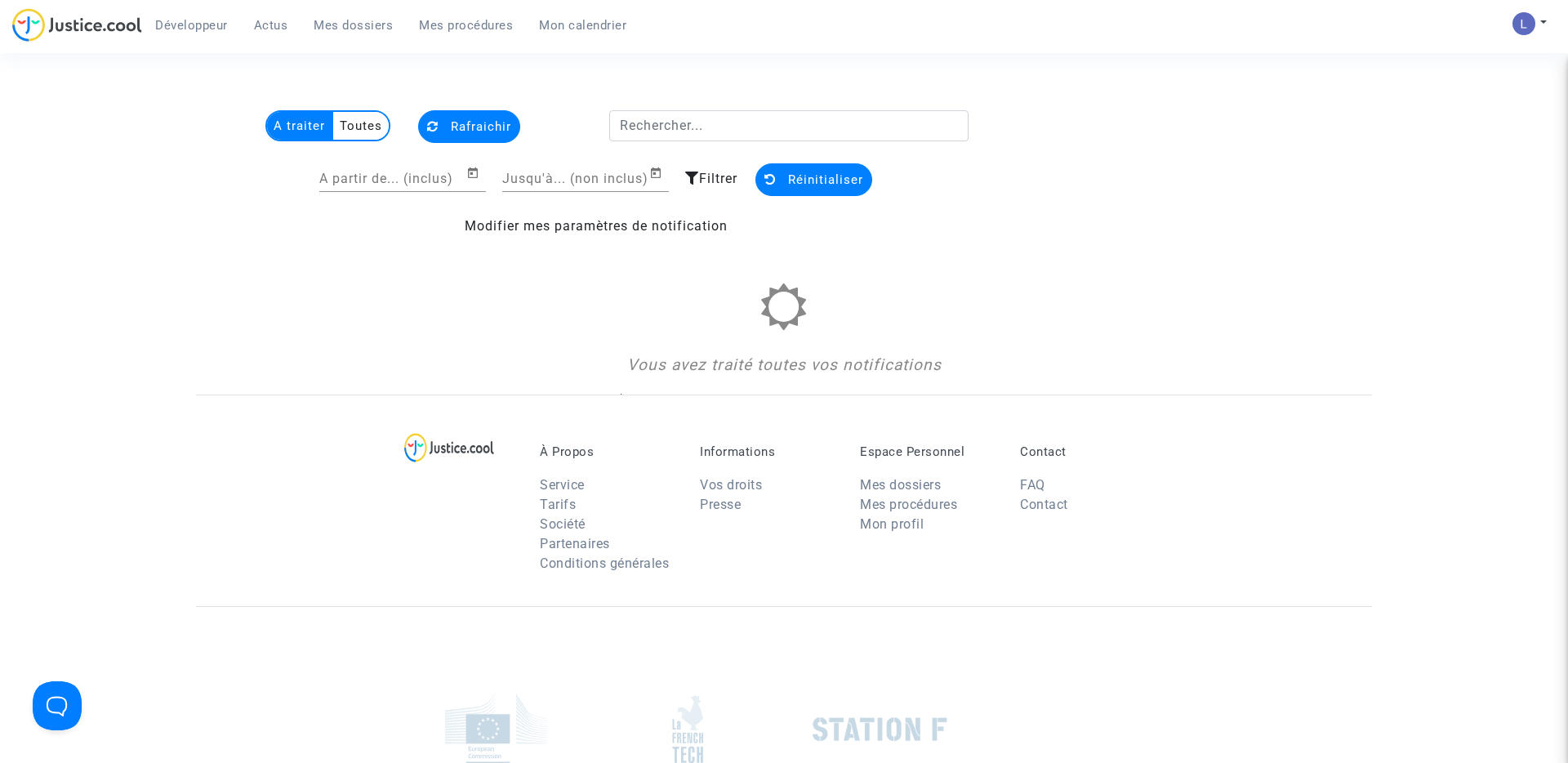
click at [360, 25] on span "Mes dossiers" at bounding box center [353, 25] width 79 height 15
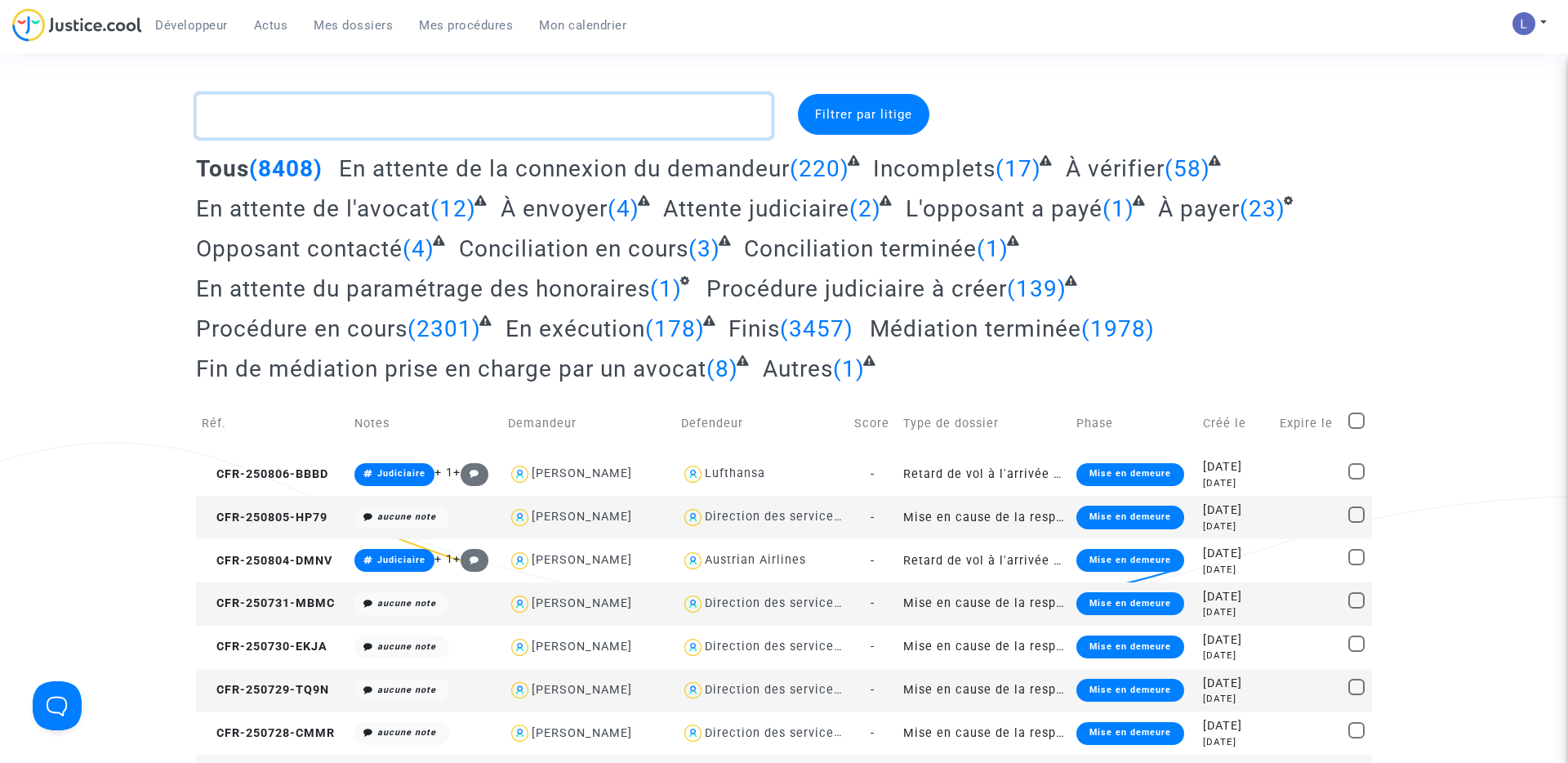
click at [289, 125] on textarea at bounding box center [483, 116] width 576 height 44
paste textarea "ALLONY"
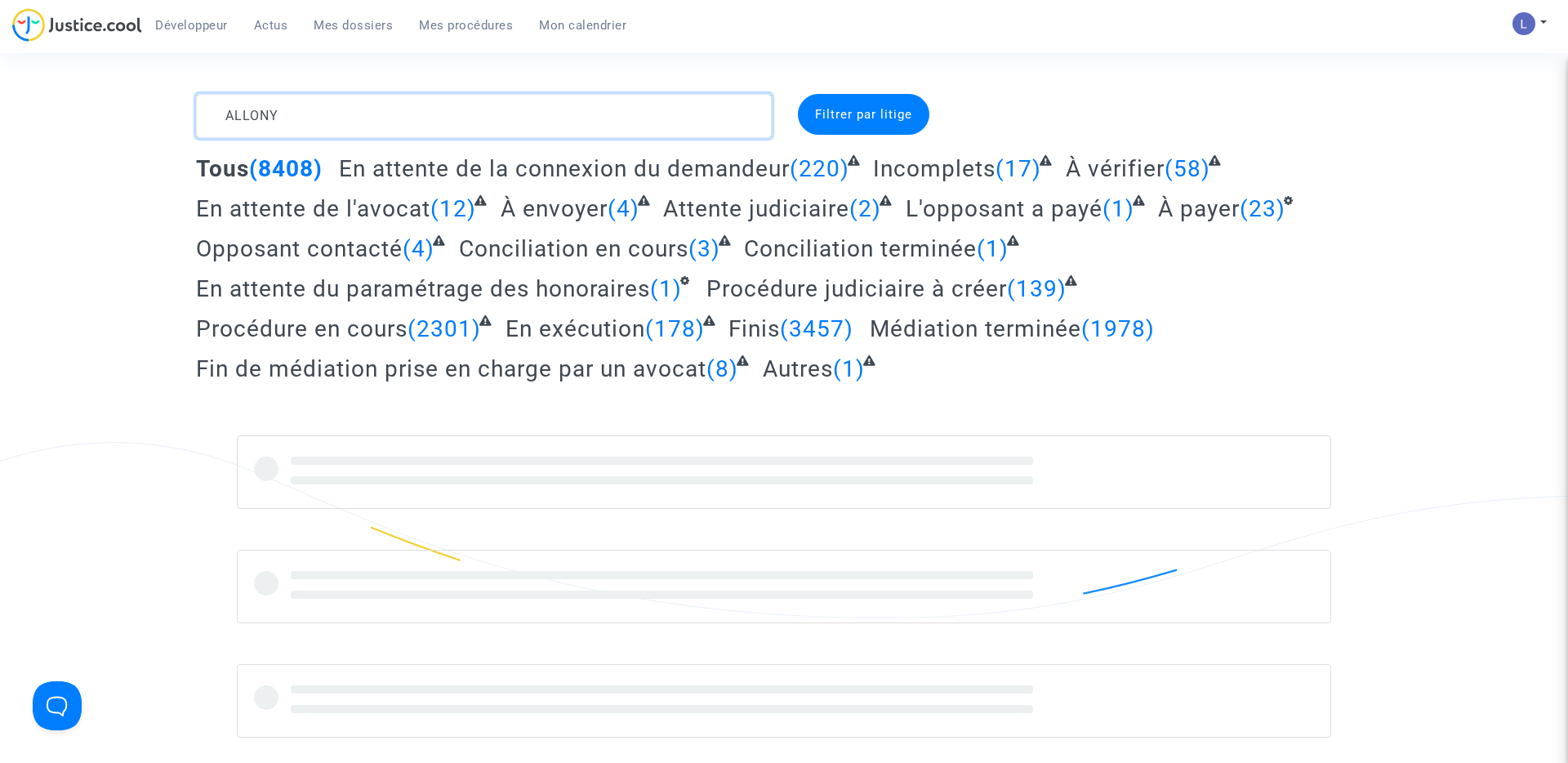
type textarea "ALLONY"
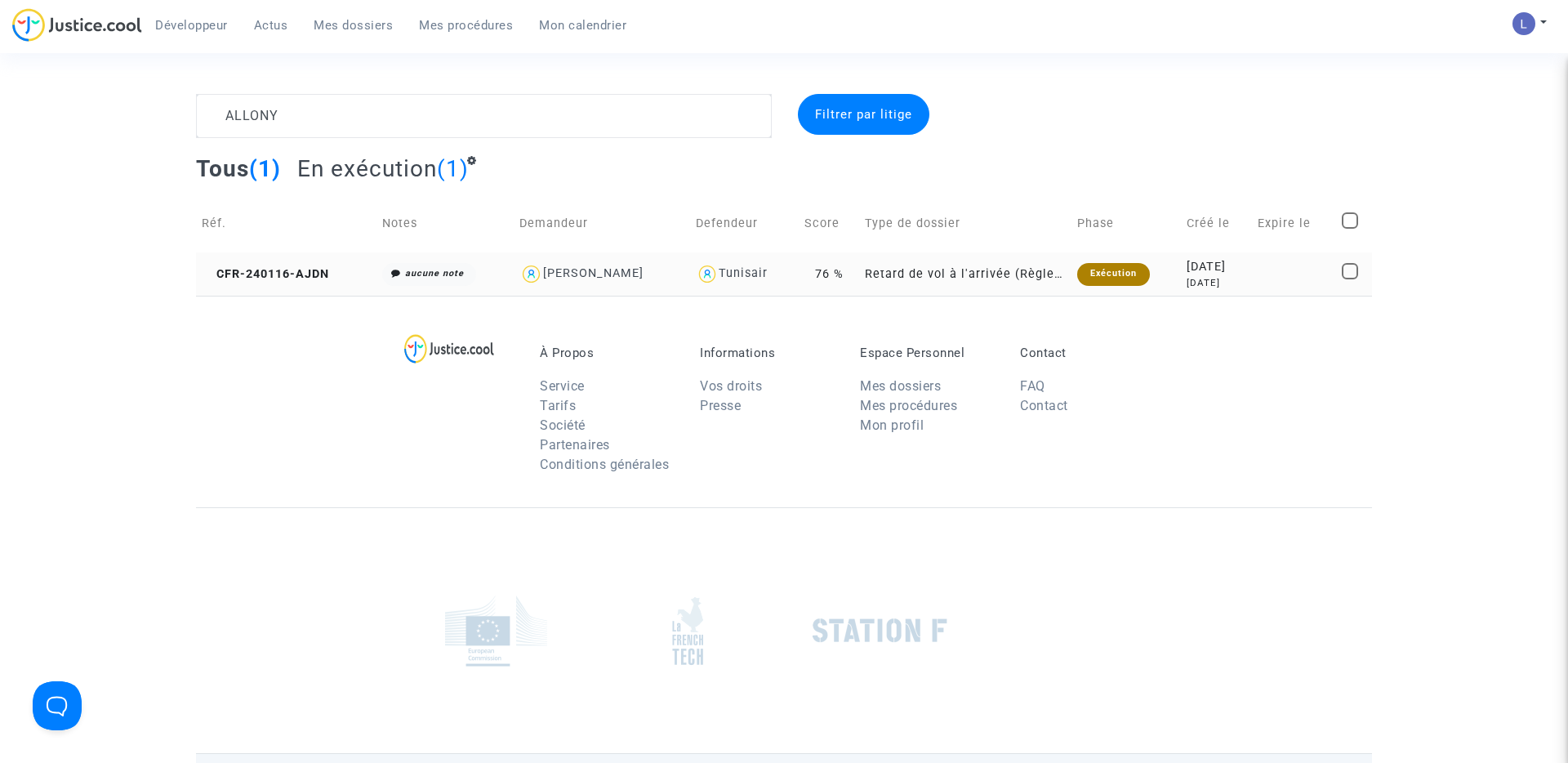
click at [253, 287] on td "CFR-240116-AJDN" at bounding box center [286, 274] width 180 height 43
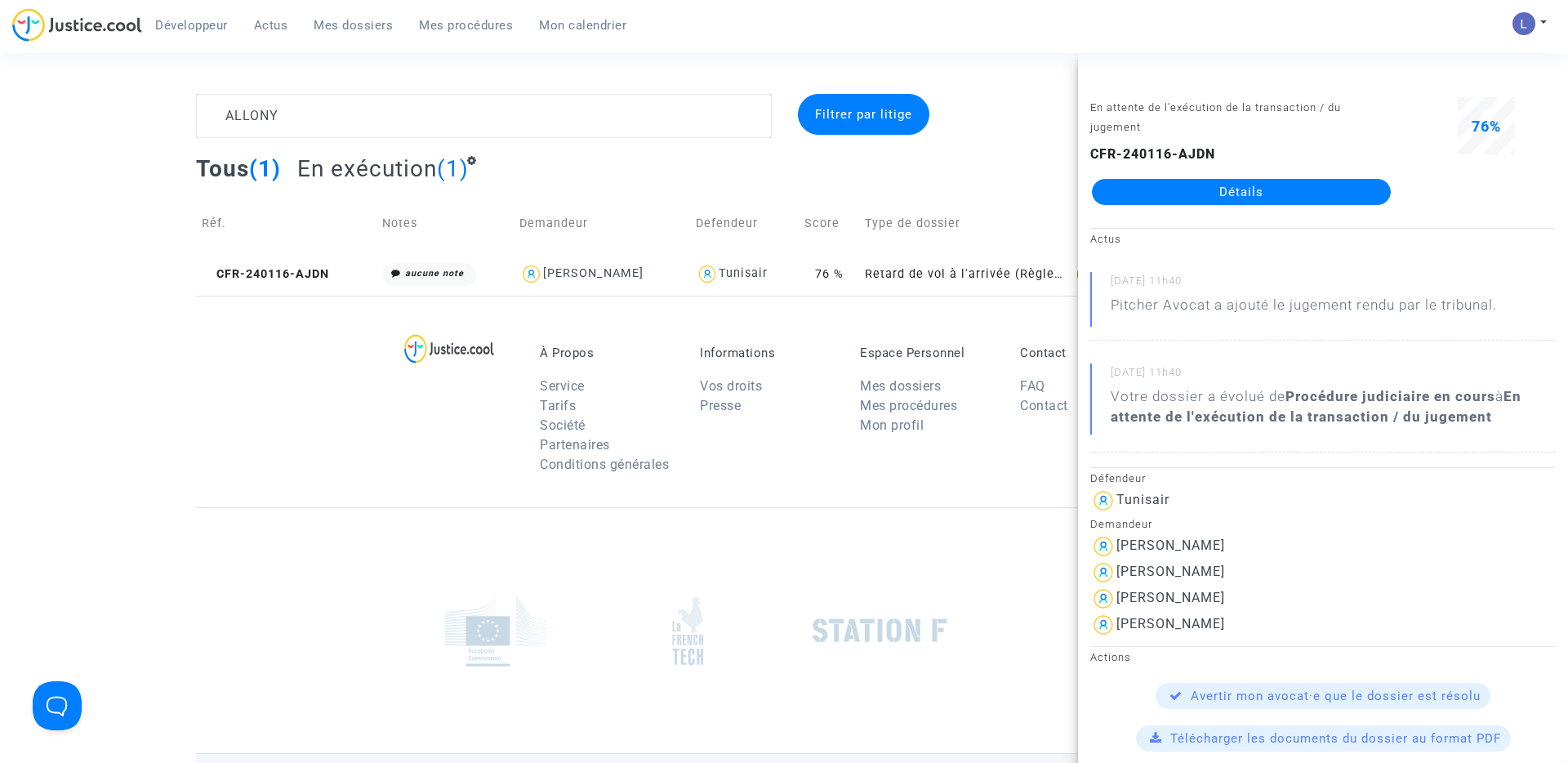
click at [1243, 193] on link "Détails" at bounding box center [1241, 191] width 299 height 26
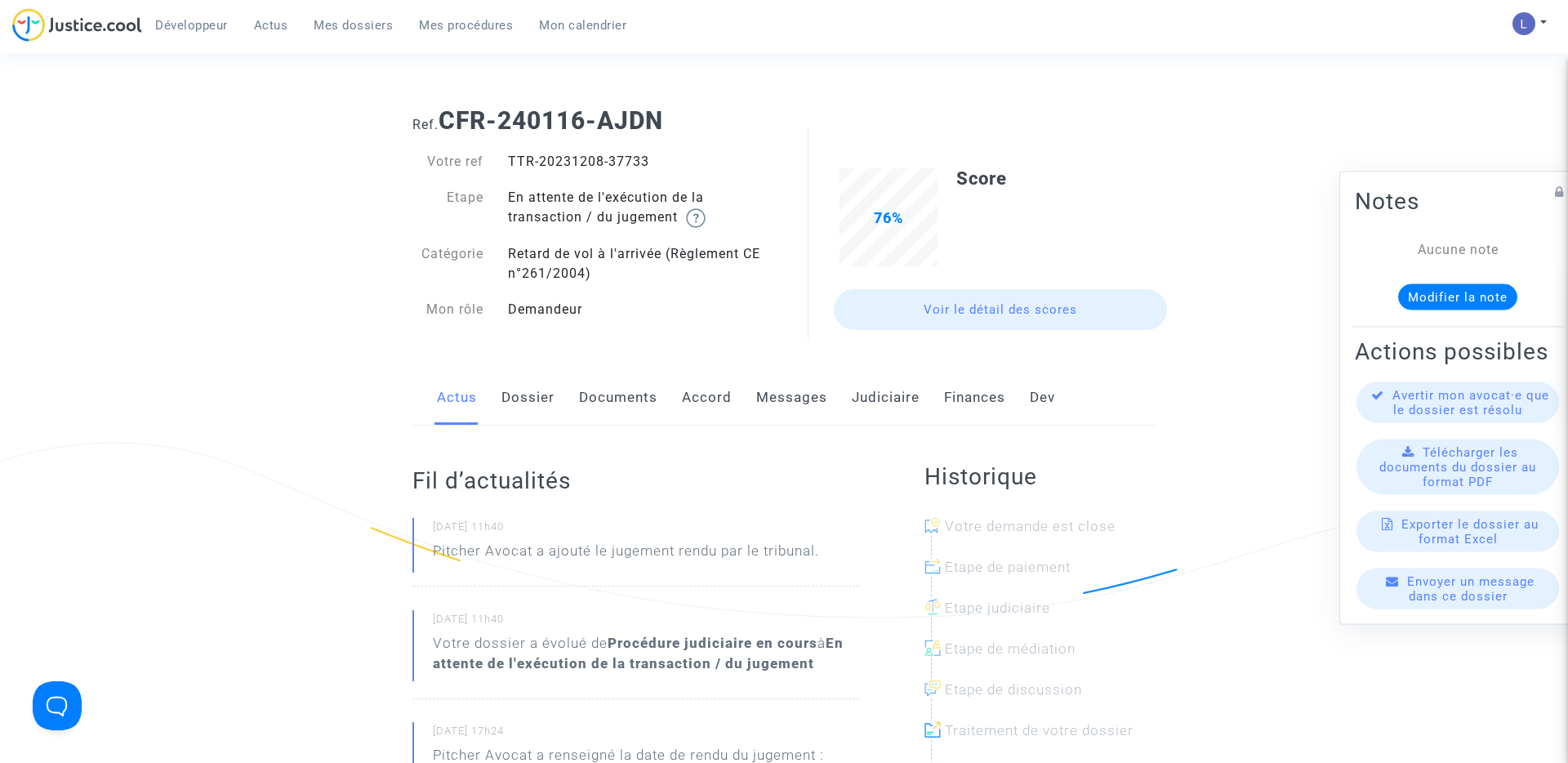
click at [899, 390] on link "Judiciaire" at bounding box center [885, 397] width 68 height 54
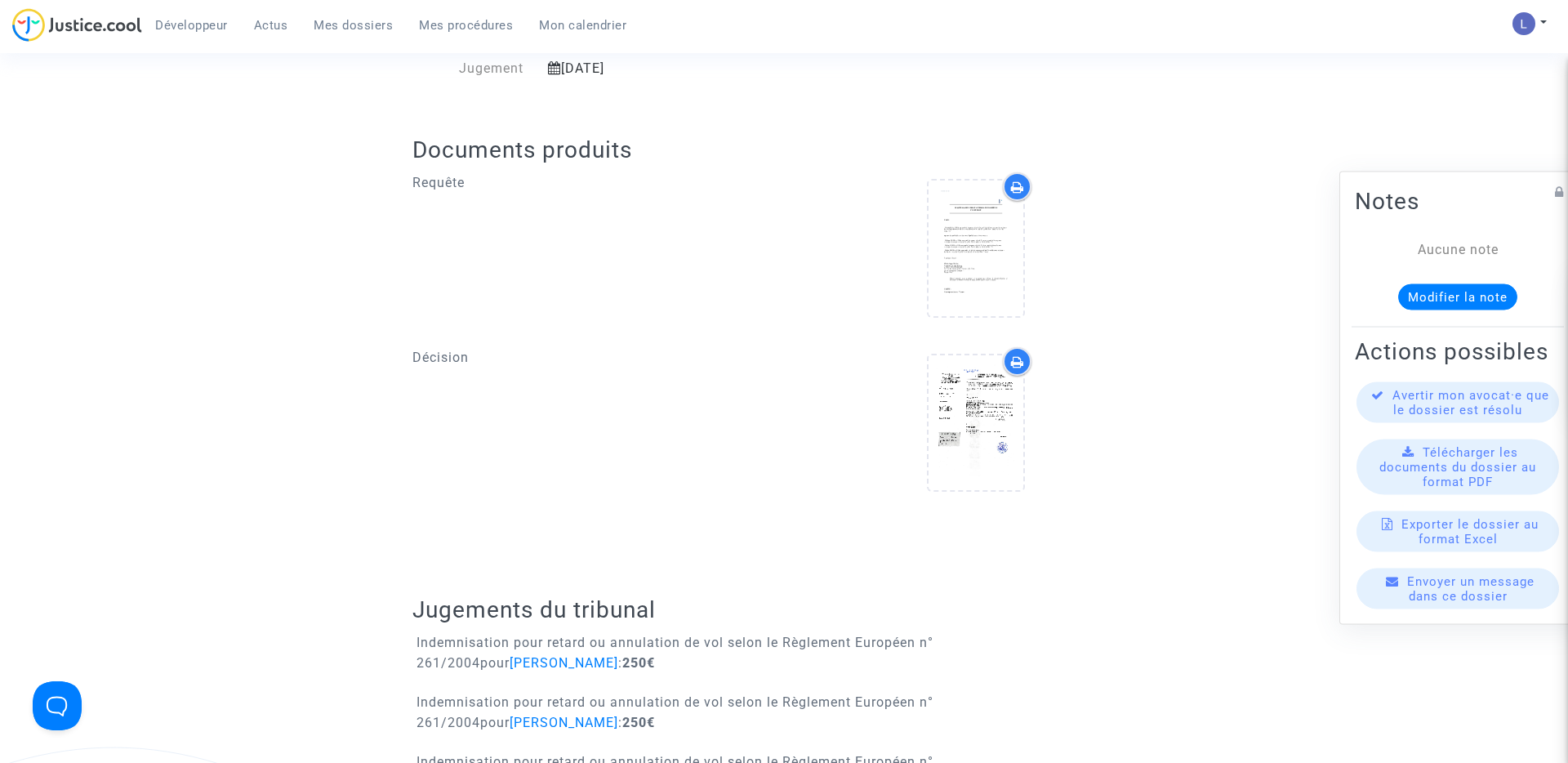
scroll to position [546, 0]
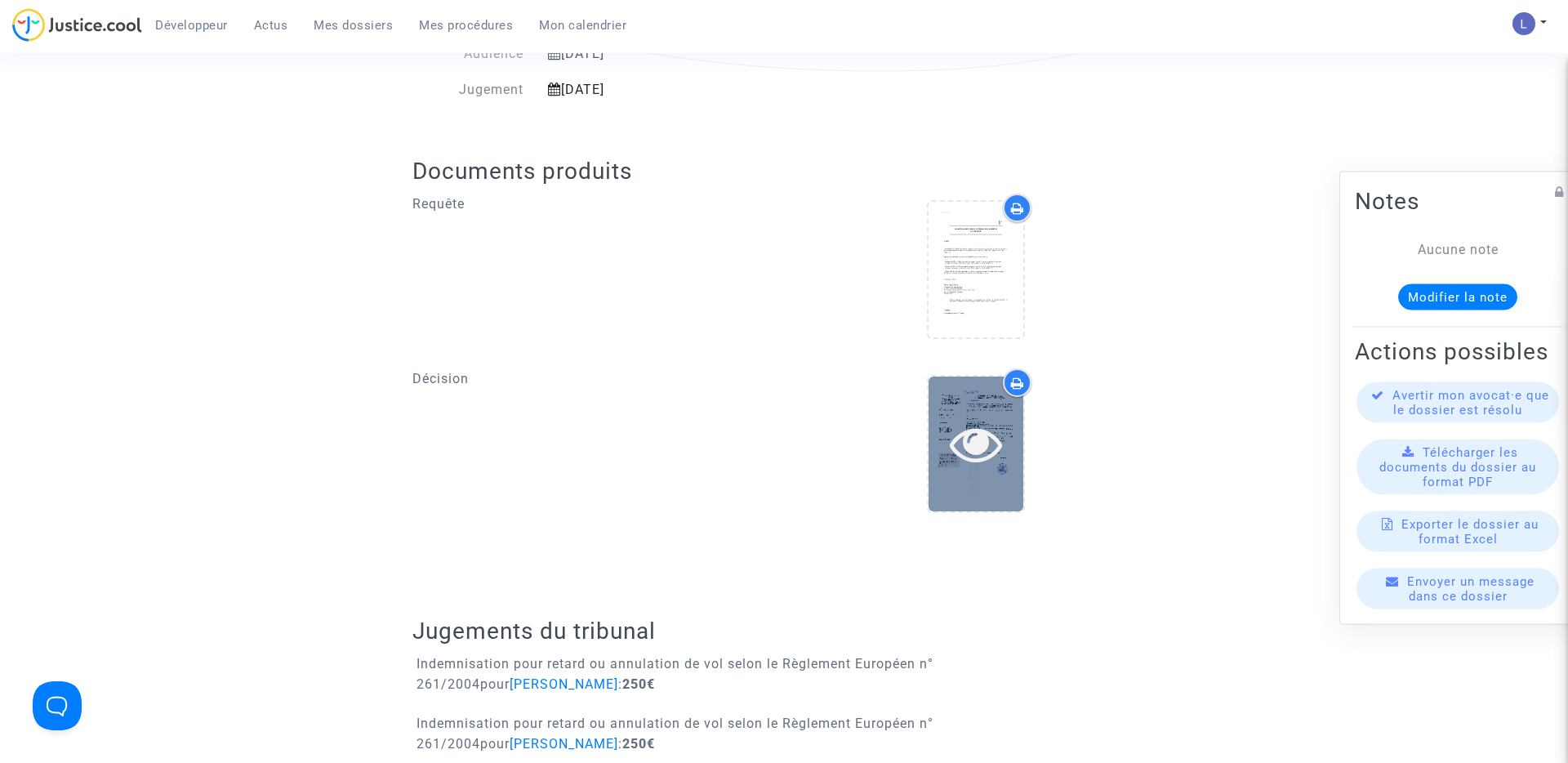
click at [988, 445] on icon at bounding box center [977, 443] width 53 height 52
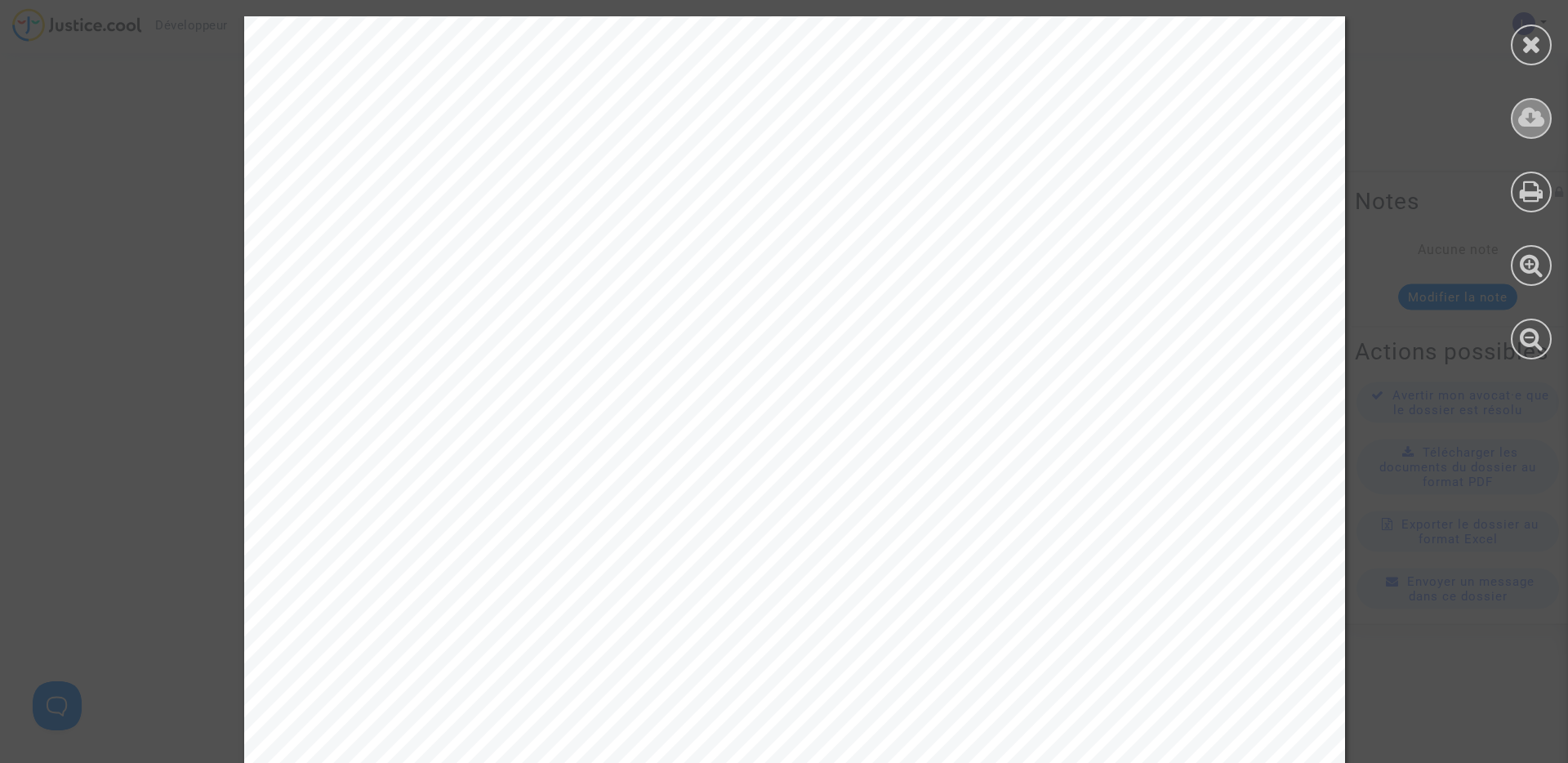
click at [1531, 125] on icon at bounding box center [1531, 117] width 26 height 25
click at [1538, 55] on icon at bounding box center [1532, 43] width 21 height 25
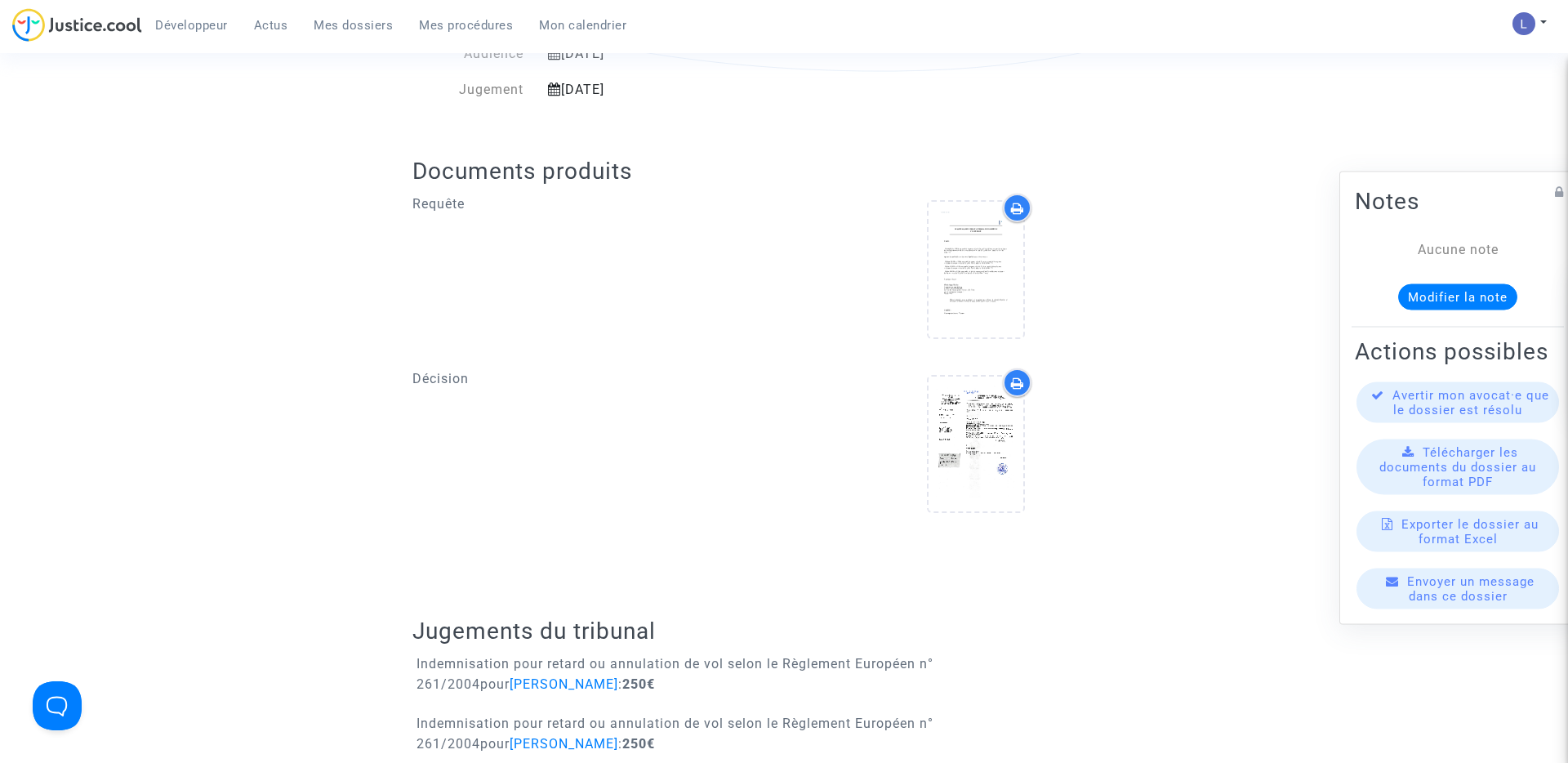
click at [366, 31] on span "Mes dossiers" at bounding box center [353, 25] width 79 height 15
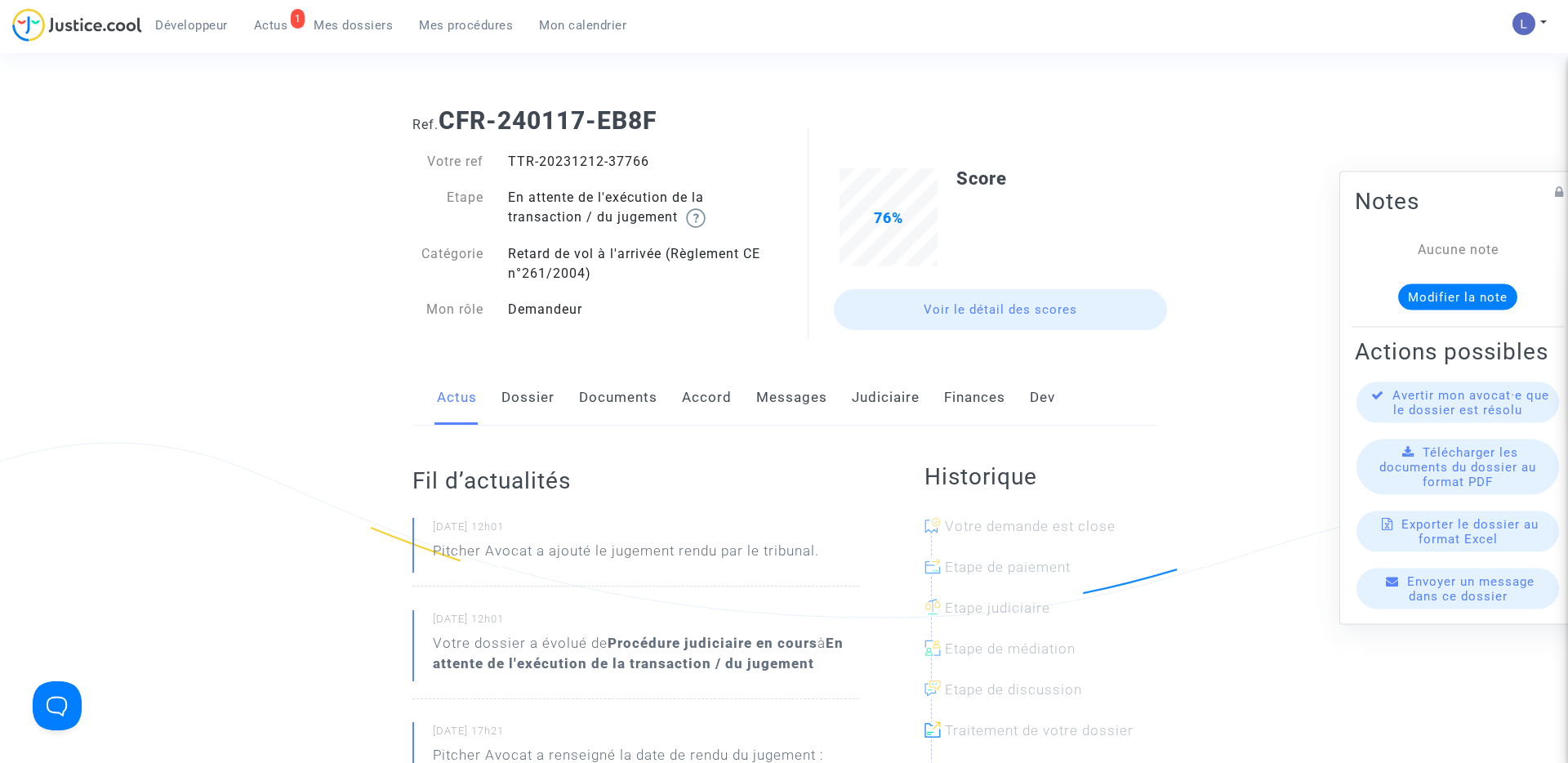
click at [885, 391] on link "Judiciaire" at bounding box center [885, 397] width 68 height 54
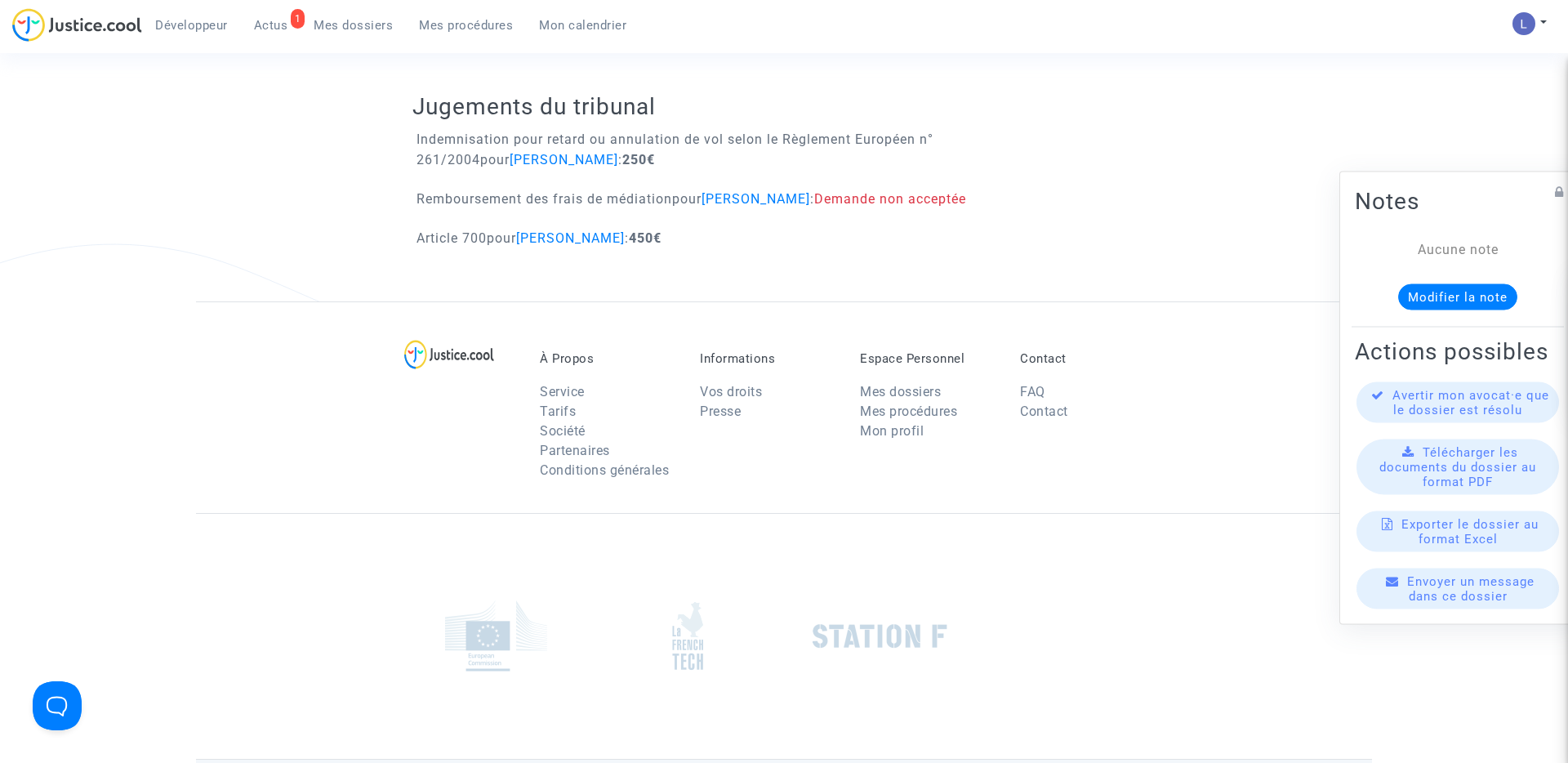
scroll to position [1051, 0]
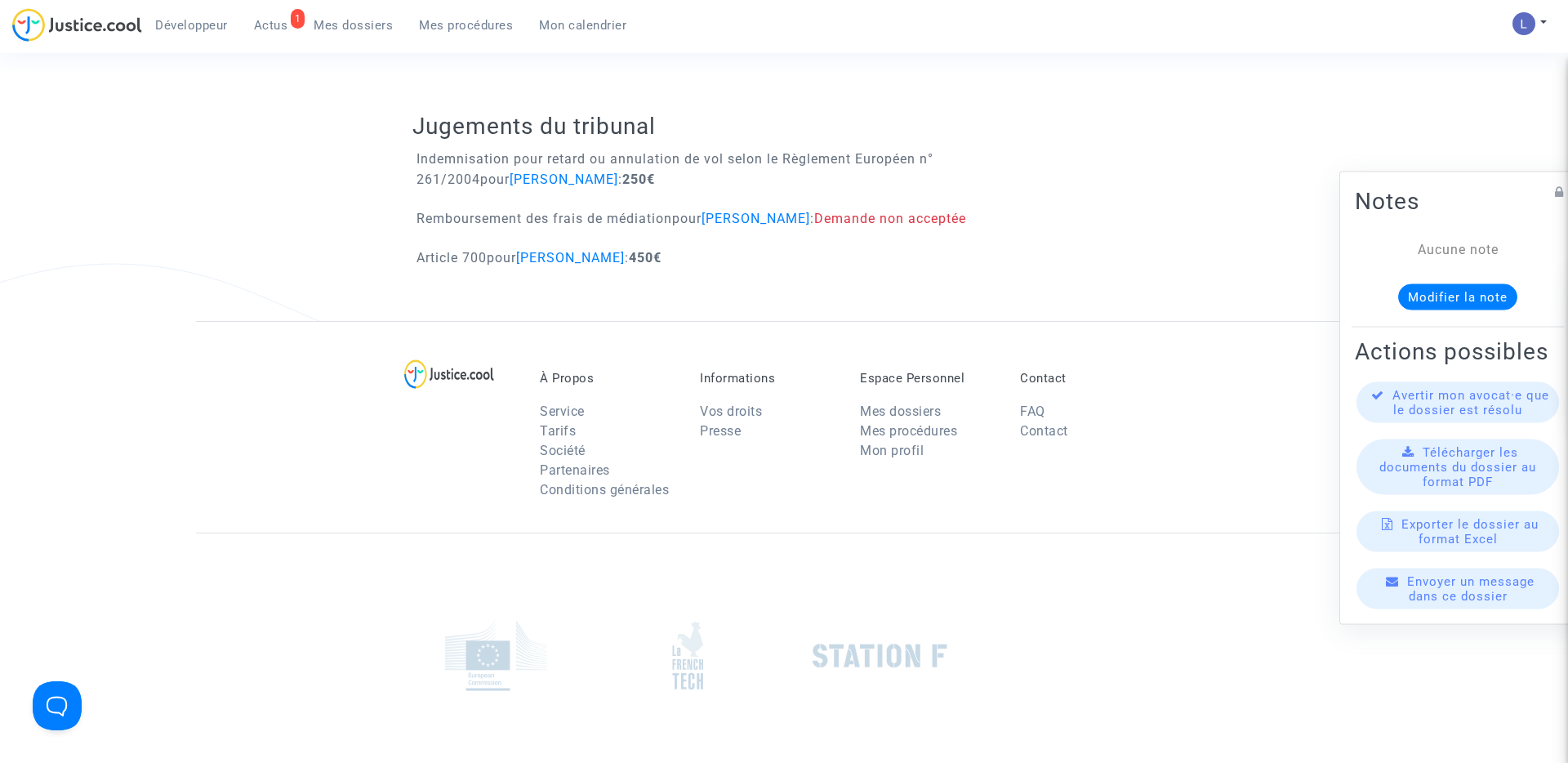
click at [267, 26] on span "Actus" at bounding box center [271, 25] width 34 height 15
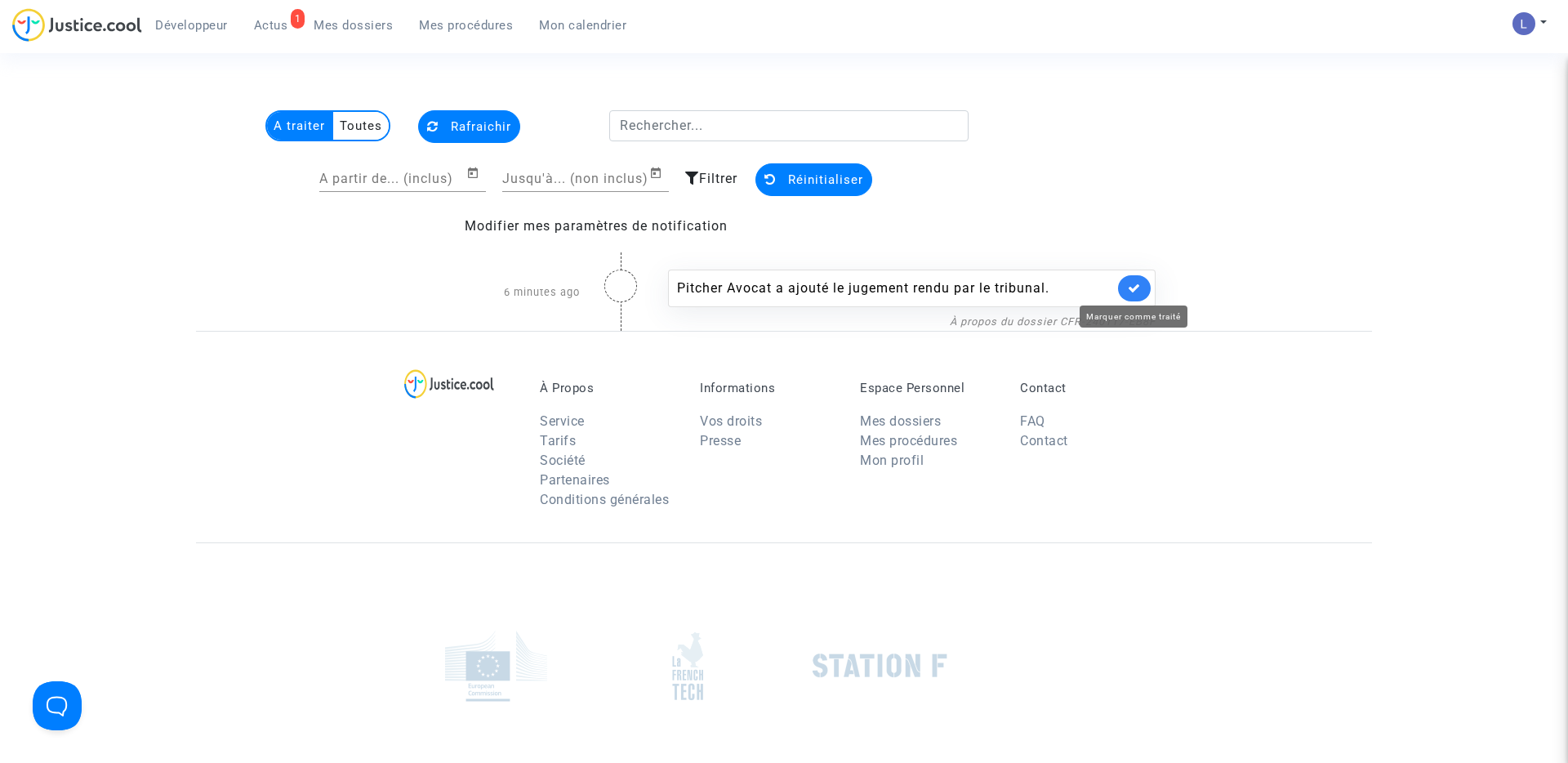
click at [1131, 293] on icon at bounding box center [1134, 287] width 13 height 12
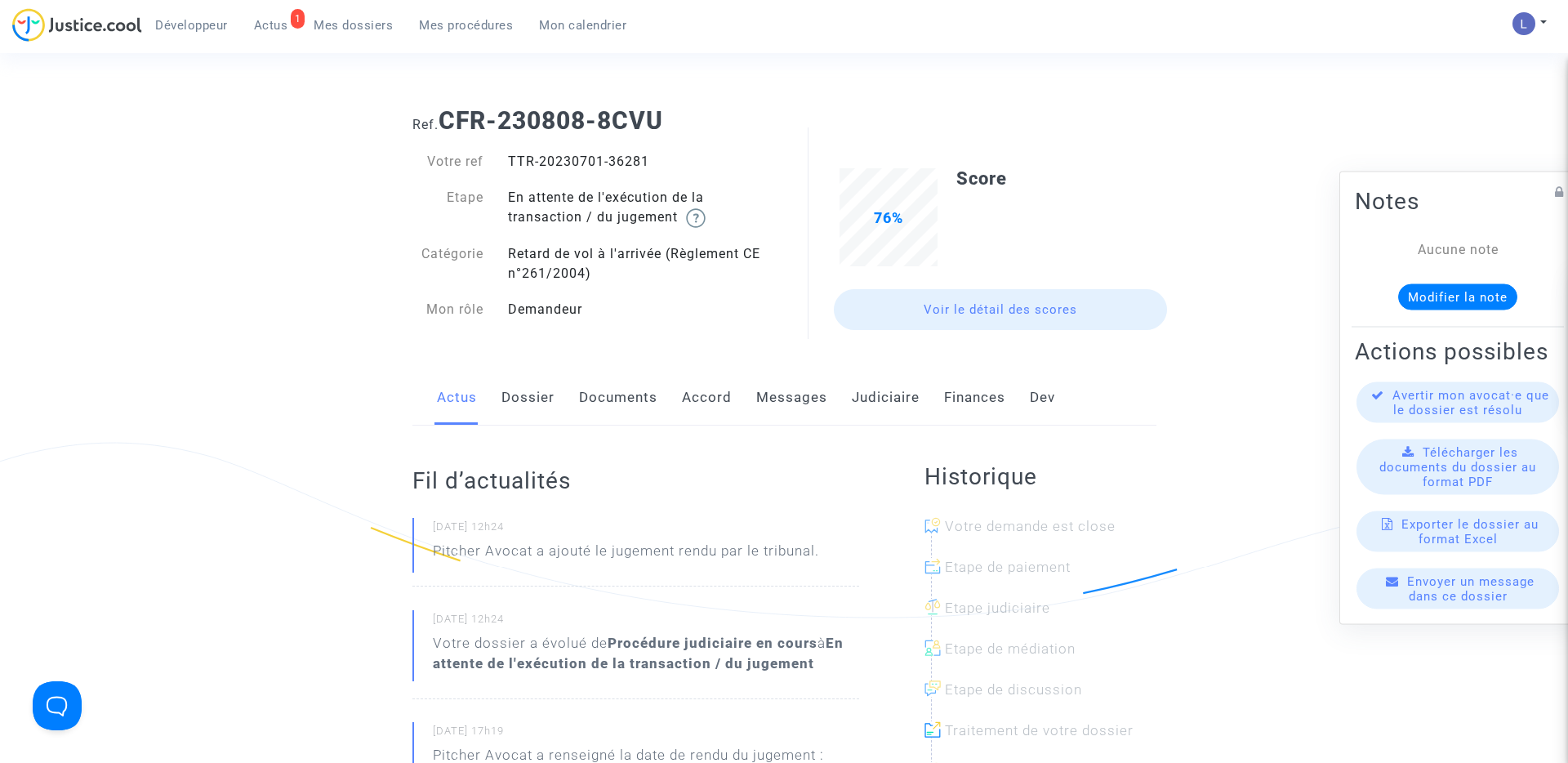
click at [873, 390] on link "Judiciaire" at bounding box center [885, 397] width 68 height 54
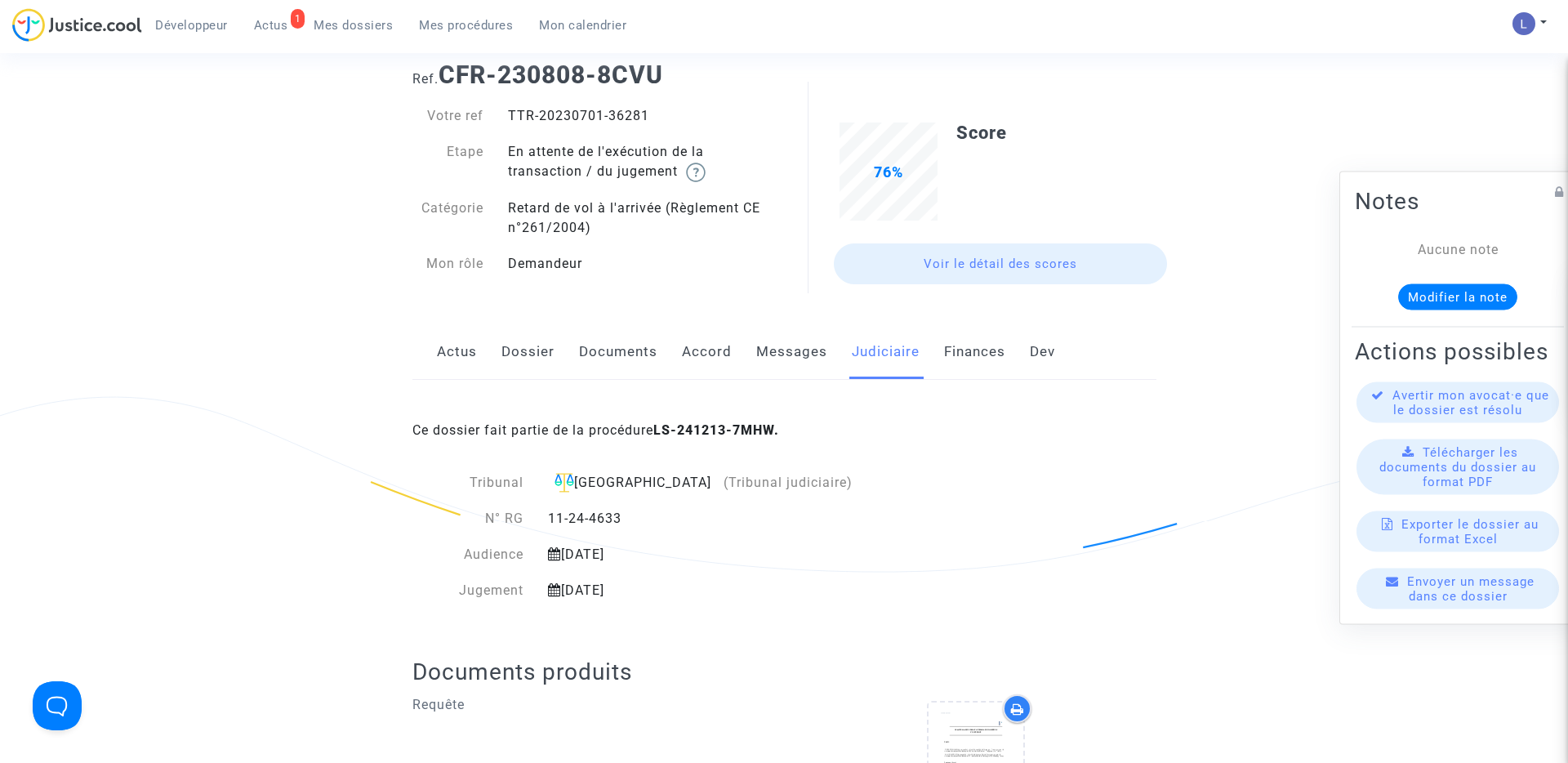
scroll to position [31, 0]
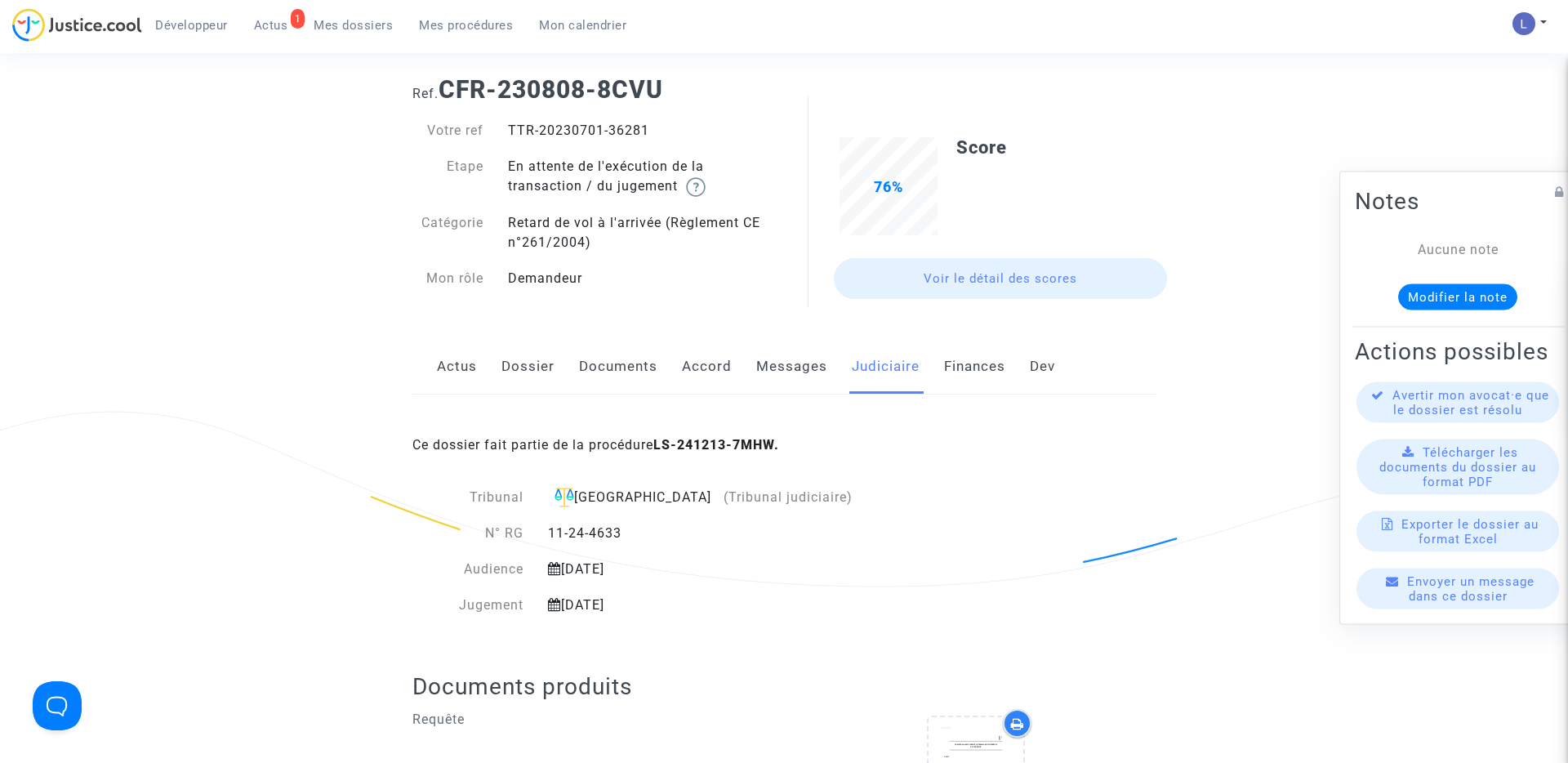
click at [275, 22] on span "Actus" at bounding box center [271, 25] width 34 height 15
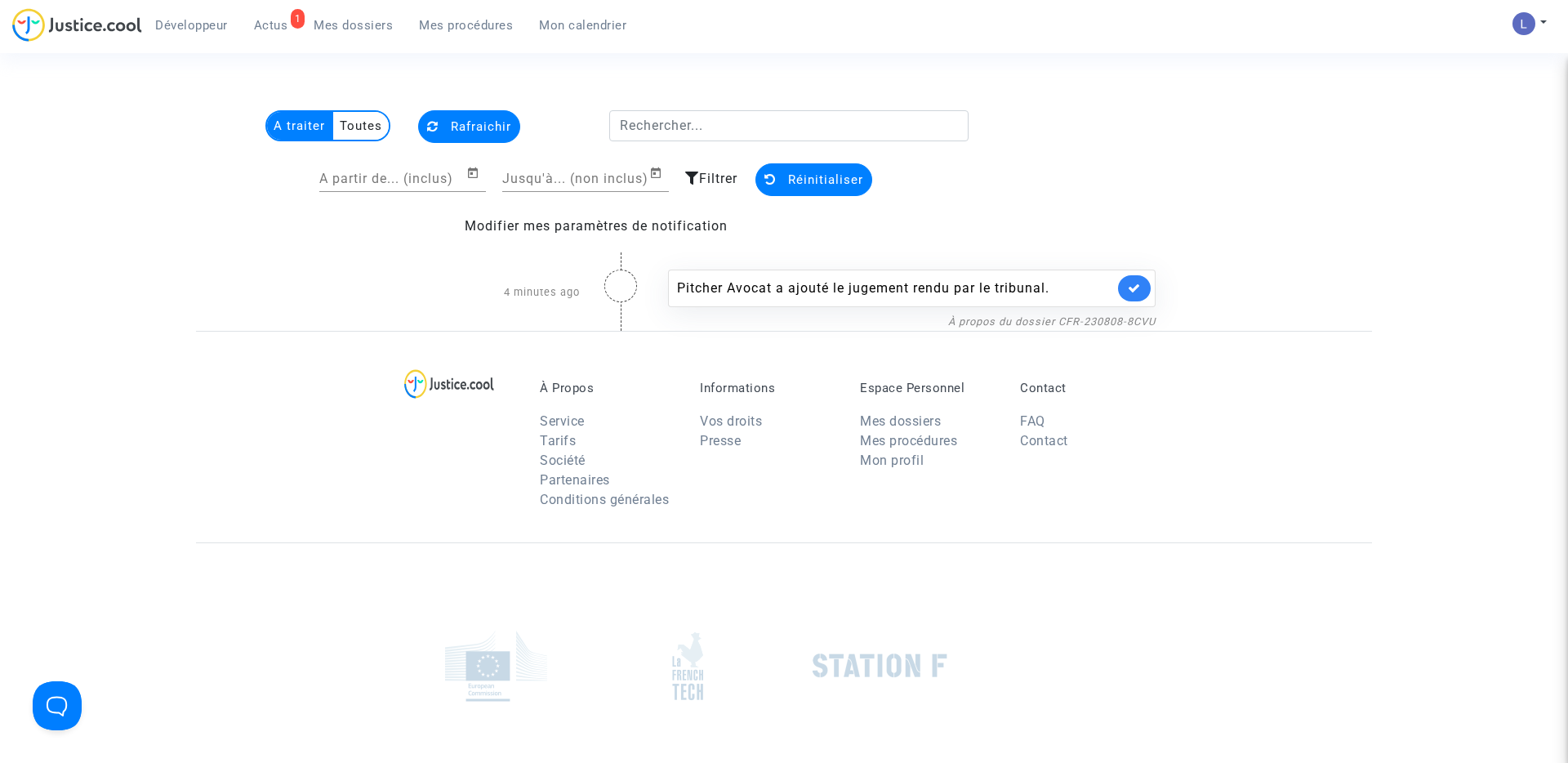
click at [1122, 283] on link at bounding box center [1134, 288] width 32 height 26
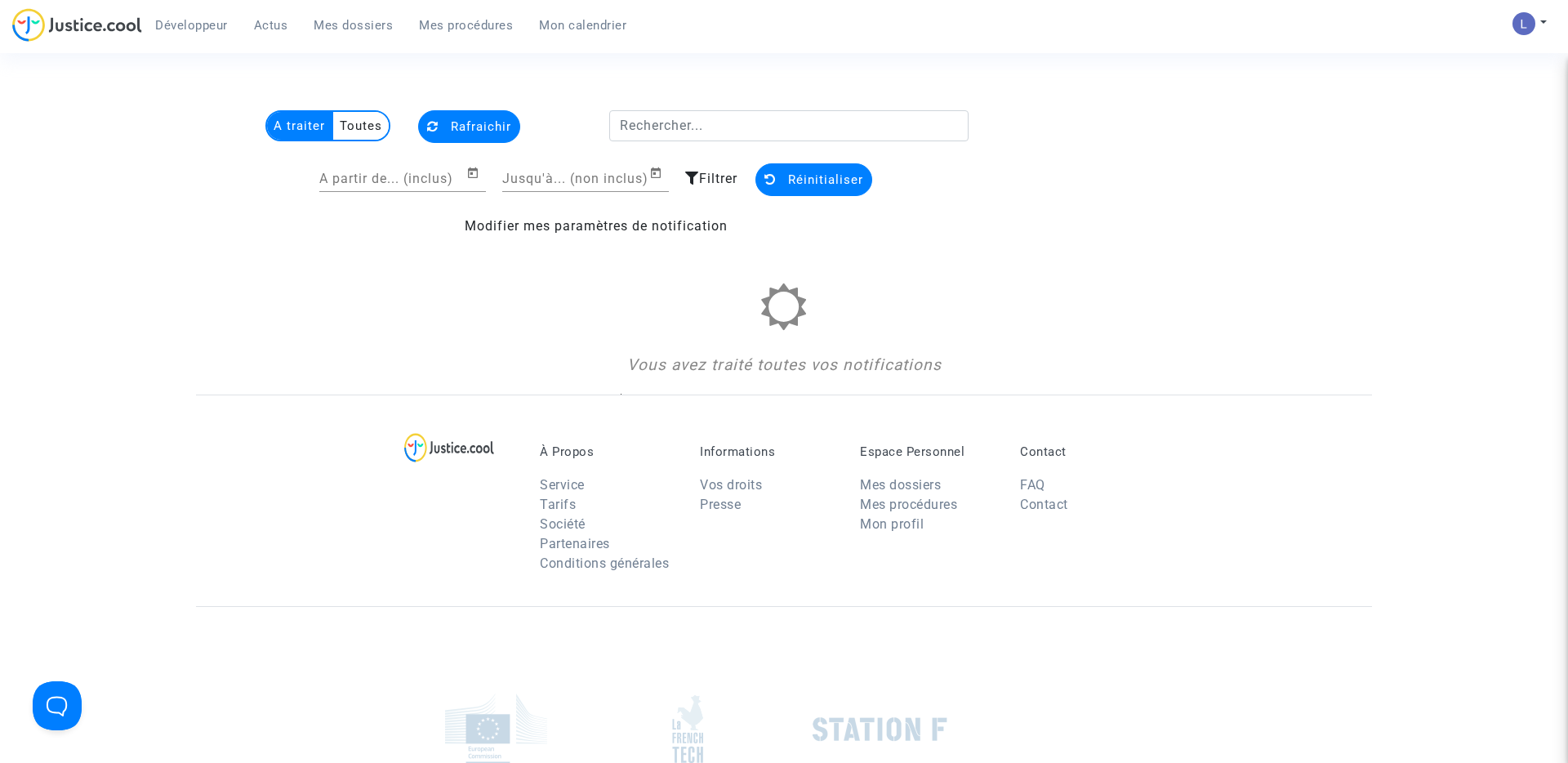
click at [366, 26] on span "Mes dossiers" at bounding box center [353, 25] width 79 height 15
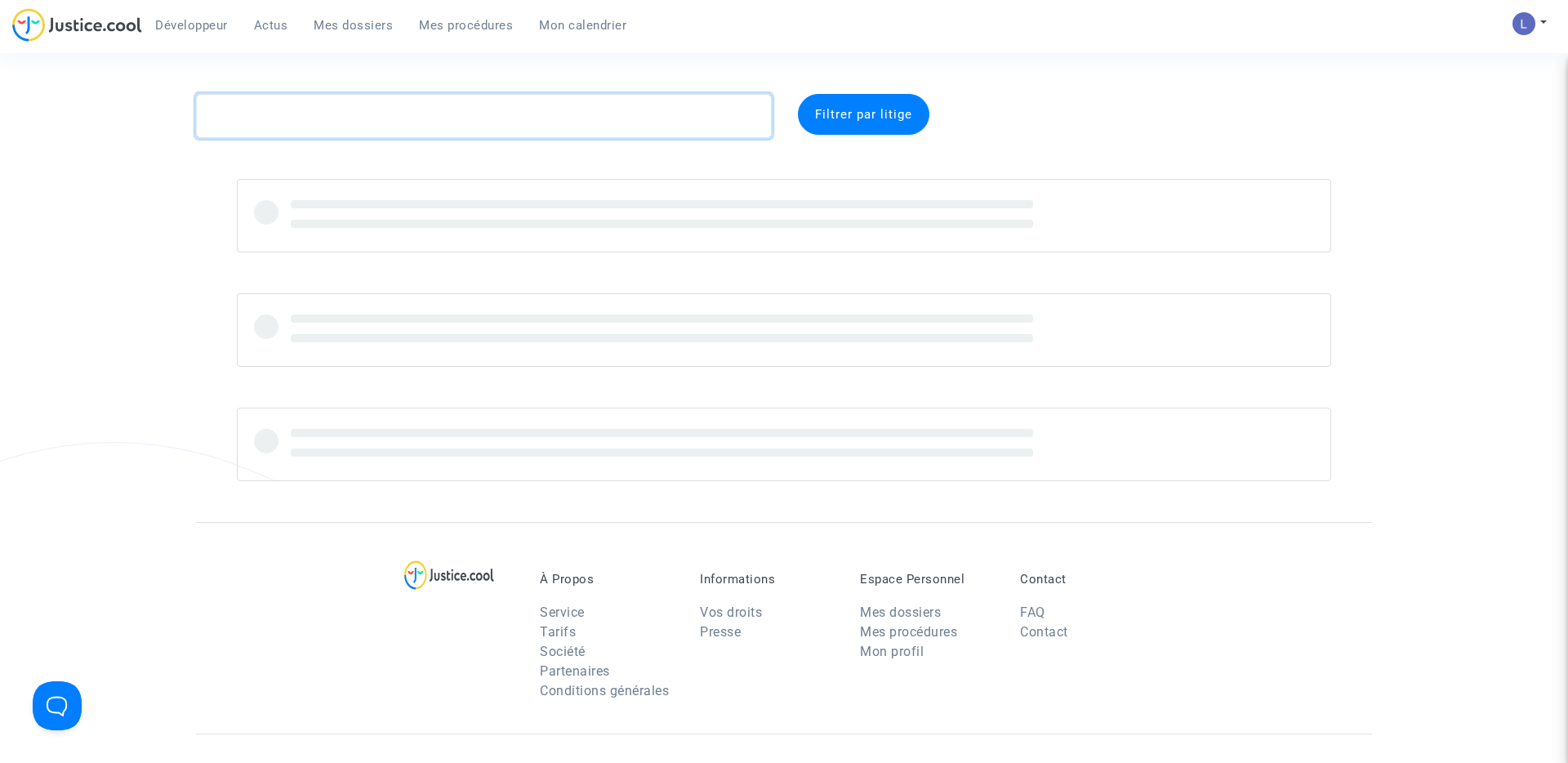
click at [260, 112] on textarea at bounding box center [483, 116] width 576 height 44
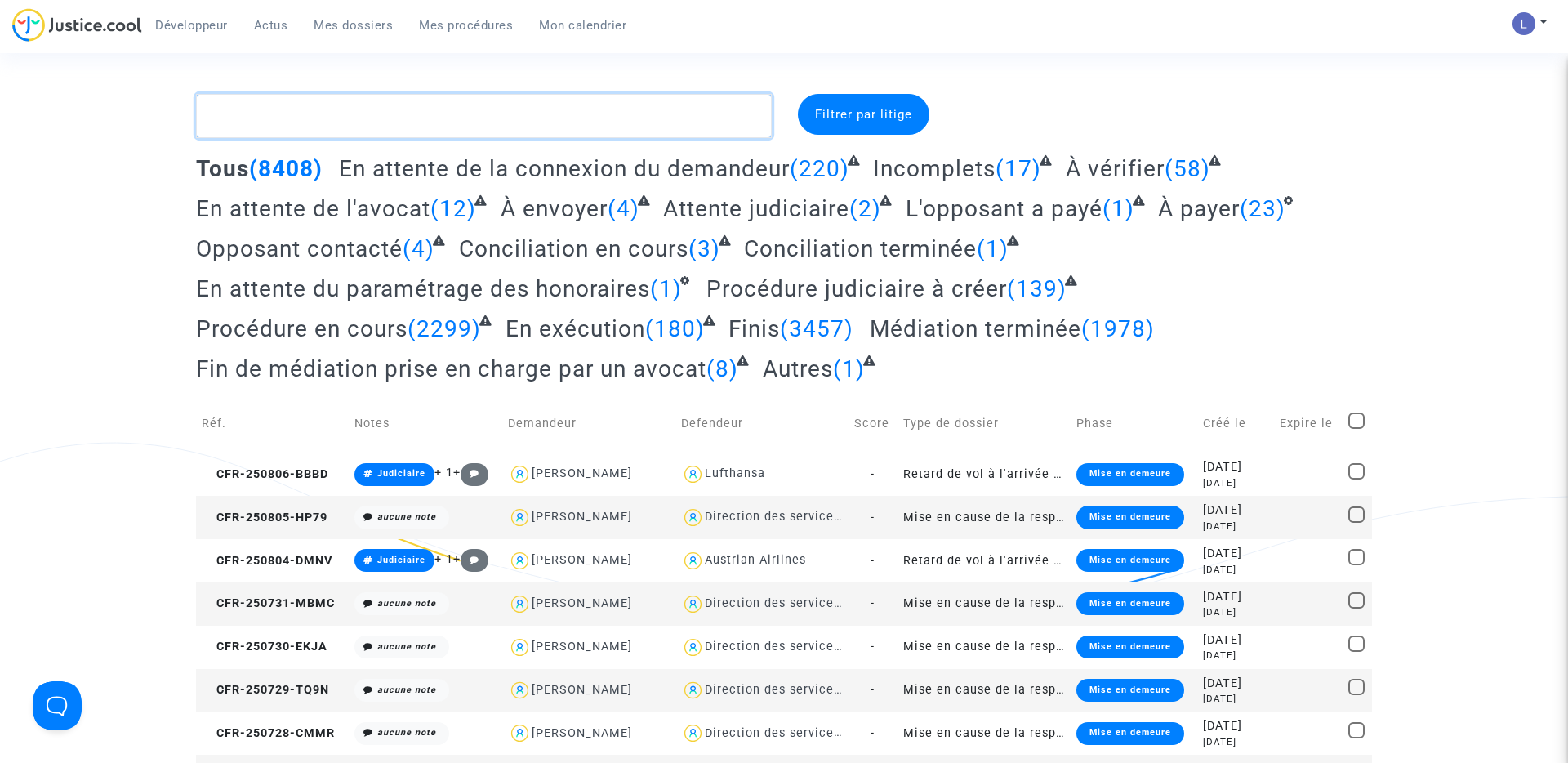
paste textarea "CFR-200806-NDMG"
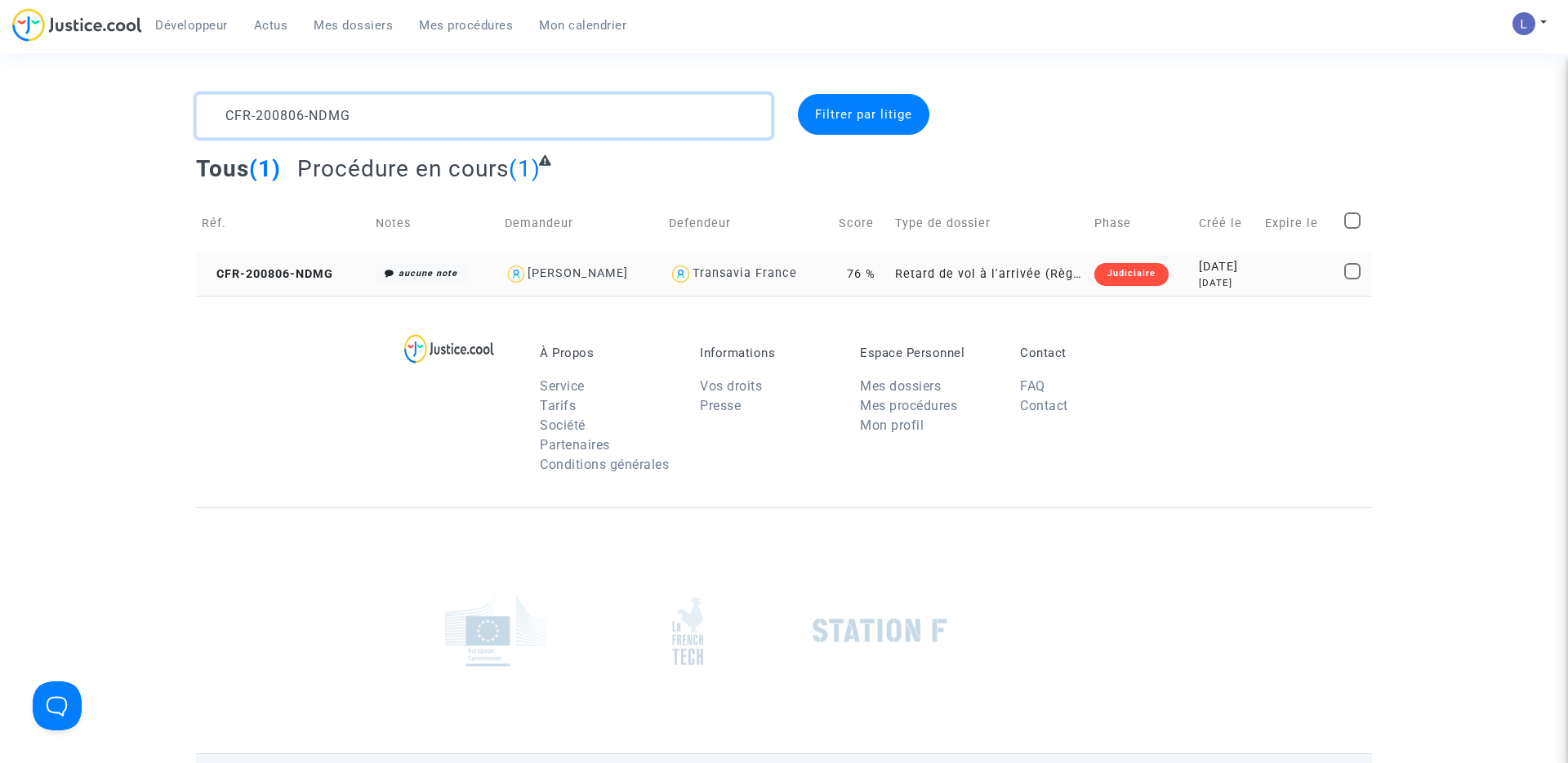
type textarea "CFR-200806-NDMG"
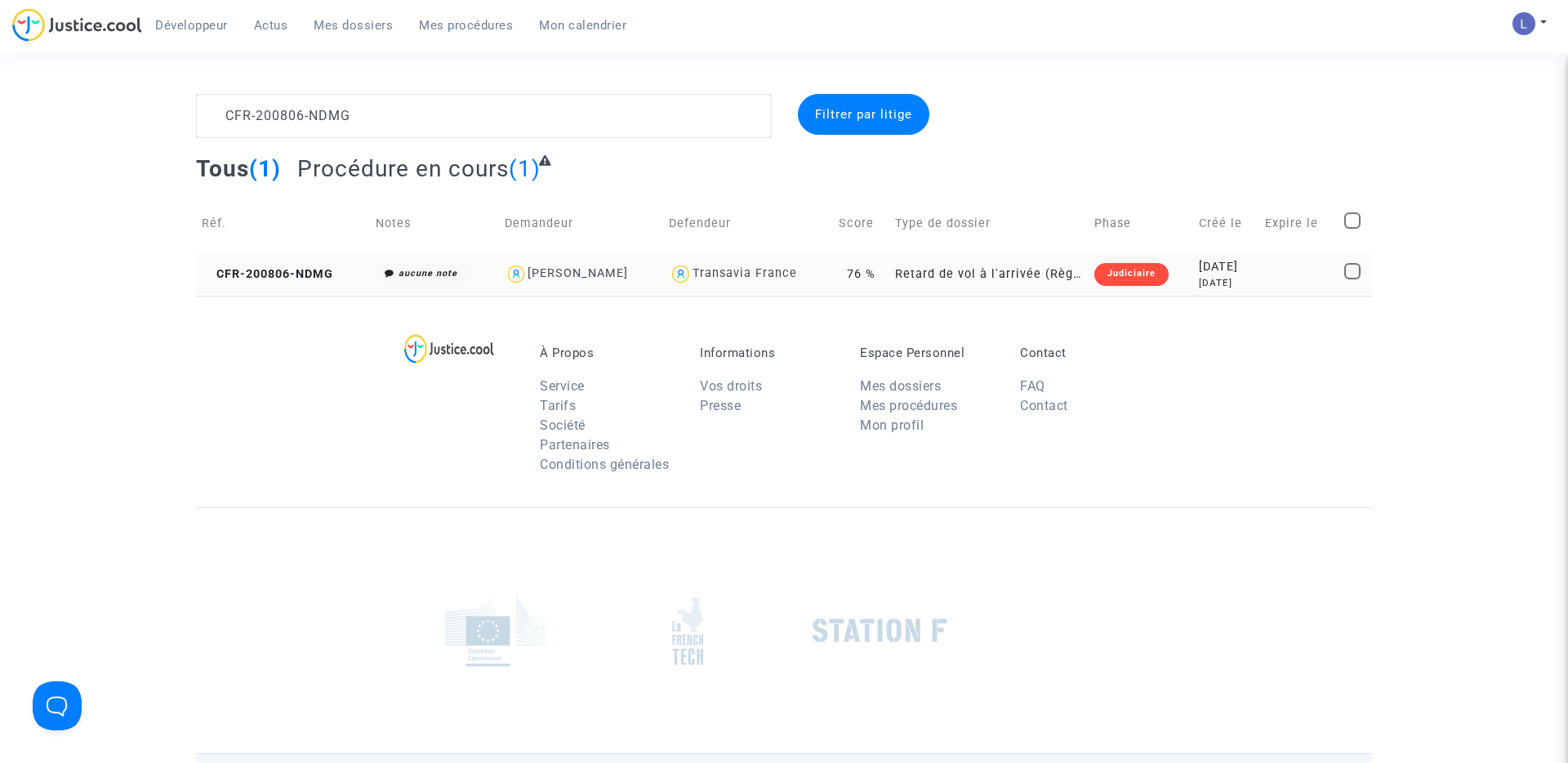
click at [256, 265] on td "CFR-200806-NDMG" at bounding box center [282, 274] width 174 height 43
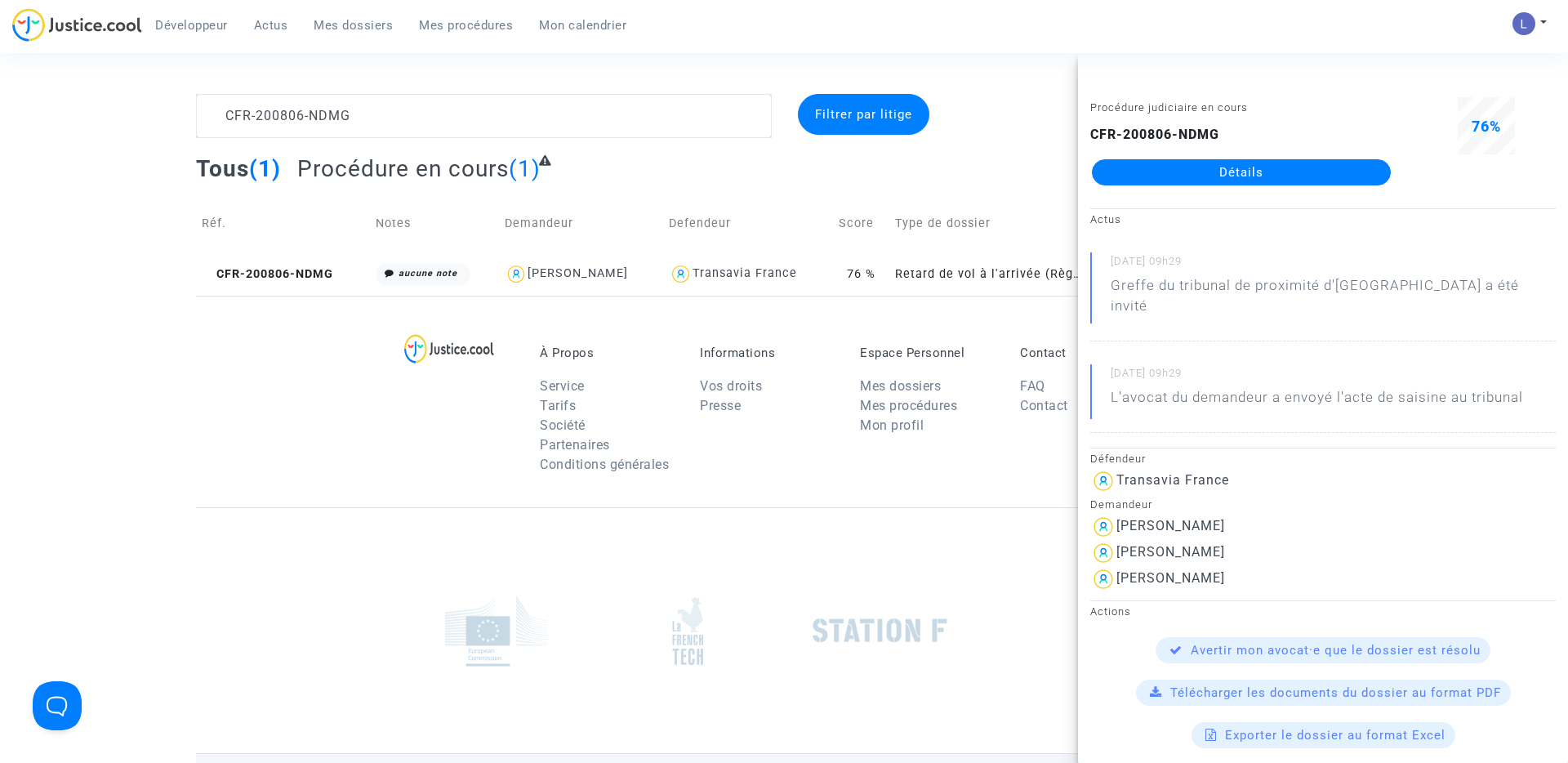
click at [1234, 169] on link "Détails" at bounding box center [1241, 172] width 299 height 26
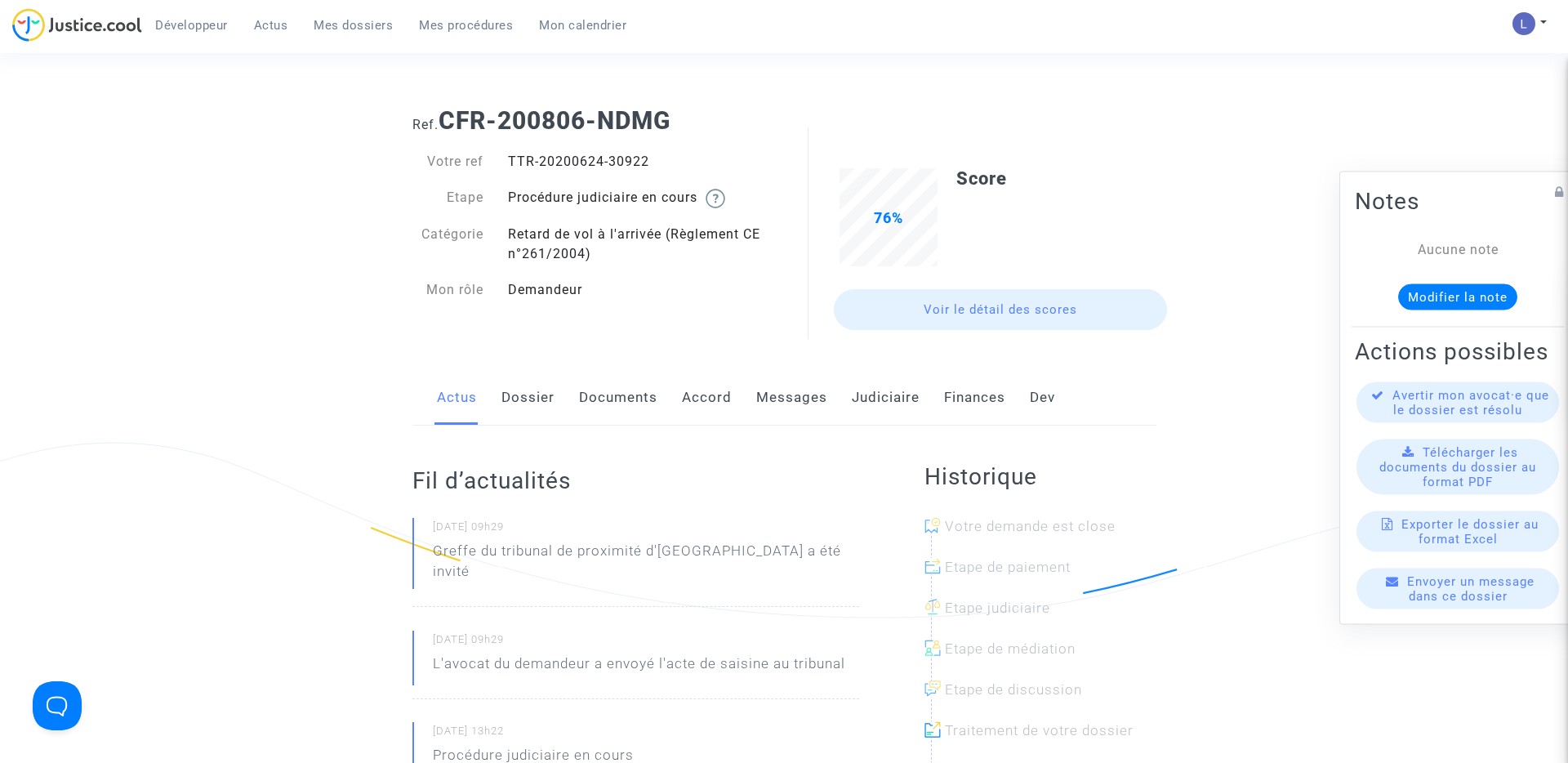
click at [535, 402] on link "Dossier" at bounding box center [528, 397] width 53 height 54
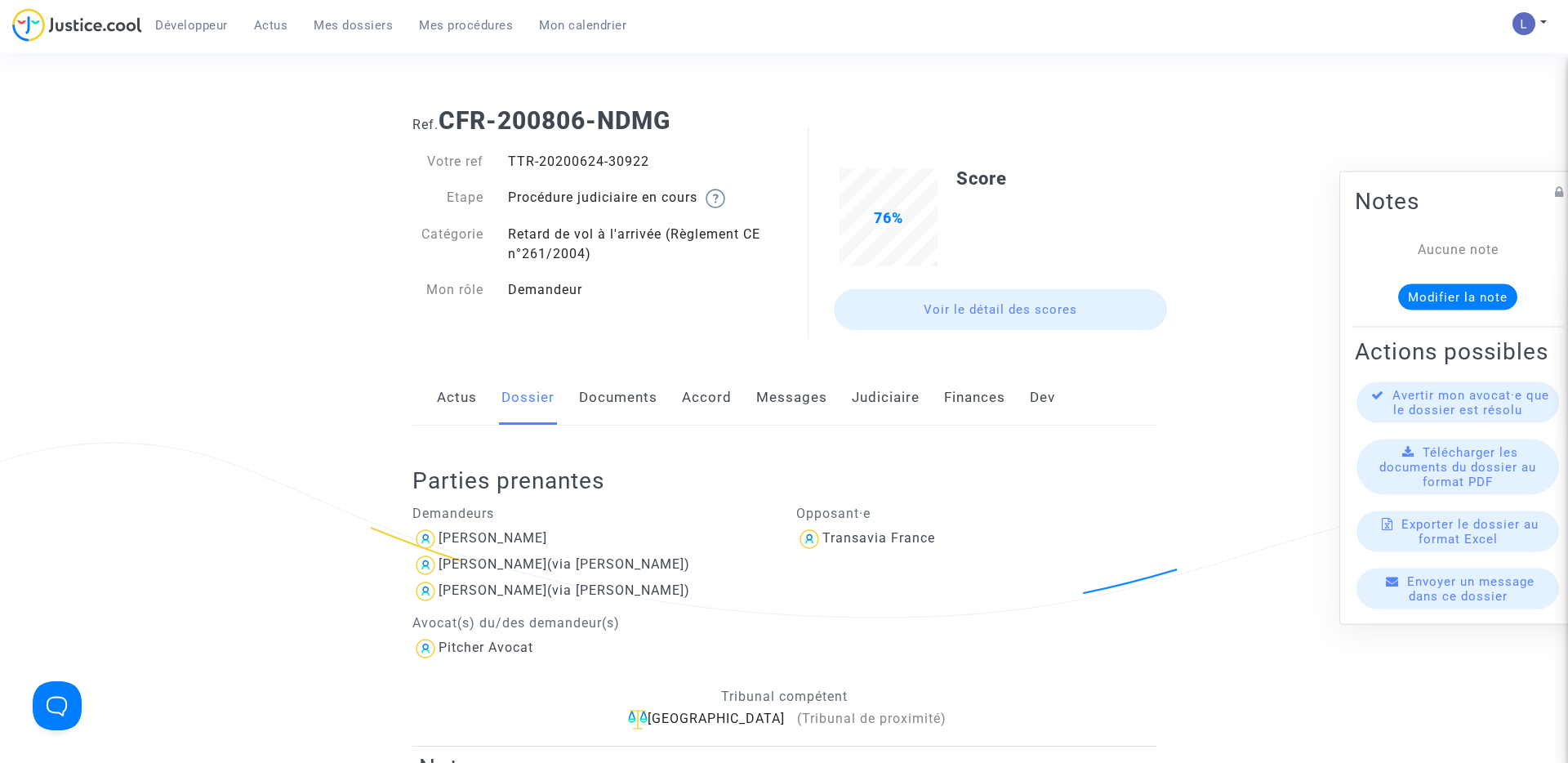
click at [780, 406] on link "Messages" at bounding box center [791, 397] width 71 height 54
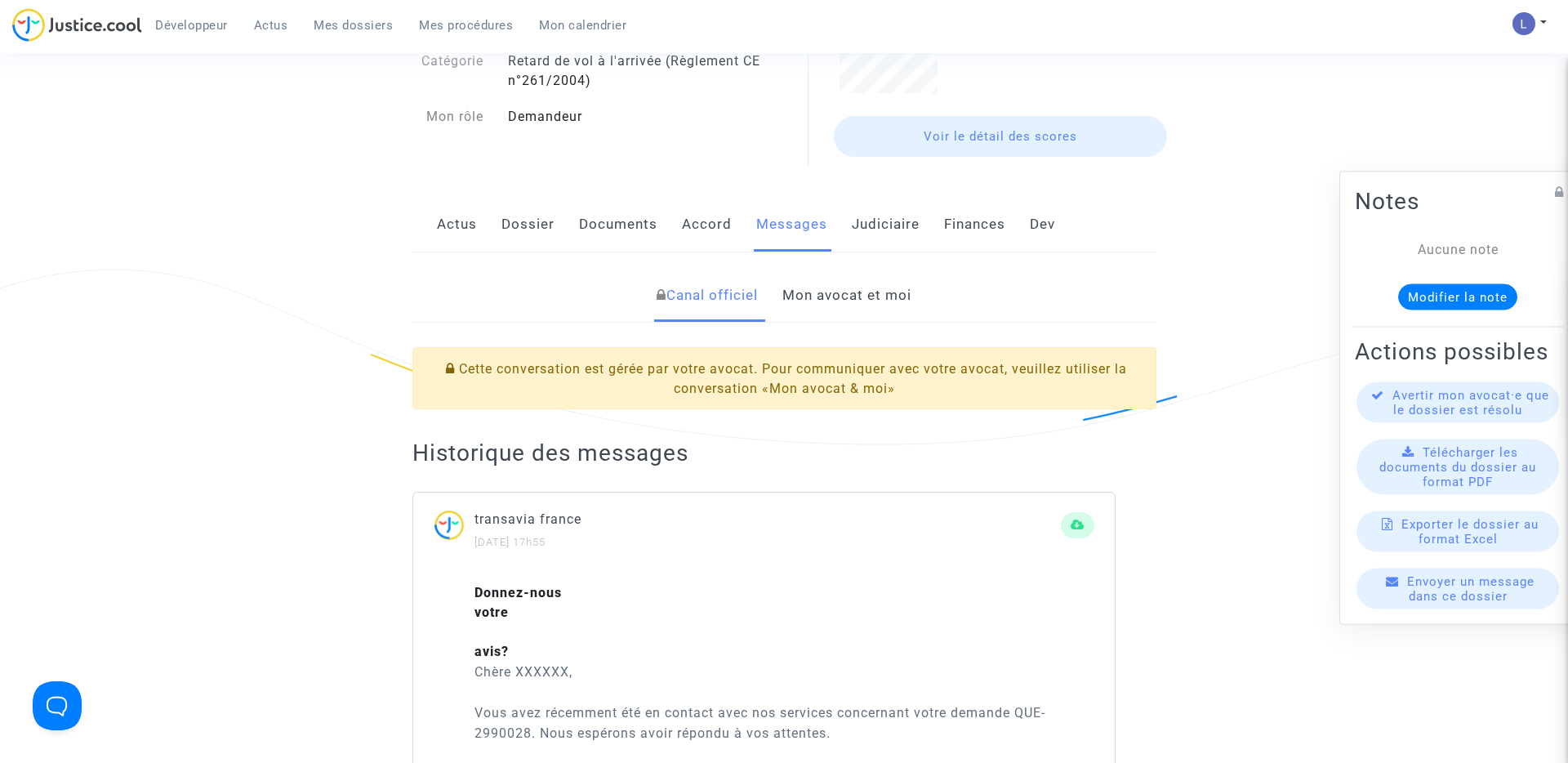
scroll to position [46, 0]
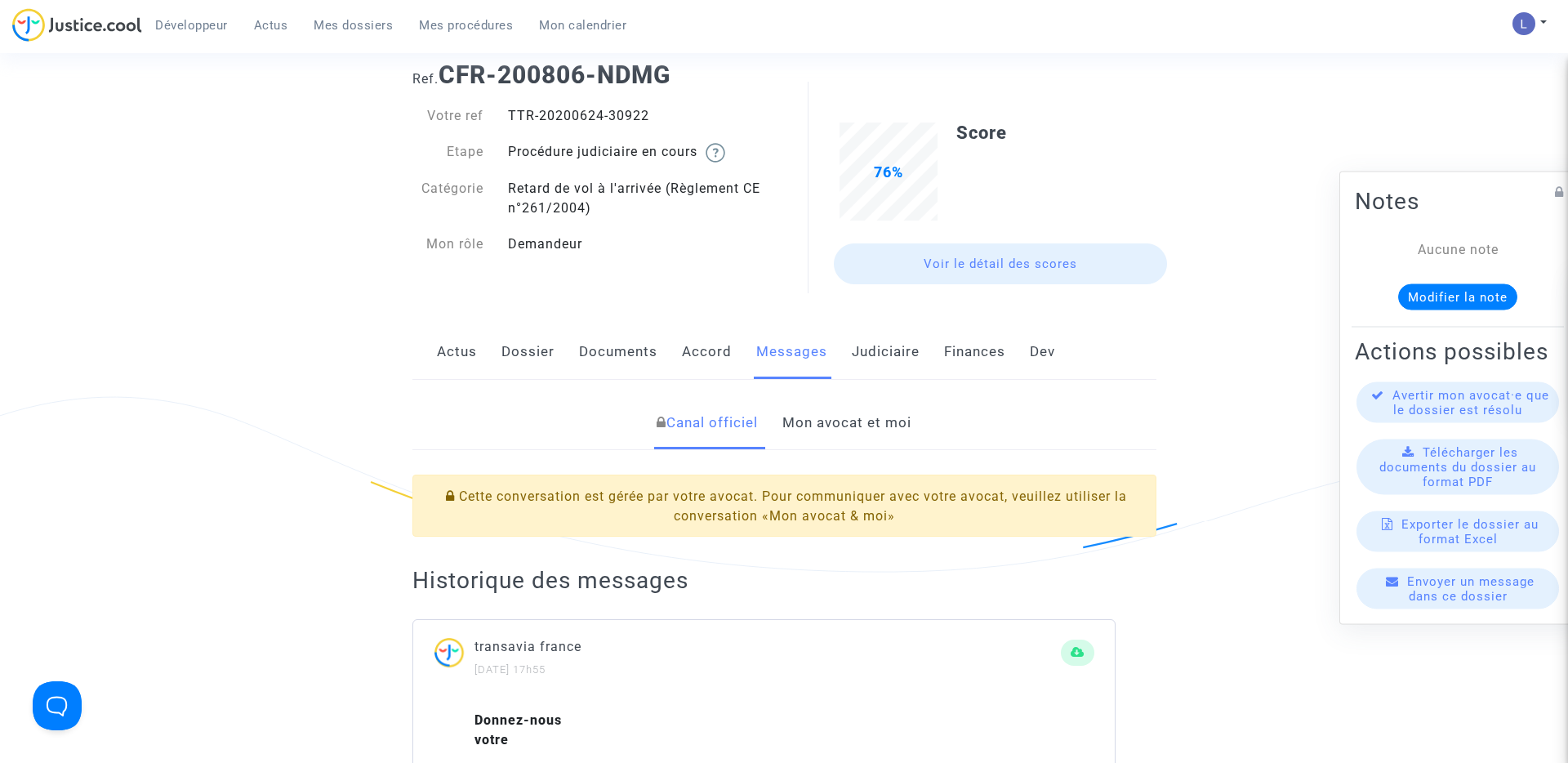
click at [456, 350] on link "Actus" at bounding box center [457, 352] width 40 height 54
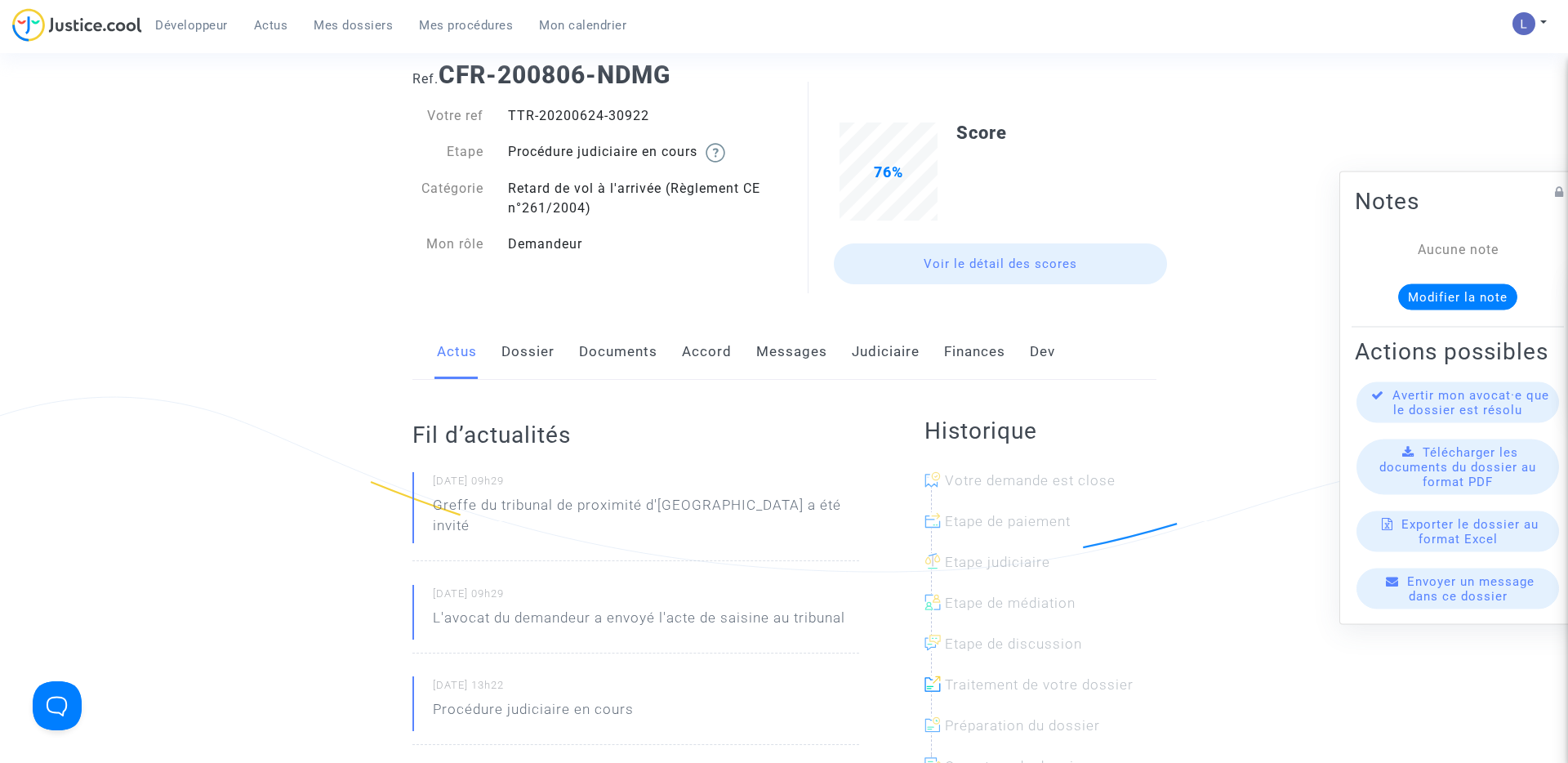
click at [875, 352] on link "Judiciaire" at bounding box center [885, 352] width 68 height 54
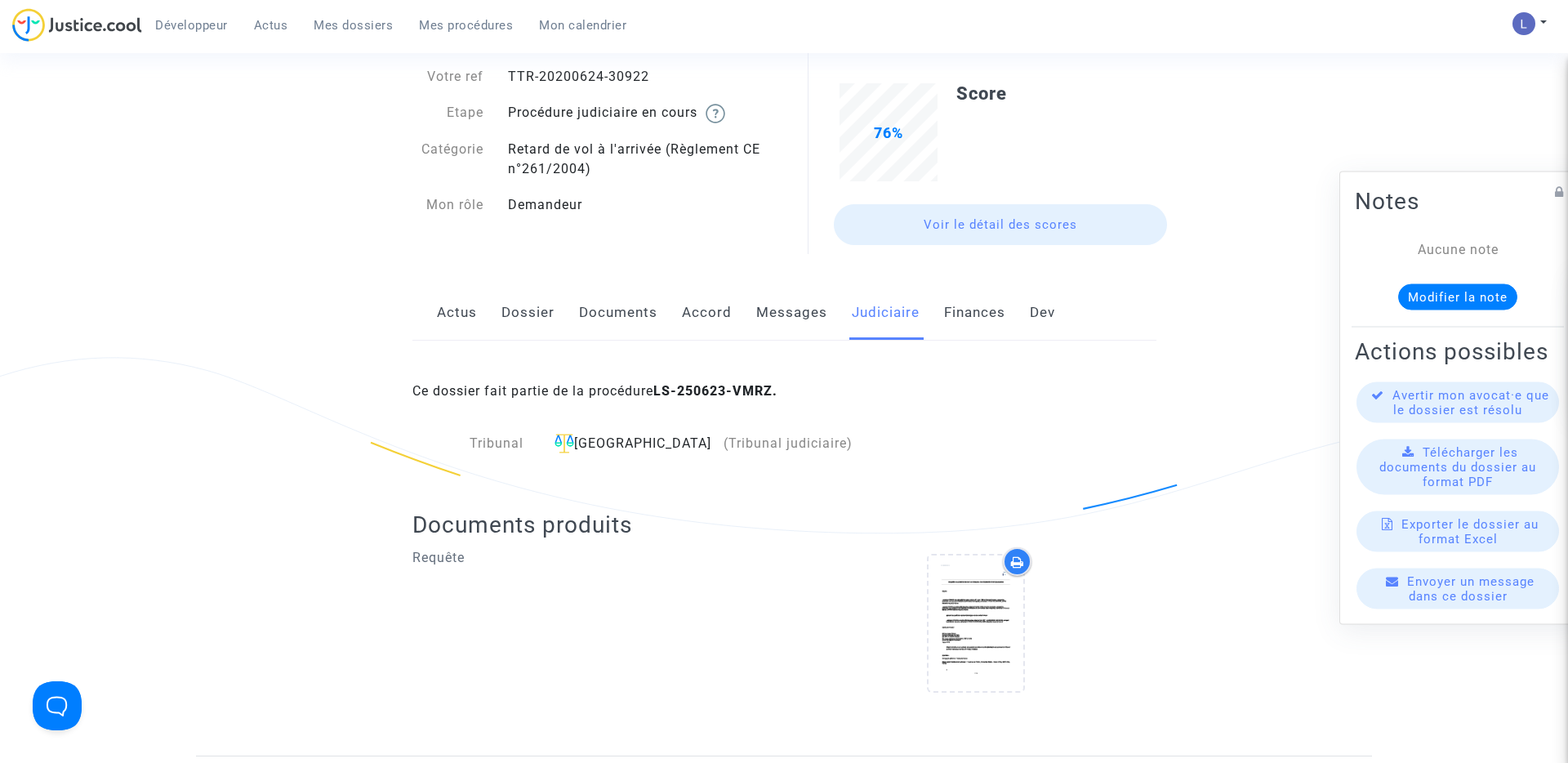
scroll to position [80, 0]
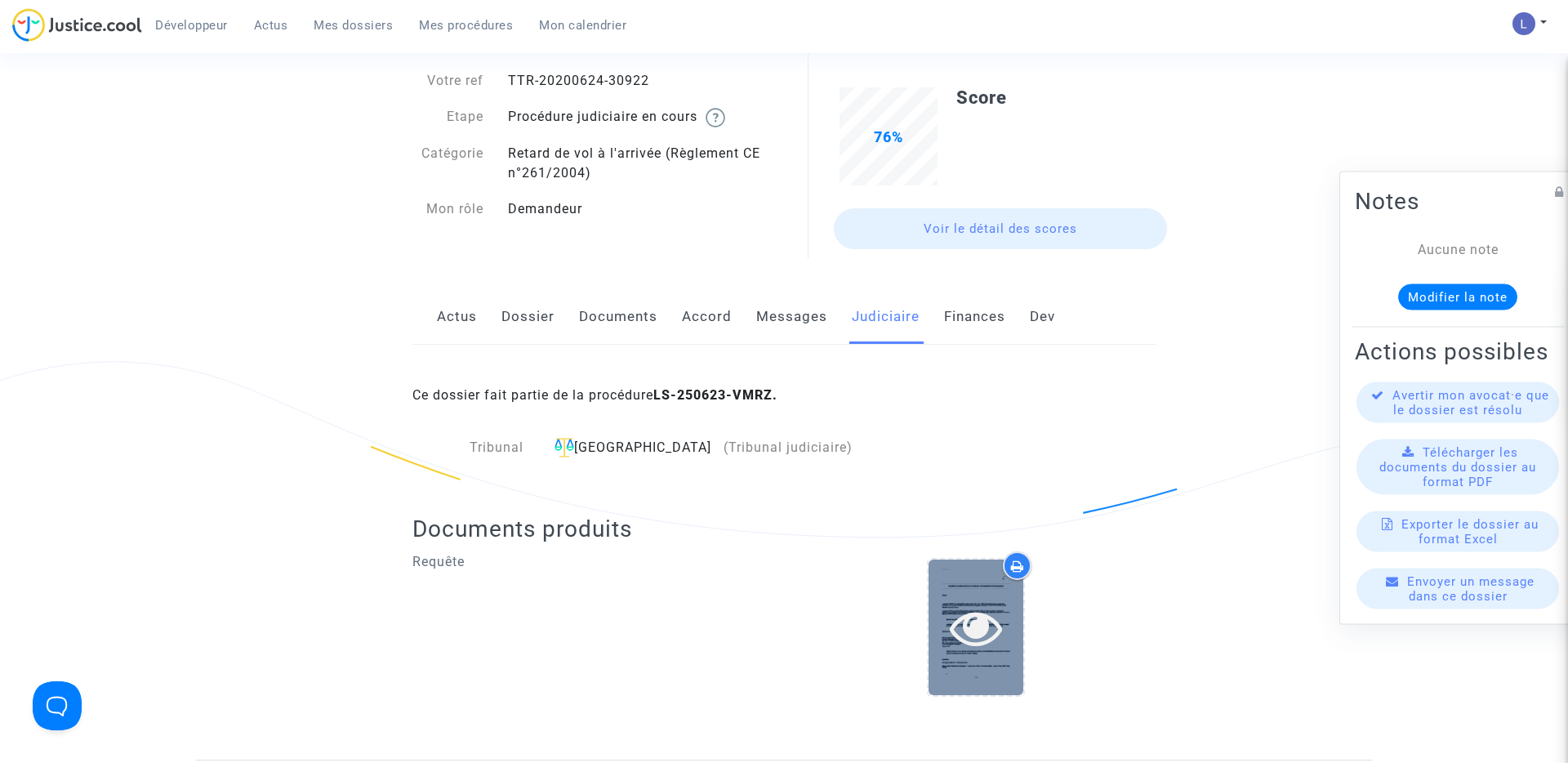
click at [987, 616] on icon at bounding box center [977, 627] width 53 height 52
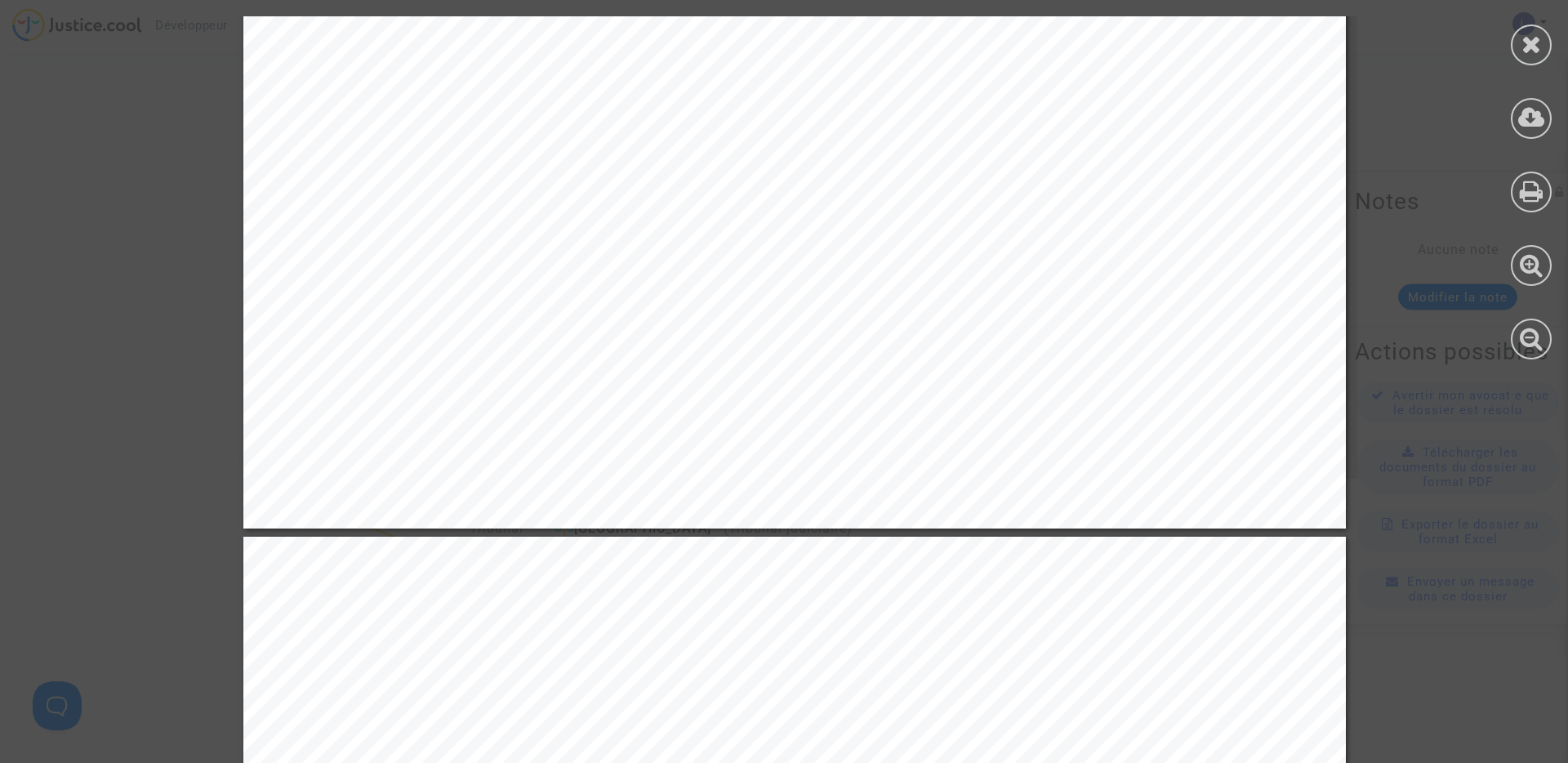
scroll to position [19423, 0]
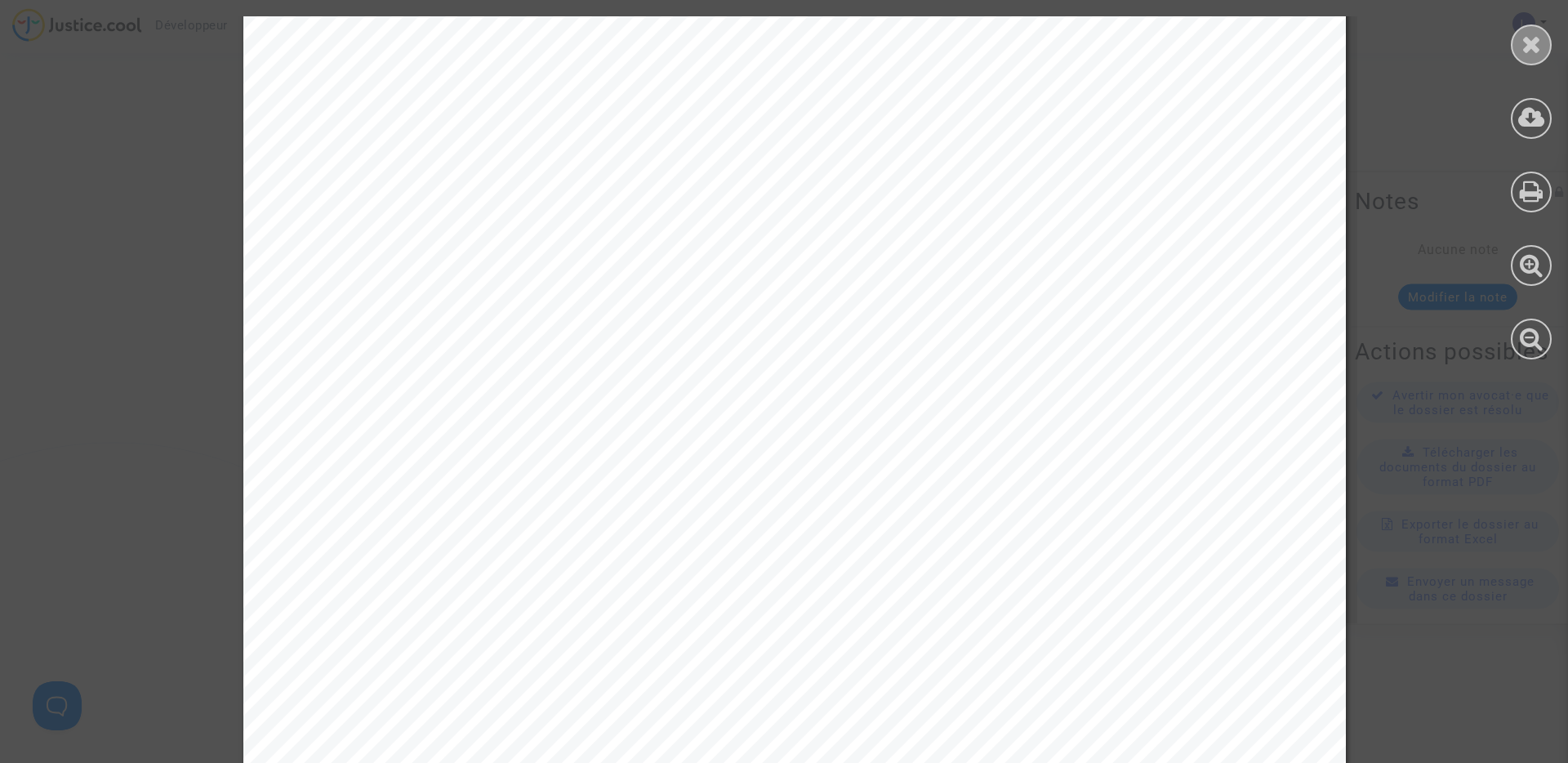
click at [1540, 45] on icon at bounding box center [1532, 43] width 21 height 25
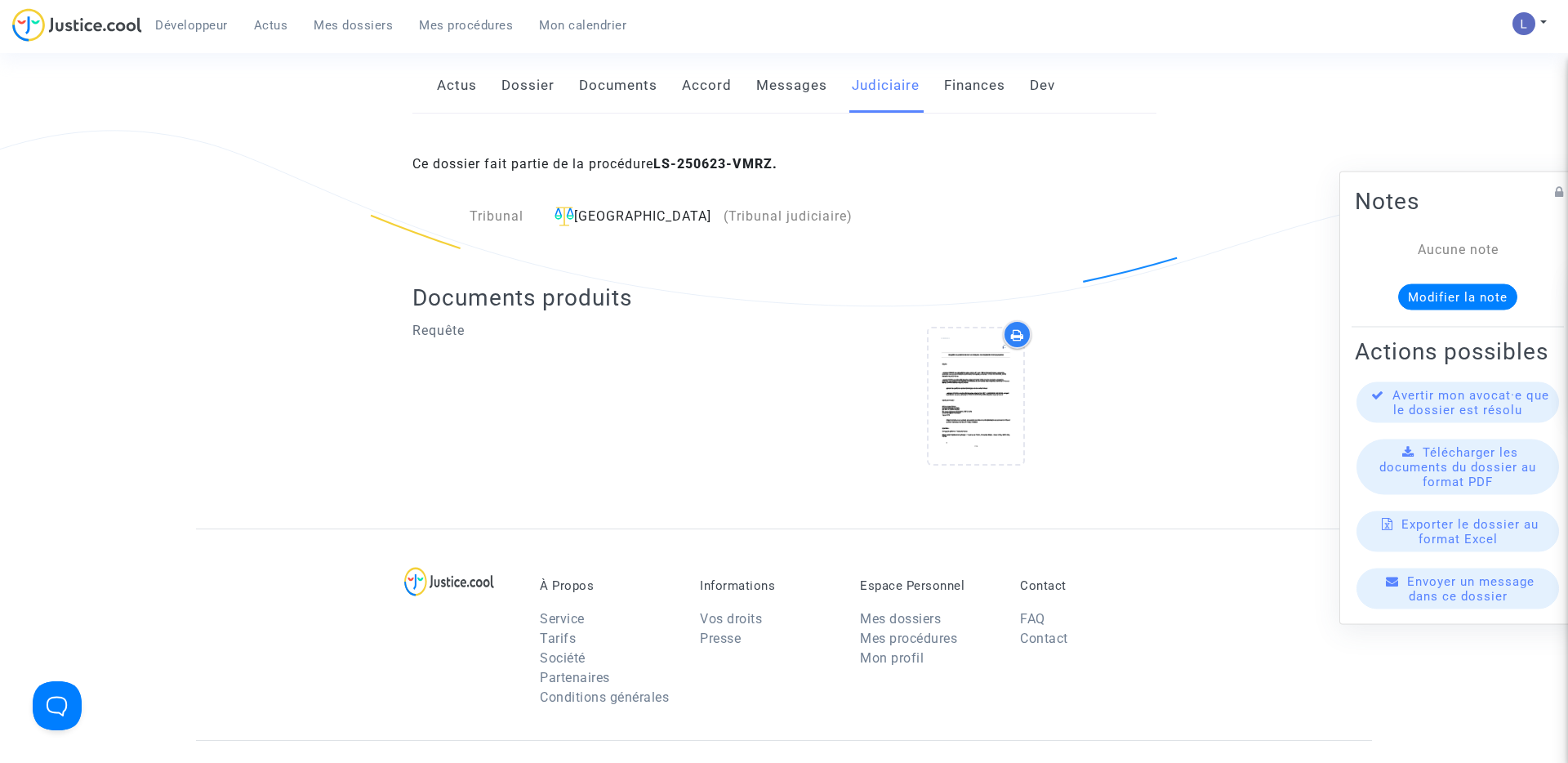
scroll to position [0, 0]
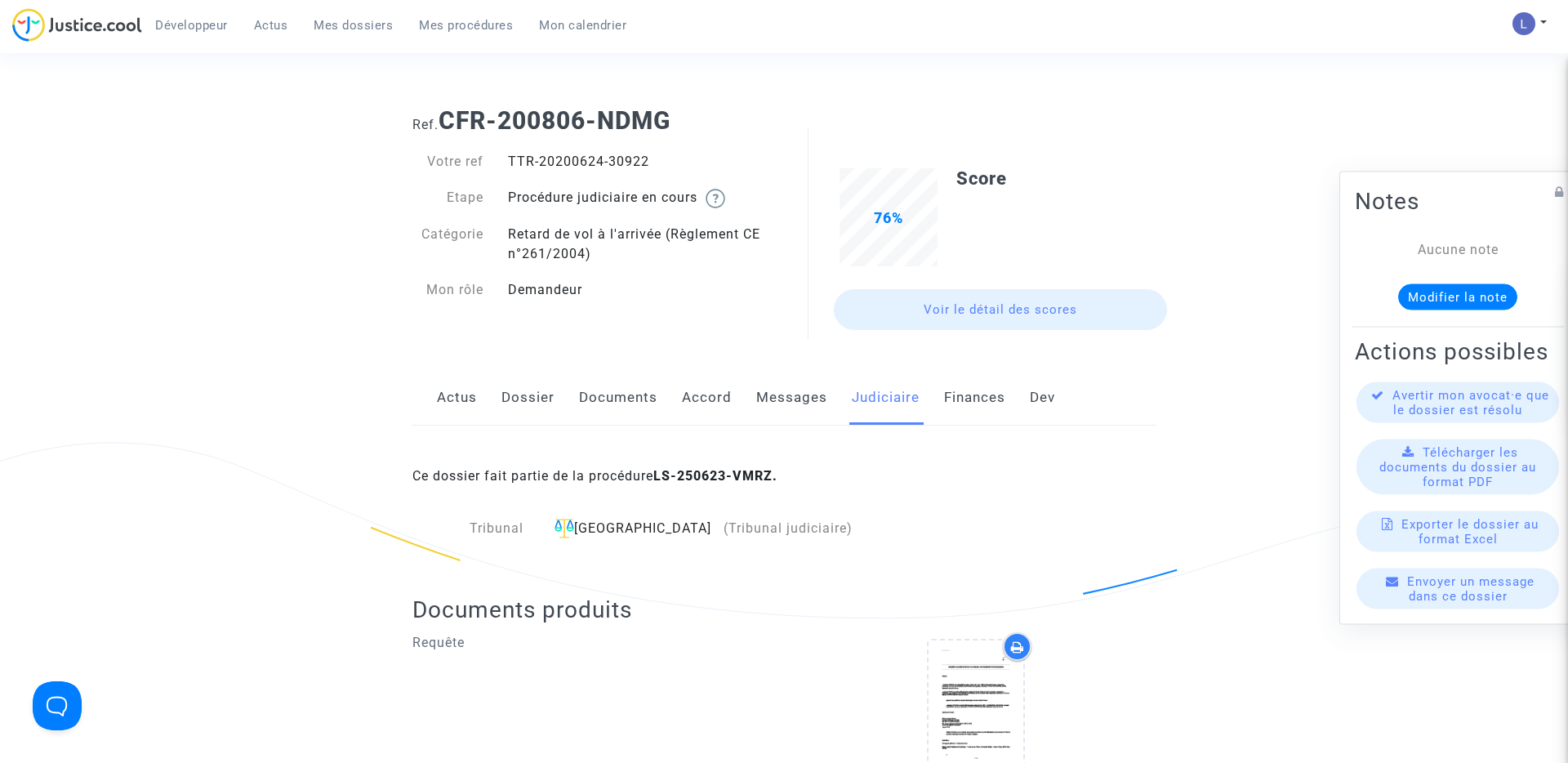
click at [780, 403] on link "Messages" at bounding box center [791, 397] width 71 height 54
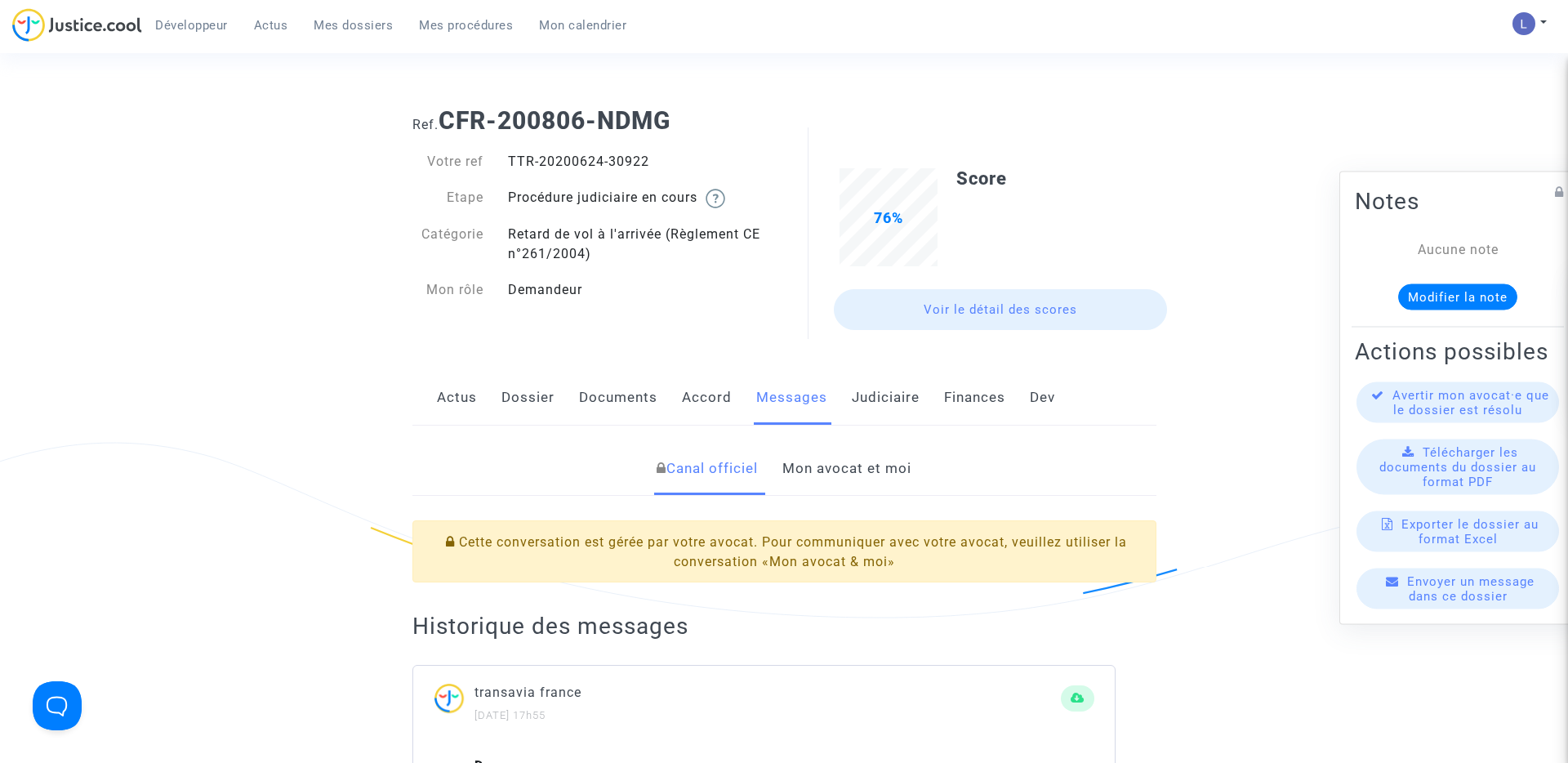
click at [827, 471] on link "Mon avocat et moi" at bounding box center [847, 469] width 129 height 54
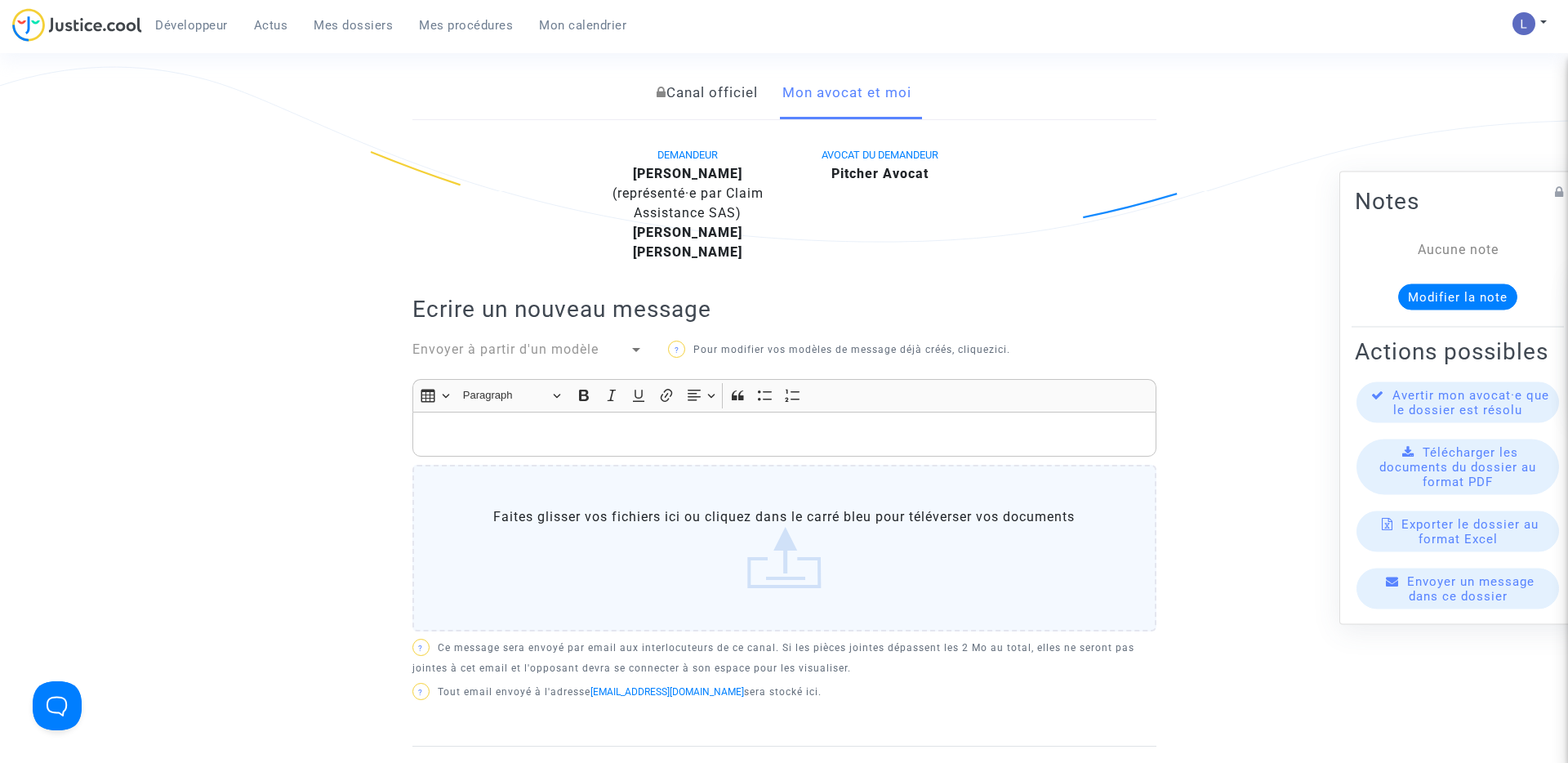
scroll to position [411, 0]
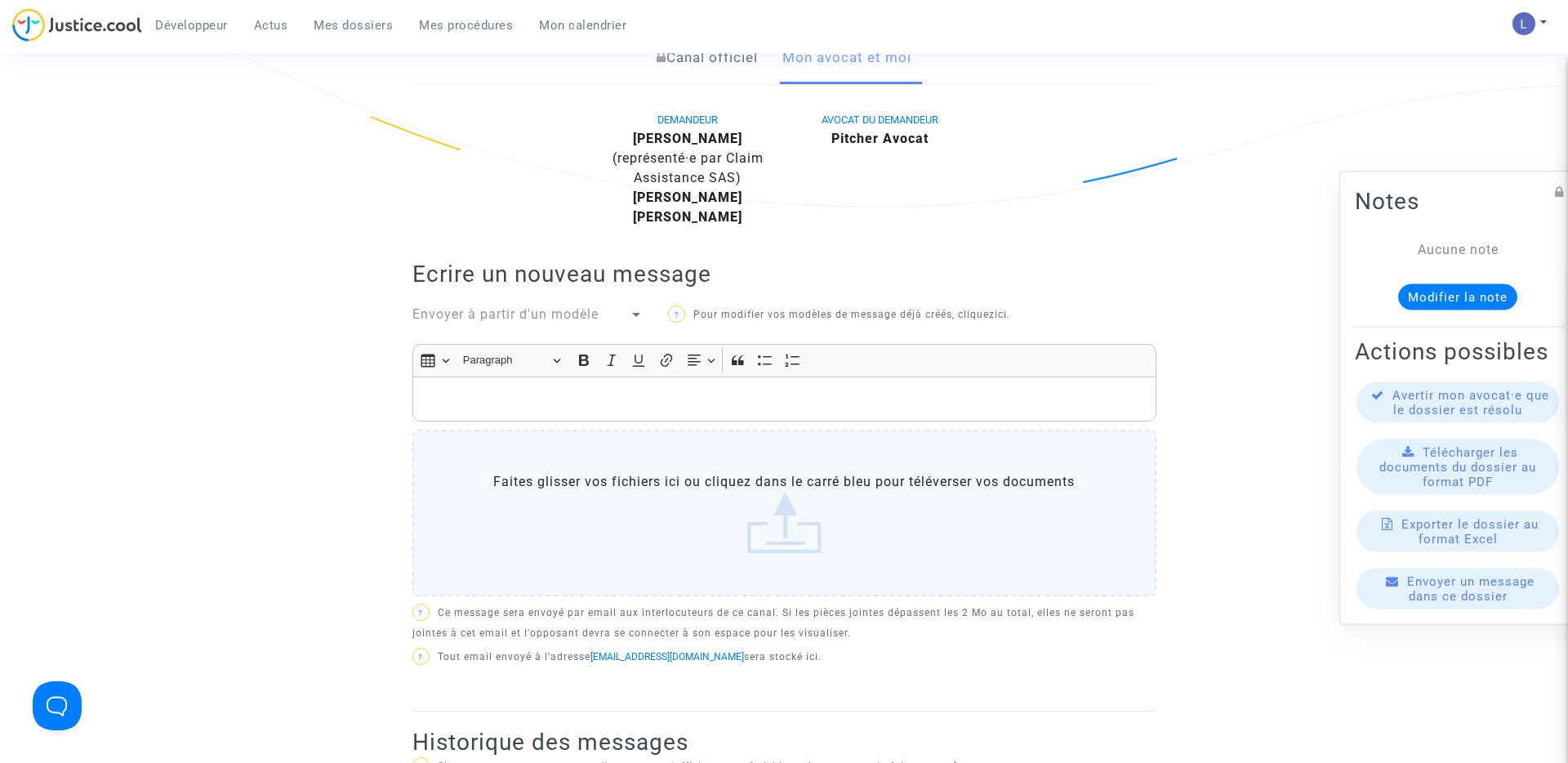
click at [590, 388] on p "Rich Text Editor, main" at bounding box center [784, 398] width 727 height 21
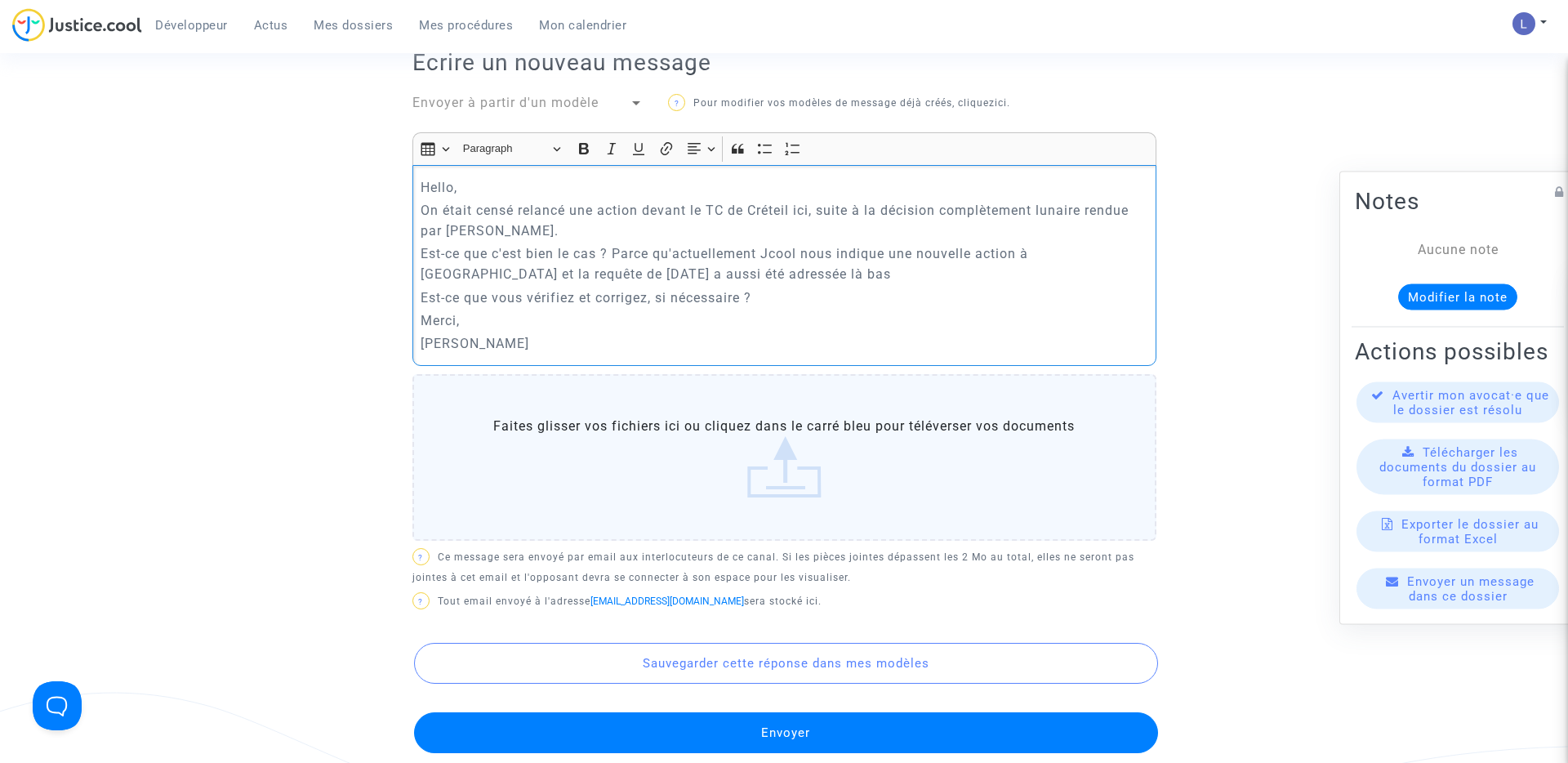
scroll to position [624, 0]
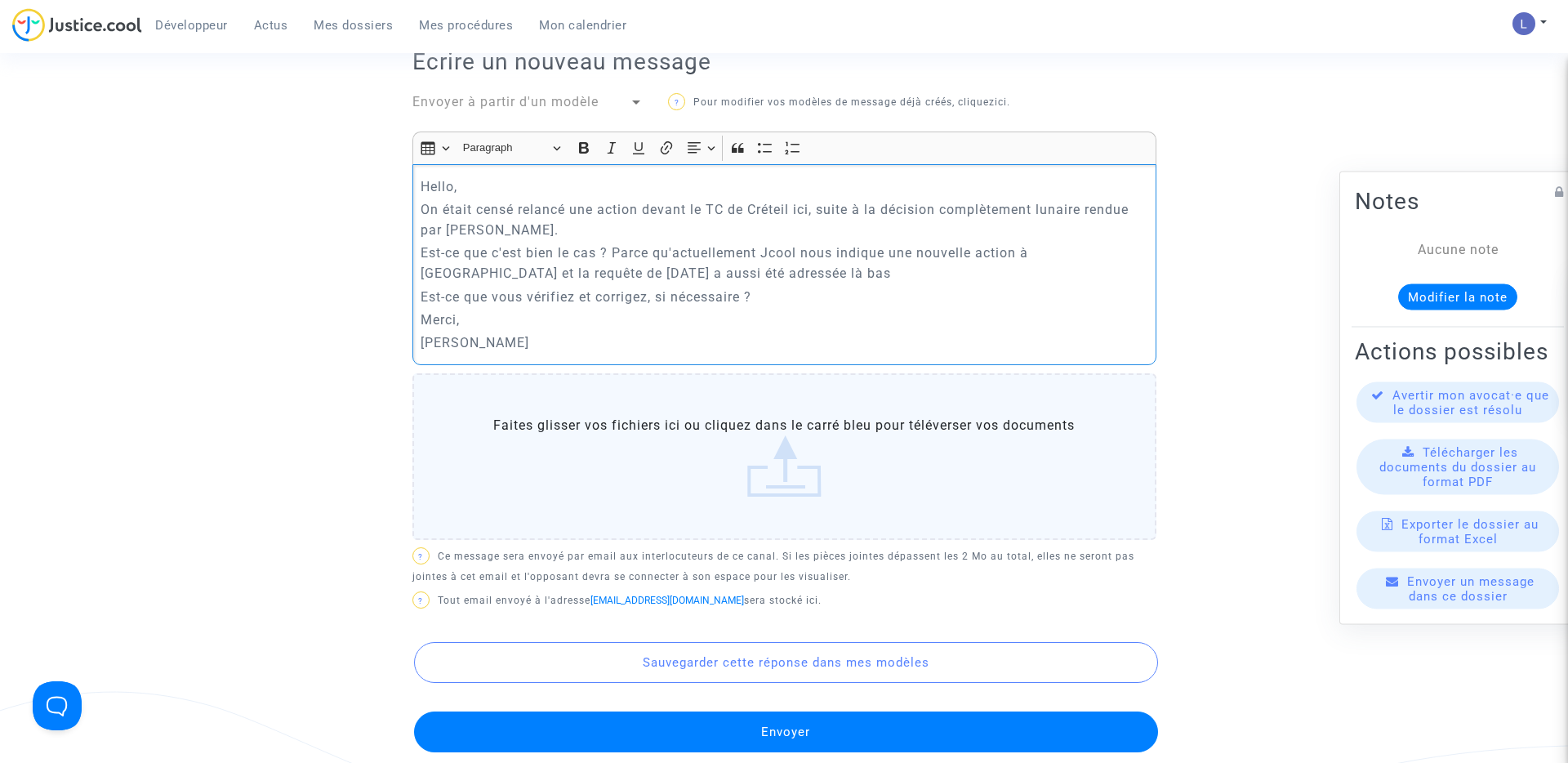
click at [799, 736] on button "Envoyer" at bounding box center [785, 733] width 744 height 41
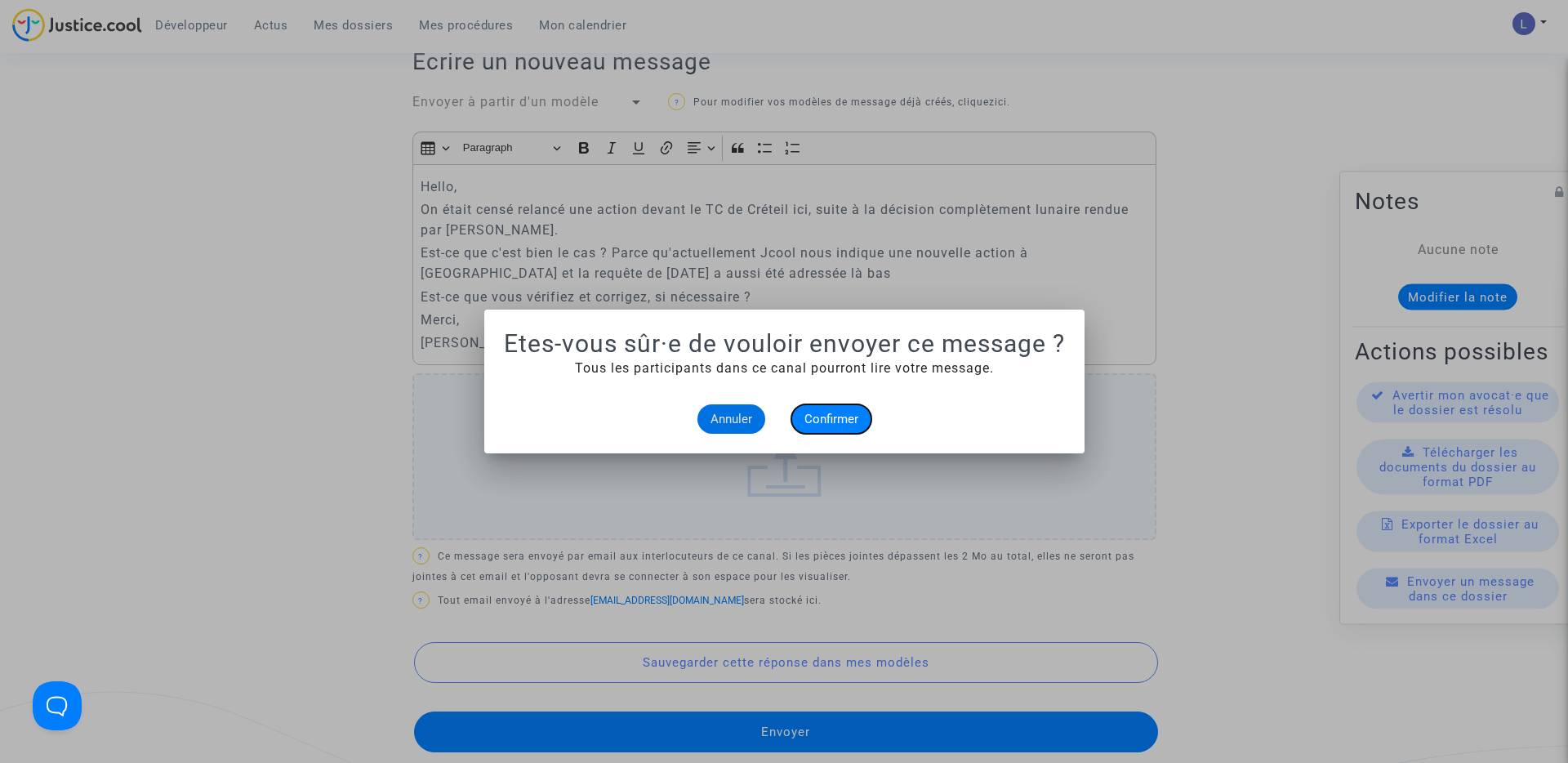
click at [845, 420] on span "Confirmer" at bounding box center [831, 419] width 54 height 15
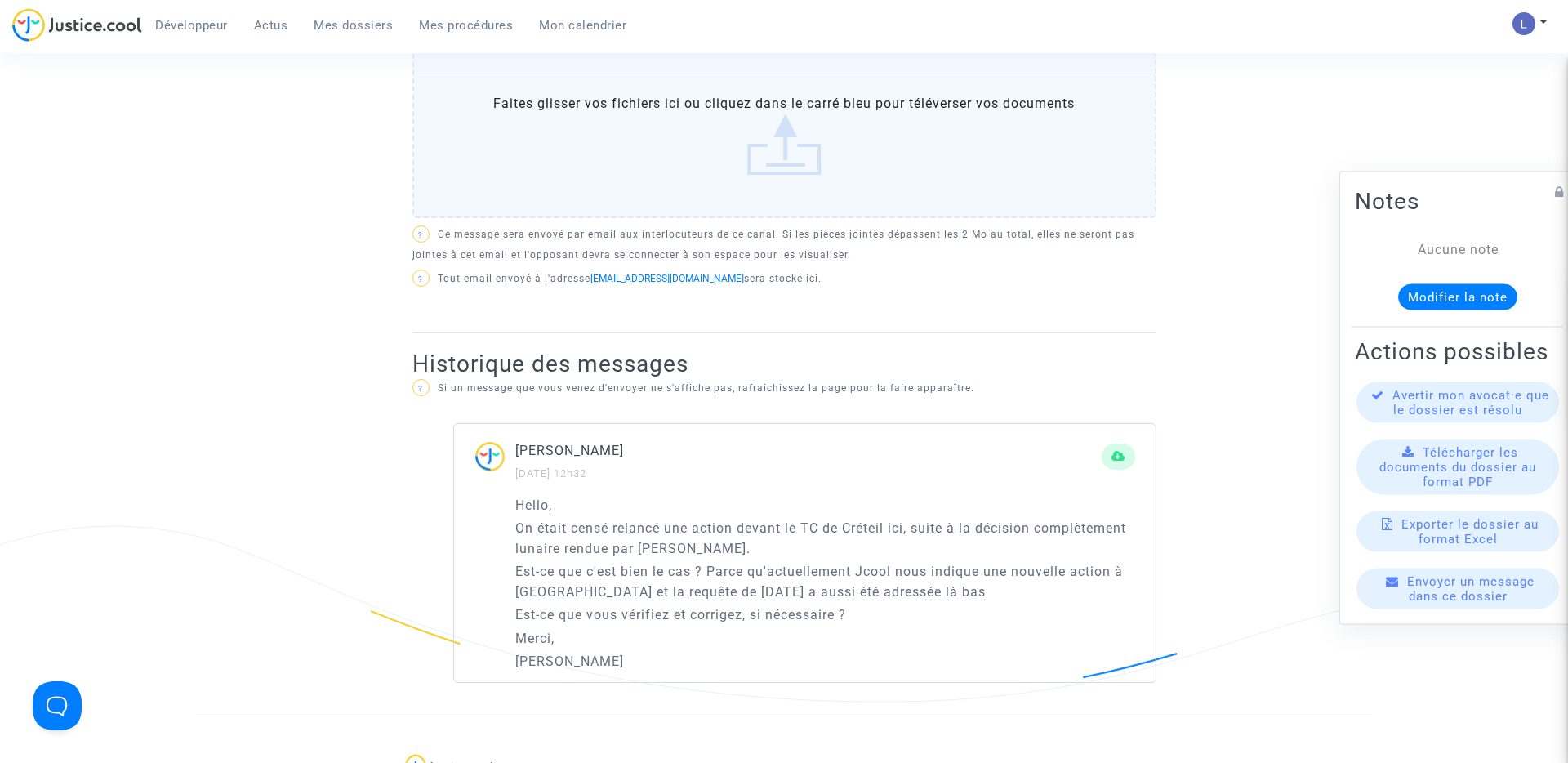
scroll to position [792, 0]
click at [360, 26] on span "Mes dossiers" at bounding box center [353, 25] width 79 height 15
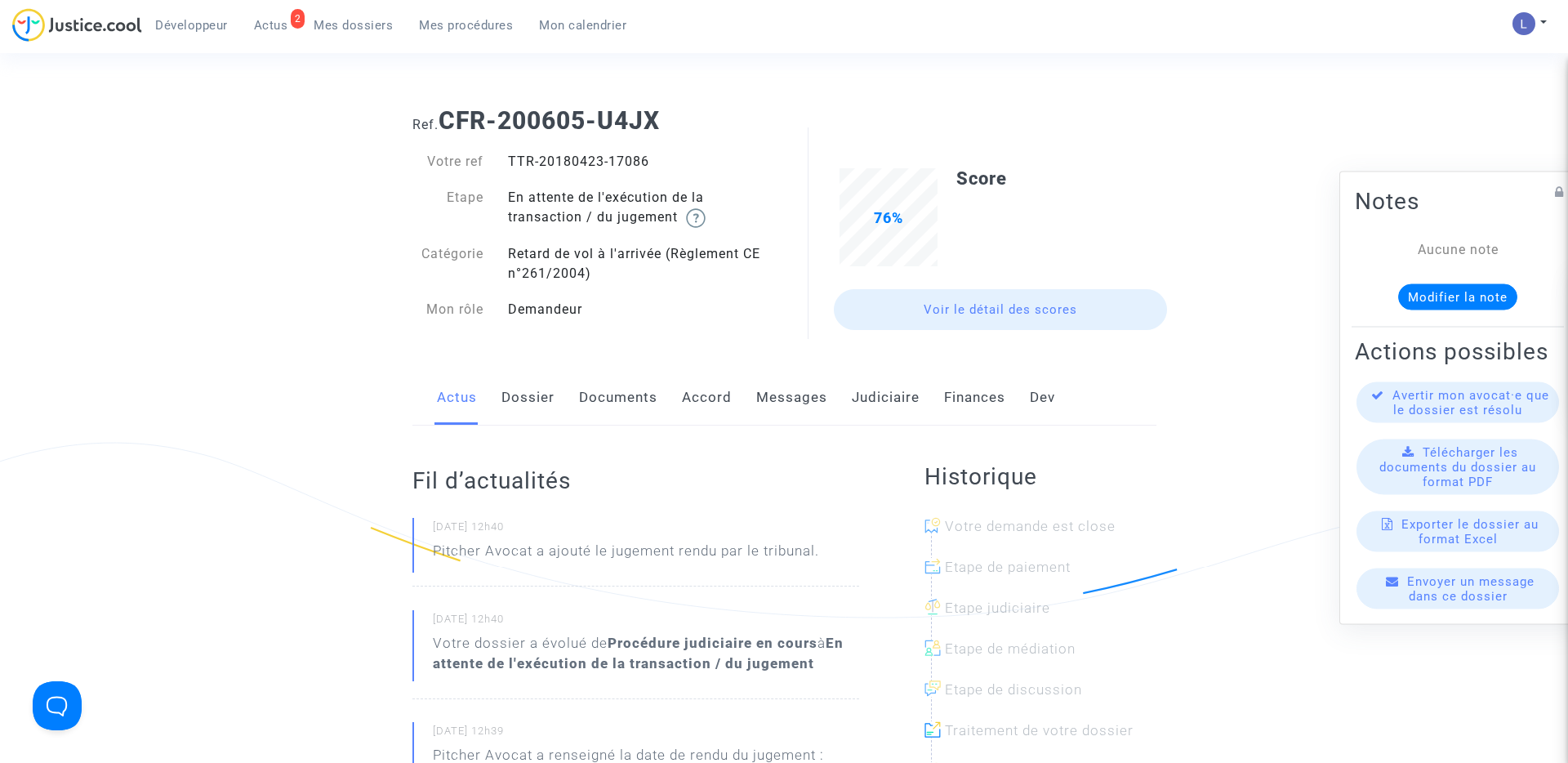
click at [878, 388] on link "Judiciaire" at bounding box center [885, 397] width 68 height 54
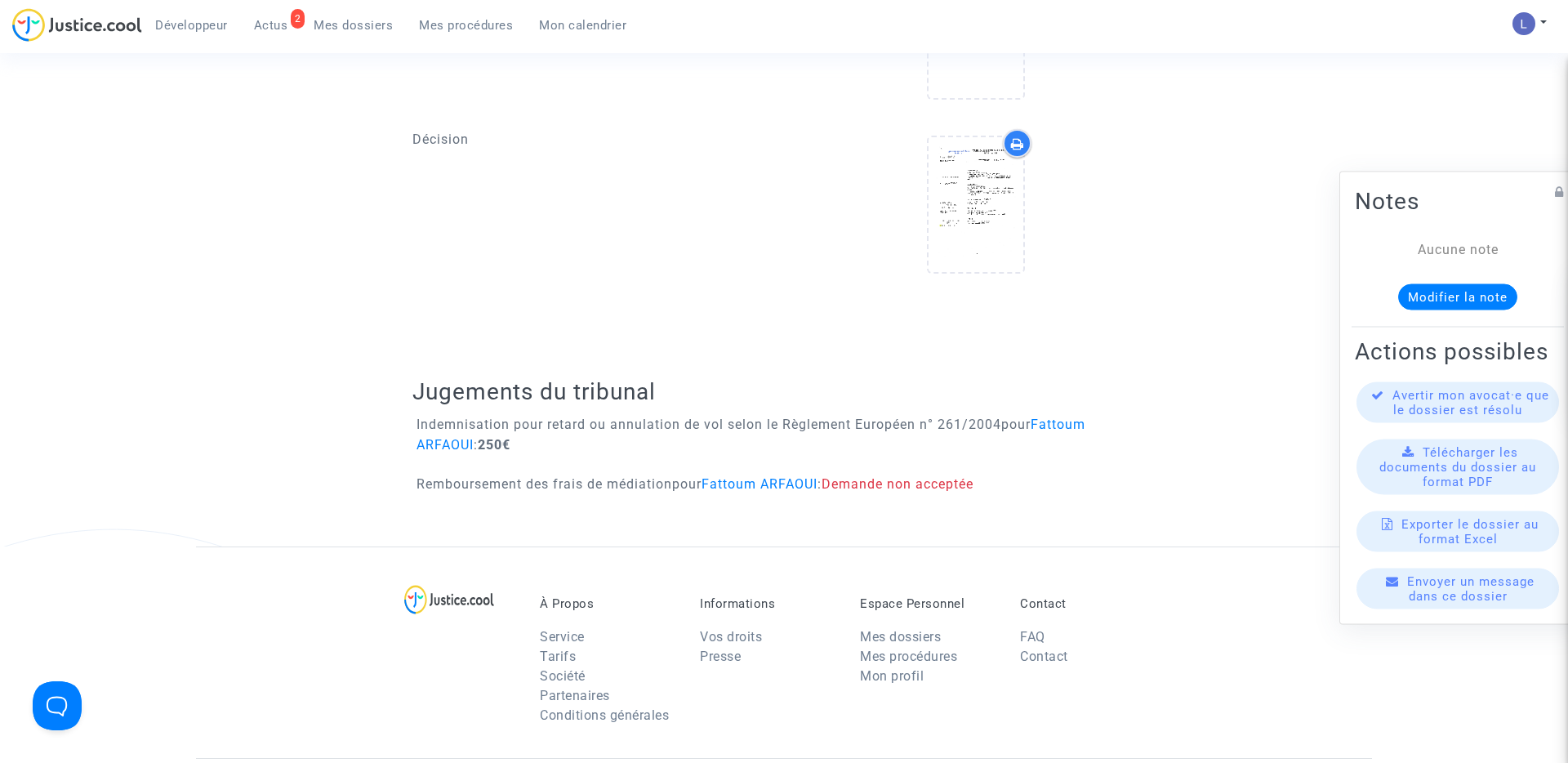
scroll to position [785, 0]
click at [956, 174] on div at bounding box center [976, 205] width 95 height 134
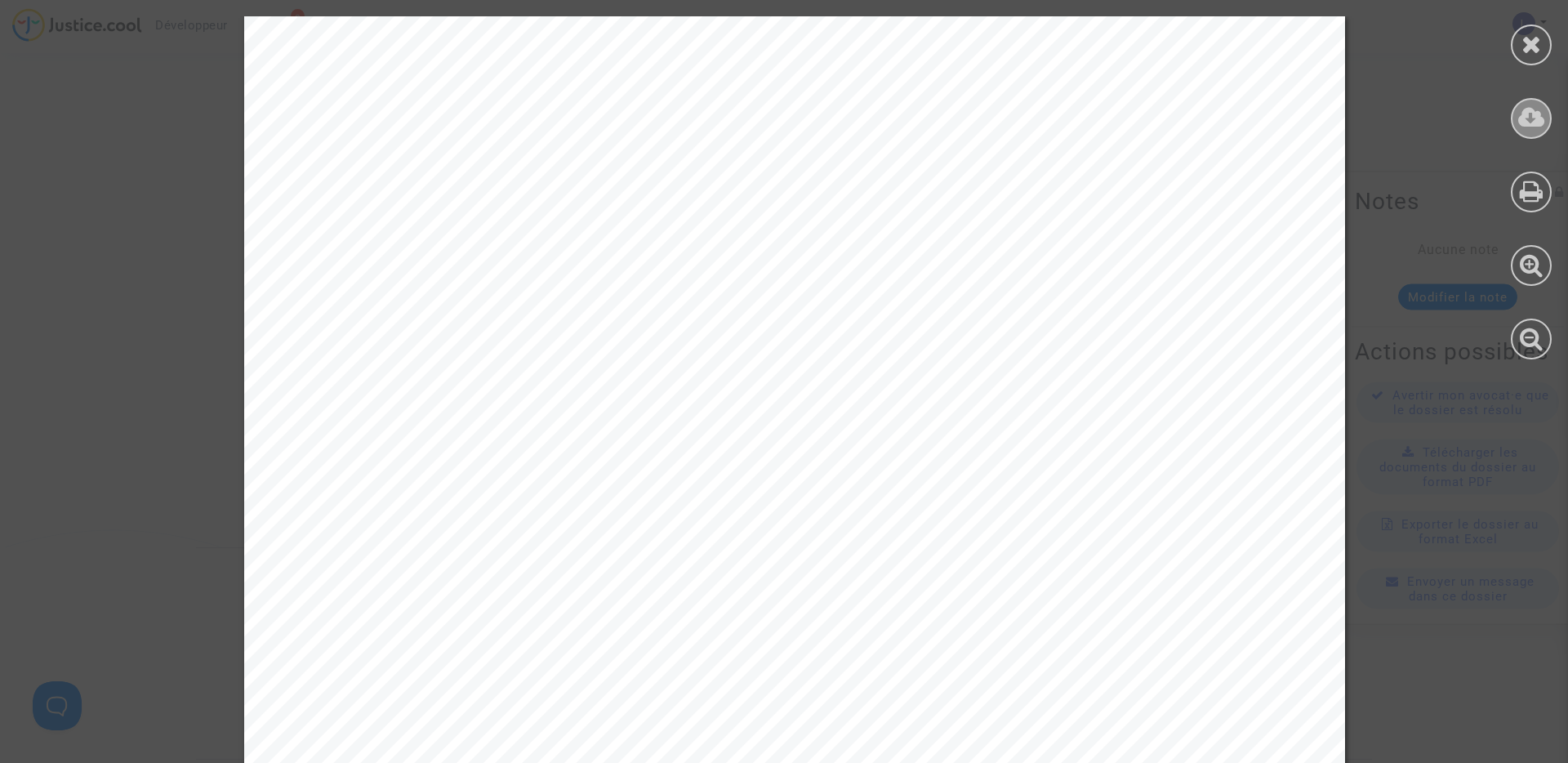
click at [1541, 133] on div at bounding box center [1532, 119] width 41 height 41
click at [1538, 42] on icon at bounding box center [1532, 43] width 21 height 25
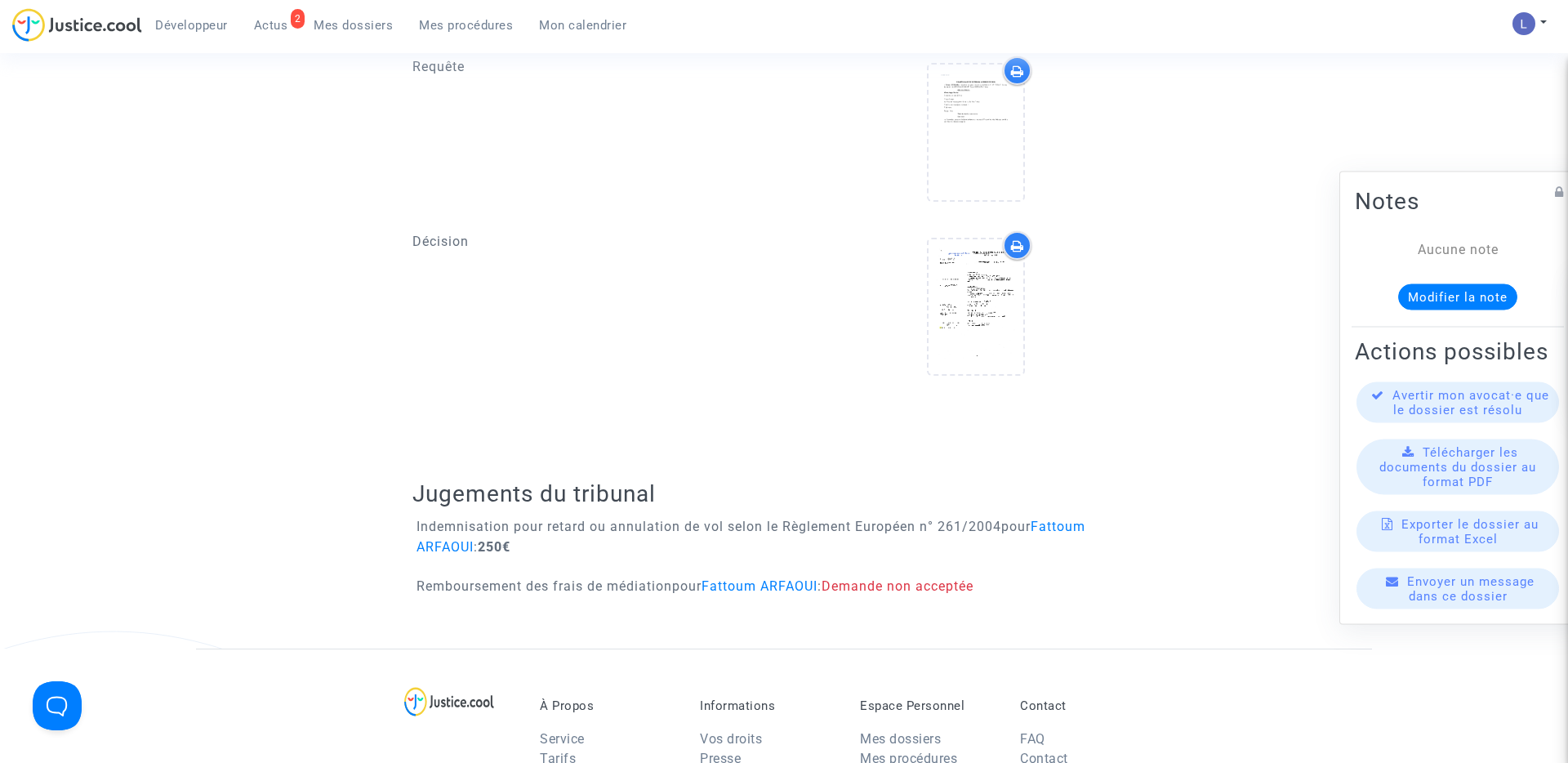
scroll to position [689, 0]
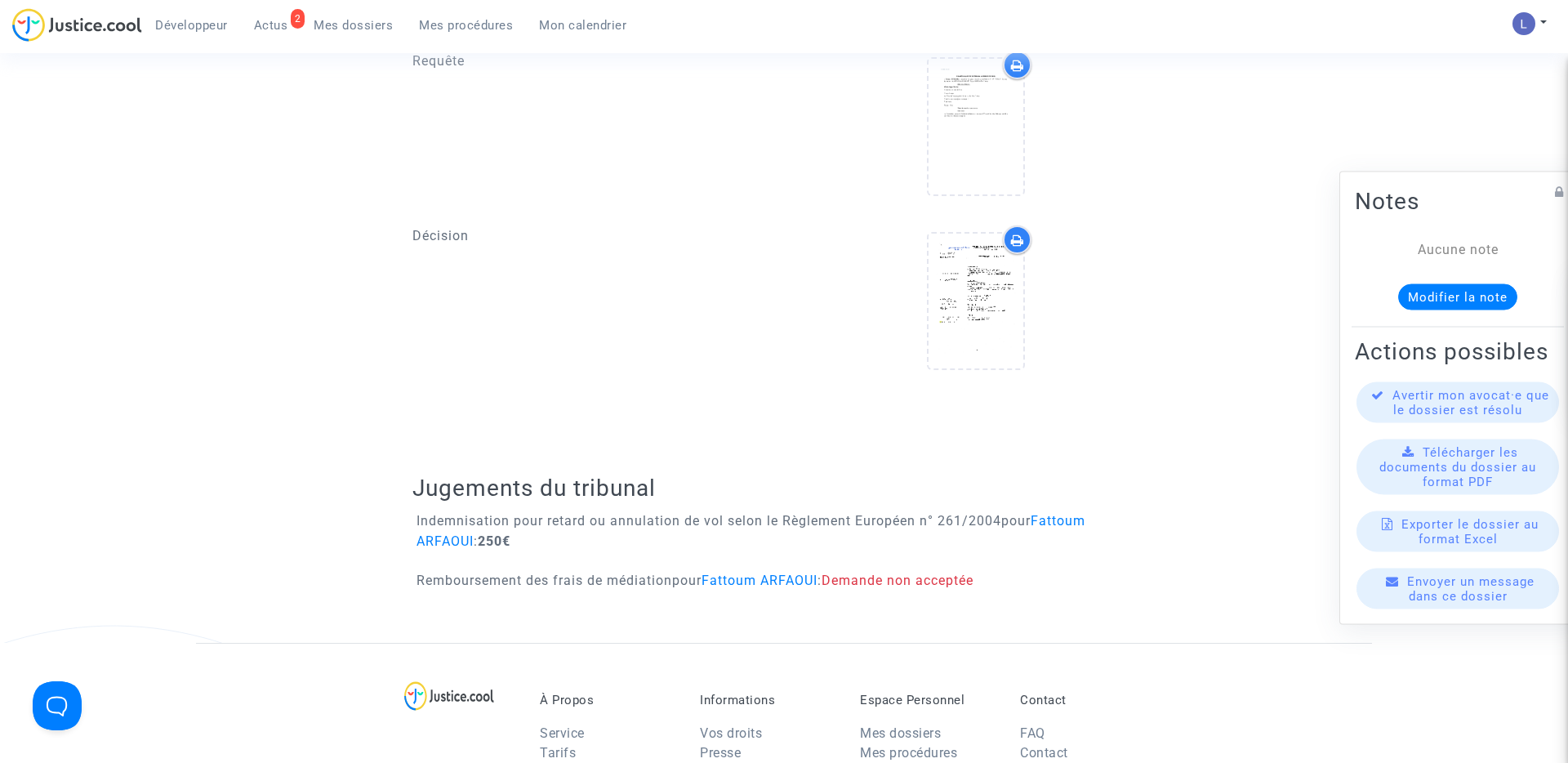
click at [279, 24] on span "Actus" at bounding box center [271, 25] width 34 height 15
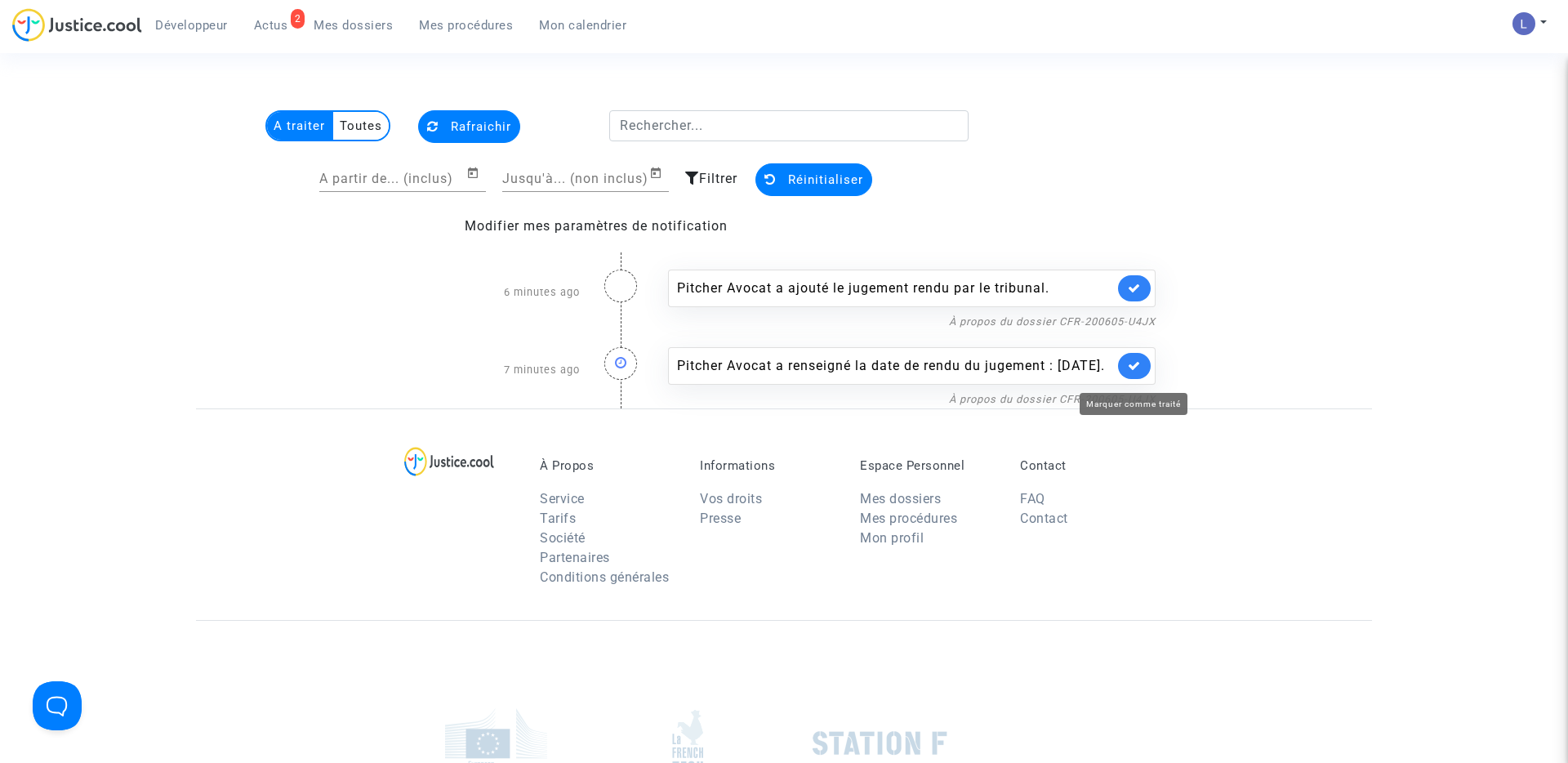
click at [1132, 372] on icon at bounding box center [1134, 366] width 13 height 12
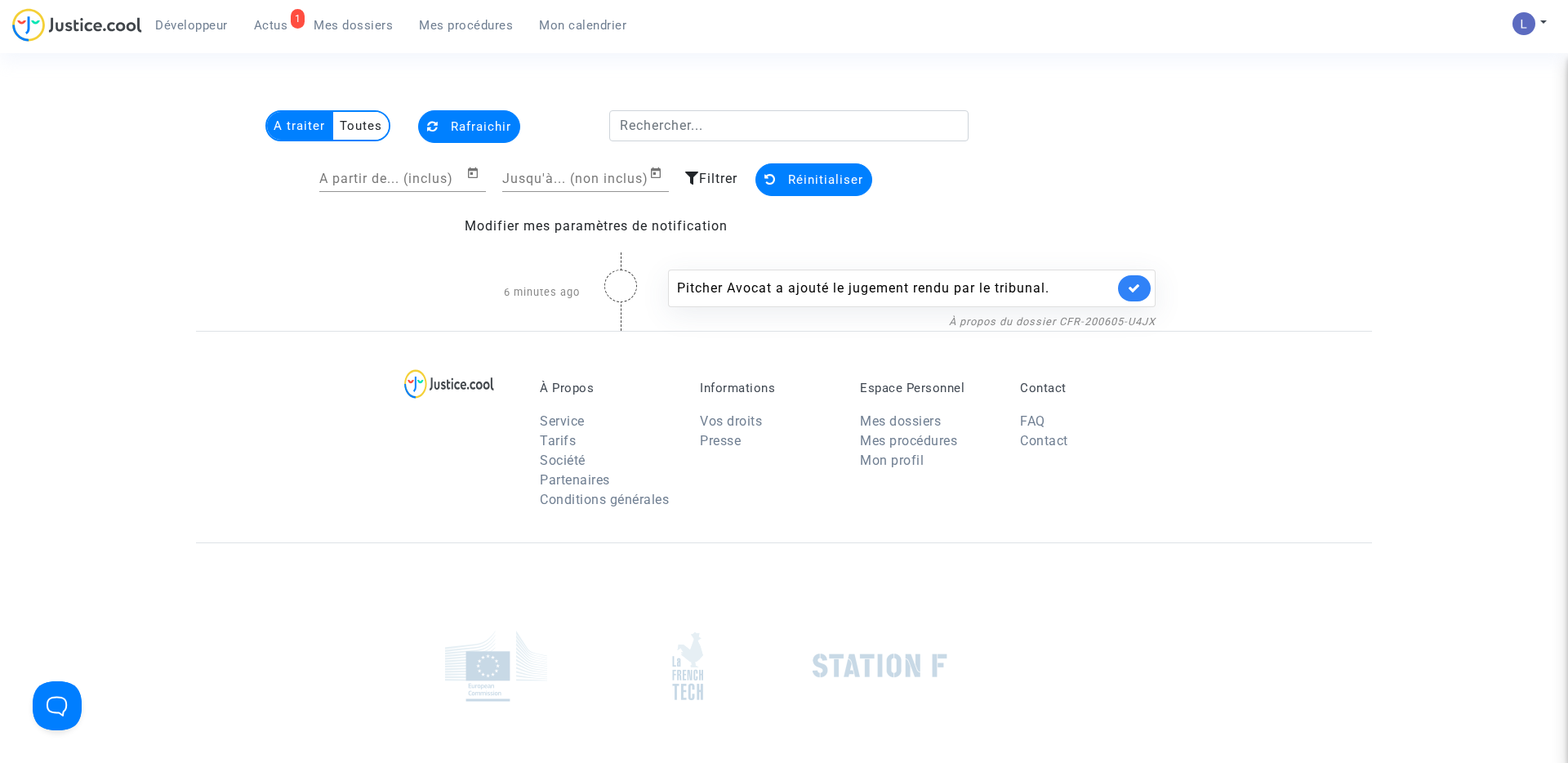
click at [1133, 279] on link at bounding box center [1134, 288] width 32 height 26
